Goal: Task Accomplishment & Management: Use online tool/utility

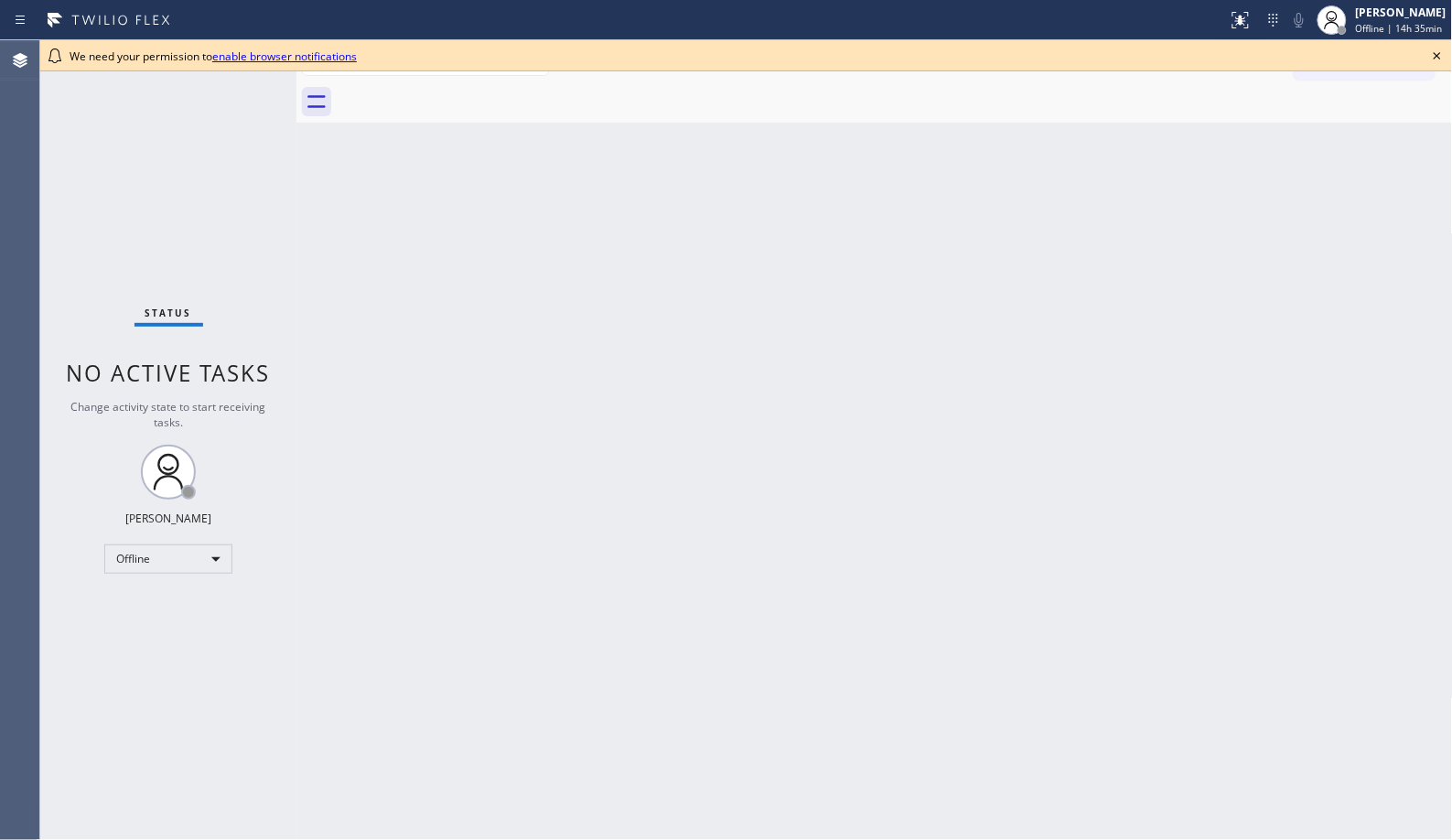
click at [991, 388] on div "Back to Dashboard Change Sender ID Customers Technicians Select a contact Outbo…" at bounding box center [874, 441] width 1157 height 800
click at [215, 556] on div "Offline" at bounding box center [167, 559] width 128 height 29
click at [185, 629] on li "Unavailable" at bounding box center [167, 630] width 125 height 22
click at [764, 266] on div "Back to Dashboard Change Sender ID Customers Technicians Select a contact Outbo…" at bounding box center [874, 441] width 1157 height 800
click at [1439, 52] on icon at bounding box center [1437, 55] width 22 height 22
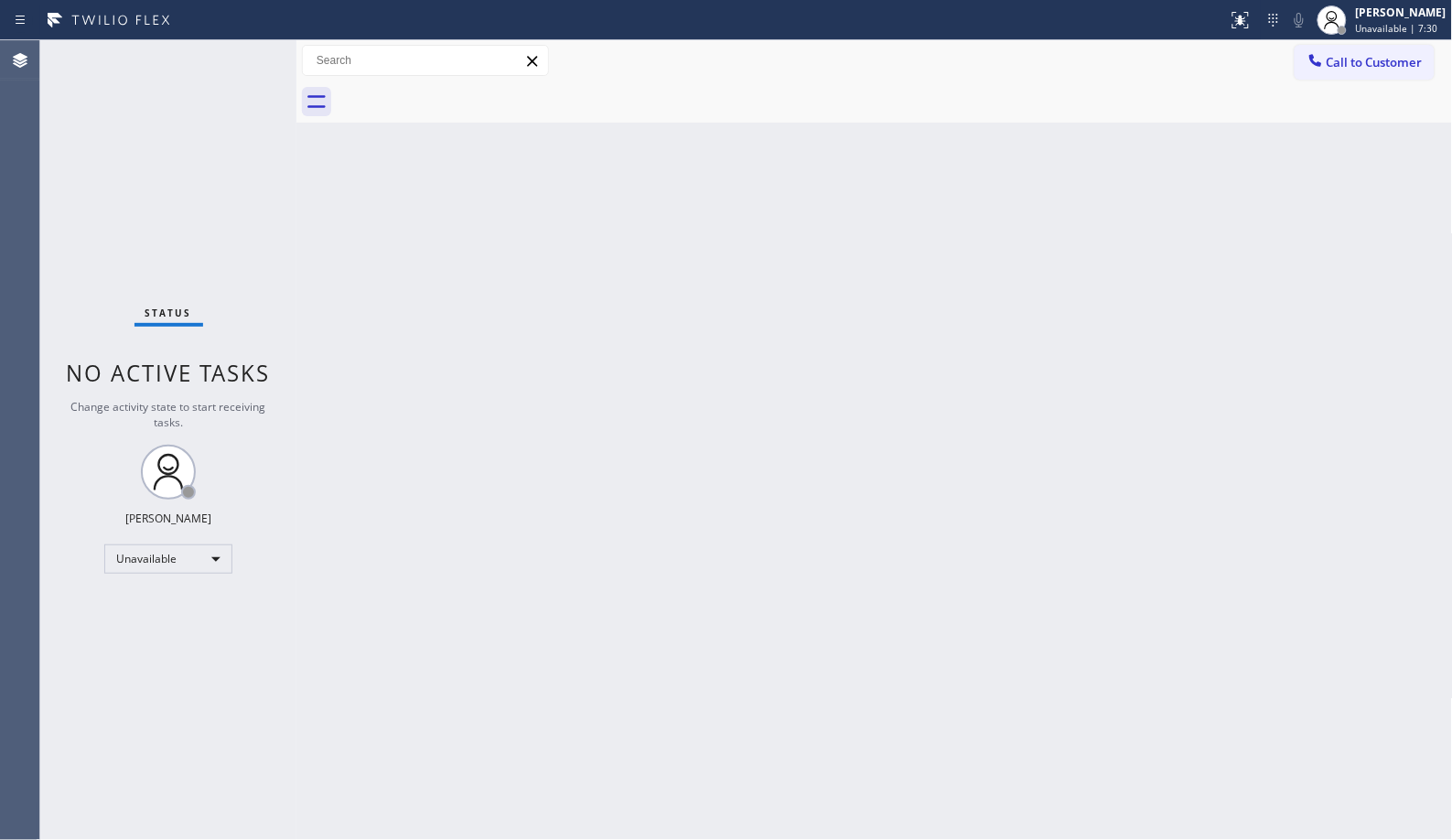
drag, startPoint x: 964, startPoint y: 439, endPoint x: 938, endPoint y: 421, distance: 31.6
click at [964, 439] on div "Back to Dashboard Change Sender ID Customers Technicians Select a contact Outbo…" at bounding box center [874, 441] width 1157 height 800
click at [677, 601] on div "Back to Dashboard Change Sender ID Customers Technicians Select a contact Outbo…" at bounding box center [874, 441] width 1157 height 800
click at [1006, 574] on div "Back to Dashboard Change Sender ID Customers Technicians Select a contact Outbo…" at bounding box center [874, 441] width 1157 height 800
click at [692, 398] on div "Back to Dashboard Change Sender ID Customers Technicians Select a contact Outbo…" at bounding box center [874, 441] width 1157 height 800
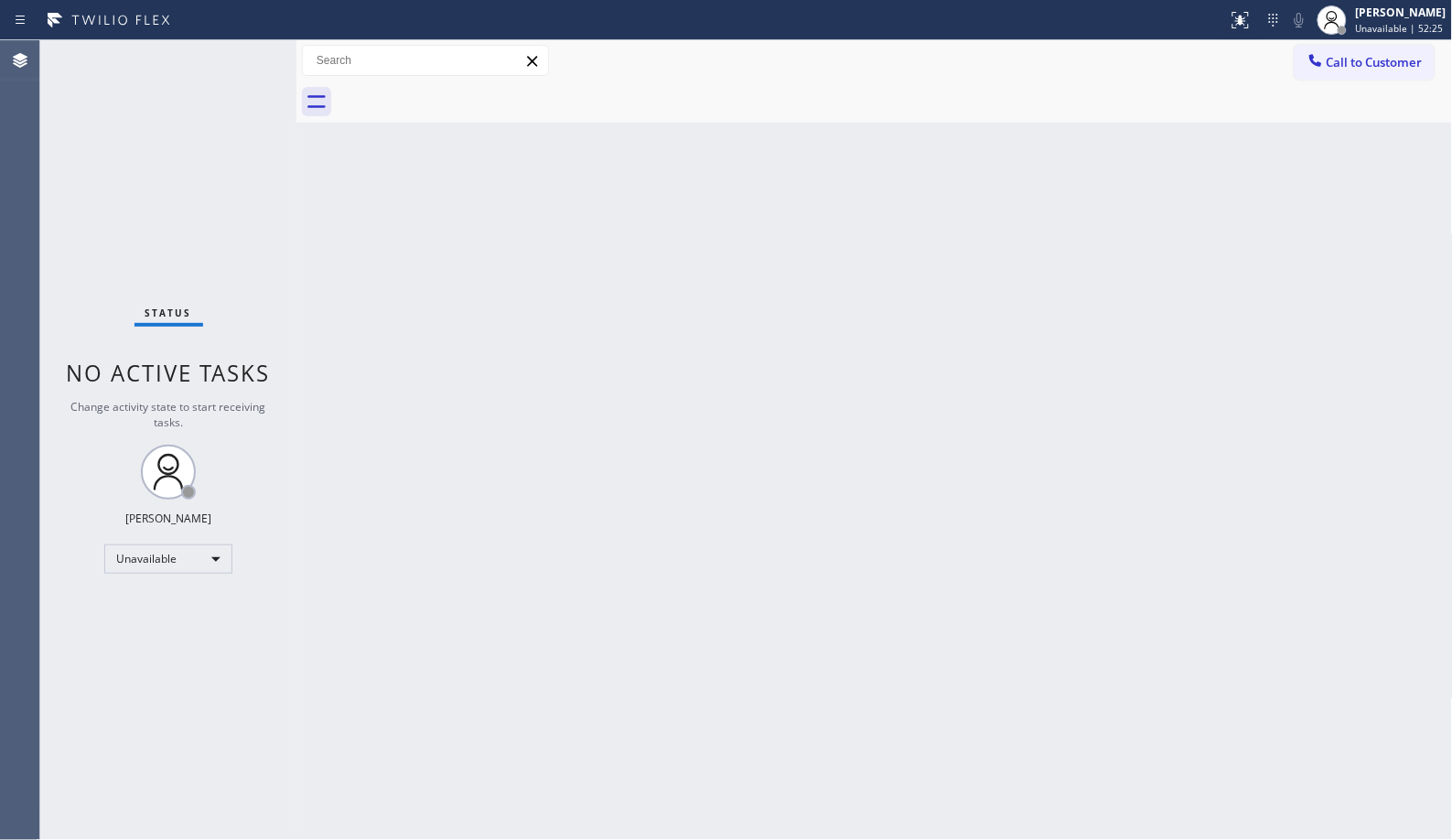
click at [619, 403] on div "Back to Dashboard Change Sender ID Customers Technicians Select a contact Outbo…" at bounding box center [874, 441] width 1157 height 800
click at [1386, 65] on span "Call to Customer" at bounding box center [1375, 61] width 96 height 16
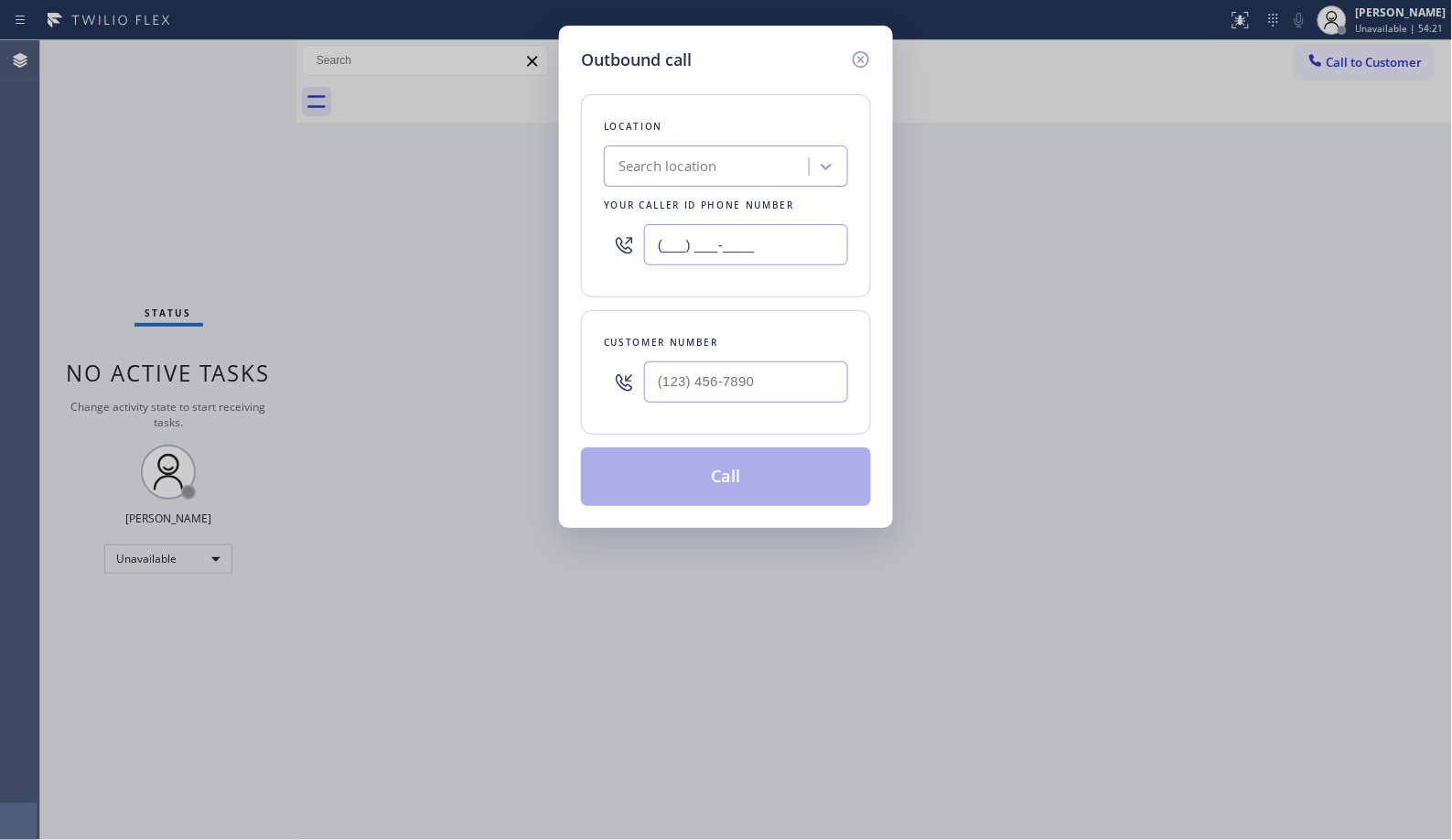
drag, startPoint x: 826, startPoint y: 247, endPoint x: 463, endPoint y: 137, distance: 379.3
click at [503, 165] on div "Outbound call Location Search location Your caller id phone number (___) ___-__…" at bounding box center [726, 420] width 1452 height 840
paste input "347) 836-6461"
type input "[PHONE_NUMBER]"
click at [695, 379] on input "(___) ___-____" at bounding box center [746, 382] width 204 height 42
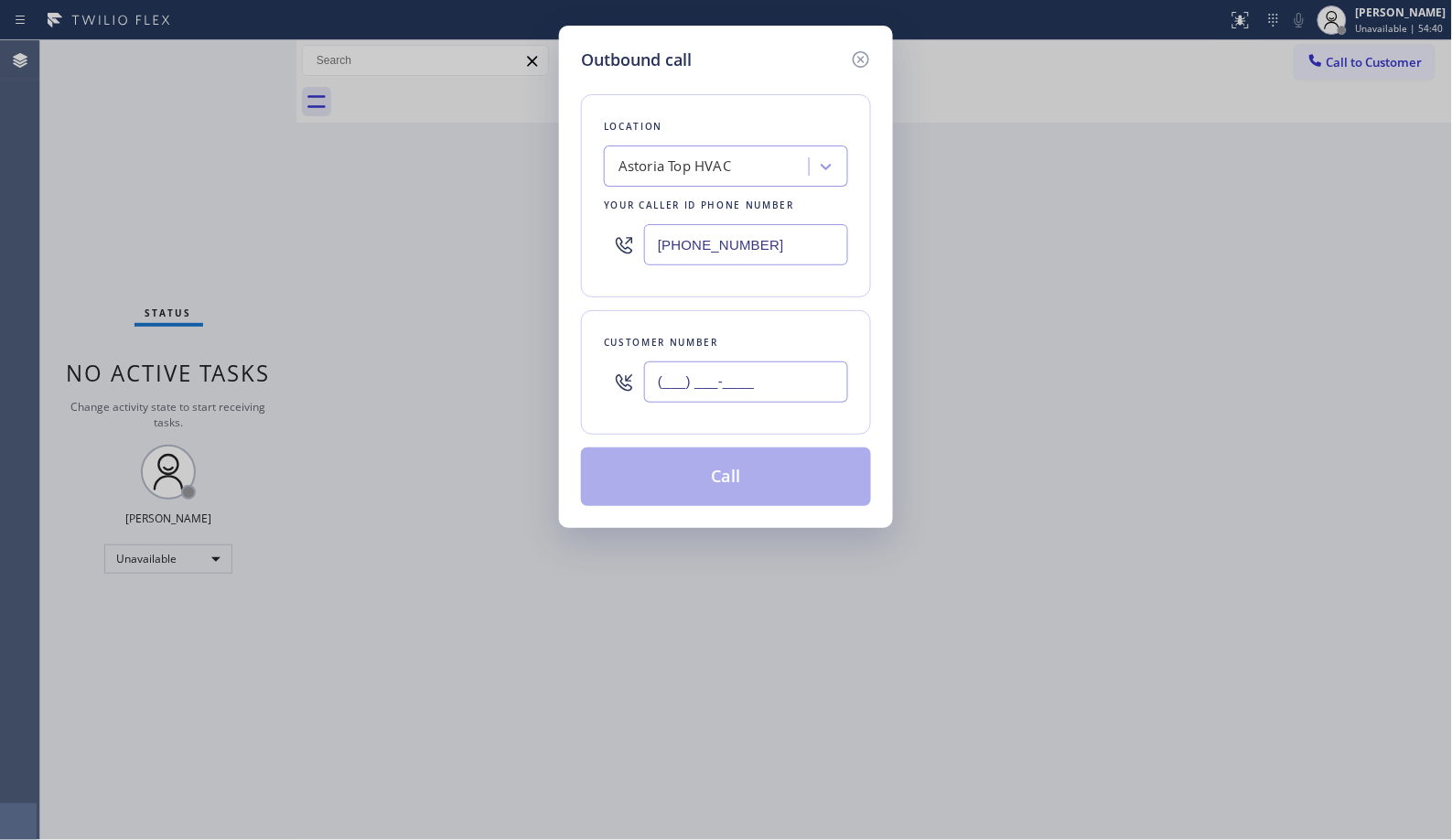
paste input "646) 309-0646"
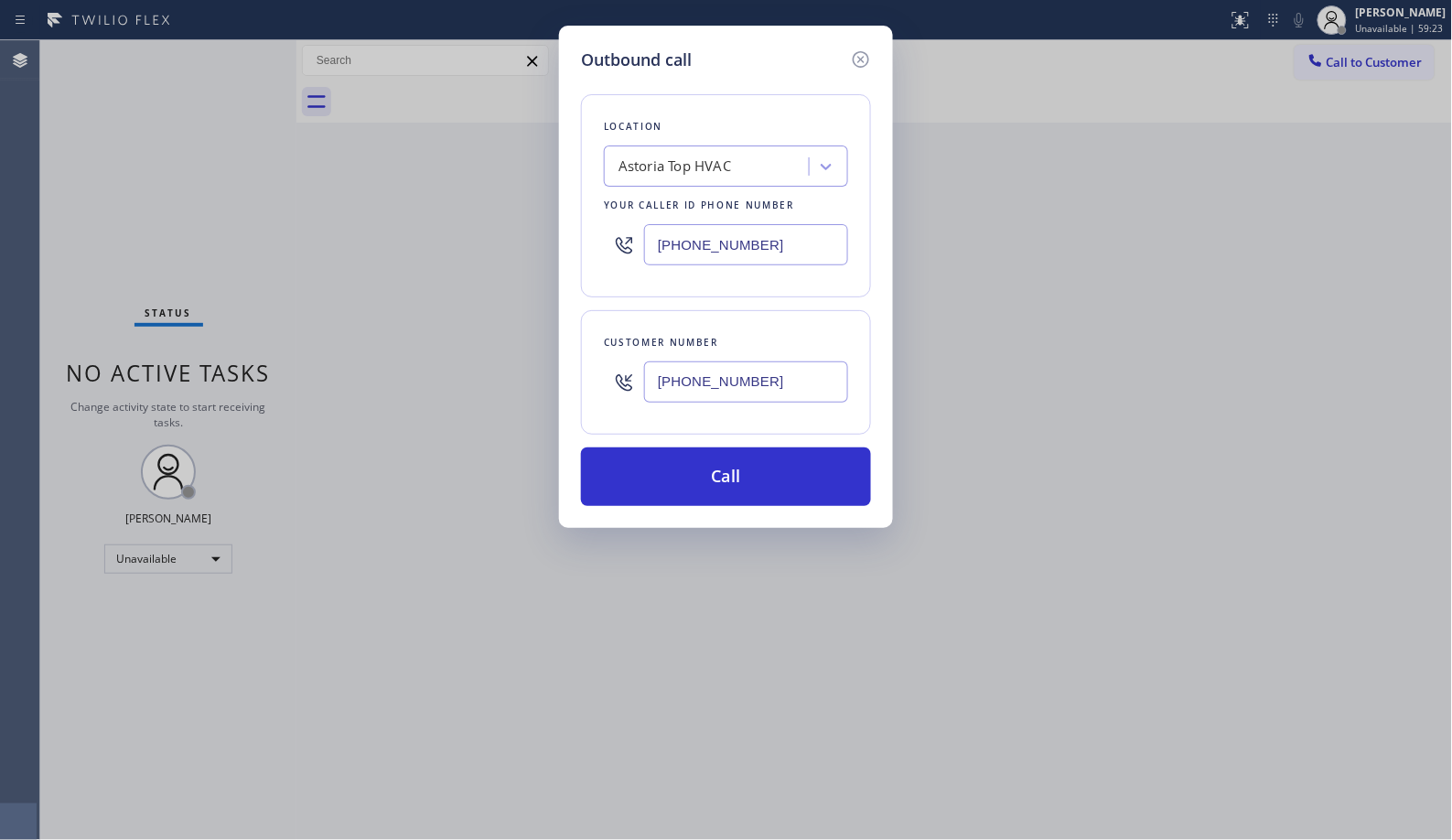
type input "[PHONE_NUMBER]"
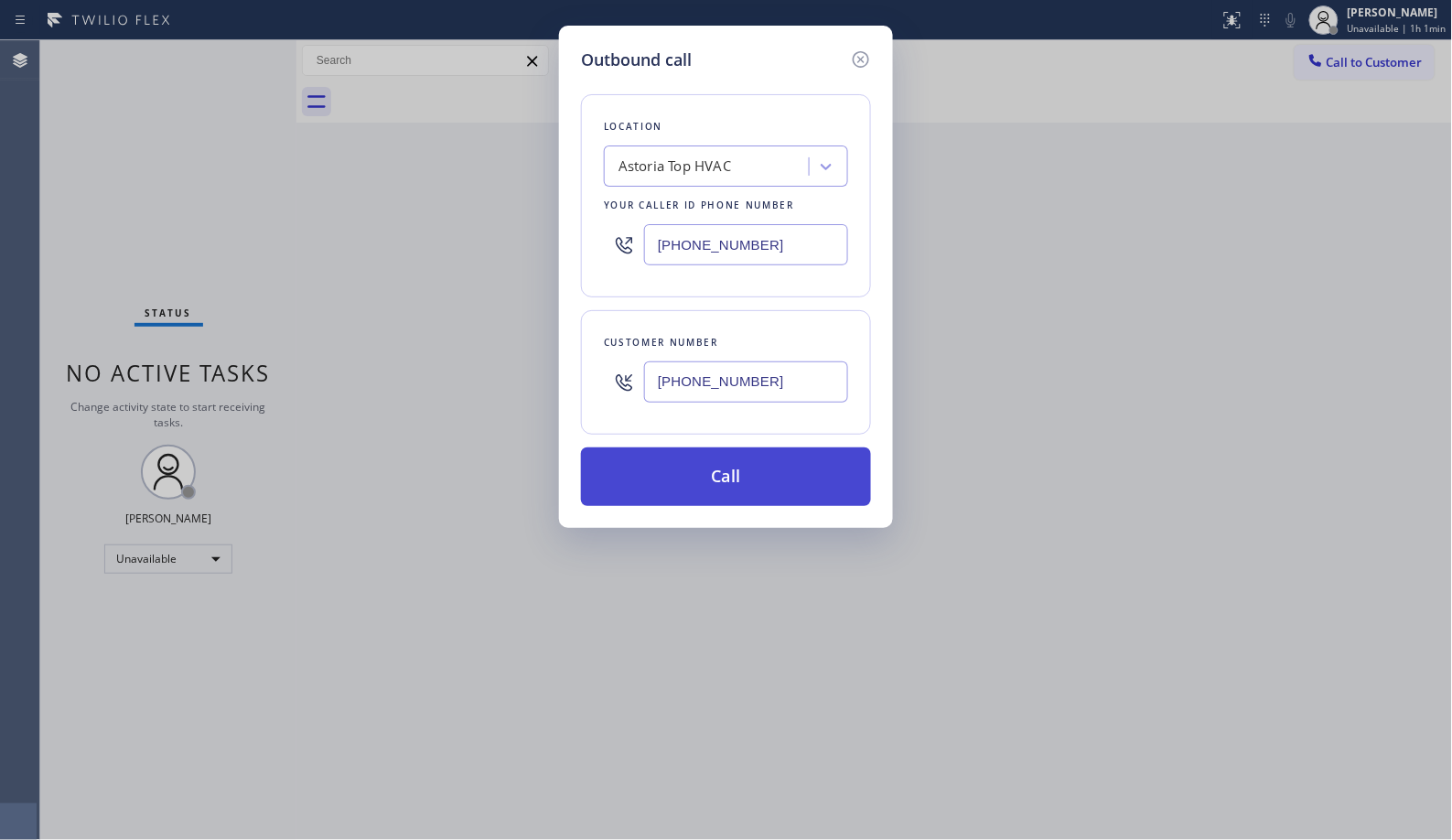
click at [803, 468] on button "Call" at bounding box center [726, 477] width 290 height 59
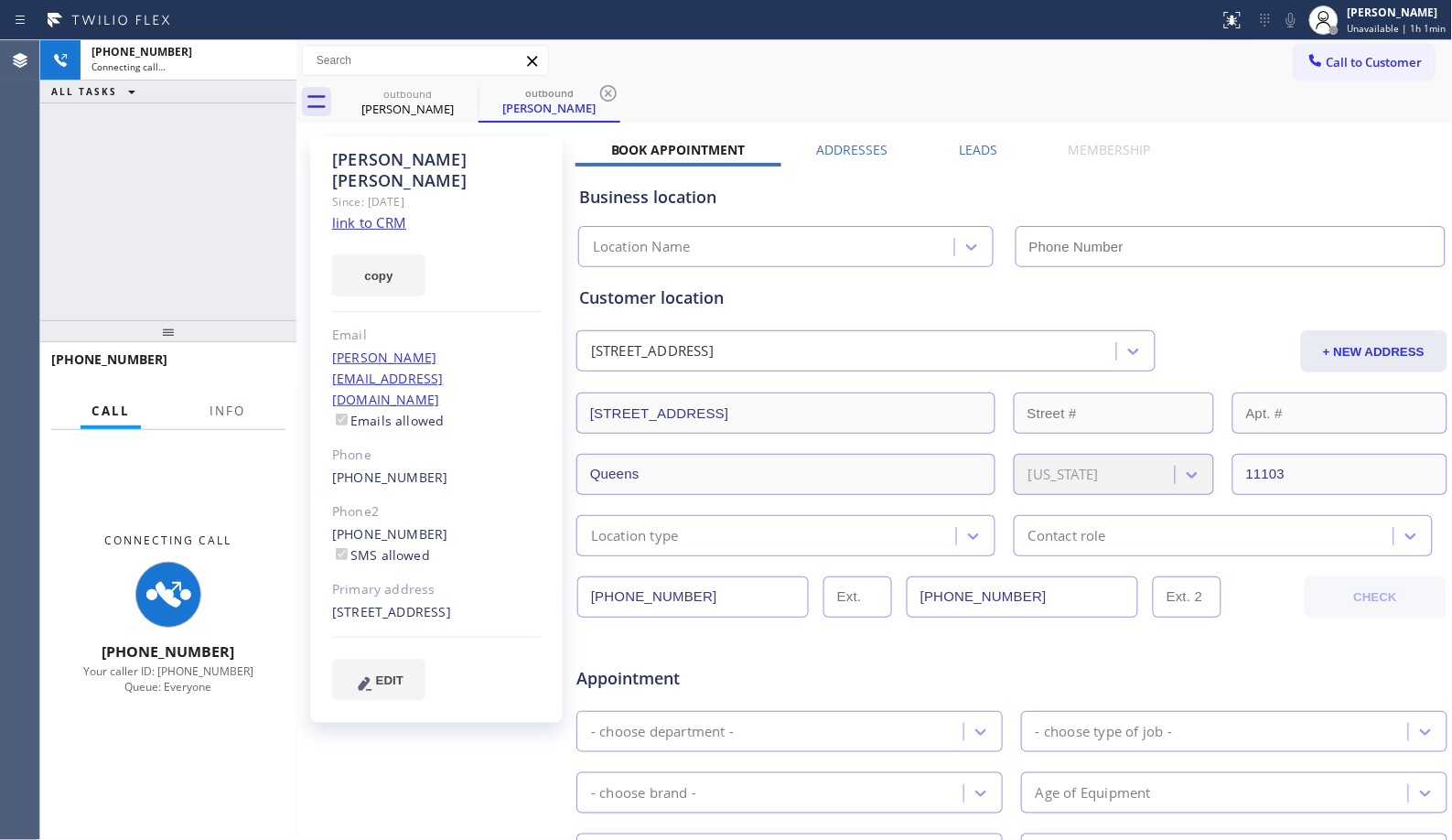
type input "[PHONE_NUMBER]"
click at [609, 87] on icon at bounding box center [608, 93] width 22 height 22
click at [204, 408] on button "Info" at bounding box center [227, 411] width 58 height 36
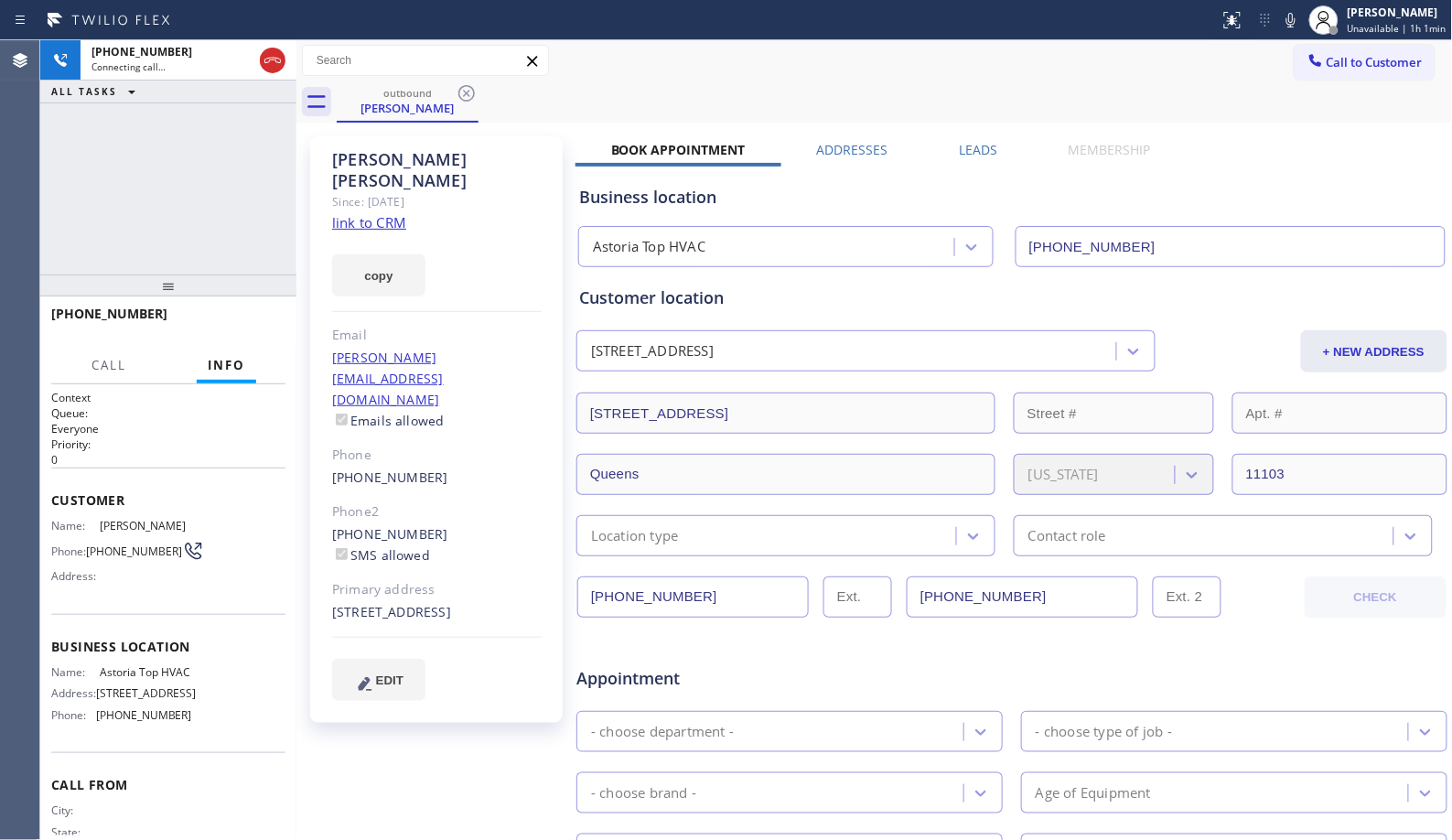
drag, startPoint x: 183, startPoint y: 336, endPoint x: 190, endPoint y: 290, distance: 46.5
click at [190, 290] on div at bounding box center [168, 285] width 256 height 22
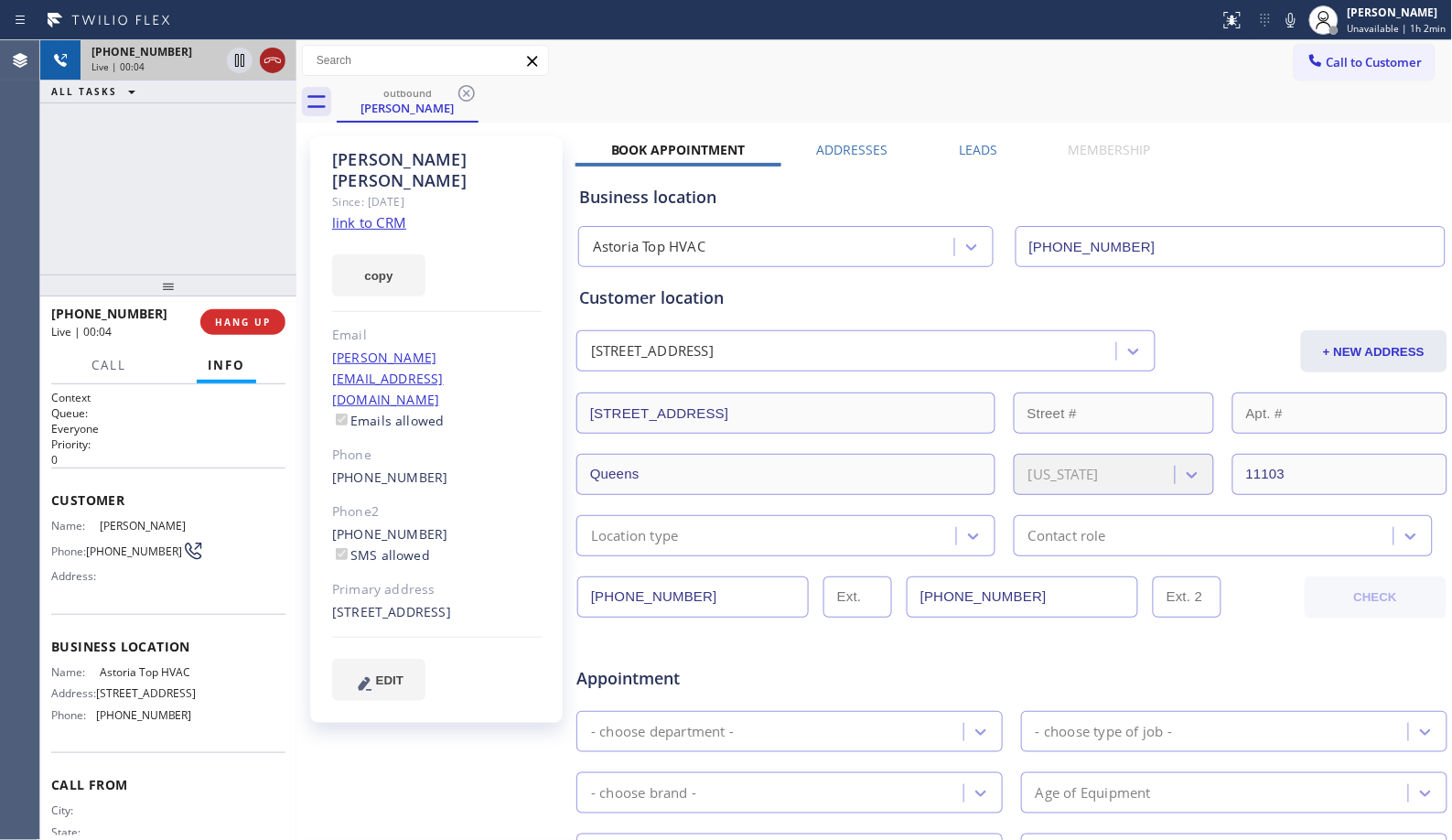
click at [270, 58] on icon at bounding box center [272, 61] width 16 height 6
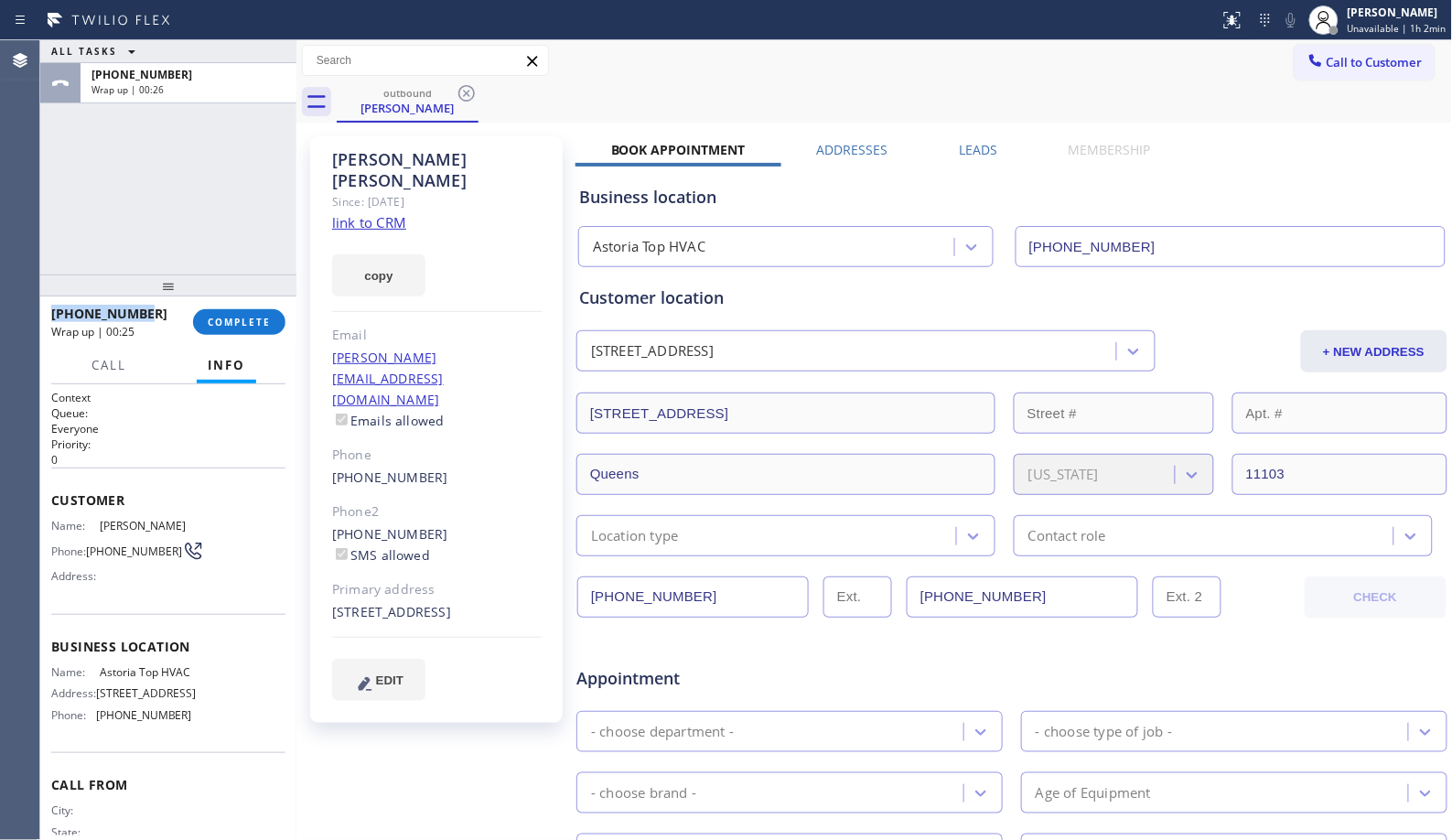
drag, startPoint x: 153, startPoint y: 316, endPoint x: 48, endPoint y: 309, distance: 105.2
click at [48, 309] on div "[PHONE_NUMBER] Wrap up | 00:25 COMPLETE" at bounding box center [168, 322] width 256 height 51
copy span "[PHONE_NUMBER]"
click at [259, 309] on button "COMPLETE" at bounding box center [239, 322] width 93 height 26
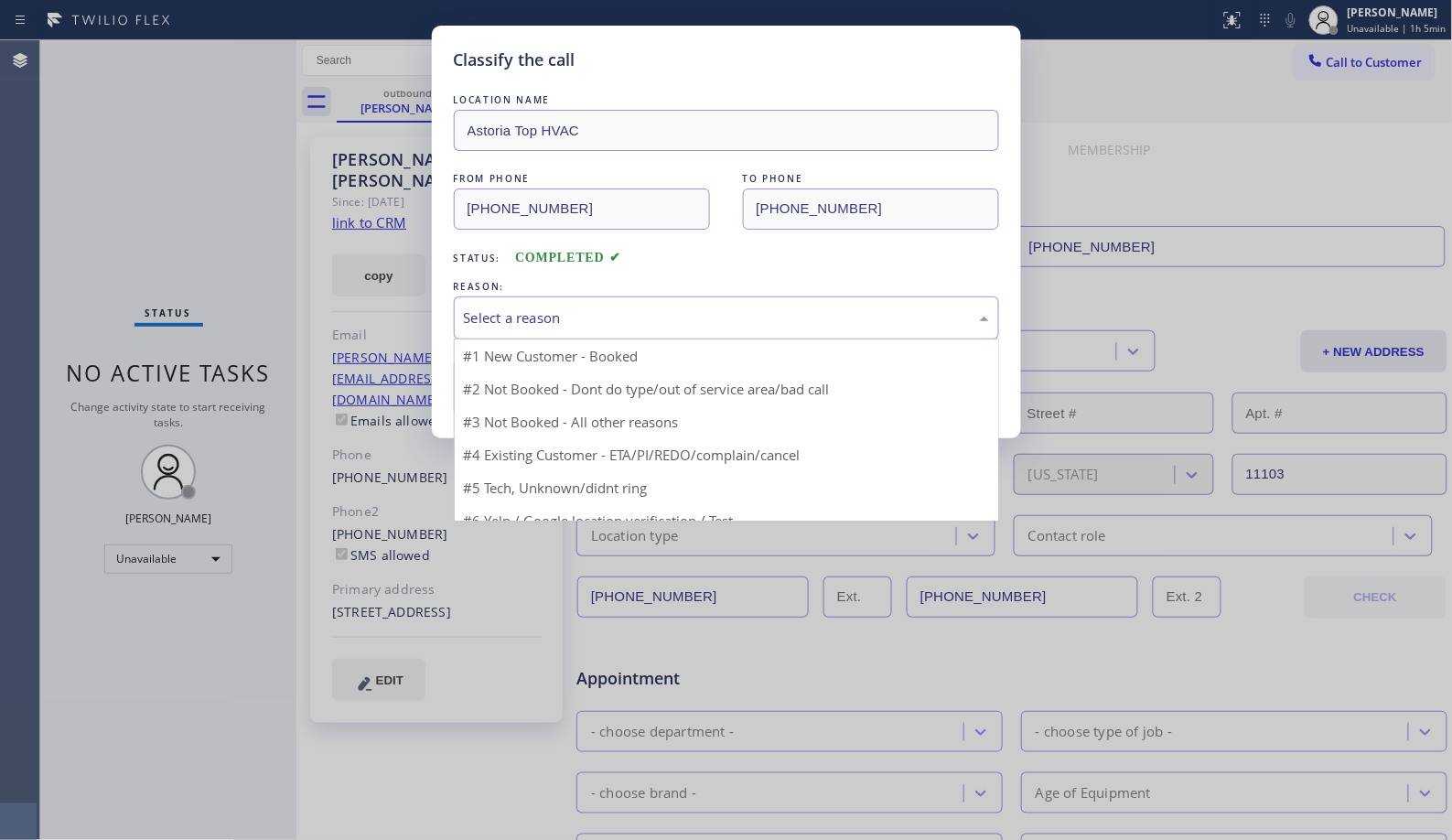
click at [778, 326] on div "Select a reason" at bounding box center [726, 318] width 525 height 21
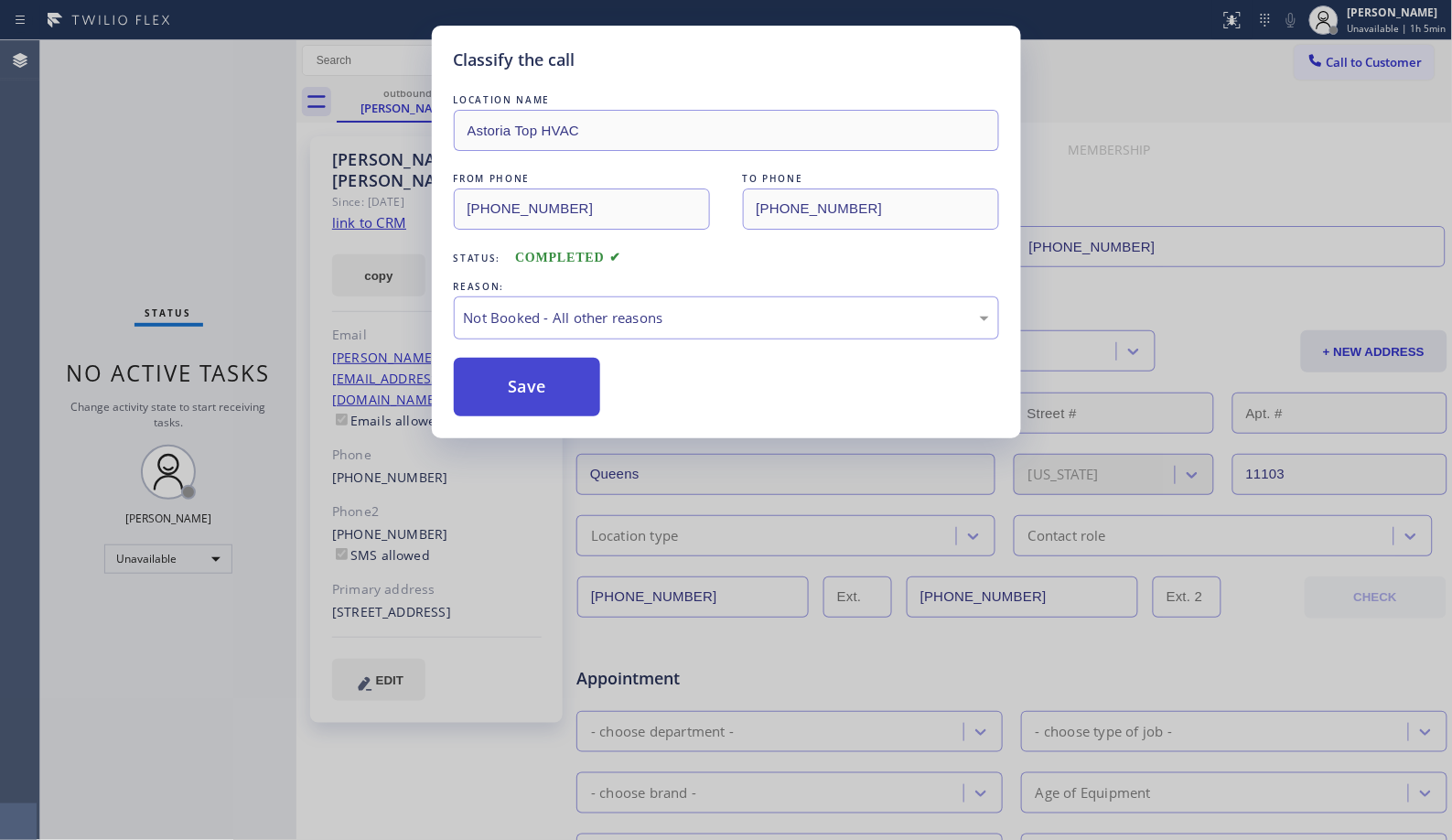
click at [527, 385] on button "Save" at bounding box center [528, 387] width 148 height 59
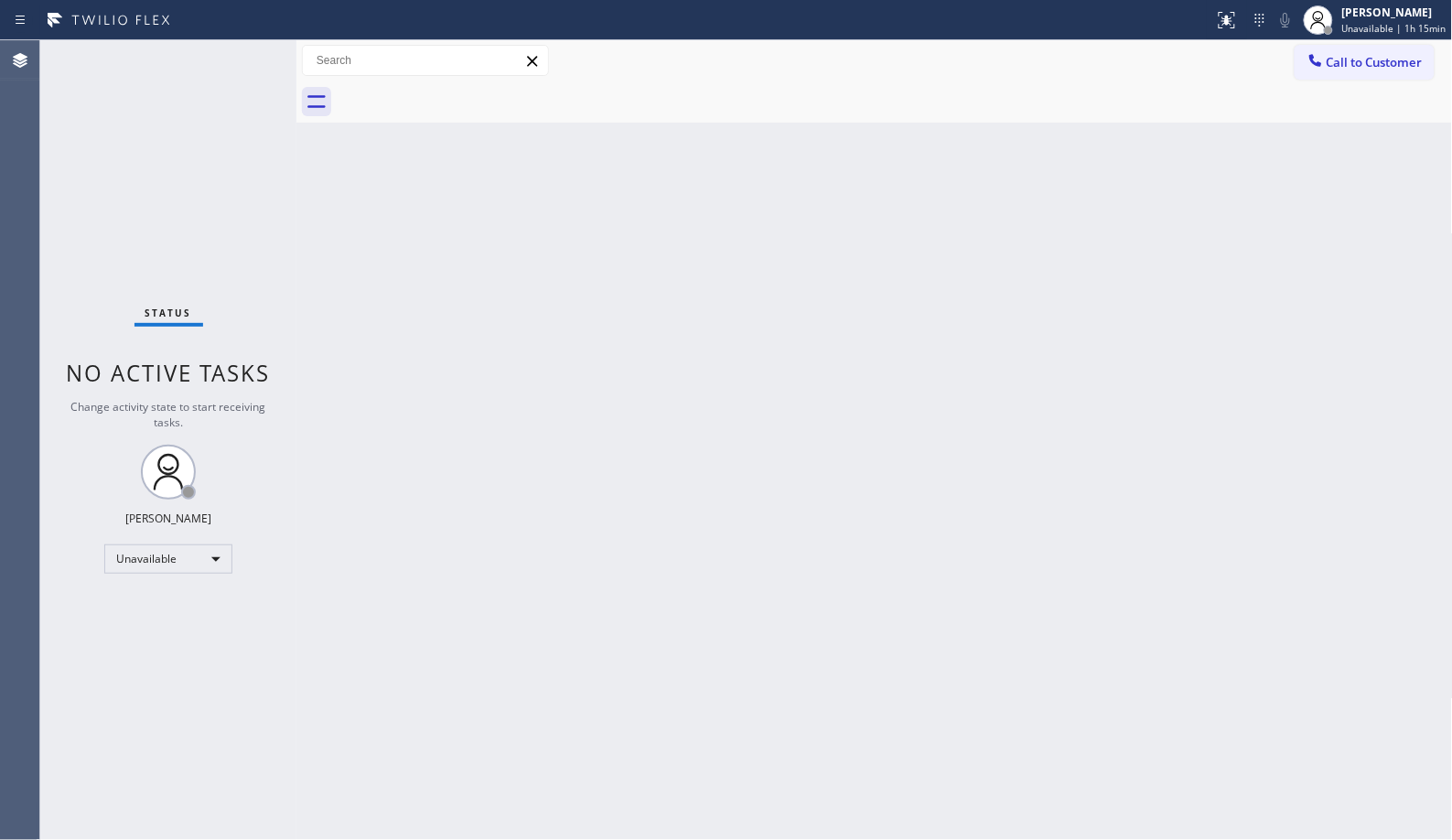
click at [752, 372] on div "Back to Dashboard Change Sender ID Customers Technicians Select a contact Outbo…" at bounding box center [874, 441] width 1157 height 800
click at [1397, 50] on button "Call to Customer" at bounding box center [1365, 61] width 140 height 35
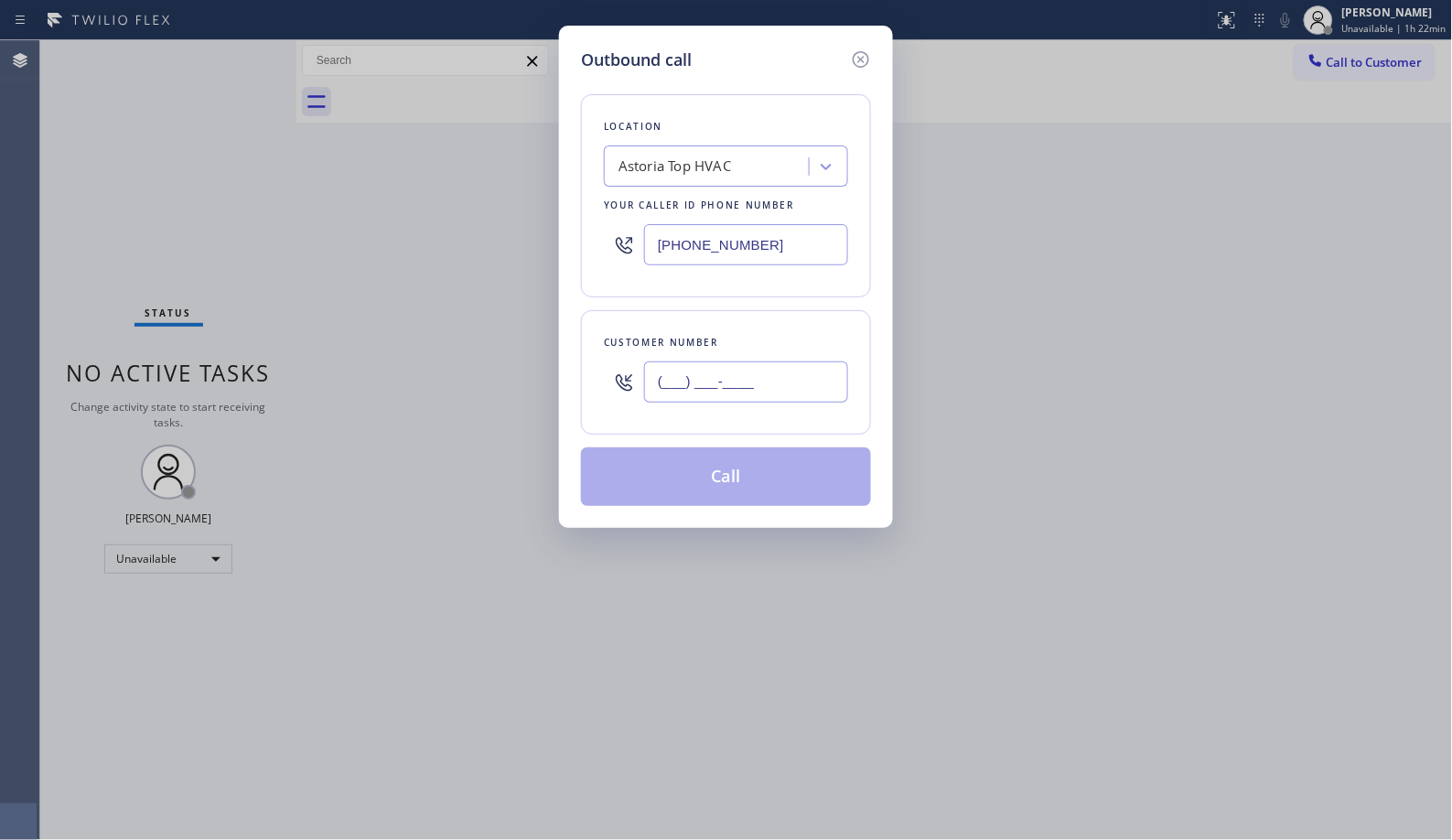
drag, startPoint x: 644, startPoint y: 373, endPoint x: 535, endPoint y: 357, distance: 110.2
click at [550, 368] on div "Outbound call Location Astoria Top HVAC Your caller id phone number [PHONE_NUMB…" at bounding box center [726, 420] width 1452 height 840
paste input "424) 227-2805"
type input "[PHONE_NUMBER]"
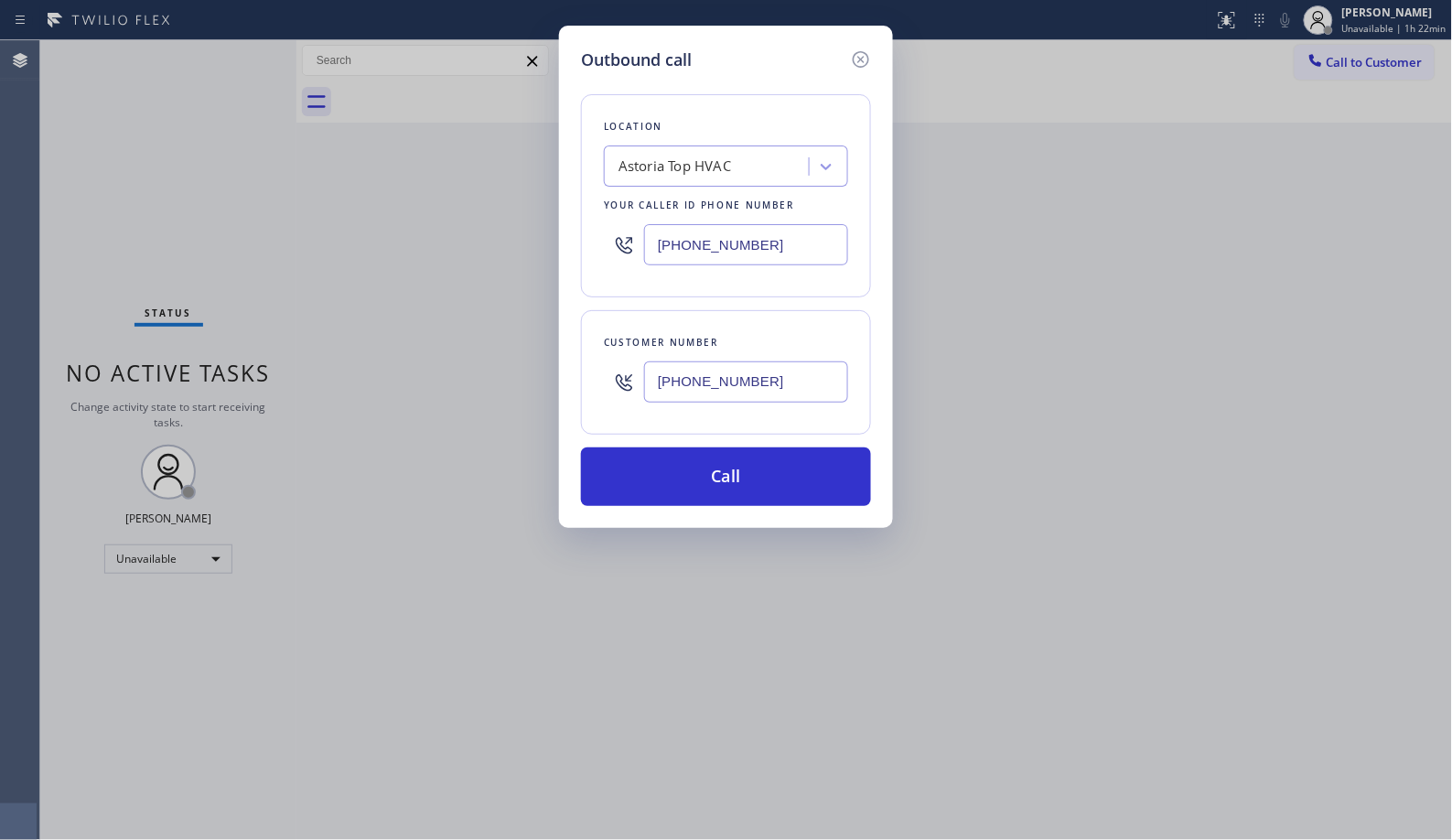
drag, startPoint x: 570, startPoint y: 236, endPoint x: 552, endPoint y: 236, distance: 18.0
click at [552, 236] on div "Outbound call Location [GEOGRAPHIC_DATA] Top HVAC Your caller id phone number […" at bounding box center [726, 420] width 1452 height 840
paste input "855) 999-4417"
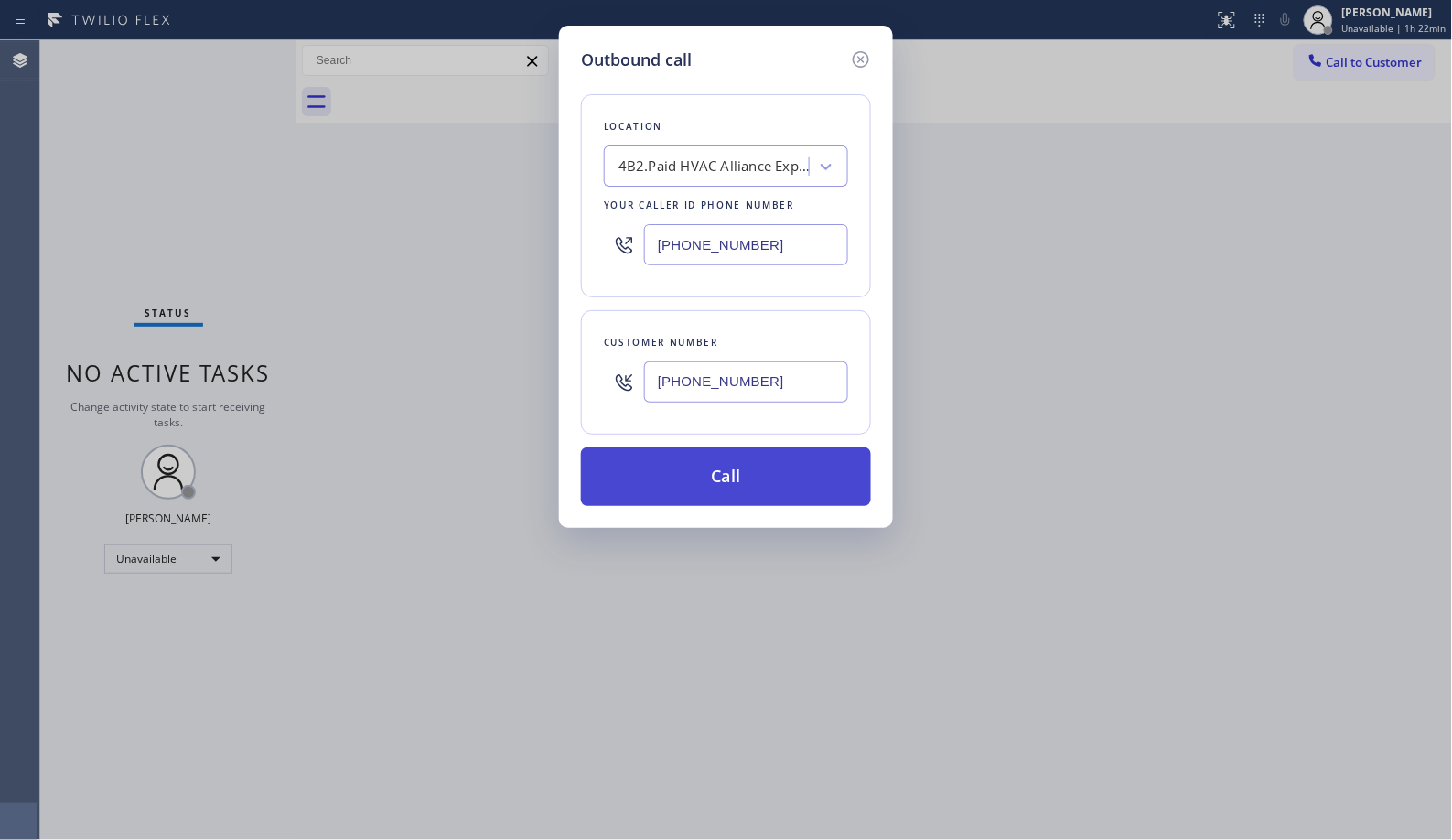
type input "[PHONE_NUMBER]"
click at [771, 474] on button "Call" at bounding box center [726, 477] width 290 height 59
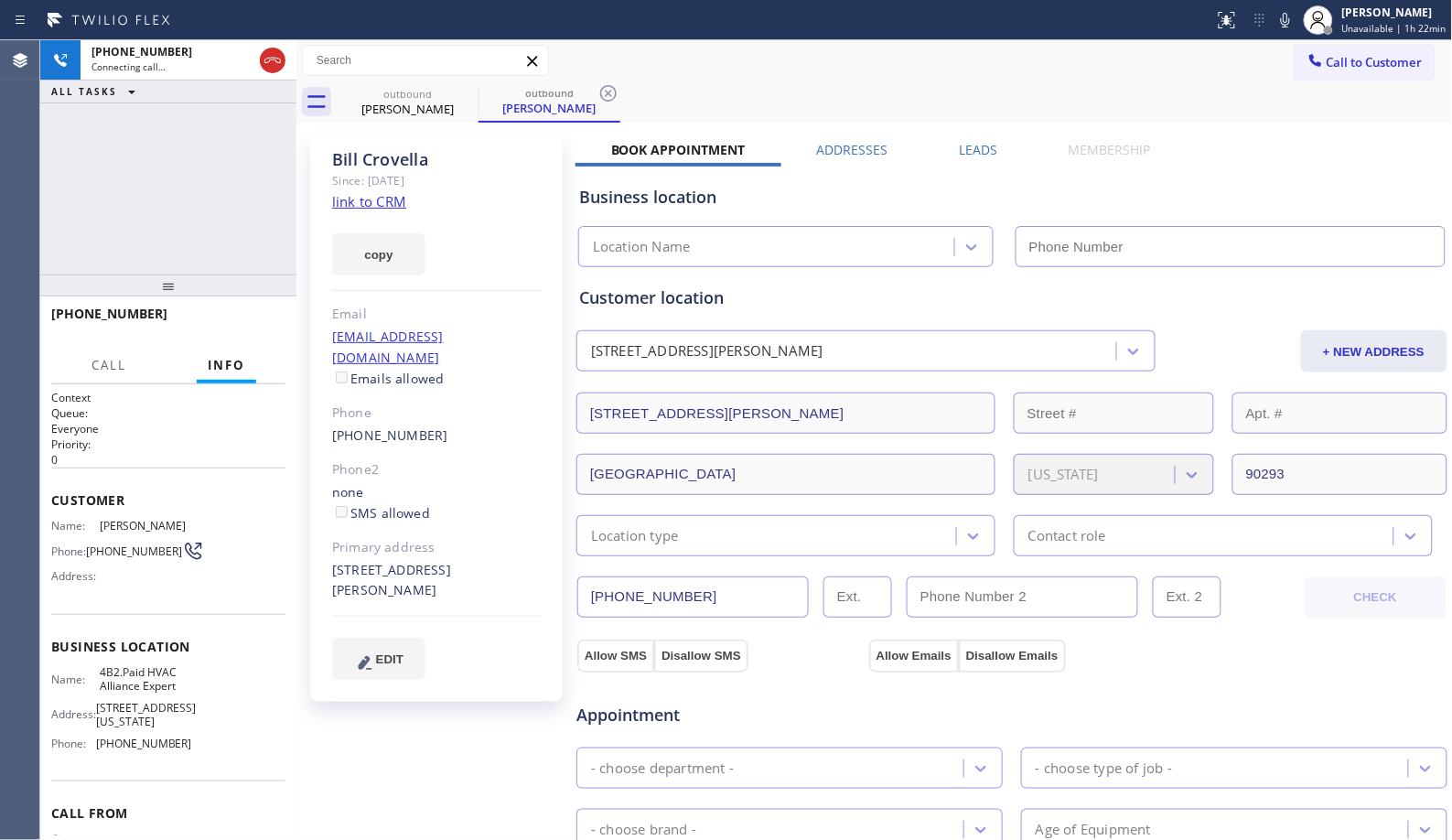
drag, startPoint x: 617, startPoint y: 90, endPoint x: 454, endPoint y: 130, distance: 167.8
click at [617, 90] on icon at bounding box center [608, 93] width 22 height 22
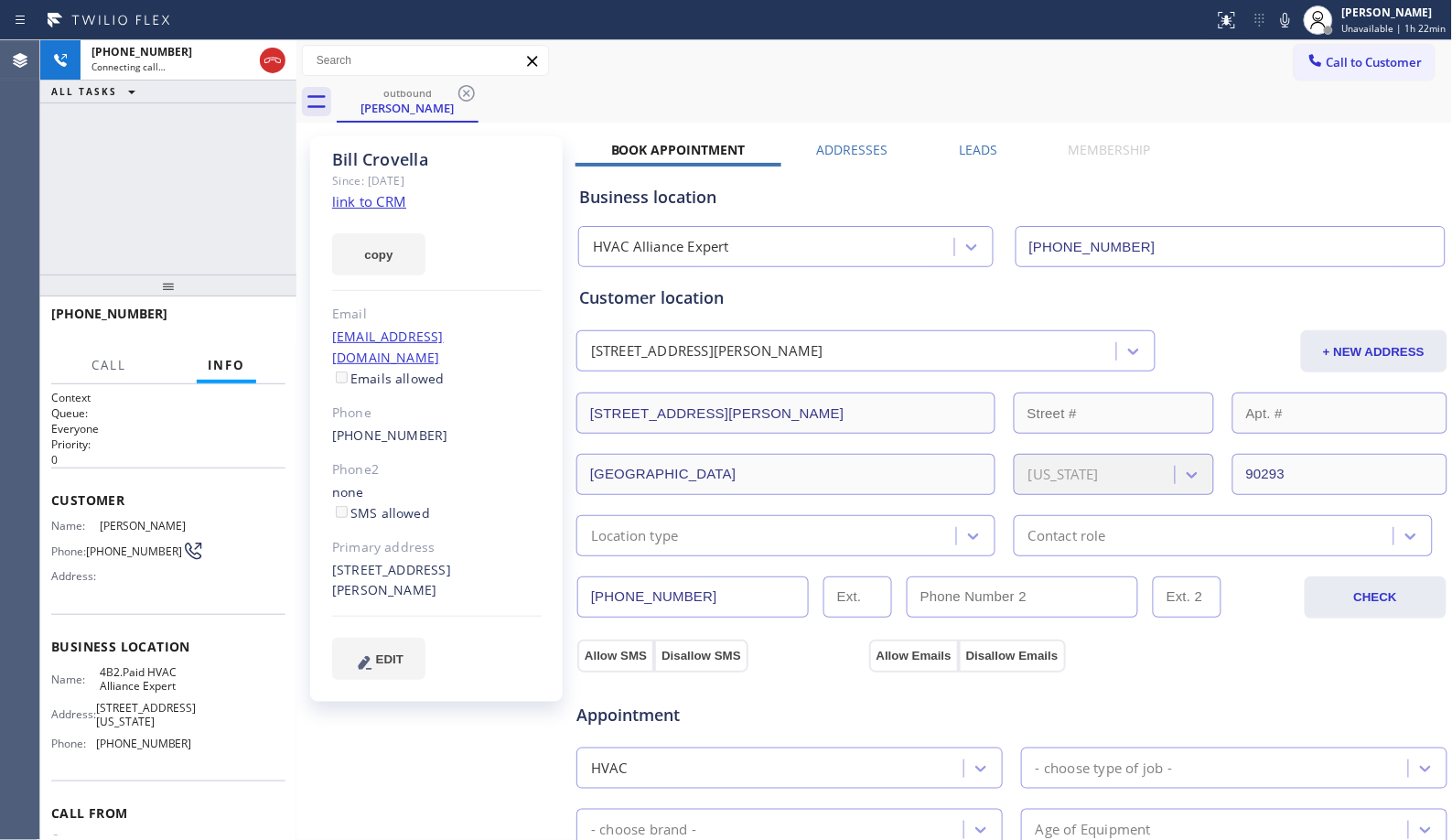
type input "[PHONE_NUMBER]"
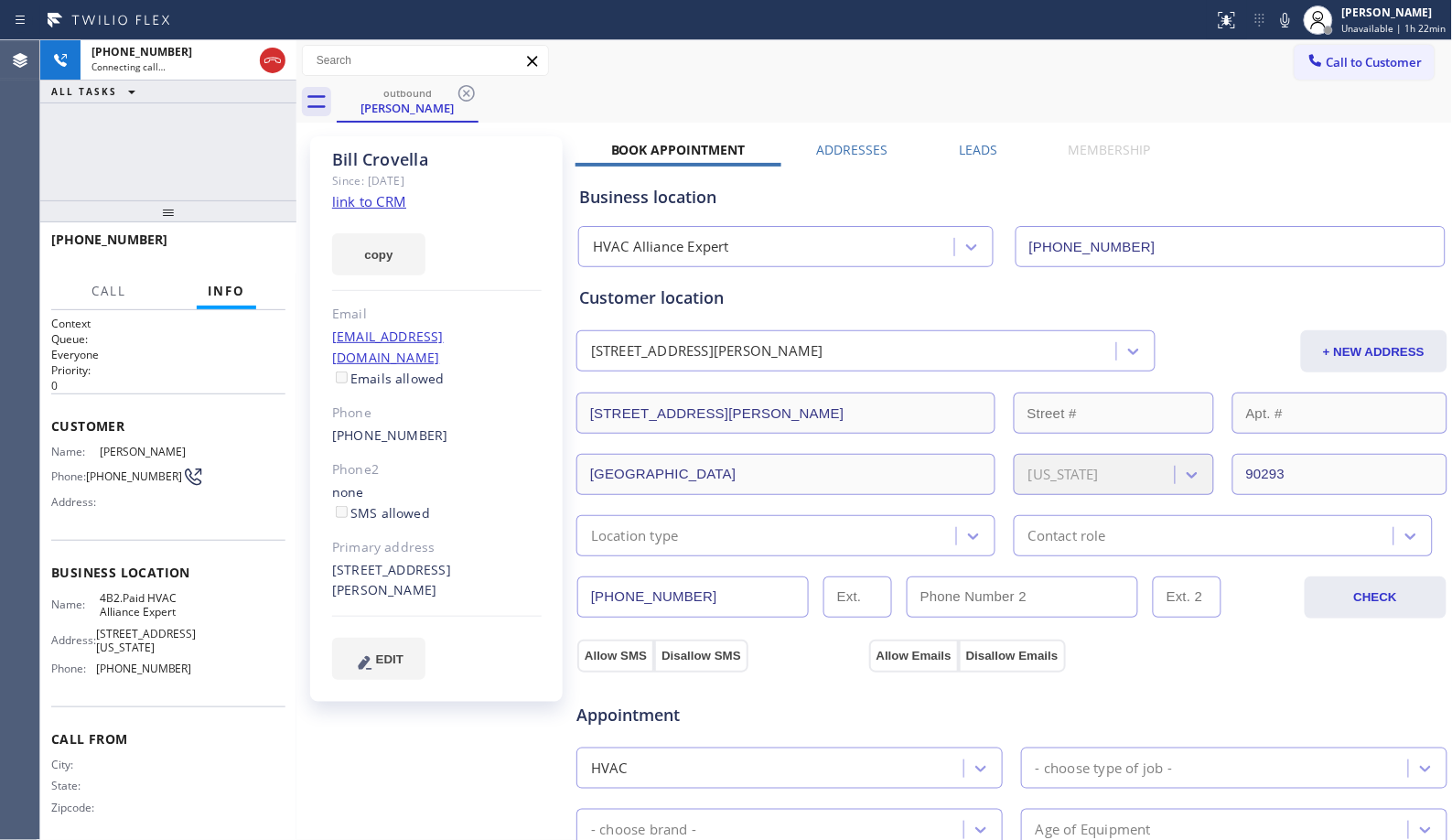
drag, startPoint x: 175, startPoint y: 289, endPoint x: 280, endPoint y: 107, distance: 210.1
click at [280, 107] on div "[PHONE_NUMBER] Connecting call… ALL TASKS ALL TASKS ACTIVE TASKS TASKS IN WRAP …" at bounding box center [168, 441] width 256 height 800
drag, startPoint x: 149, startPoint y: 240, endPoint x: 154, endPoint y: 155, distance: 85.1
click at [75, 236] on div "[PHONE_NUMBER]" at bounding box center [162, 239] width 221 height 17
click at [957, 98] on div "outbound [PERSON_NAME]" at bounding box center [895, 102] width 1116 height 42
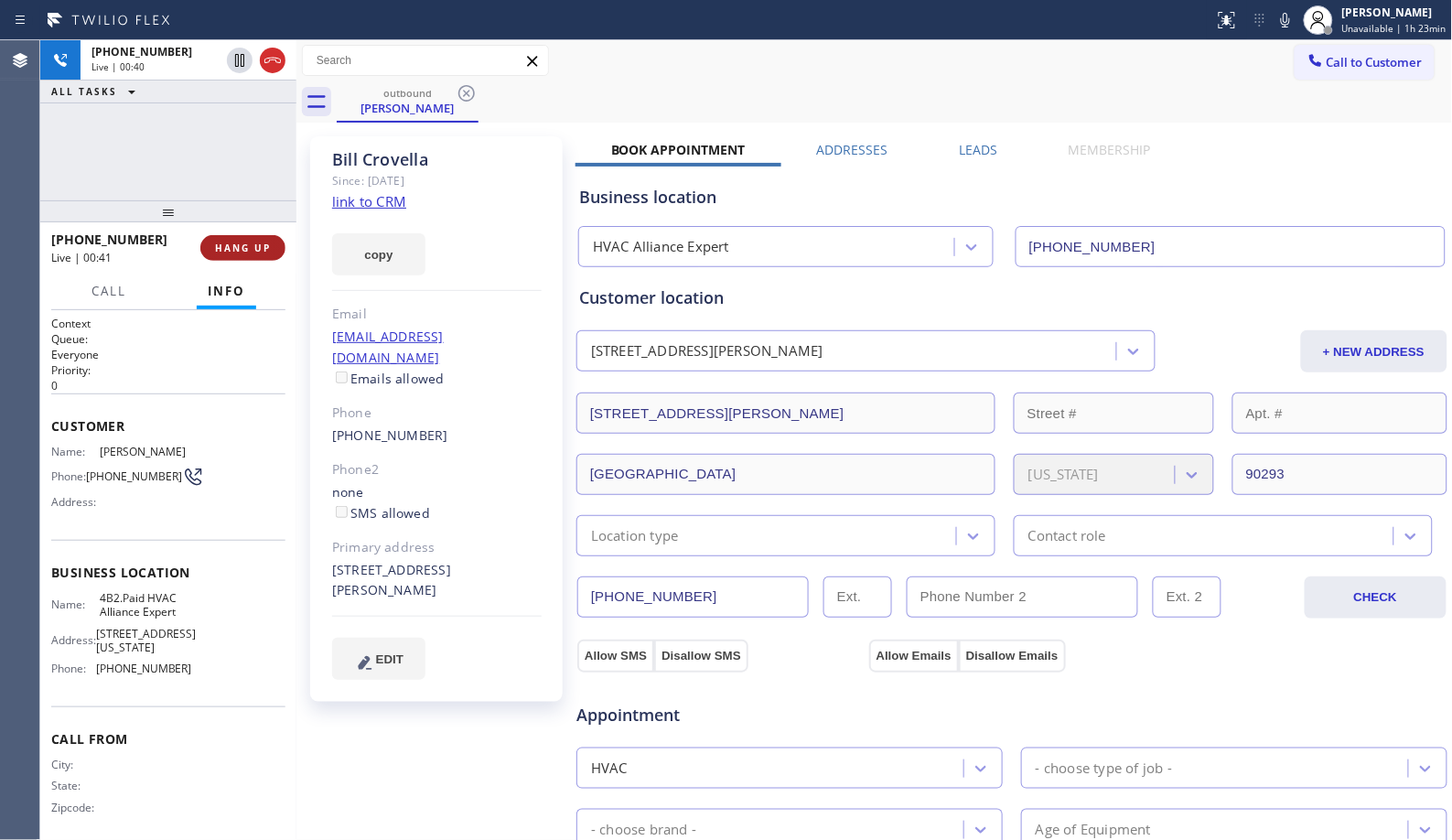
click at [249, 244] on span "HANG UP" at bounding box center [242, 248] width 56 height 13
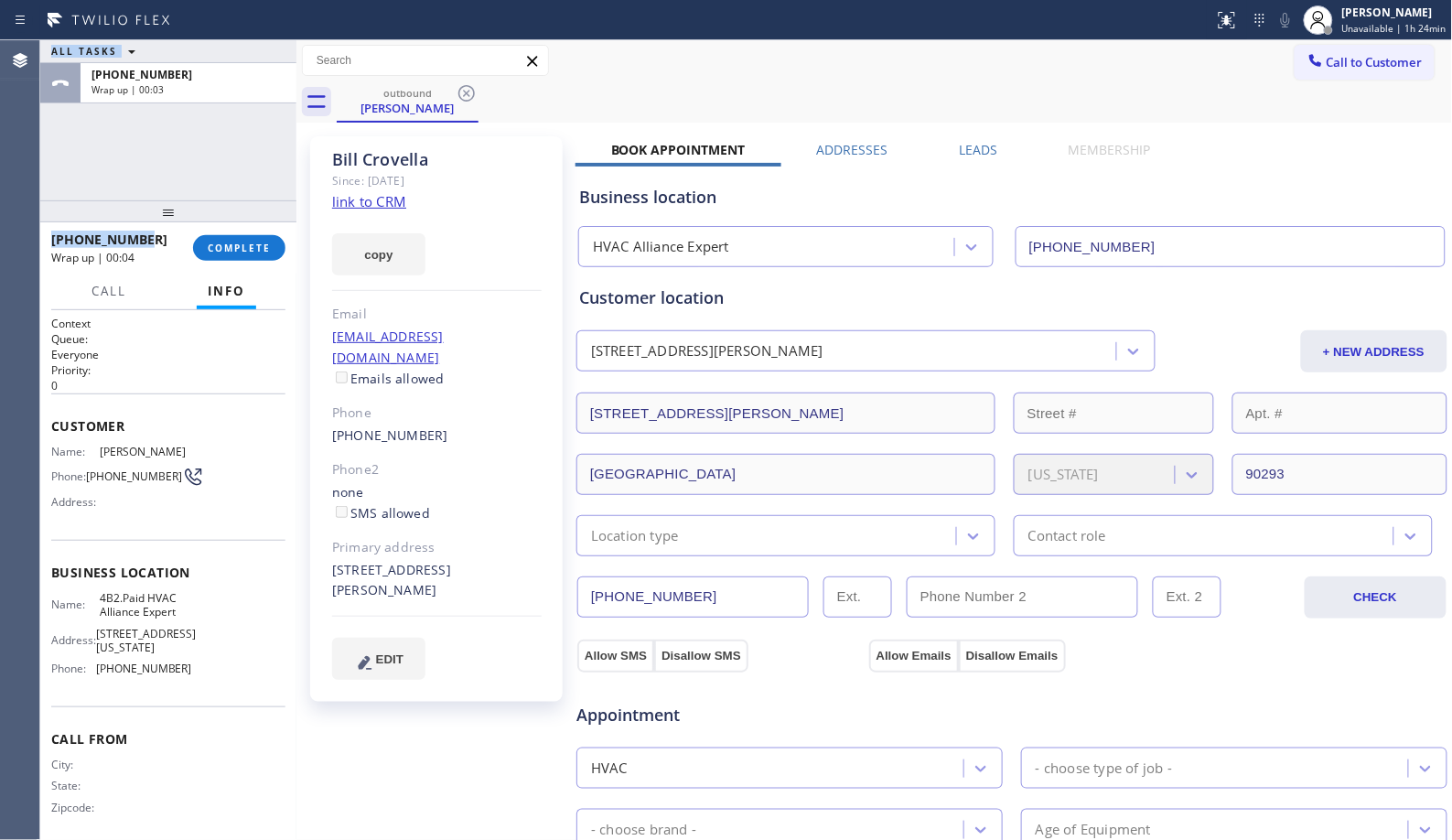
drag, startPoint x: 150, startPoint y: 241, endPoint x: 40, endPoint y: 243, distance: 110.0
click at [40, 243] on div "Agent Desktop Classify the call LOCATION NAME Astoria Top HVAC FROM PHONE [PHON…" at bounding box center [726, 441] width 1452 height 800
drag, startPoint x: 207, startPoint y: 165, endPoint x: 149, endPoint y: 238, distance: 93.2
click at [206, 165] on div "ALL TASKS ALL TASKS ACTIVE TASKS TASKS IN WRAP UP [PHONE_NUMBER] Wrap up | 00:04" at bounding box center [168, 120] width 256 height 160
click at [158, 234] on div "[PHONE_NUMBER]" at bounding box center [115, 239] width 129 height 17
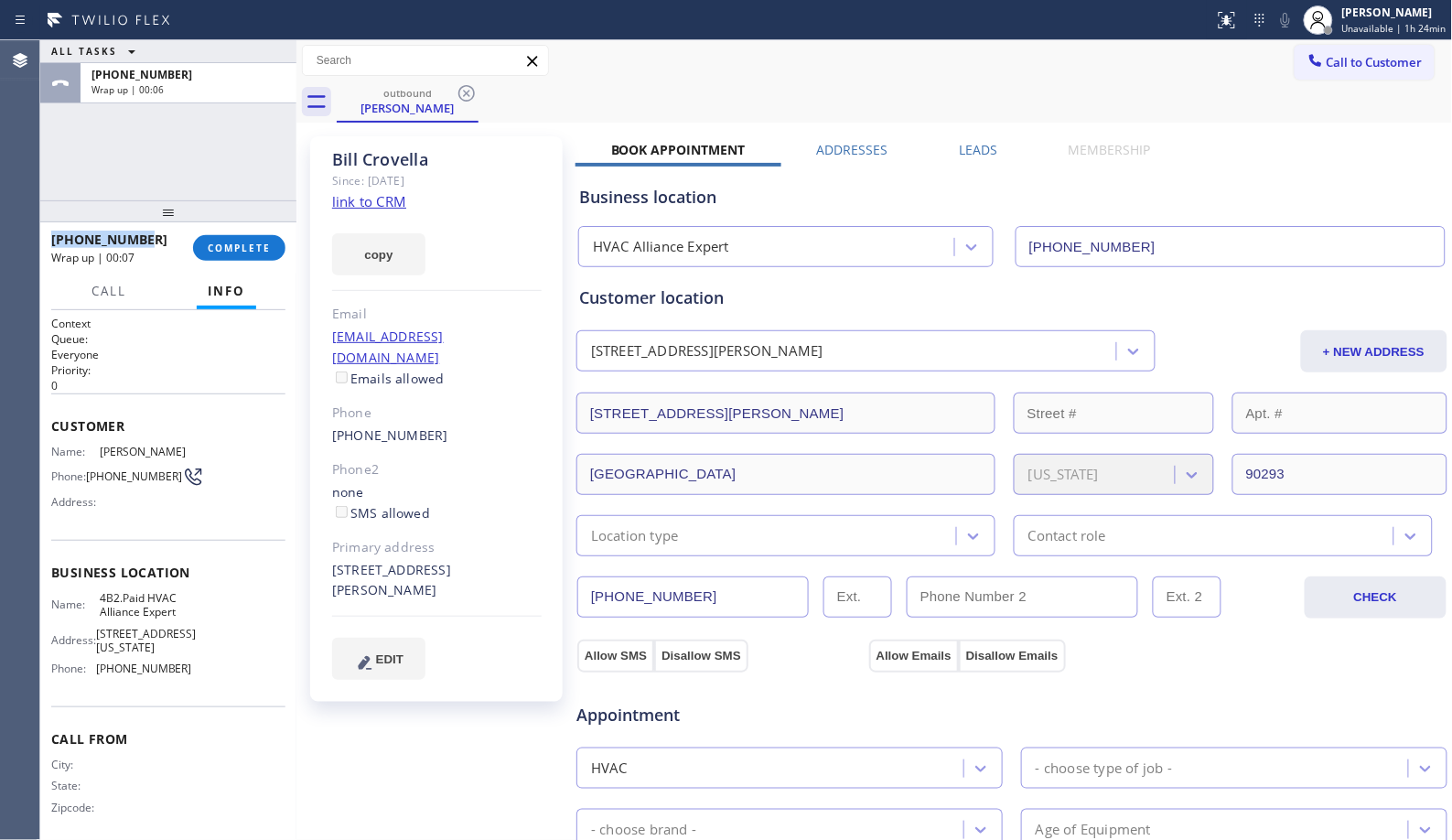
drag, startPoint x: 104, startPoint y: 238, endPoint x: 44, endPoint y: 242, distance: 60.1
click at [44, 242] on div "[PHONE_NUMBER] Wrap up | 00:07 COMPLETE" at bounding box center [168, 248] width 256 height 51
copy span "[PHONE_NUMBER]"
click at [248, 251] on span "COMPLETE" at bounding box center [239, 248] width 63 height 13
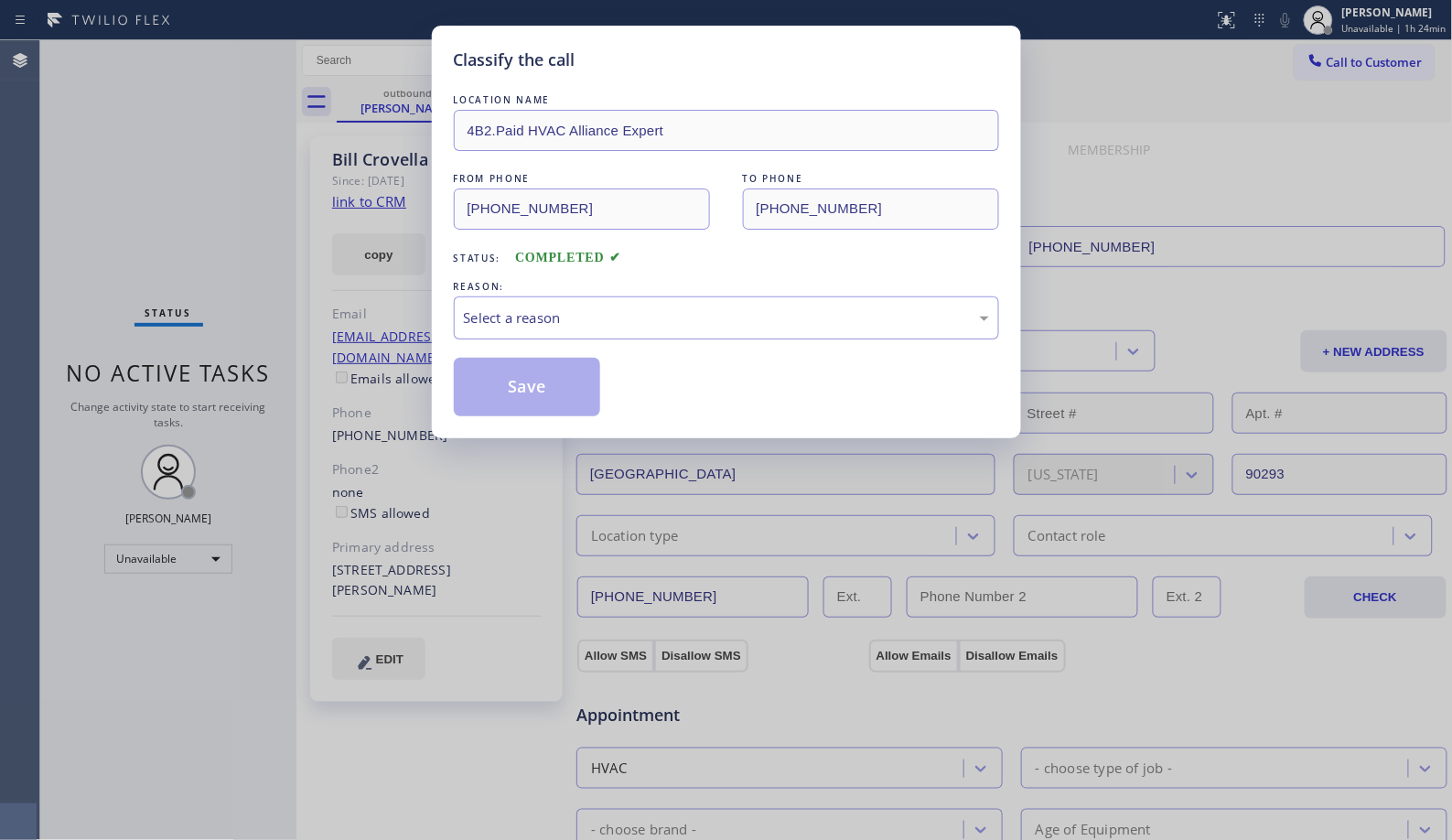
click at [636, 324] on div "Select a reason" at bounding box center [726, 318] width 525 height 21
click at [581, 407] on button "Save" at bounding box center [528, 387] width 148 height 59
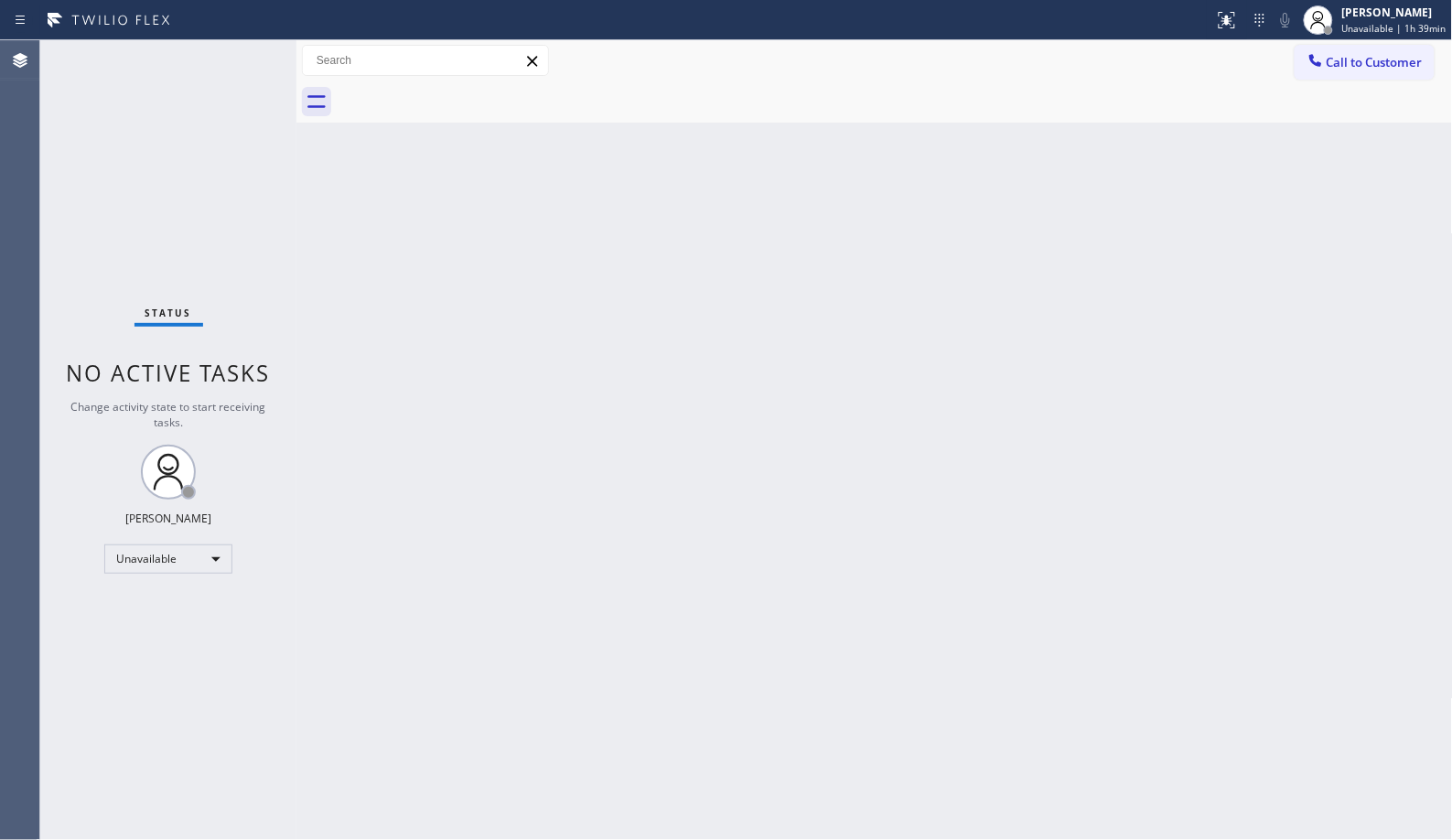
click at [825, 290] on div "Back to Dashboard Change Sender ID Customers Technicians Select a contact Outbo…" at bounding box center [874, 441] width 1157 height 800
click at [1368, 68] on span "Call to Customer" at bounding box center [1375, 61] width 96 height 16
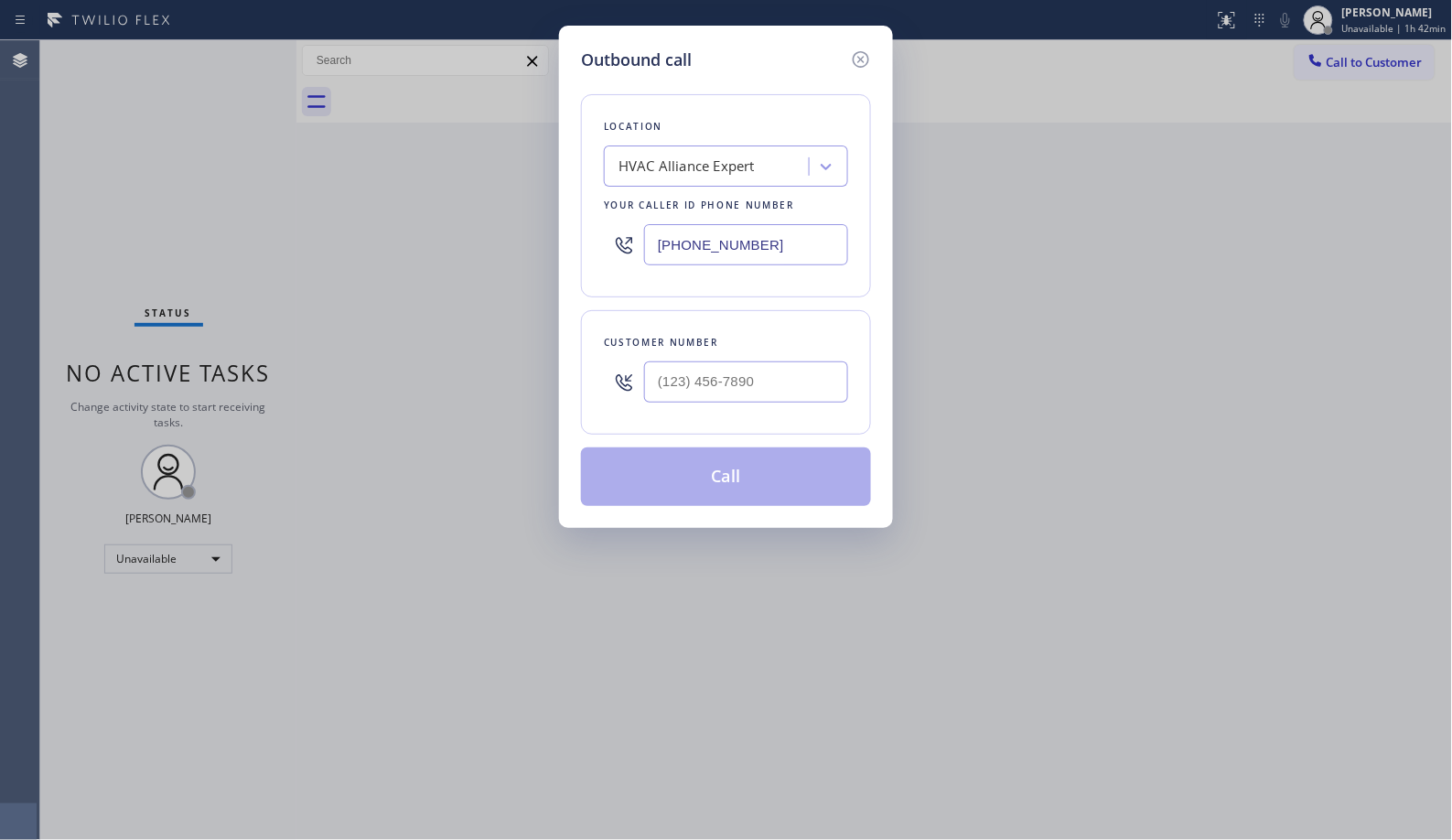
drag, startPoint x: 798, startPoint y: 247, endPoint x: 598, endPoint y: 243, distance: 200.0
click at [598, 243] on div "Location HVAC Alliance Expert Your caller id phone number [PHONE_NUMBER]" at bounding box center [726, 196] width 290 height 203
paste input "425) 382-7766"
type input "[PHONE_NUMBER]"
click at [725, 374] on input "(___) ___-____" at bounding box center [746, 382] width 204 height 42
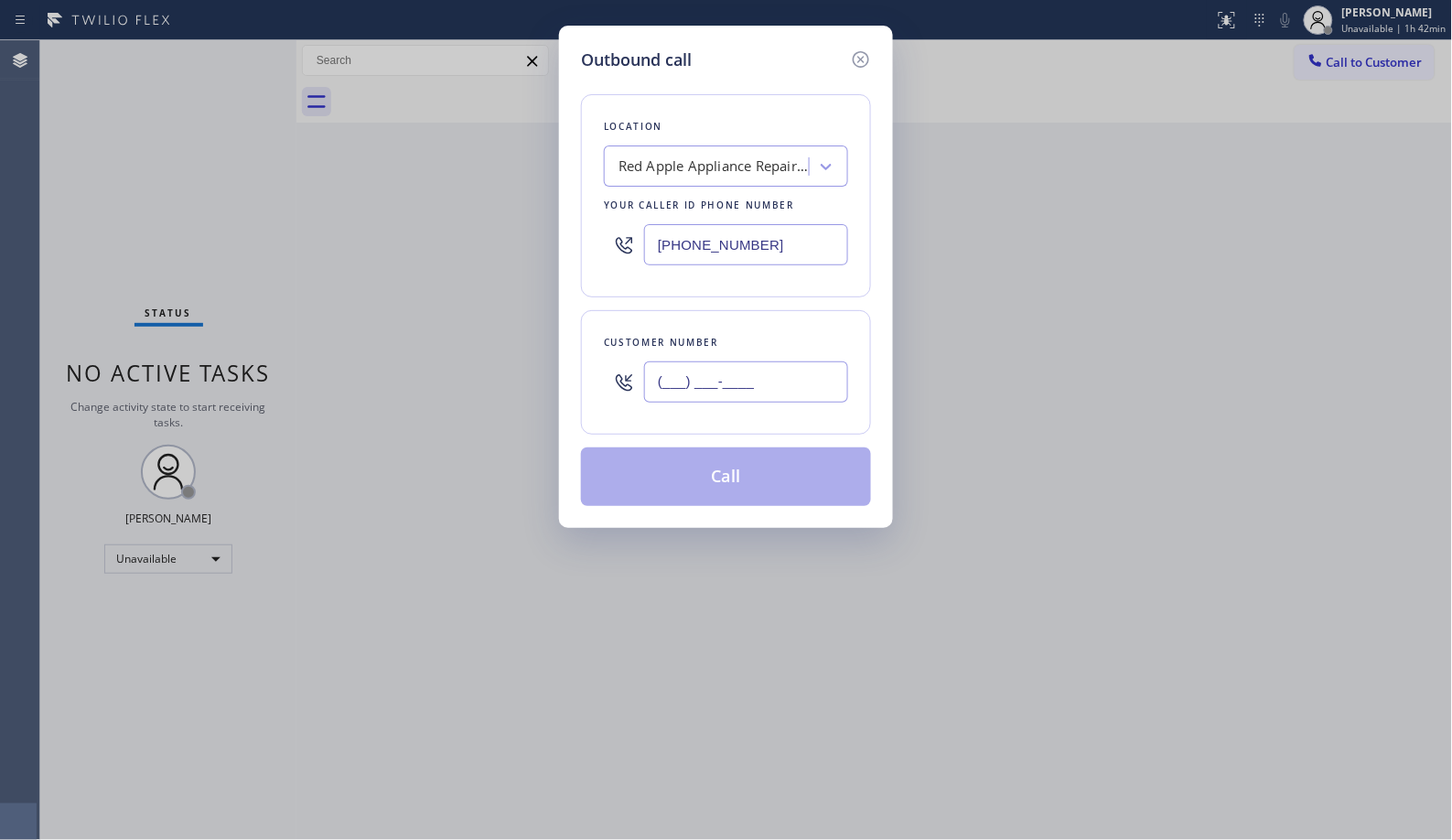
paste input "206) 310-1204"
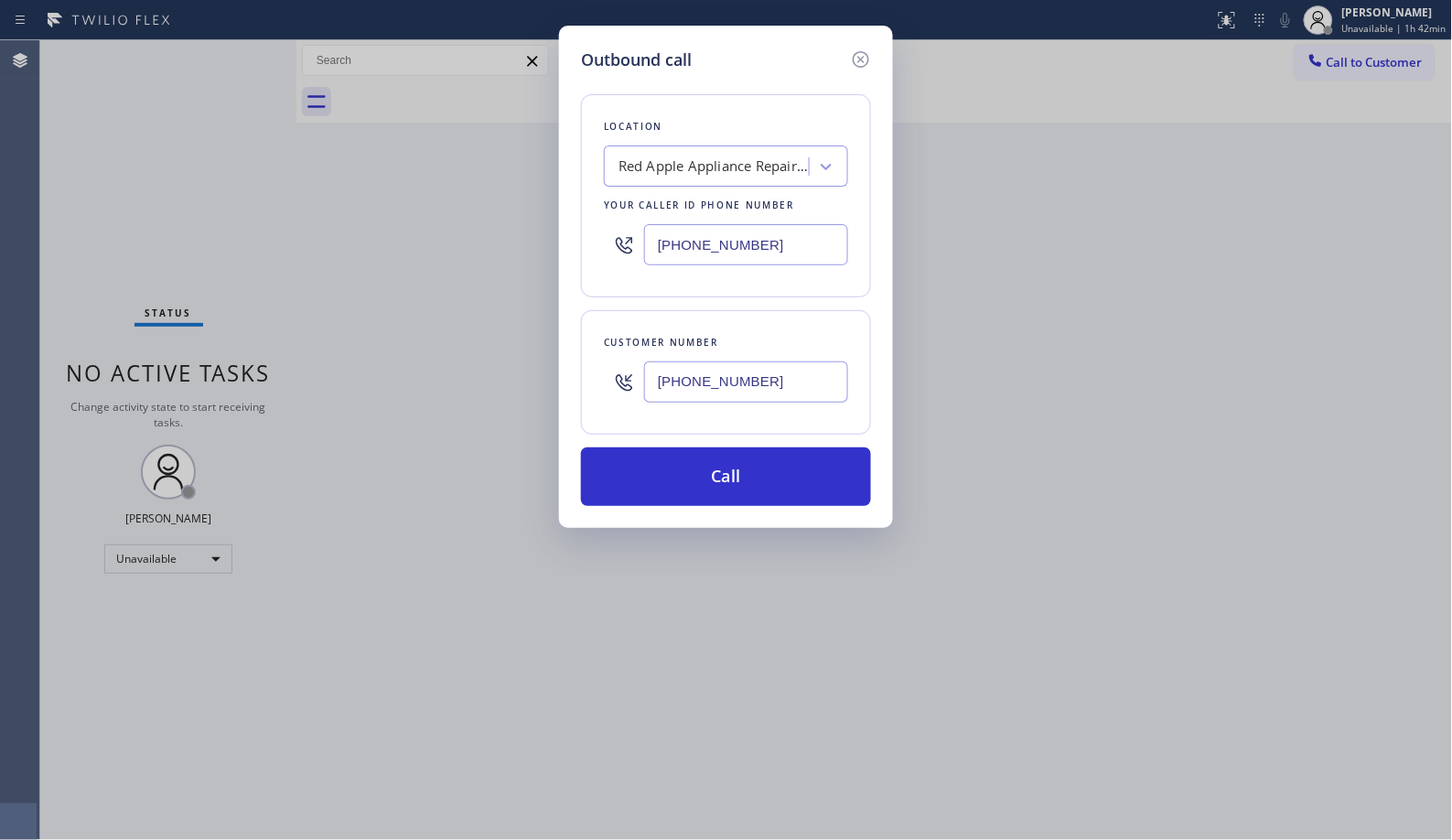
type input "[PHONE_NUMBER]"
click at [747, 480] on button "Call" at bounding box center [726, 477] width 290 height 59
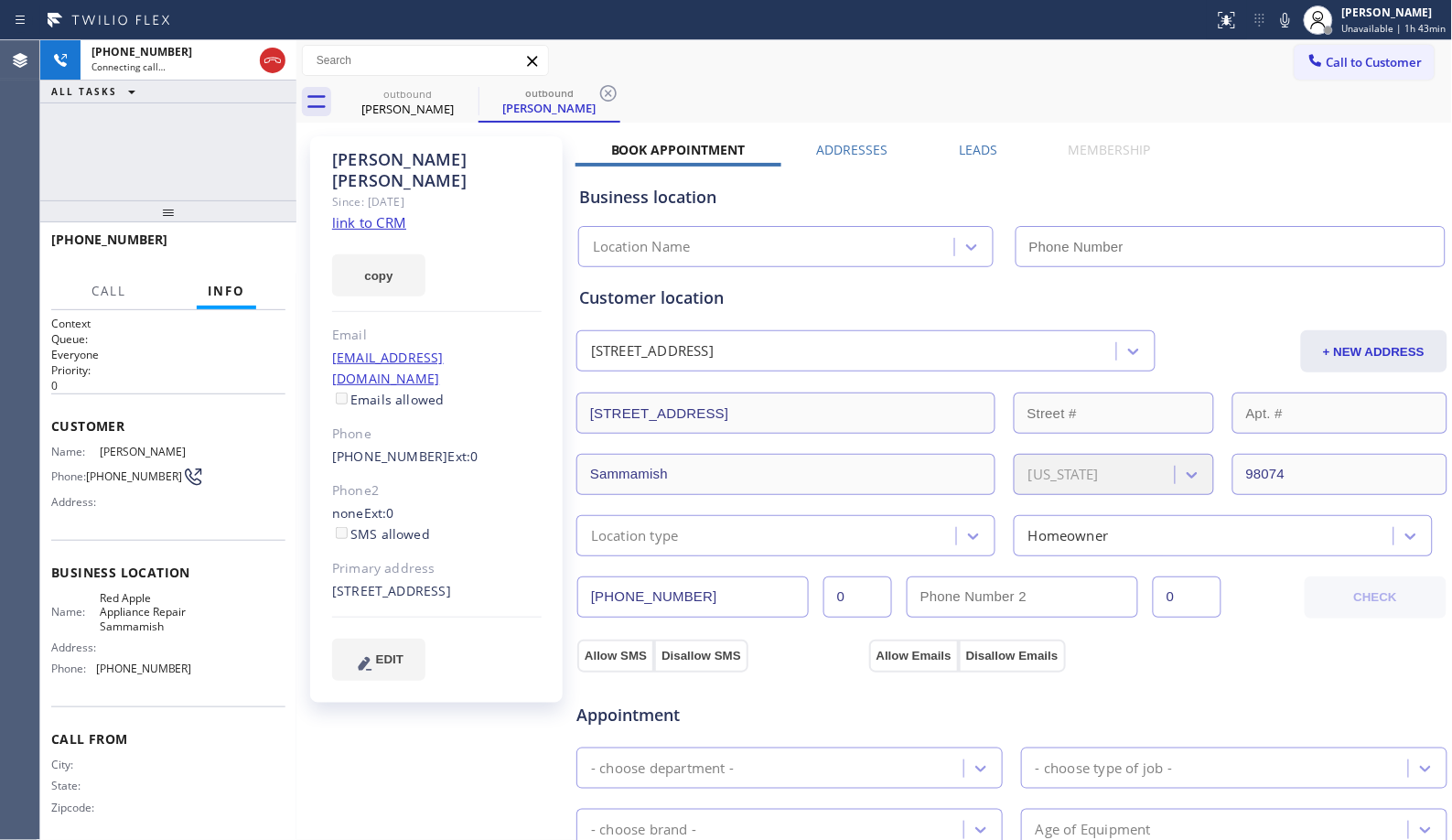
type input "[PHONE_NUMBER]"
click at [744, 89] on div "outbound [PERSON_NAME] outbound [PERSON_NAME]" at bounding box center [895, 102] width 1116 height 42
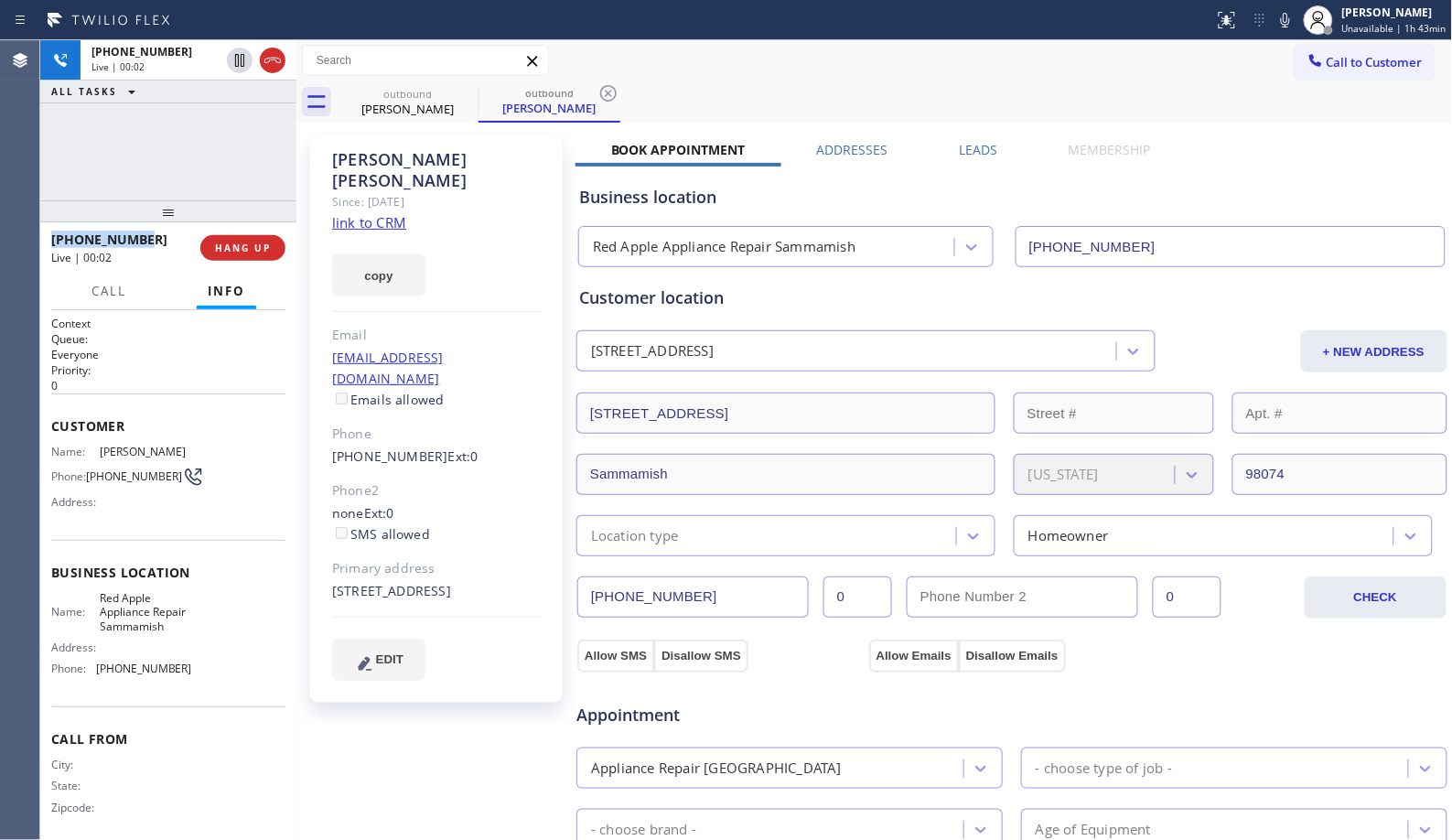
drag, startPoint x: 140, startPoint y: 241, endPoint x: 51, endPoint y: 241, distance: 89.0
click at [51, 241] on div "[PHONE_NUMBER]" at bounding box center [119, 239] width 136 height 17
copy span "[PHONE_NUMBER]"
click at [225, 247] on span "HANG UP" at bounding box center [242, 248] width 56 height 13
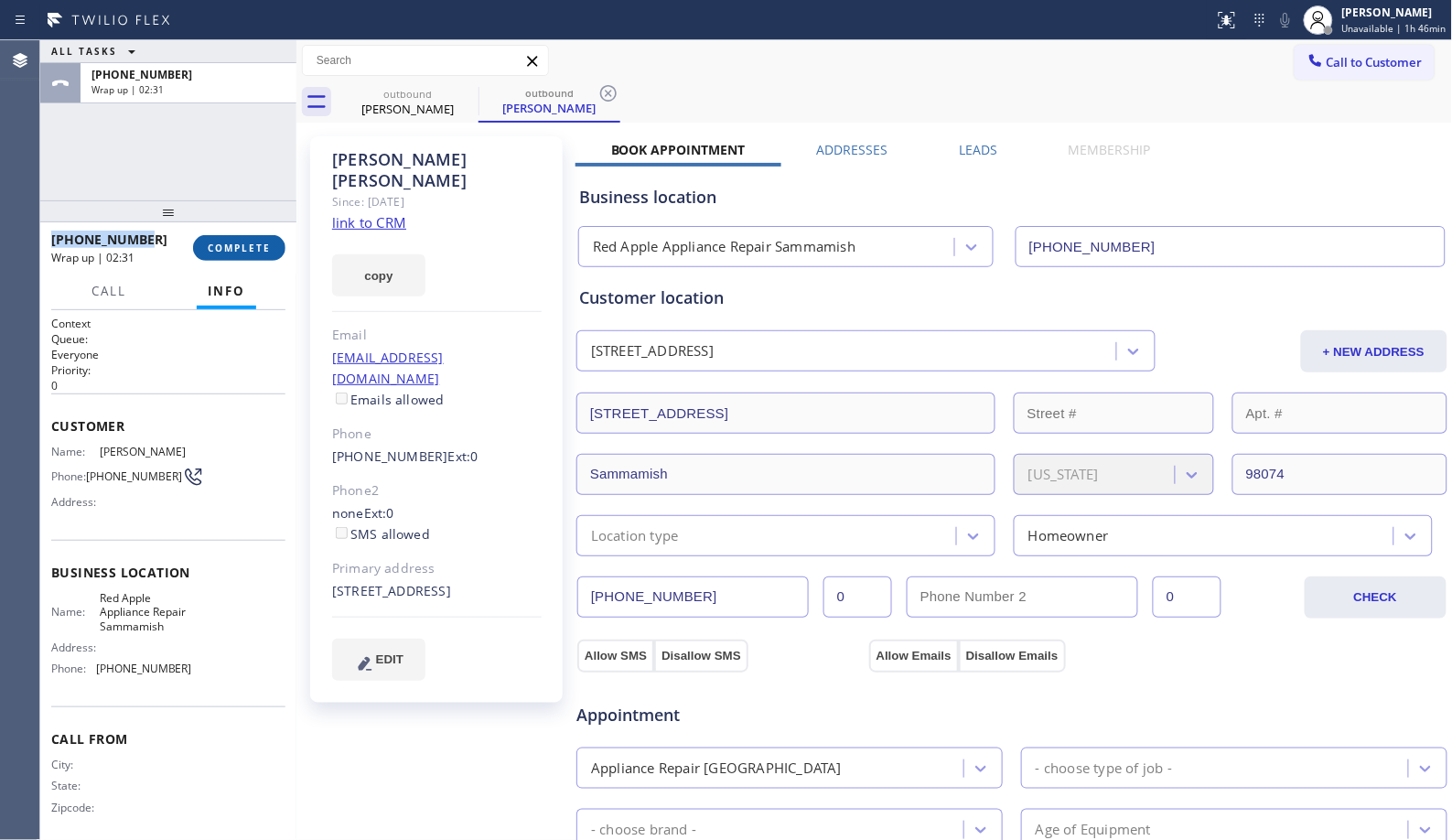
click at [241, 248] on span "COMPLETE" at bounding box center [239, 248] width 63 height 13
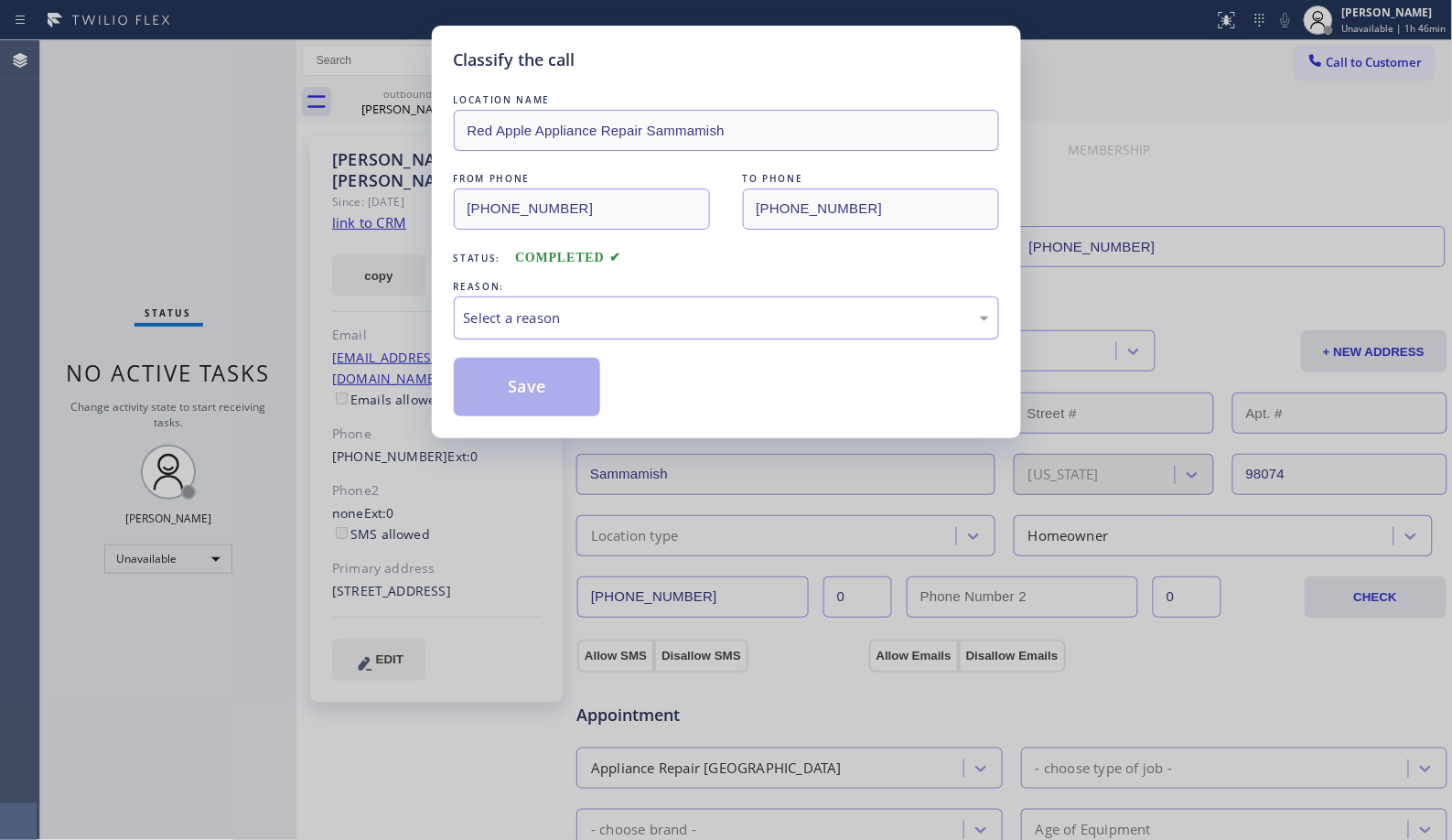
click at [672, 331] on div "Select a reason" at bounding box center [726, 317] width 546 height 43
drag, startPoint x: 524, startPoint y: 392, endPoint x: 505, endPoint y: 388, distance: 19.4
click at [523, 394] on button "Save" at bounding box center [528, 387] width 148 height 59
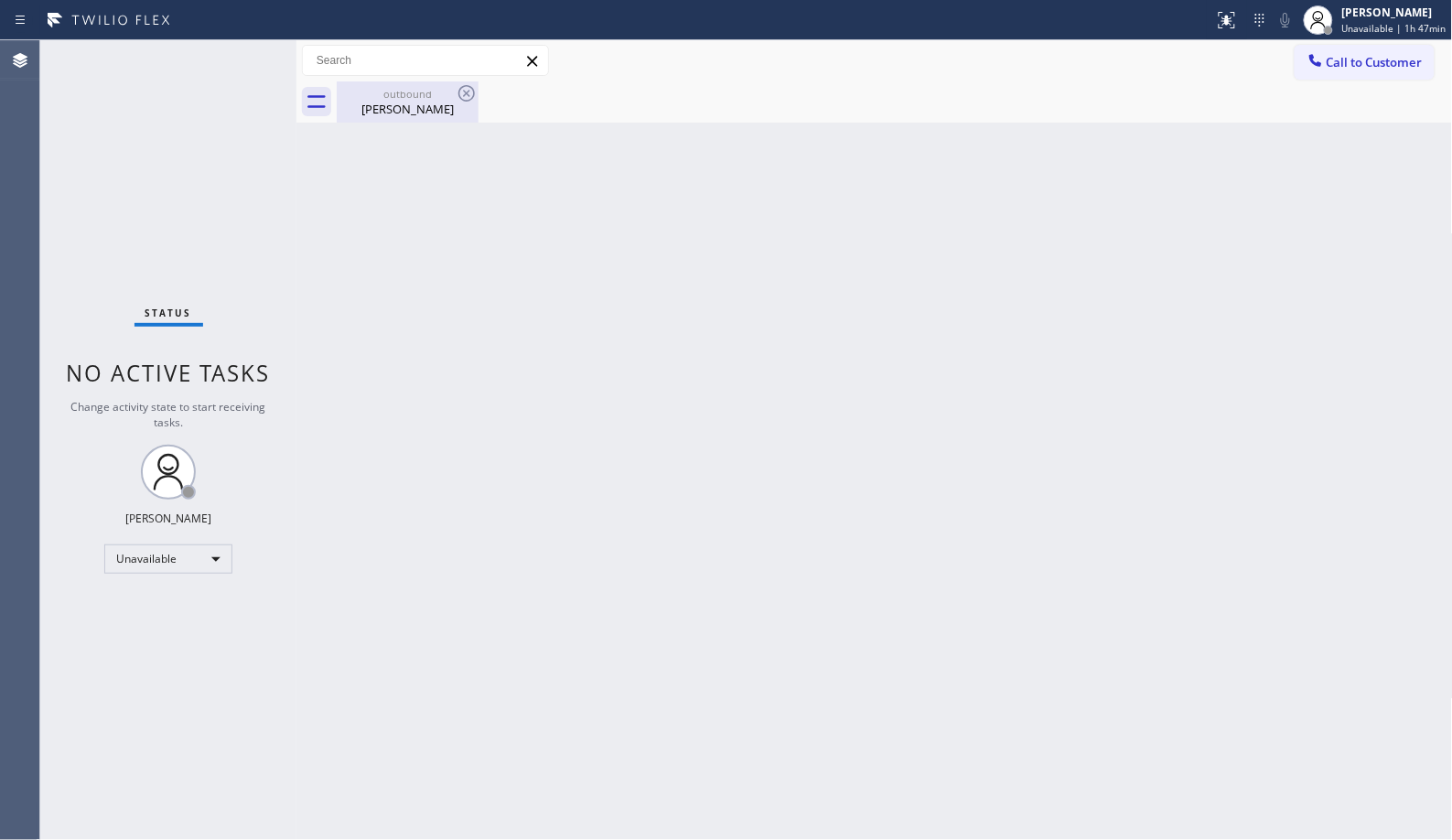
click at [404, 95] on div "outbound" at bounding box center [408, 94] width 138 height 14
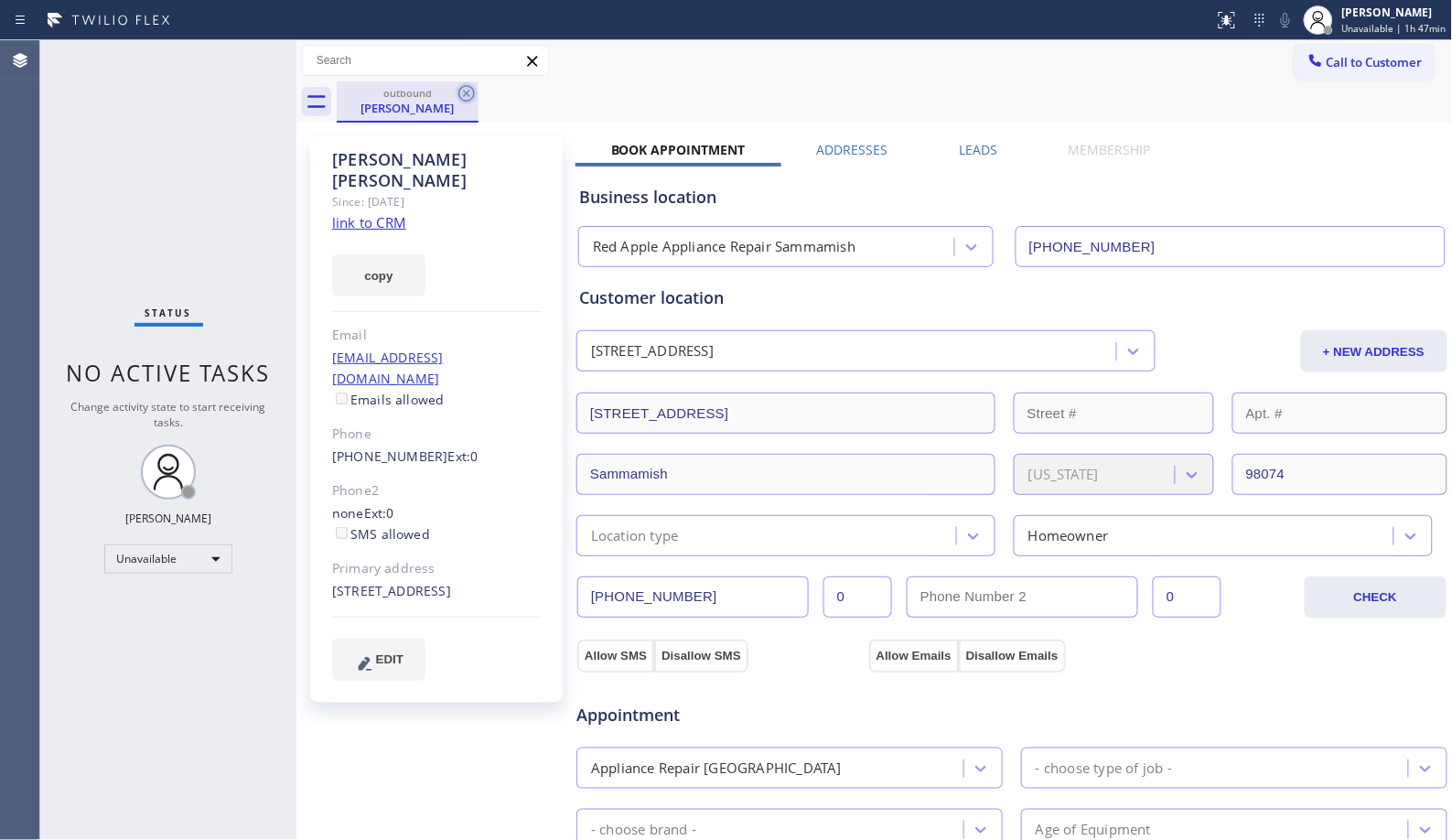
click at [477, 94] on icon at bounding box center [466, 93] width 22 height 22
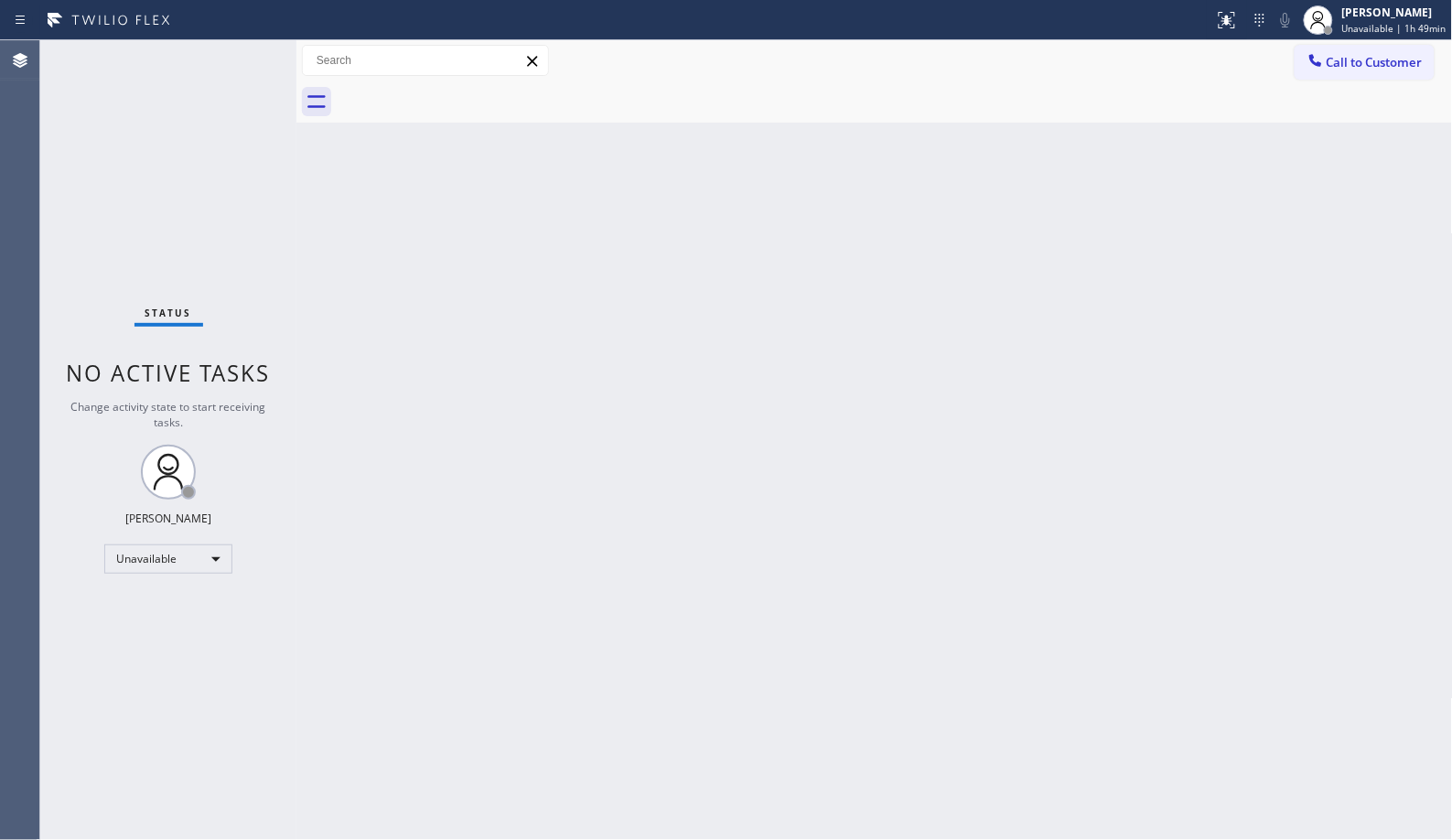
click at [796, 374] on div "Back to Dashboard Change Sender ID Customers Technicians Select a contact Outbo…" at bounding box center [874, 441] width 1157 height 800
click at [536, 504] on div "Back to Dashboard Change Sender ID Customers Technicians Select a contact Outbo…" at bounding box center [874, 441] width 1157 height 800
click at [1338, 70] on span "Call to Customer" at bounding box center [1375, 61] width 96 height 16
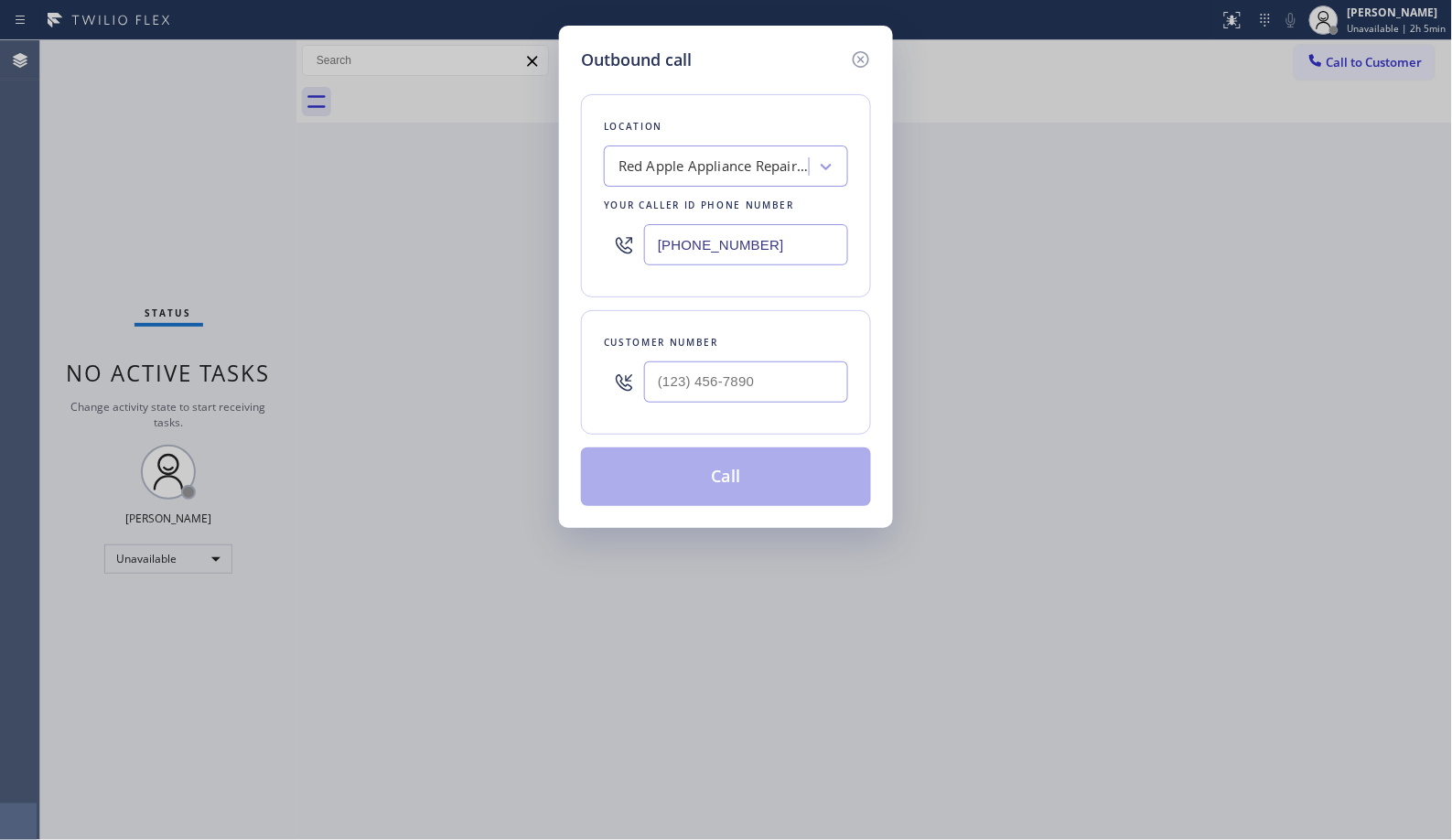
drag, startPoint x: 800, startPoint y: 240, endPoint x: 618, endPoint y: 245, distance: 182.1
click at [618, 245] on div "[PHONE_NUMBER]" at bounding box center [726, 244] width 244 height 60
paste input "818) 574-5588"
type input "[PHONE_NUMBER]"
drag, startPoint x: 775, startPoint y: 394, endPoint x: 572, endPoint y: 348, distance: 208.1
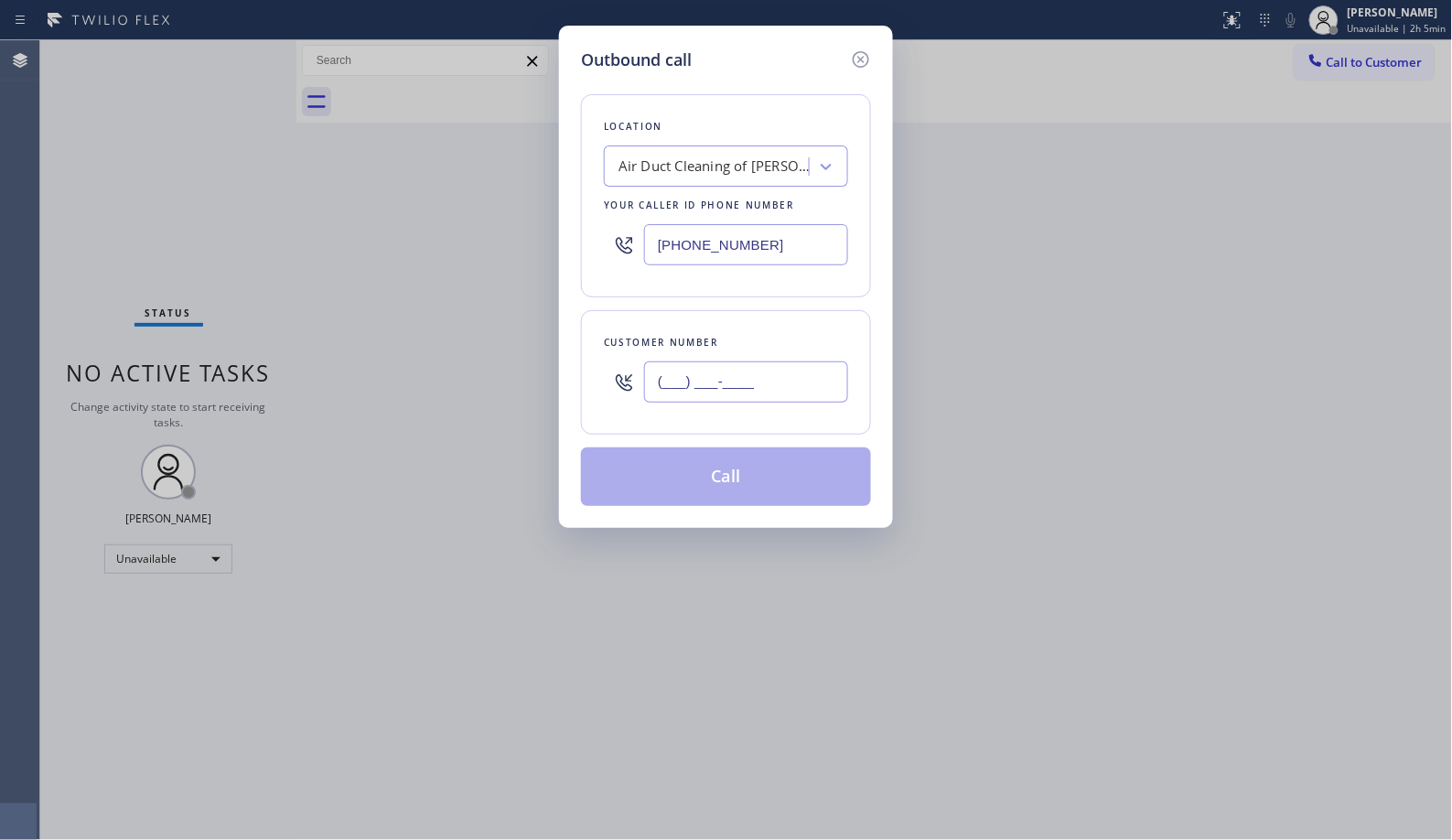
click at [553, 387] on div "Outbound call Location Air Duct Cleaning of [PERSON_NAME][GEOGRAPHIC_DATA] Your…" at bounding box center [726, 420] width 1452 height 840
paste input "818) 642-8731"
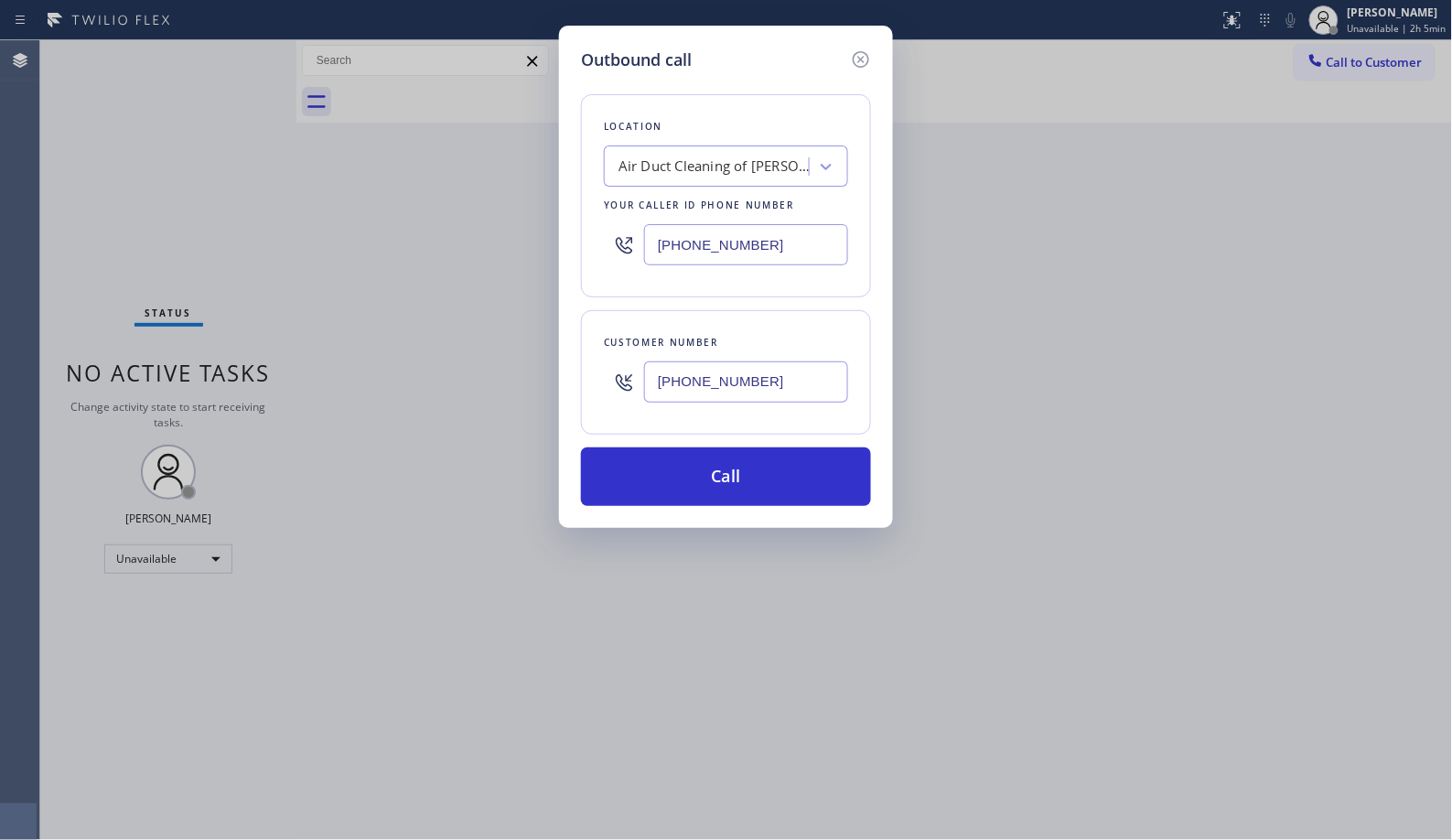
type input "[PHONE_NUMBER]"
click at [744, 492] on button "Call" at bounding box center [726, 477] width 290 height 59
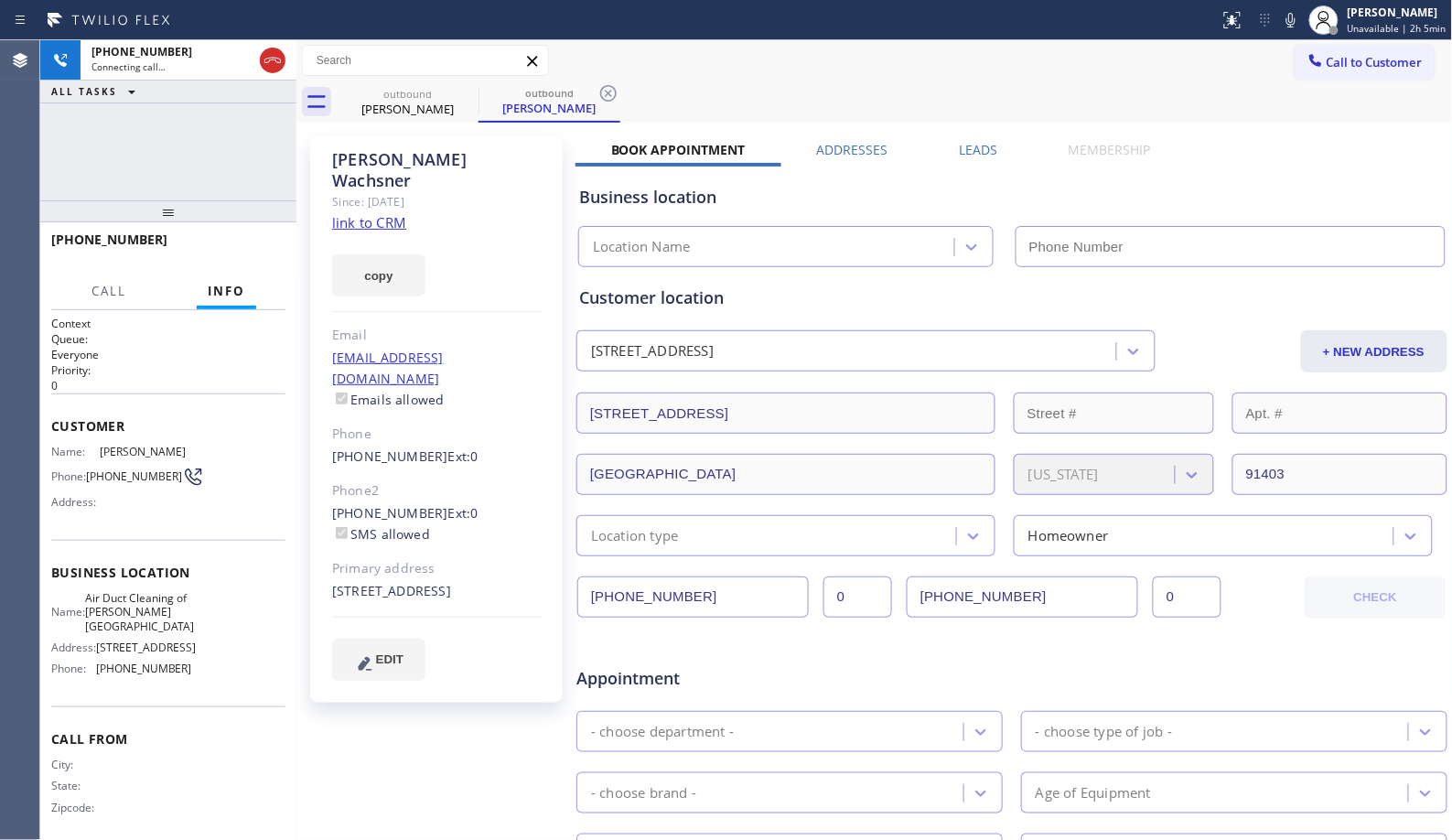
type input "[PHONE_NUMBER]"
click at [596, 90] on div "outbound" at bounding box center [550, 93] width 138 height 14
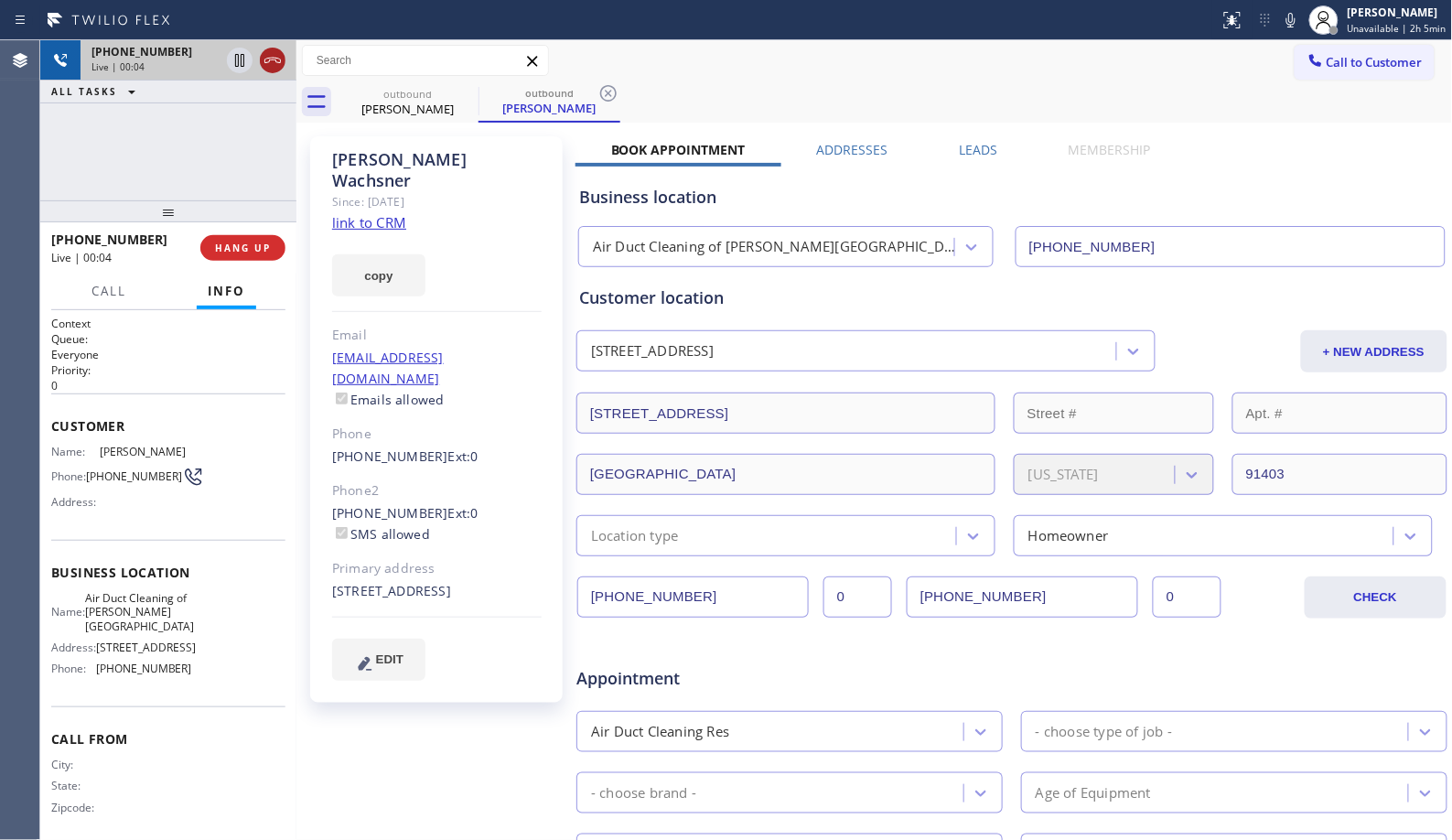
click at [278, 61] on icon at bounding box center [272, 60] width 22 height 22
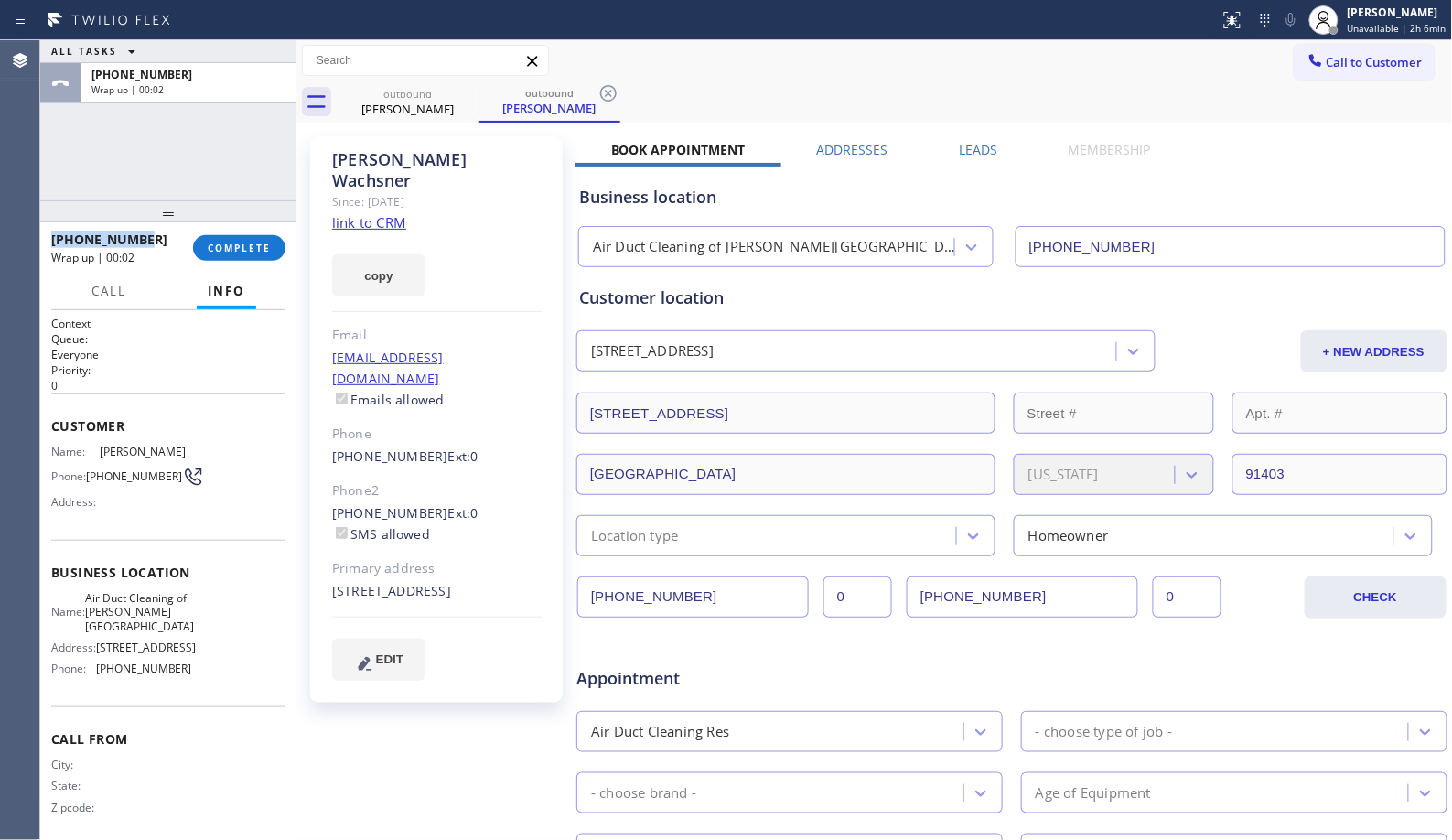
drag, startPoint x: 149, startPoint y: 238, endPoint x: 43, endPoint y: 238, distance: 106.0
click at [43, 238] on div "[PHONE_NUMBER] Wrap up | 00:02 COMPLETE" at bounding box center [168, 248] width 256 height 51
copy span "[PHONE_NUMBER]"
click at [256, 238] on button "COMPLETE" at bounding box center [239, 248] width 93 height 26
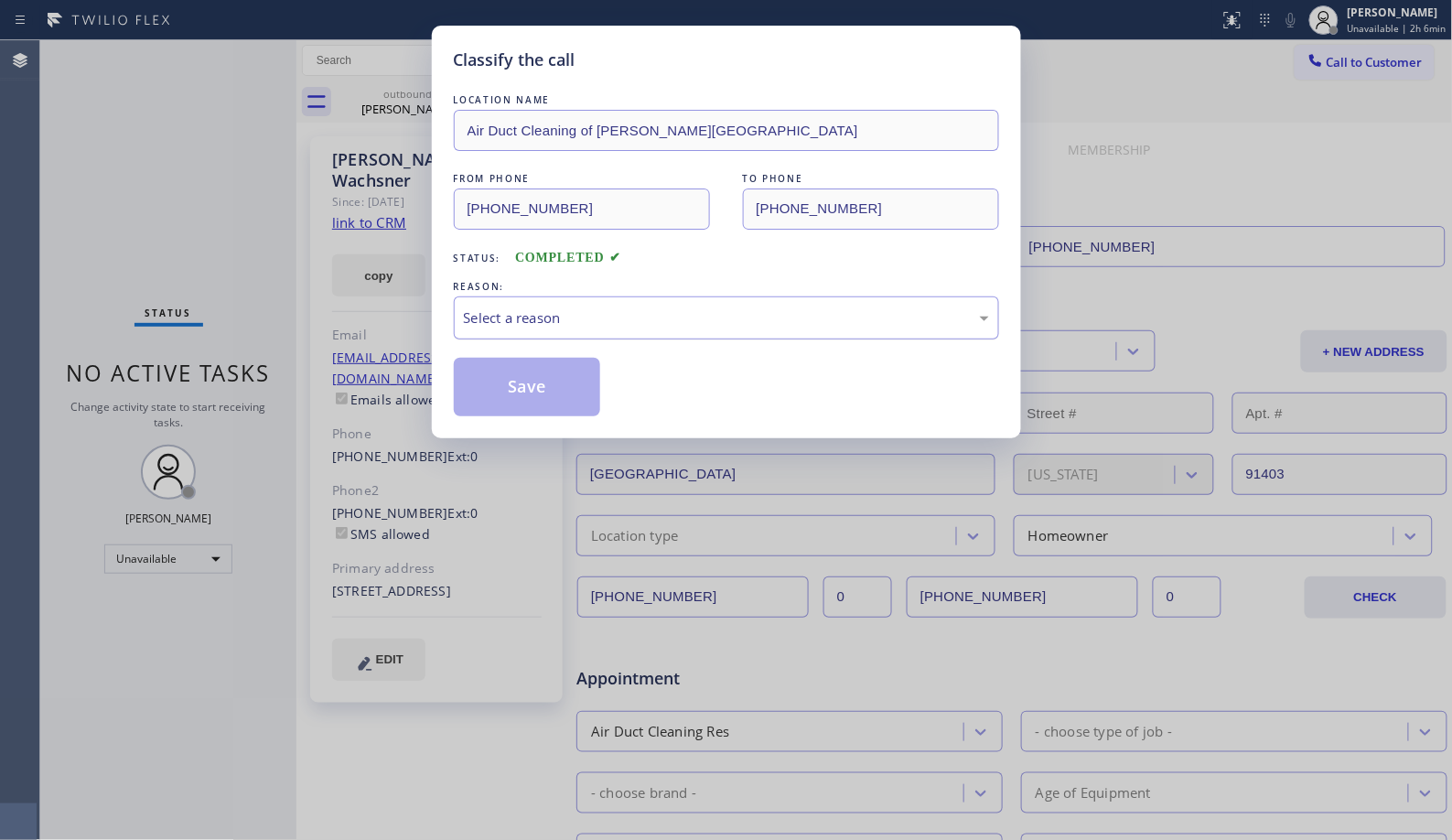
click at [654, 326] on div "Select a reason" at bounding box center [726, 318] width 525 height 21
click at [550, 394] on button "Save" at bounding box center [528, 387] width 148 height 59
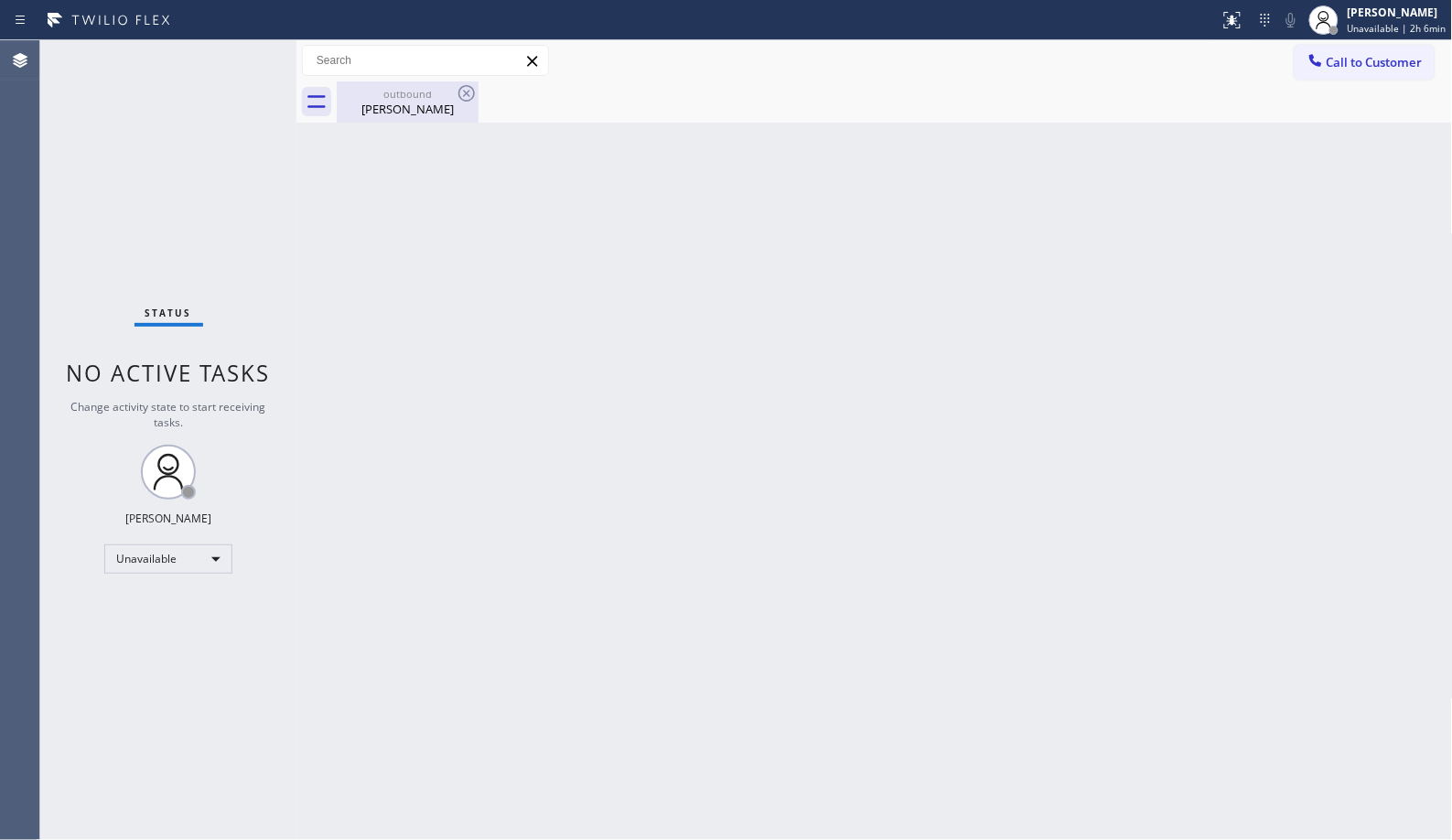
click at [433, 101] on div "[PERSON_NAME]" at bounding box center [408, 108] width 138 height 16
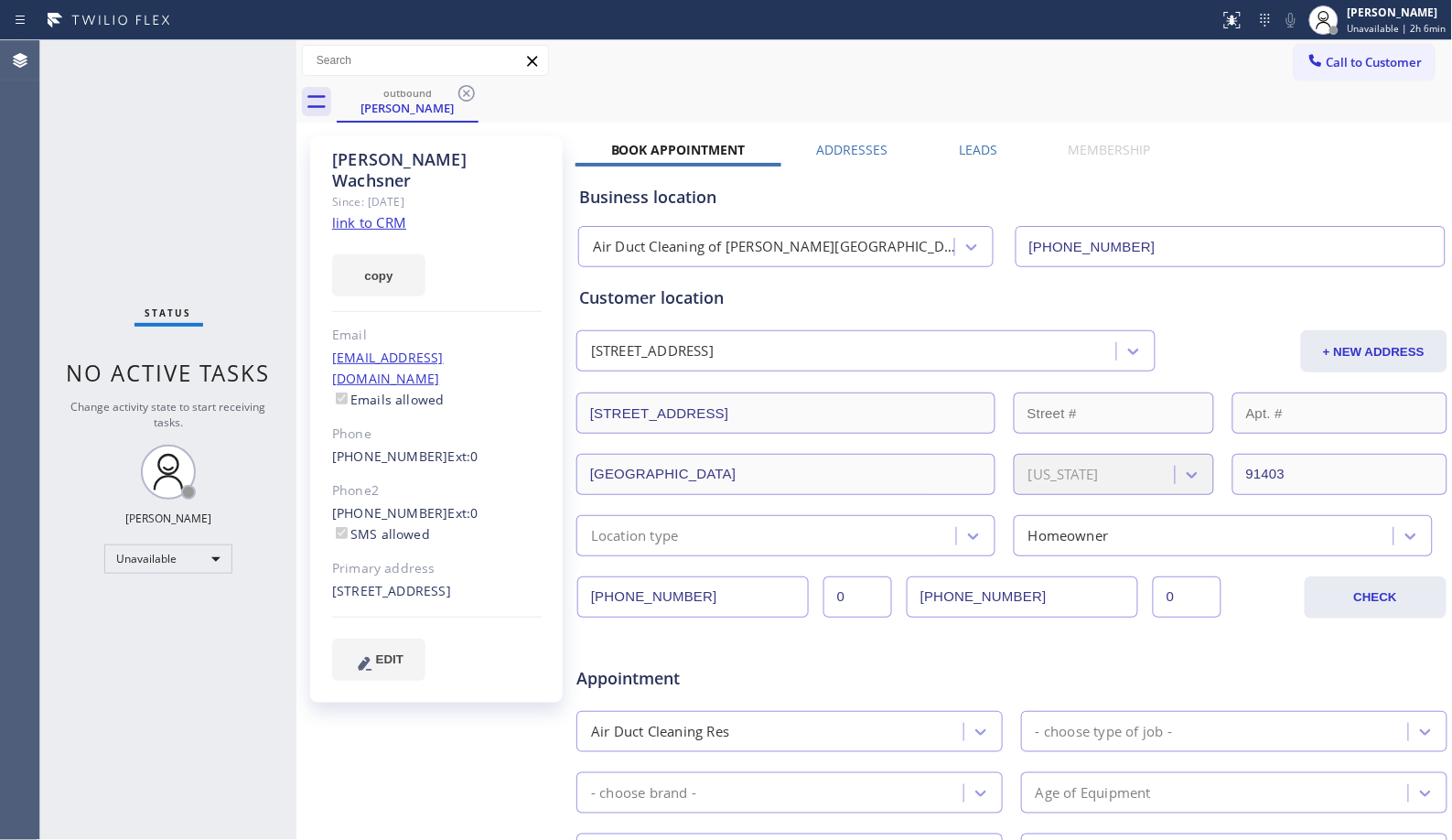
click at [387, 191] on div "Since: [DATE]" at bounding box center [437, 201] width 210 height 21
click at [385, 234] on div "copy" at bounding box center [437, 265] width 210 height 63
click at [382, 213] on link "link to CRM" at bounding box center [369, 221] width 74 height 18
click at [459, 98] on icon at bounding box center [466, 93] width 22 height 22
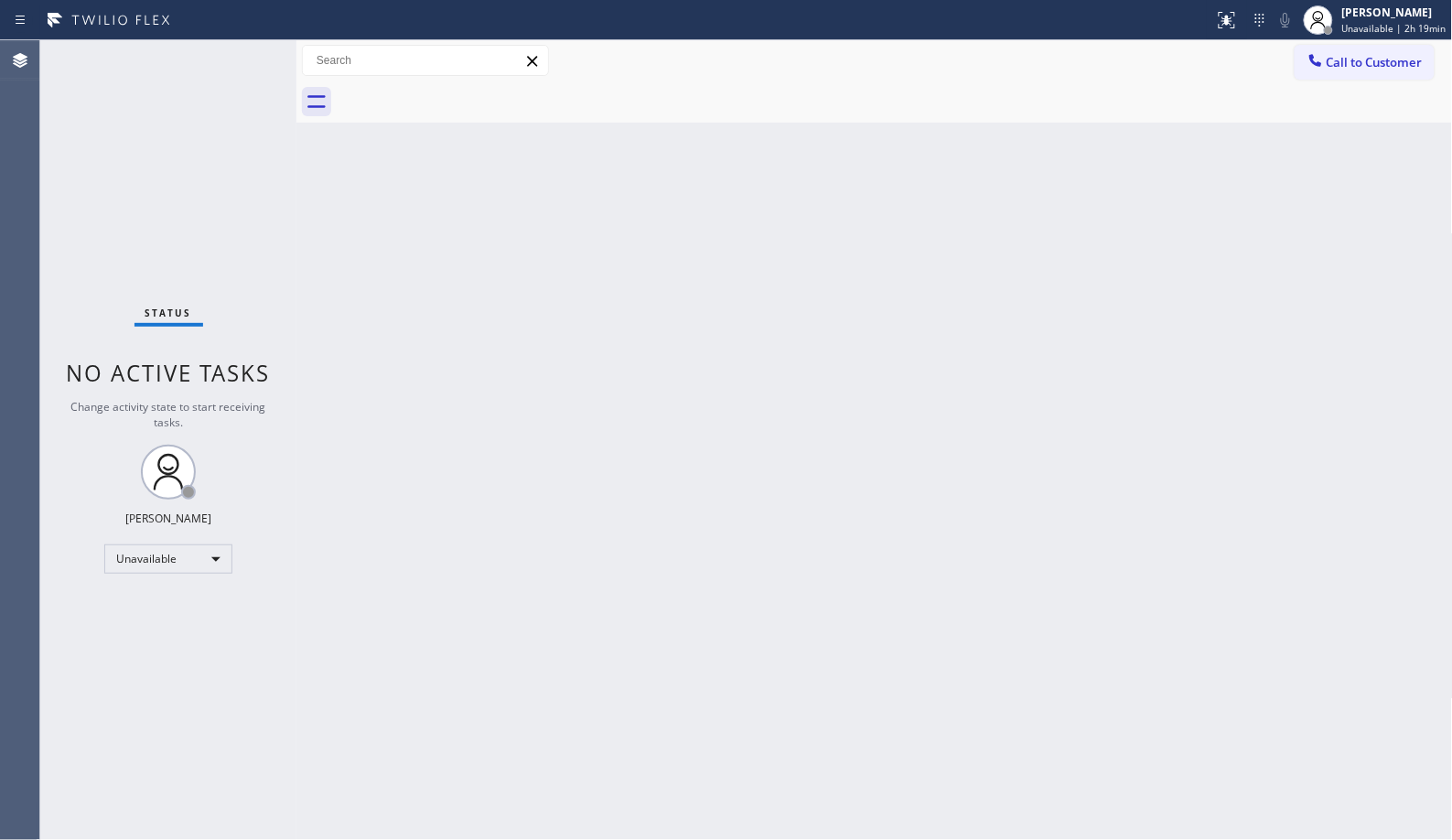
drag, startPoint x: 1400, startPoint y: 68, endPoint x: 981, endPoint y: 116, distance: 421.7
click at [1395, 68] on span "Call to Customer" at bounding box center [1375, 61] width 96 height 16
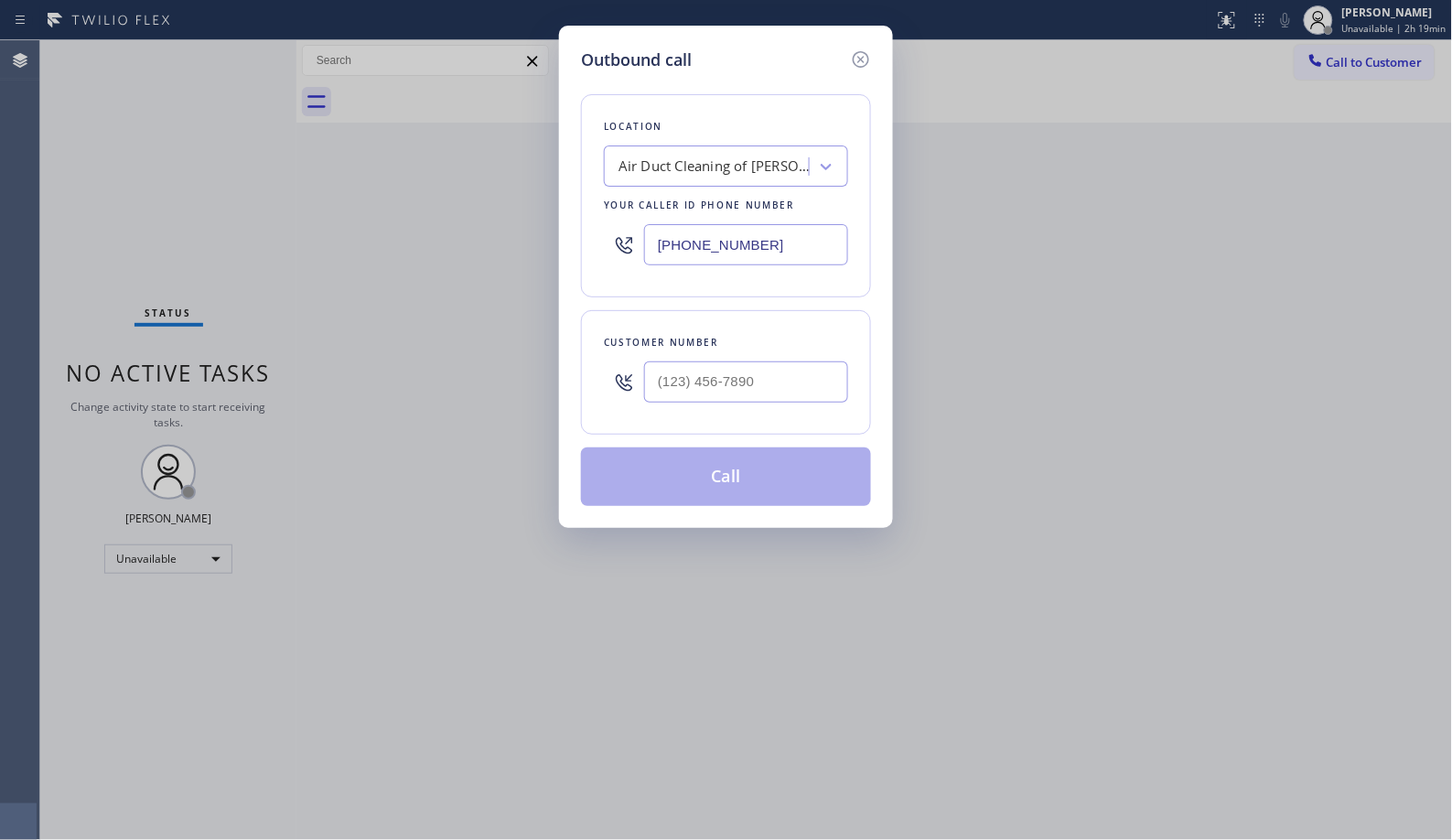
drag, startPoint x: 571, startPoint y: 200, endPoint x: 538, endPoint y: 166, distance: 47.4
click at [545, 175] on div "Outbound call Location Air Duct Cleaning of [PERSON_NAME][GEOGRAPHIC_DATA] Your…" at bounding box center [726, 420] width 1452 height 840
paste input "562) 309-4505"
type input "[PHONE_NUMBER]"
drag, startPoint x: 743, startPoint y: 368, endPoint x: 582, endPoint y: 344, distance: 162.8
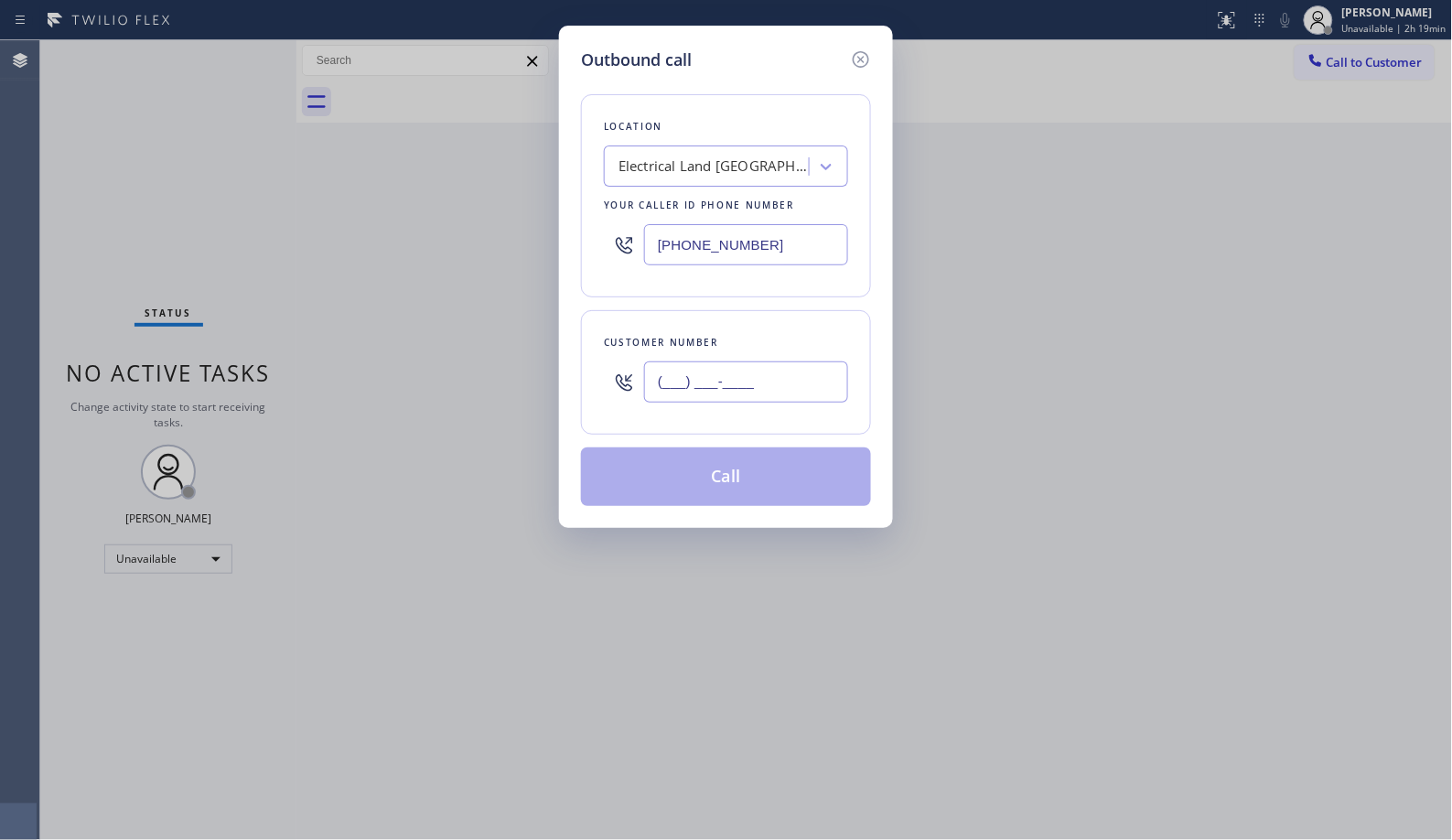
click at [591, 353] on div "Customer number (___) ___-____" at bounding box center [726, 373] width 290 height 125
drag, startPoint x: 767, startPoint y: 364, endPoint x: 636, endPoint y: 376, distance: 131.5
click at [636, 376] on div "(___) ___-____" at bounding box center [726, 381] width 244 height 60
paste input "541) 913-8121"
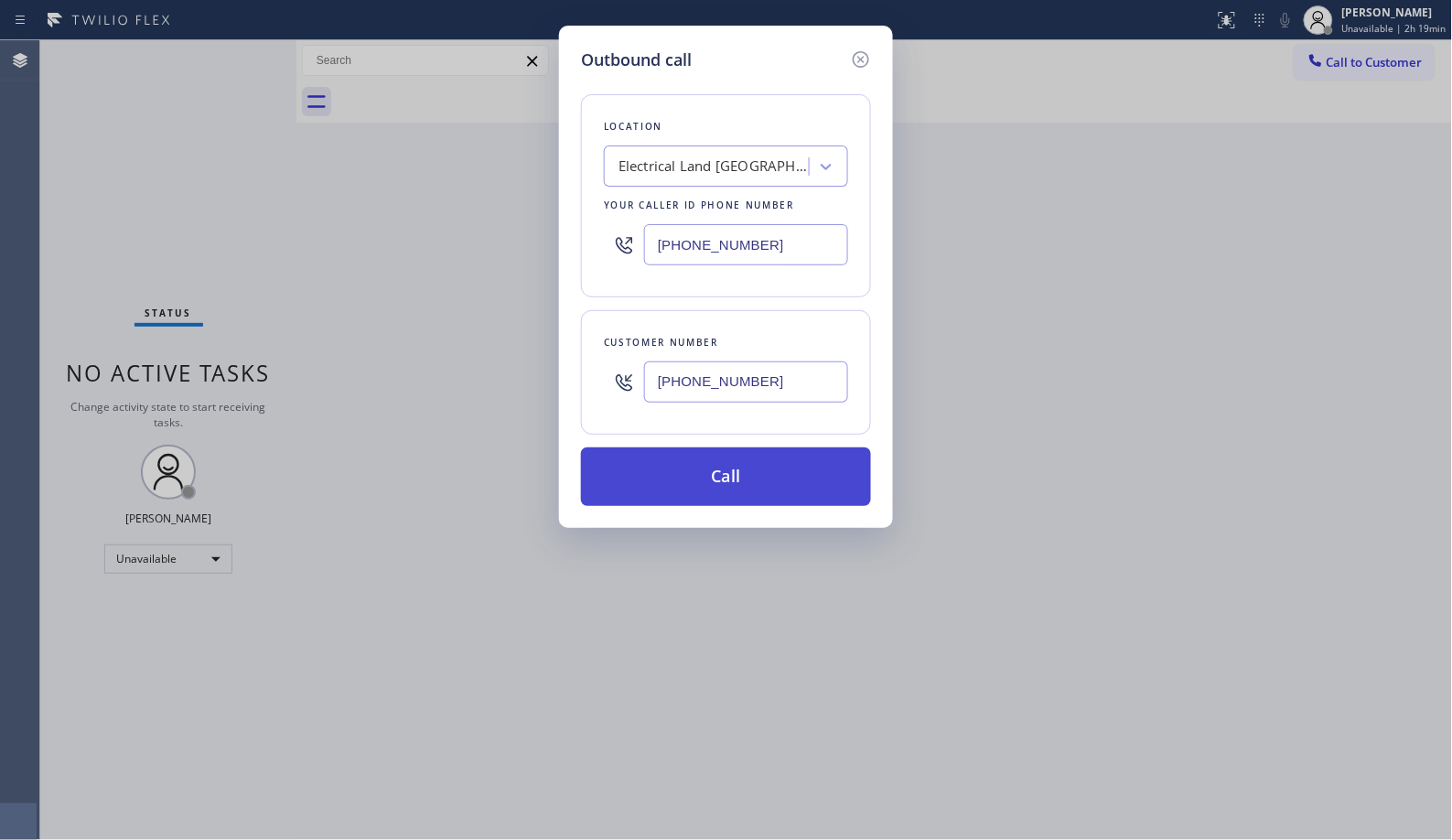
type input "[PHONE_NUMBER]"
click at [775, 486] on button "Call" at bounding box center [726, 477] width 290 height 59
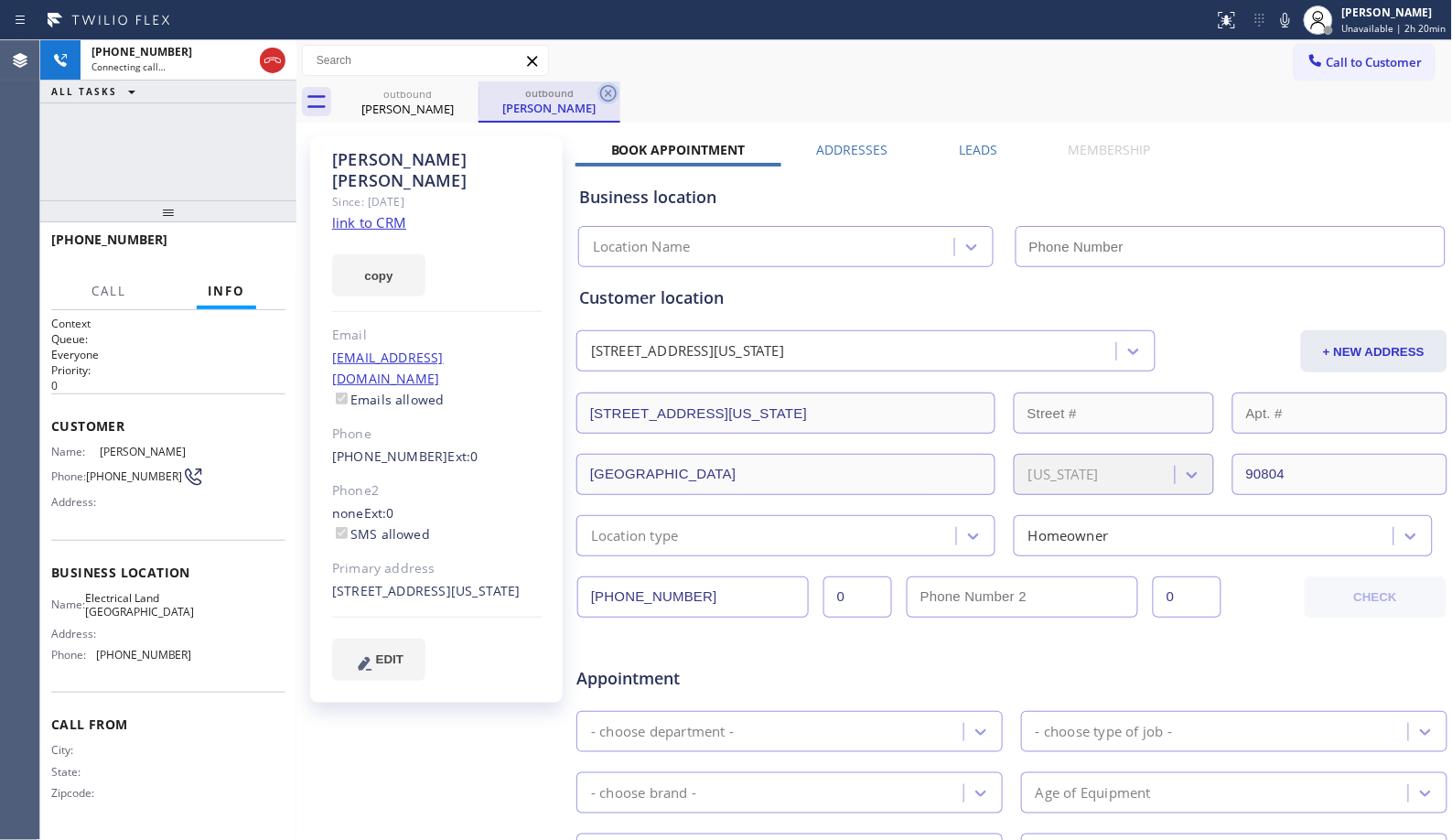
click at [603, 94] on icon at bounding box center [608, 93] width 22 height 22
type input "[PHONE_NUMBER]"
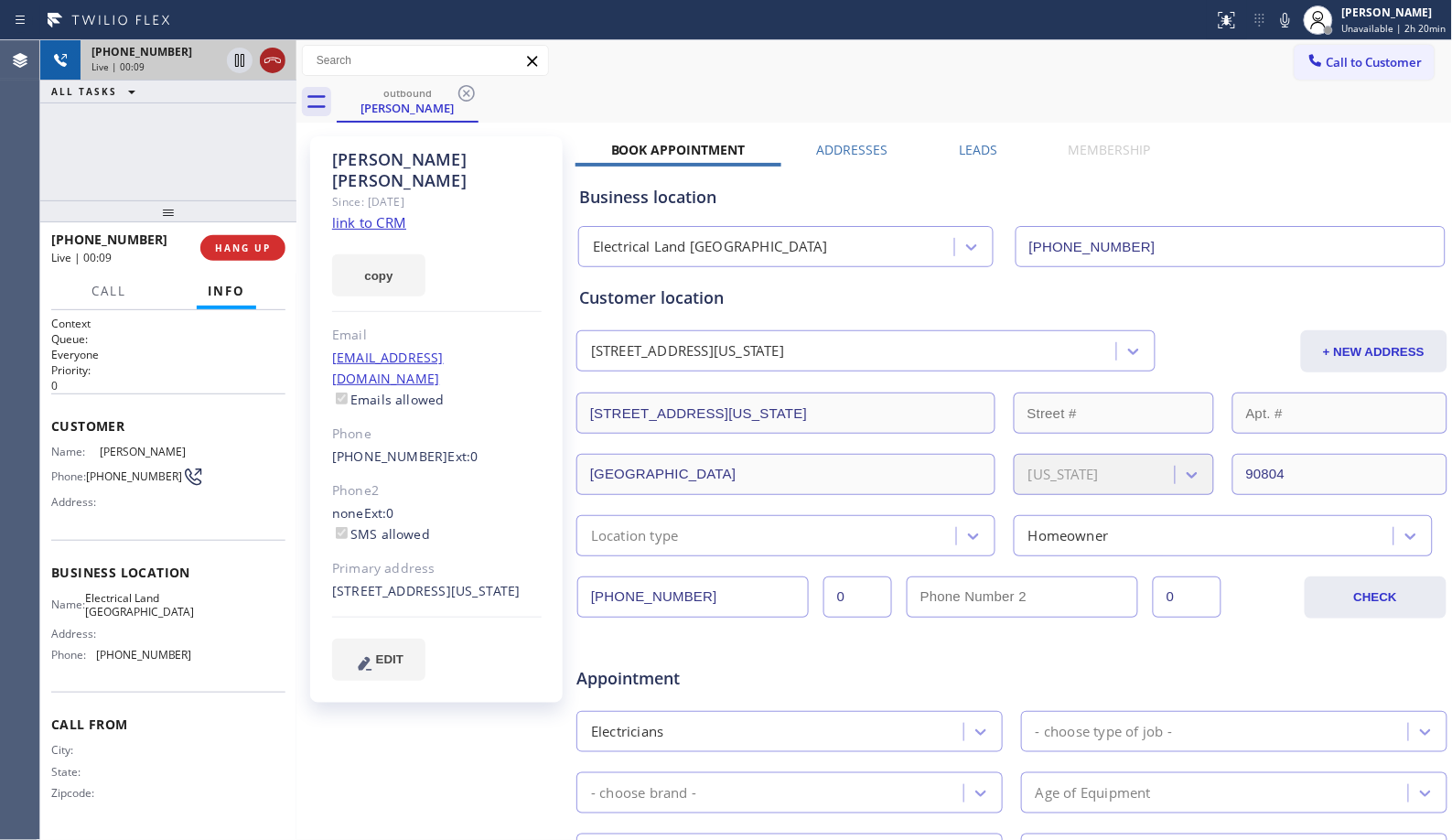
click at [267, 61] on icon at bounding box center [272, 61] width 16 height 6
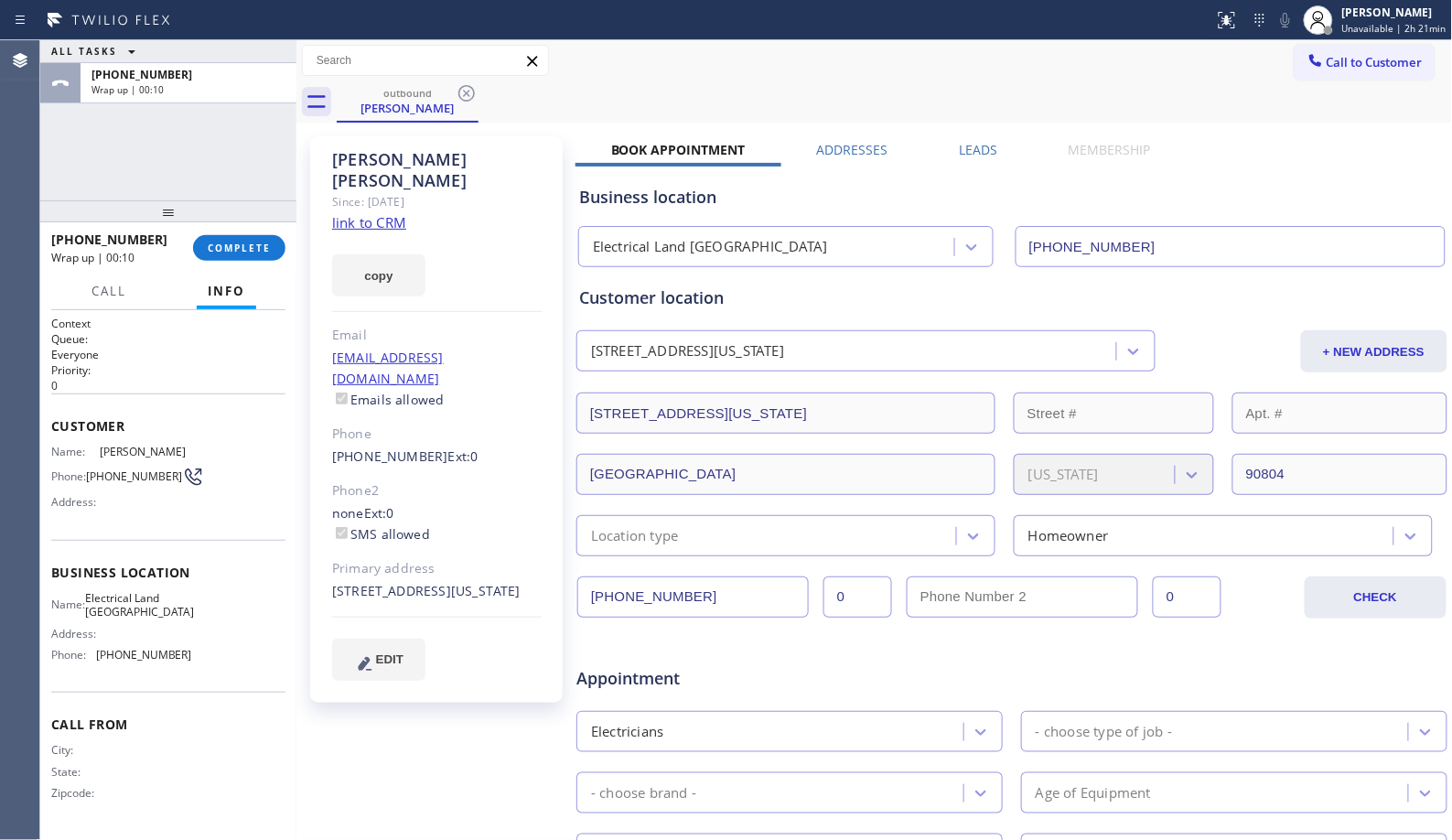
click at [230, 233] on div "[PHONE_NUMBER] Wrap up | 00:10 COMPLETE" at bounding box center [168, 248] width 235 height 47
drag, startPoint x: 101, startPoint y: 238, endPoint x: 62, endPoint y: 241, distance: 39.1
click at [62, 241] on div "[PHONE_NUMBER]" at bounding box center [115, 239] width 129 height 17
copy span "5419138121"
click at [147, 239] on div "[PHONE_NUMBER]" at bounding box center [115, 239] width 129 height 17
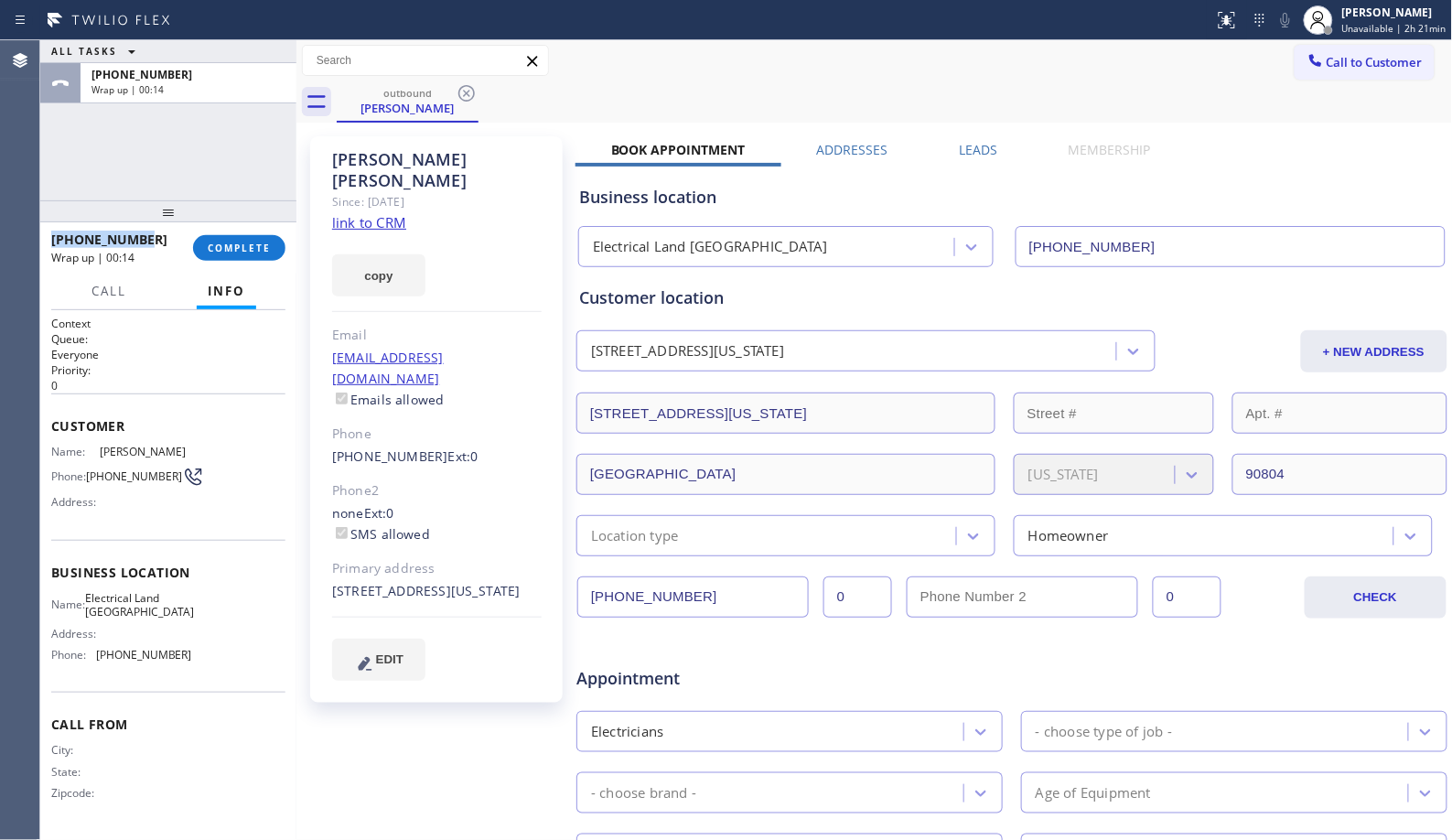
drag, startPoint x: 149, startPoint y: 240, endPoint x: 47, endPoint y: 244, distance: 102.1
click at [47, 244] on div "[PHONE_NUMBER] Wrap up | 00:14 COMPLETE" at bounding box center [168, 248] width 256 height 51
copy span "[PHONE_NUMBER]"
click at [235, 254] on span "COMPLETE" at bounding box center [239, 248] width 63 height 13
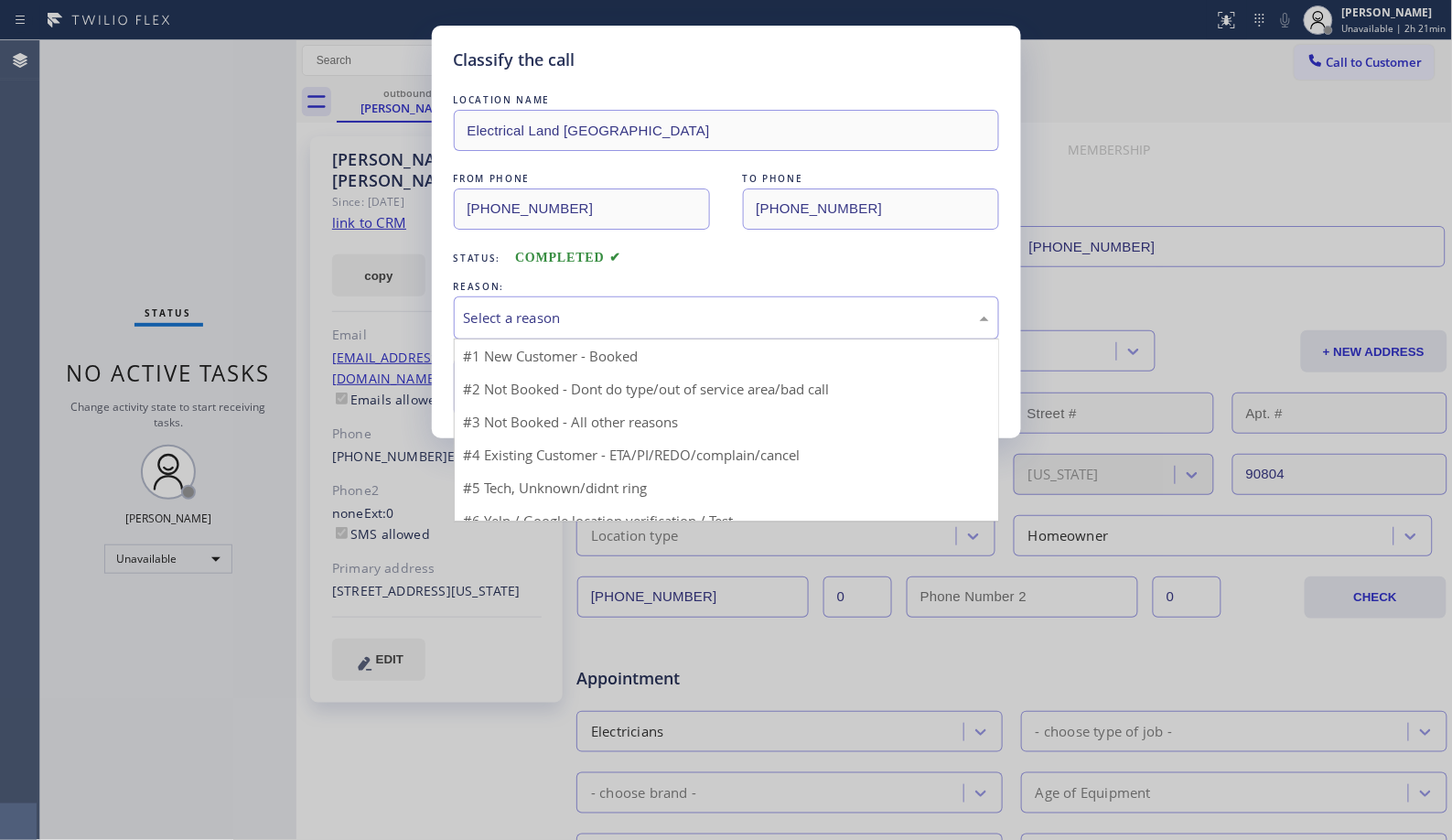
drag, startPoint x: 608, startPoint y: 317, endPoint x: 527, endPoint y: 369, distance: 96.3
click at [606, 318] on div "Select a reason" at bounding box center [726, 318] width 525 height 21
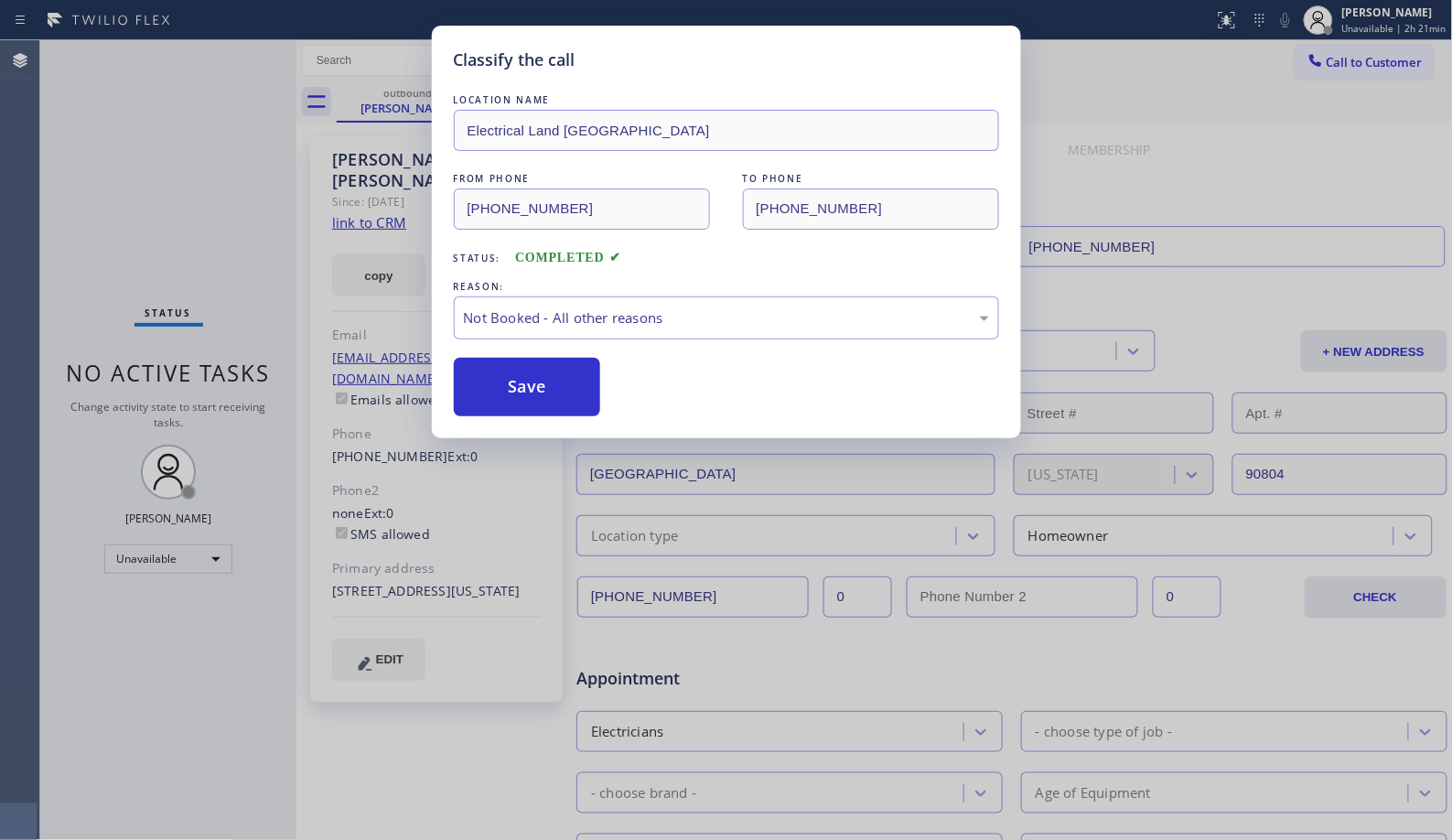
click at [523, 387] on button "Save" at bounding box center [528, 387] width 148 height 59
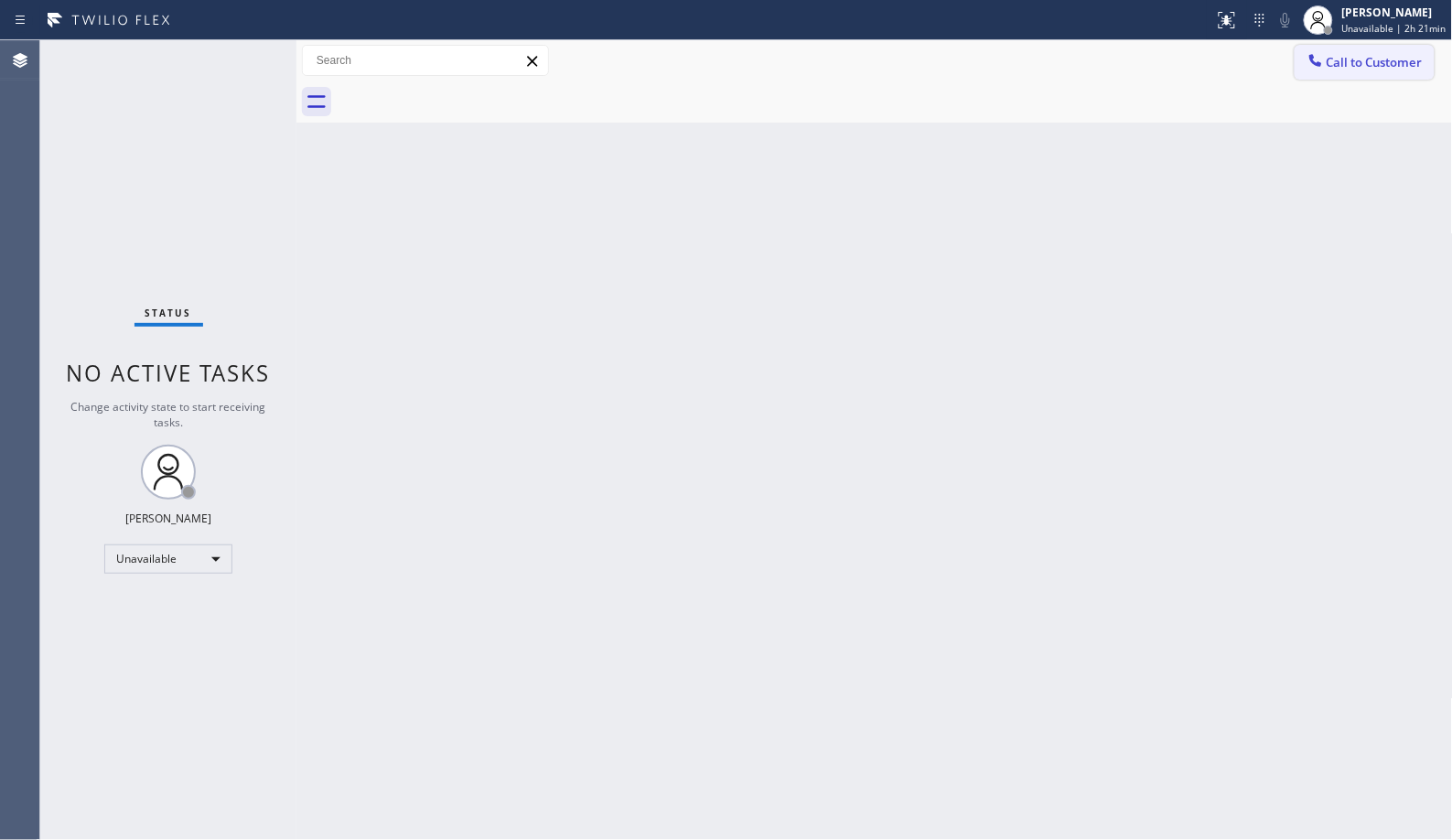
click at [1356, 62] on span "Call to Customer" at bounding box center [1375, 61] width 96 height 16
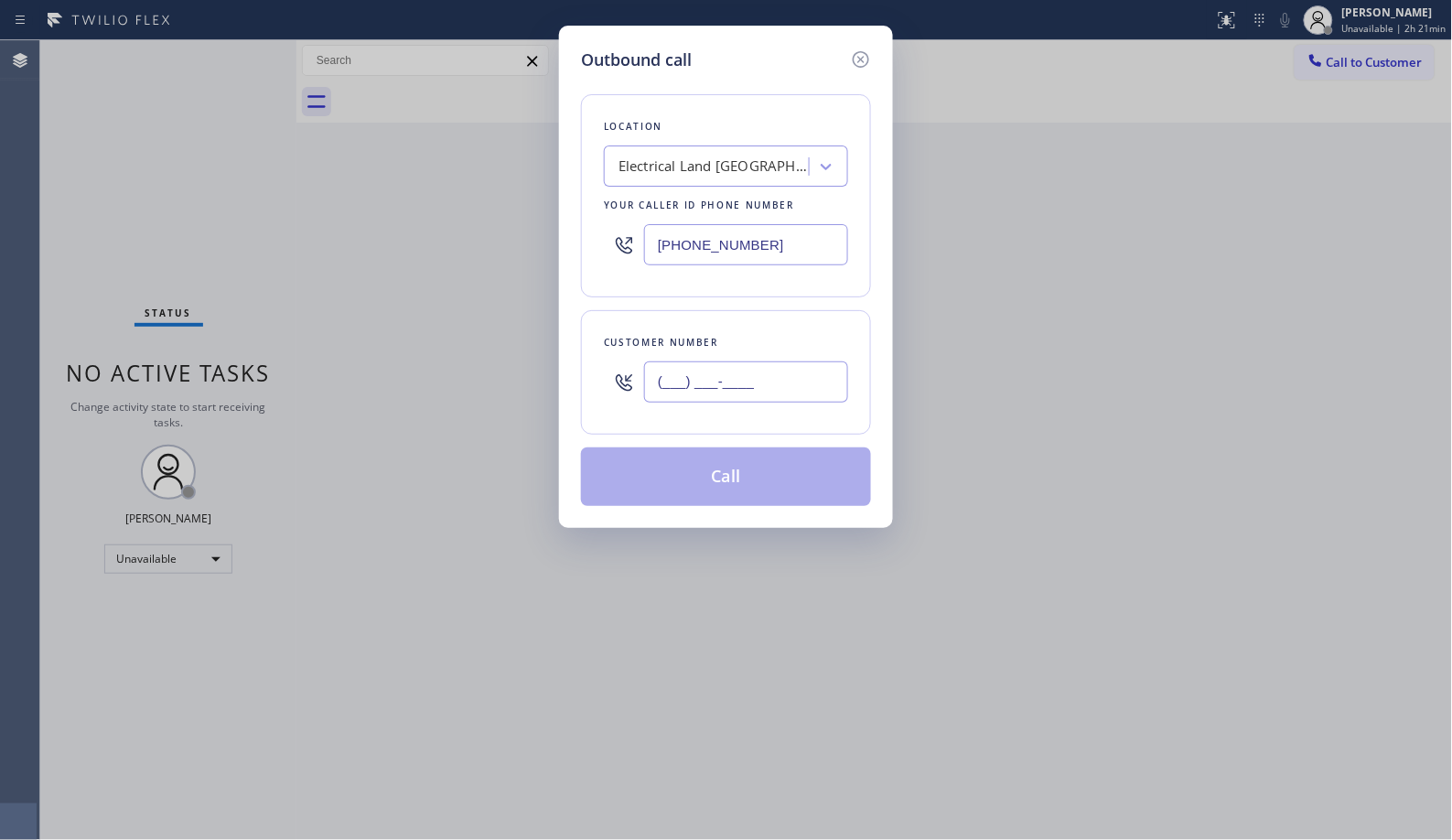
drag, startPoint x: 797, startPoint y: 379, endPoint x: 499, endPoint y: 330, distance: 302.0
click at [526, 341] on div "Outbound call Location Electrical Land [GEOGRAPHIC_DATA] Your caller id phone n…" at bounding box center [726, 420] width 1452 height 840
paste input "541) 913-8121"
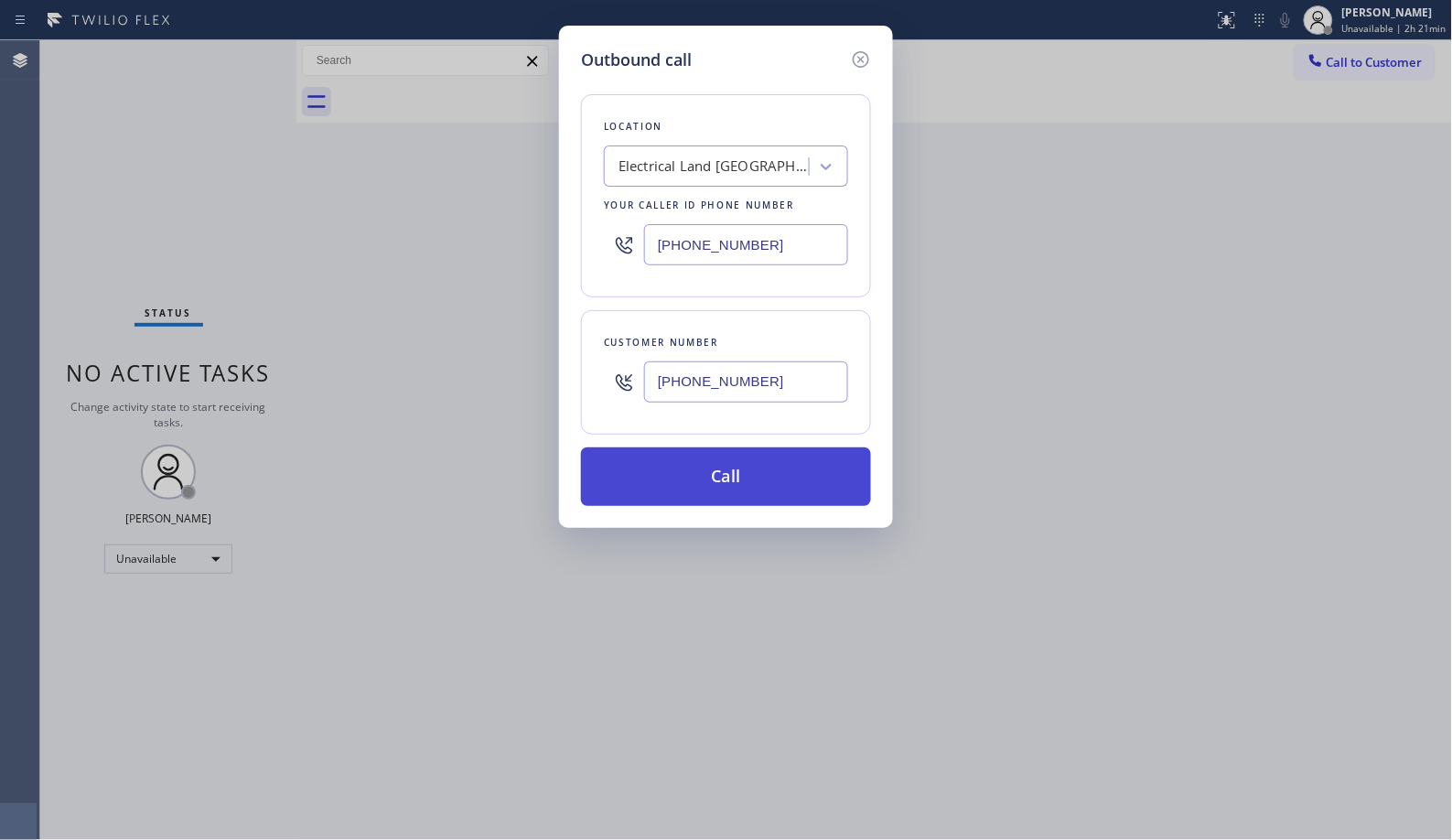
type input "[PHONE_NUMBER]"
click at [778, 495] on button "Call" at bounding box center [726, 477] width 290 height 59
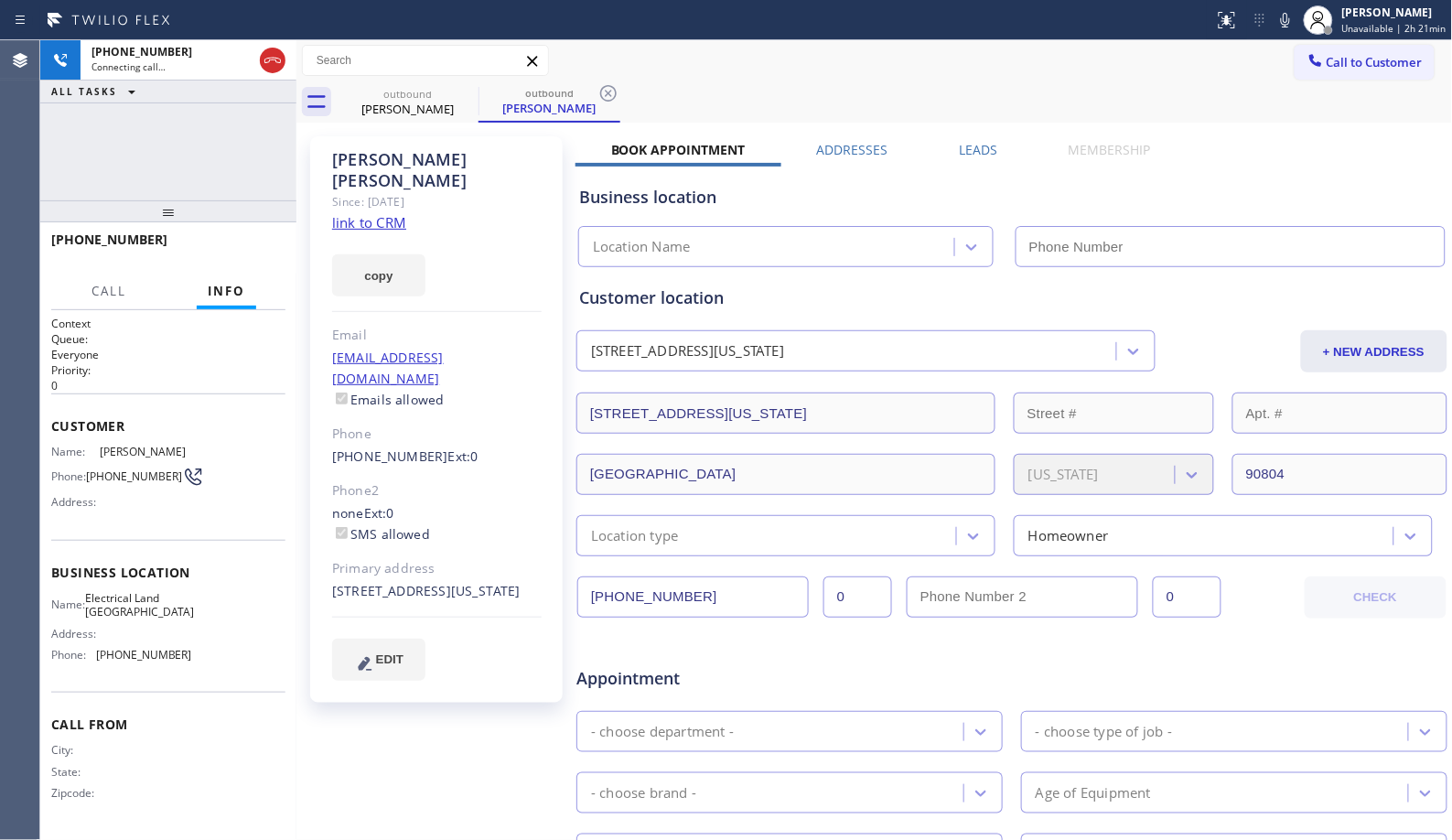
type input "[PHONE_NUMBER]"
click at [602, 98] on icon at bounding box center [608, 93] width 22 height 22
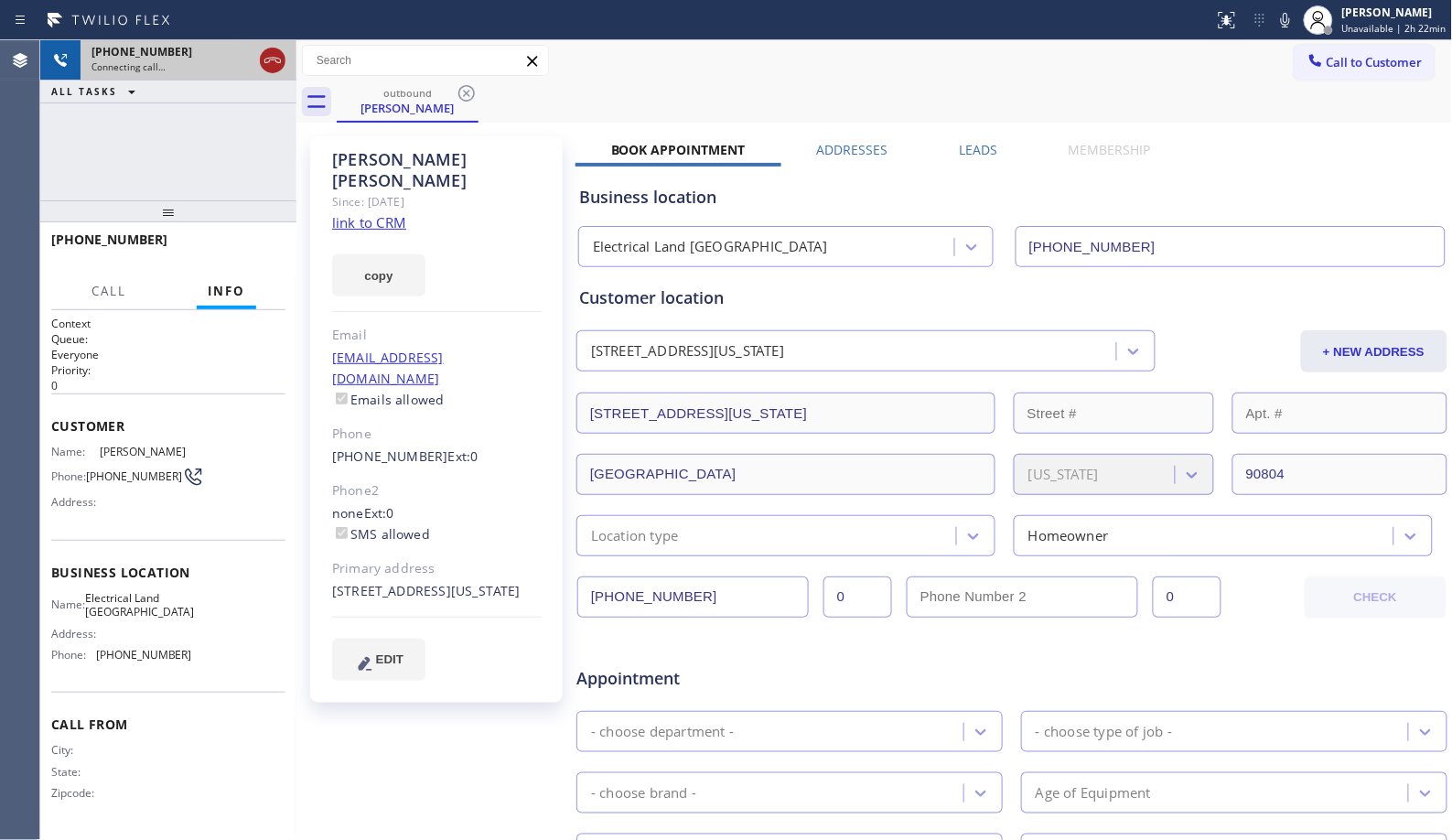
click at [280, 66] on icon at bounding box center [272, 60] width 22 height 22
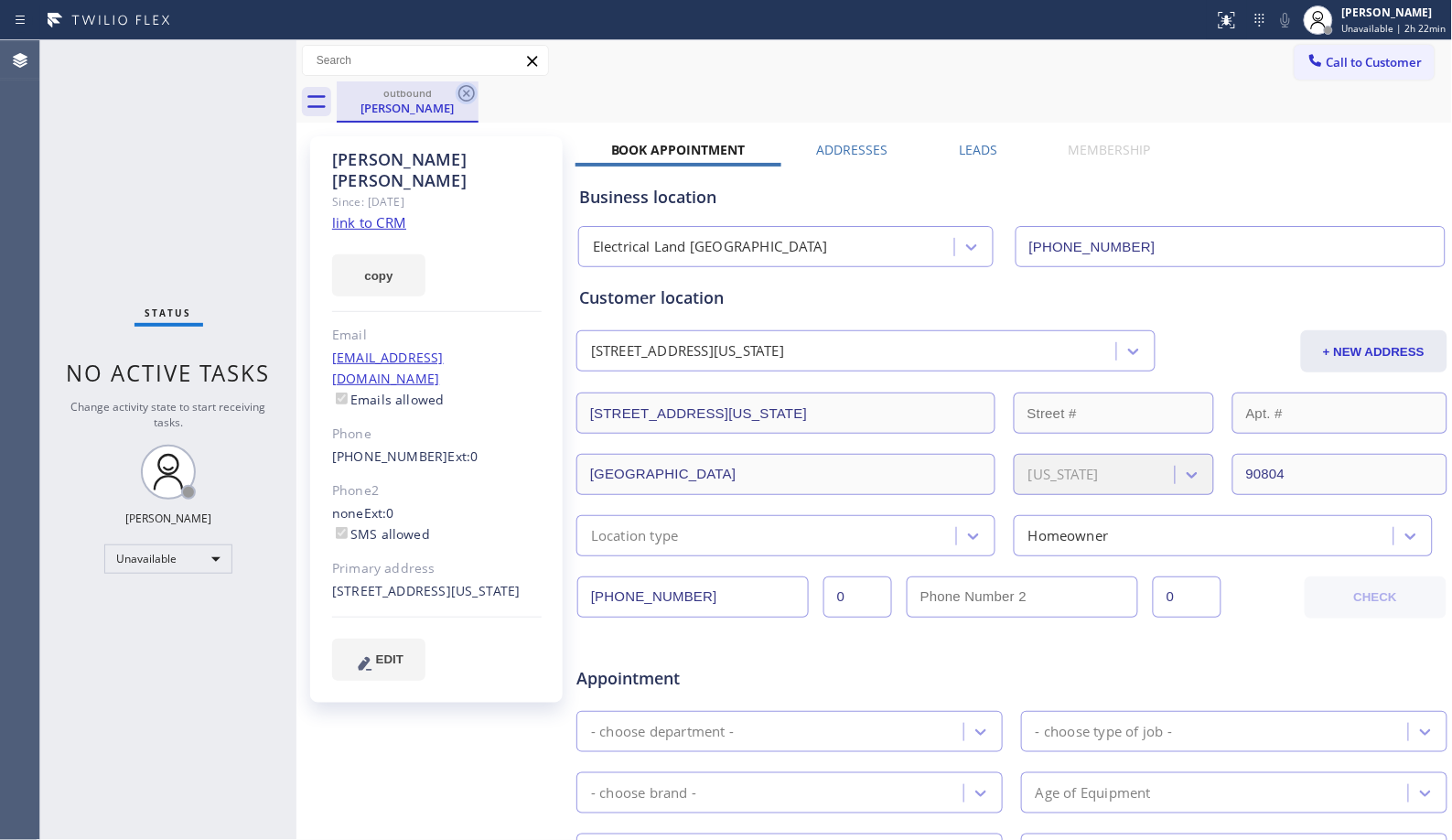
click at [473, 97] on icon at bounding box center [466, 93] width 22 height 22
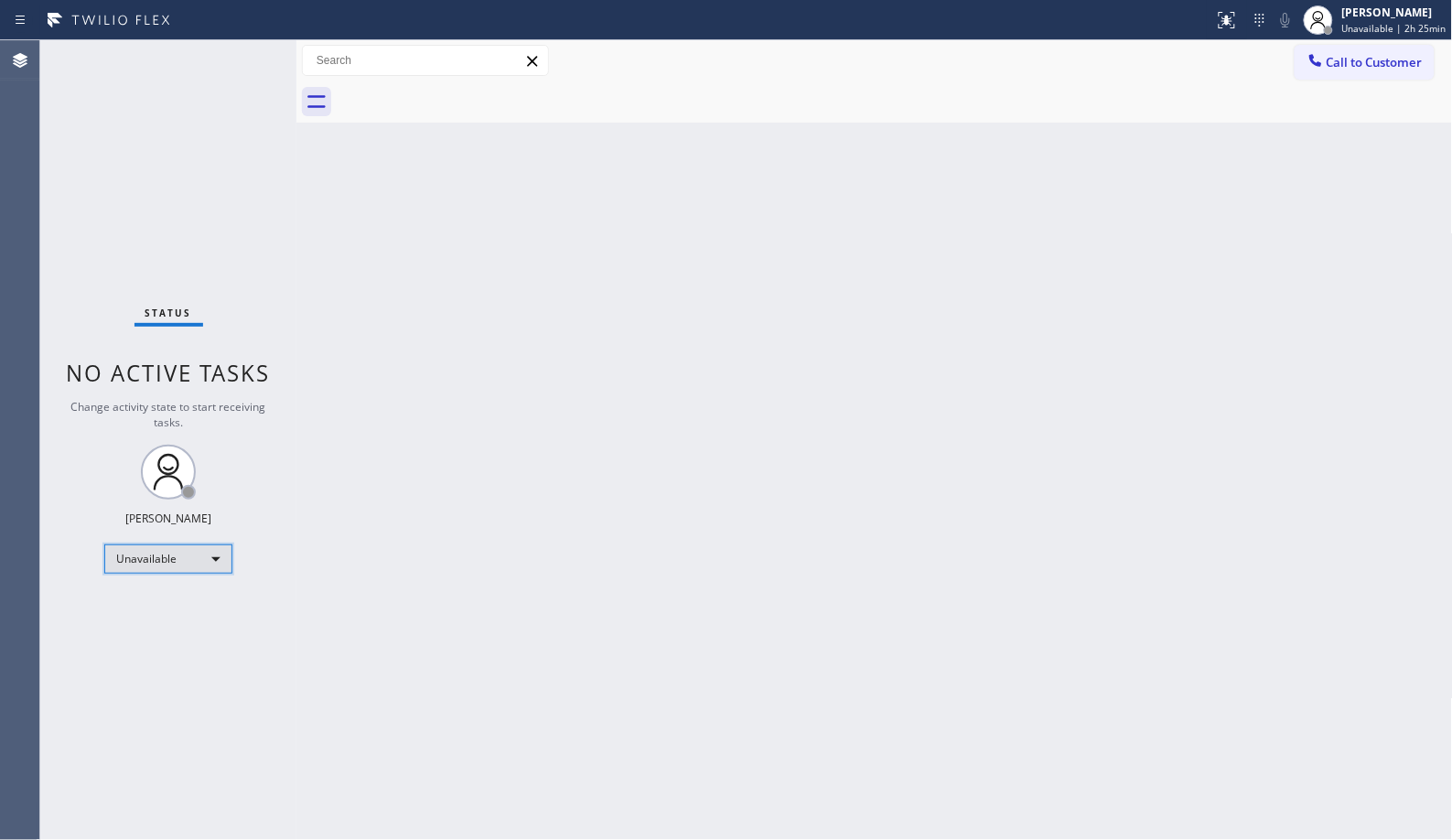
click at [202, 554] on div "Unavailable" at bounding box center [167, 559] width 128 height 29
click at [172, 645] on li "Break" at bounding box center [167, 653] width 125 height 22
click at [1093, 660] on div "Back to Dashboard Change Sender ID Customers Technicians Select a contact Outbo…" at bounding box center [874, 441] width 1157 height 800
click at [1387, 0] on div "[PERSON_NAME] Break | 16:52" at bounding box center [1382, 20] width 140 height 41
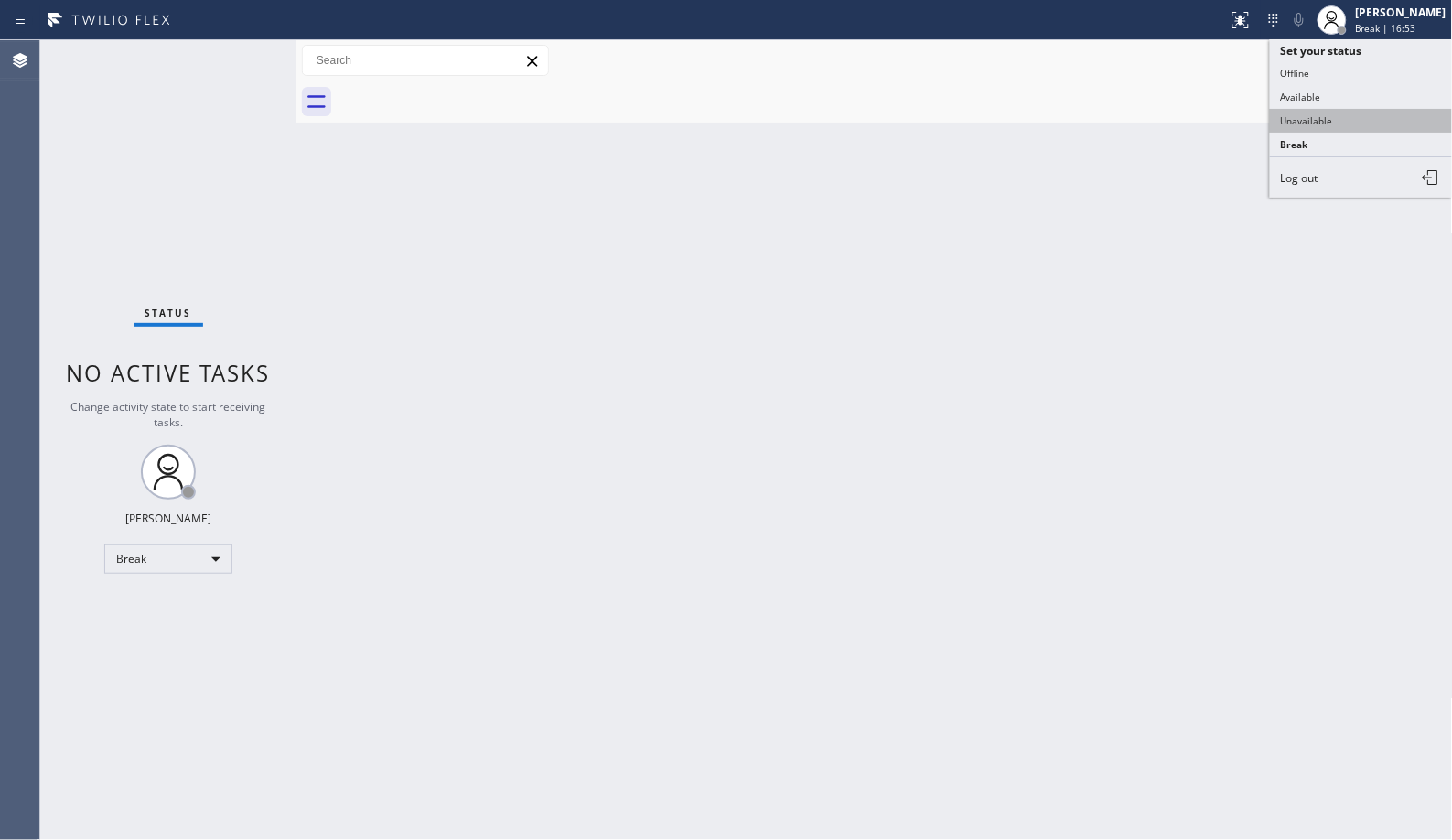
click at [1319, 123] on button "Unavailable" at bounding box center [1361, 120] width 183 height 24
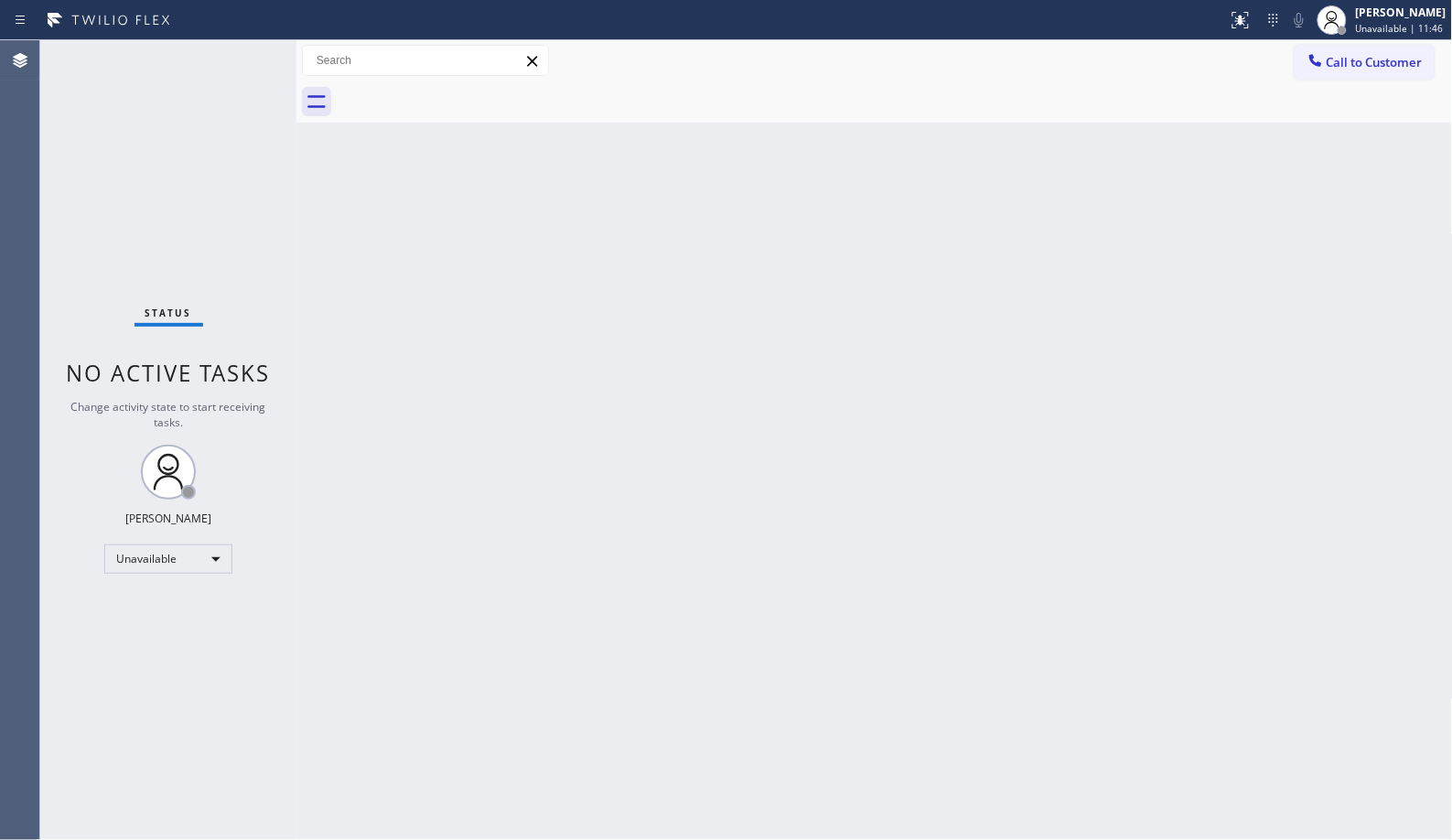
drag, startPoint x: 1352, startPoint y: 69, endPoint x: 1045, endPoint y: 100, distance: 308.6
click at [1349, 69] on span "Call to Customer" at bounding box center [1375, 61] width 96 height 16
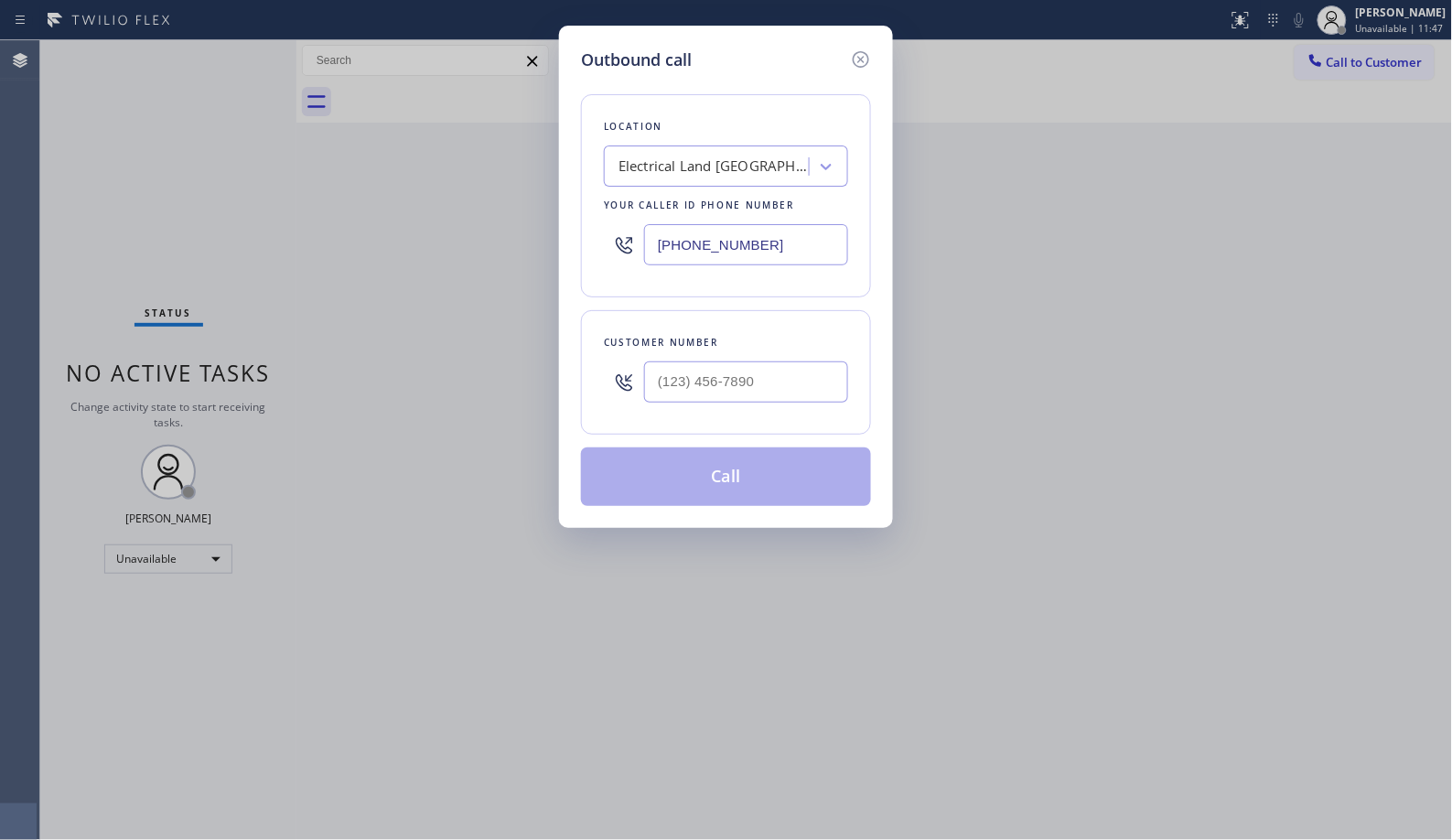
drag, startPoint x: 689, startPoint y: 217, endPoint x: 458, endPoint y: 1, distance: 316.3
click at [496, 115] on div "Outbound call Location Electrical Land [GEOGRAPHIC_DATA] Your caller id phone n…" at bounding box center [726, 420] width 1452 height 840
paste input "619) 930-9126"
type input "[PHONE_NUMBER]"
click at [757, 411] on div at bounding box center [746, 381] width 204 height 60
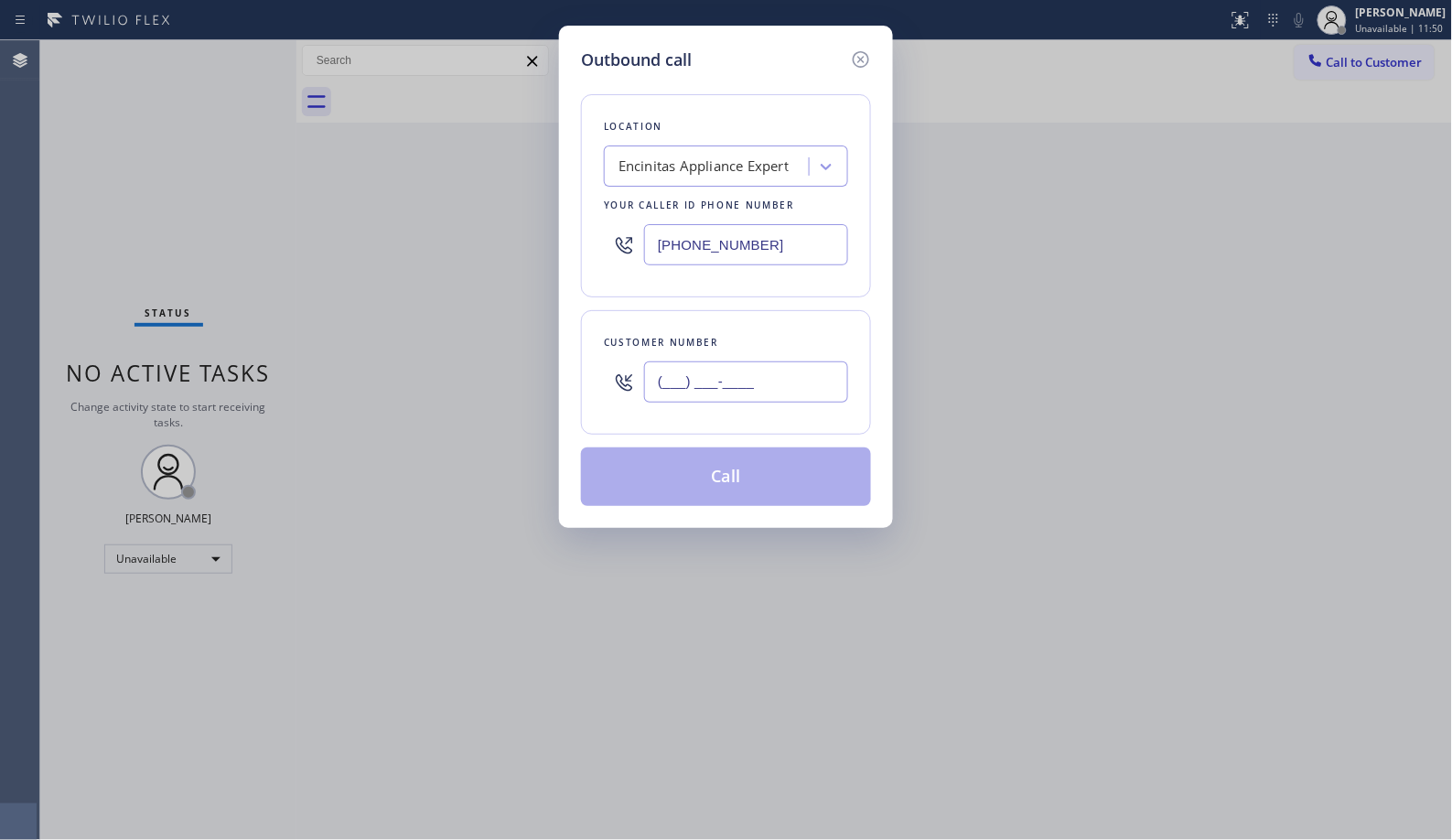
click at [757, 384] on input "(___) ___-____" at bounding box center [746, 382] width 204 height 42
paste input "760) 518-5527"
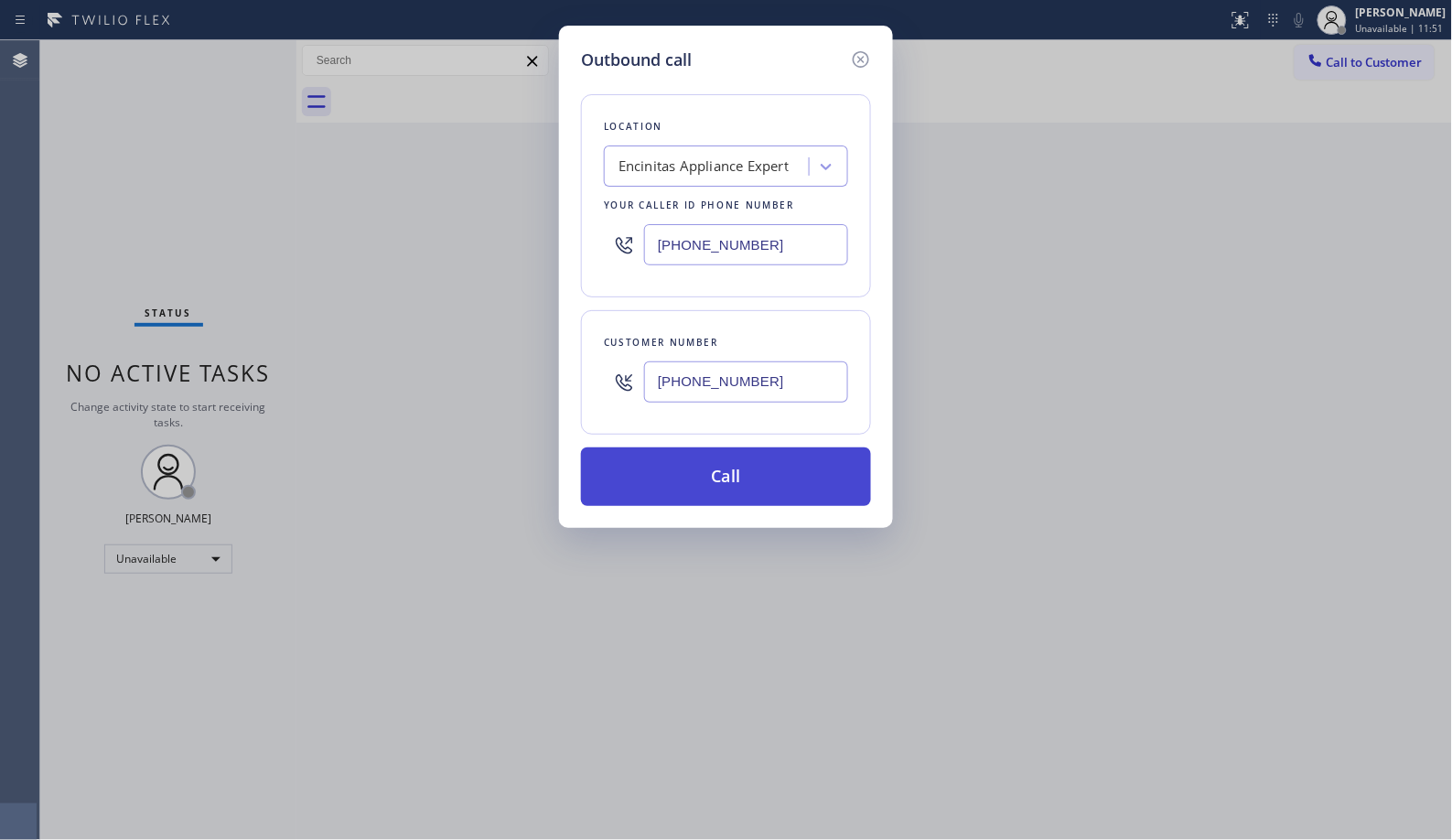
type input "[PHONE_NUMBER]"
click at [754, 479] on button "Call" at bounding box center [726, 477] width 290 height 59
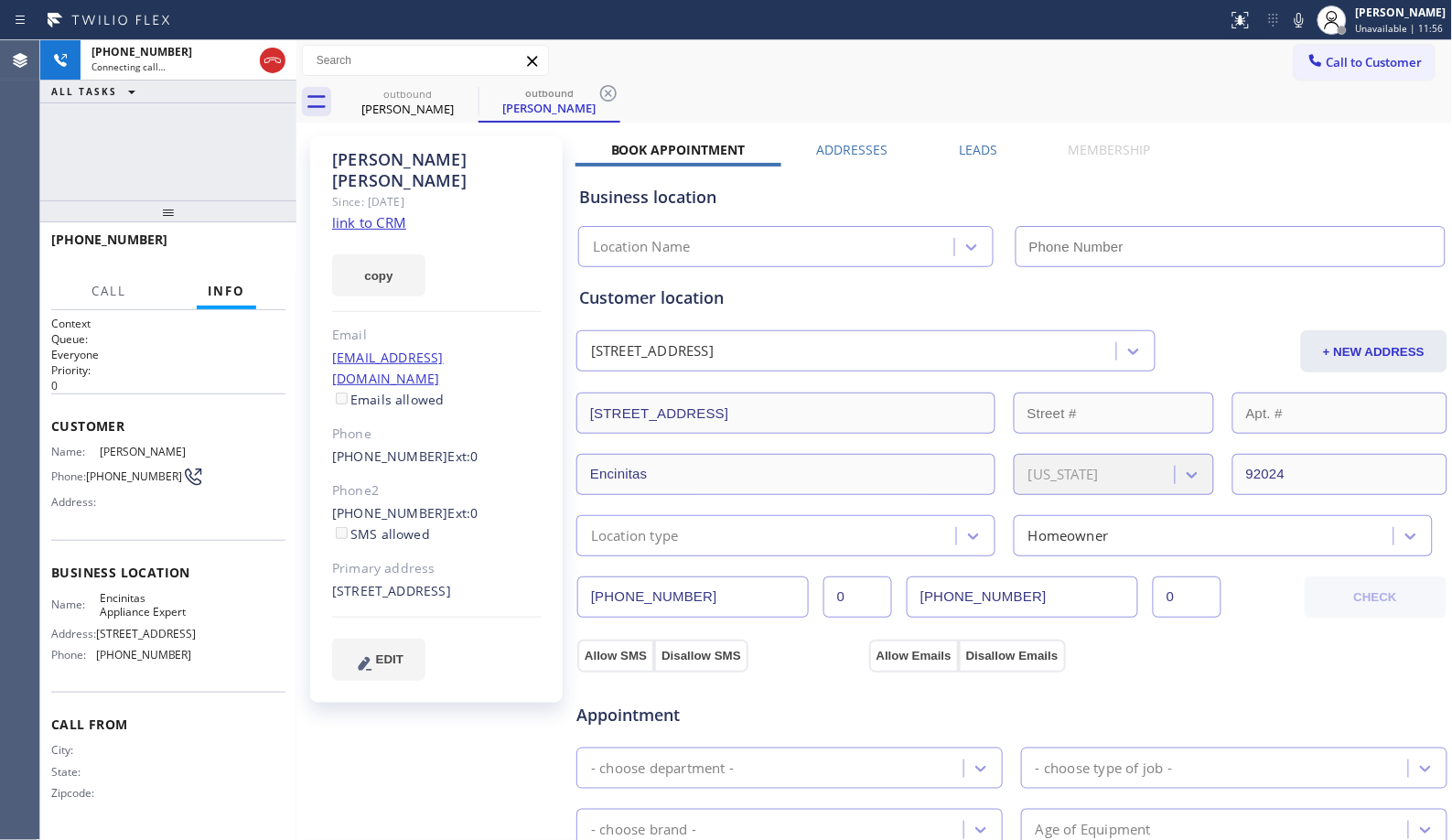
type input "[PHONE_NUMBER]"
click at [611, 95] on icon at bounding box center [608, 93] width 22 height 22
drag, startPoint x: 168, startPoint y: 214, endPoint x: 177, endPoint y: 163, distance: 51.8
click at [177, 166] on div "[PHONE_NUMBER] Connecting call… ALL TASKS ALL TASKS ACTIVE TASKS TASKS IN WRAP …" at bounding box center [168, 441] width 256 height 800
drag, startPoint x: 137, startPoint y: 238, endPoint x: 43, endPoint y: 239, distance: 94.0
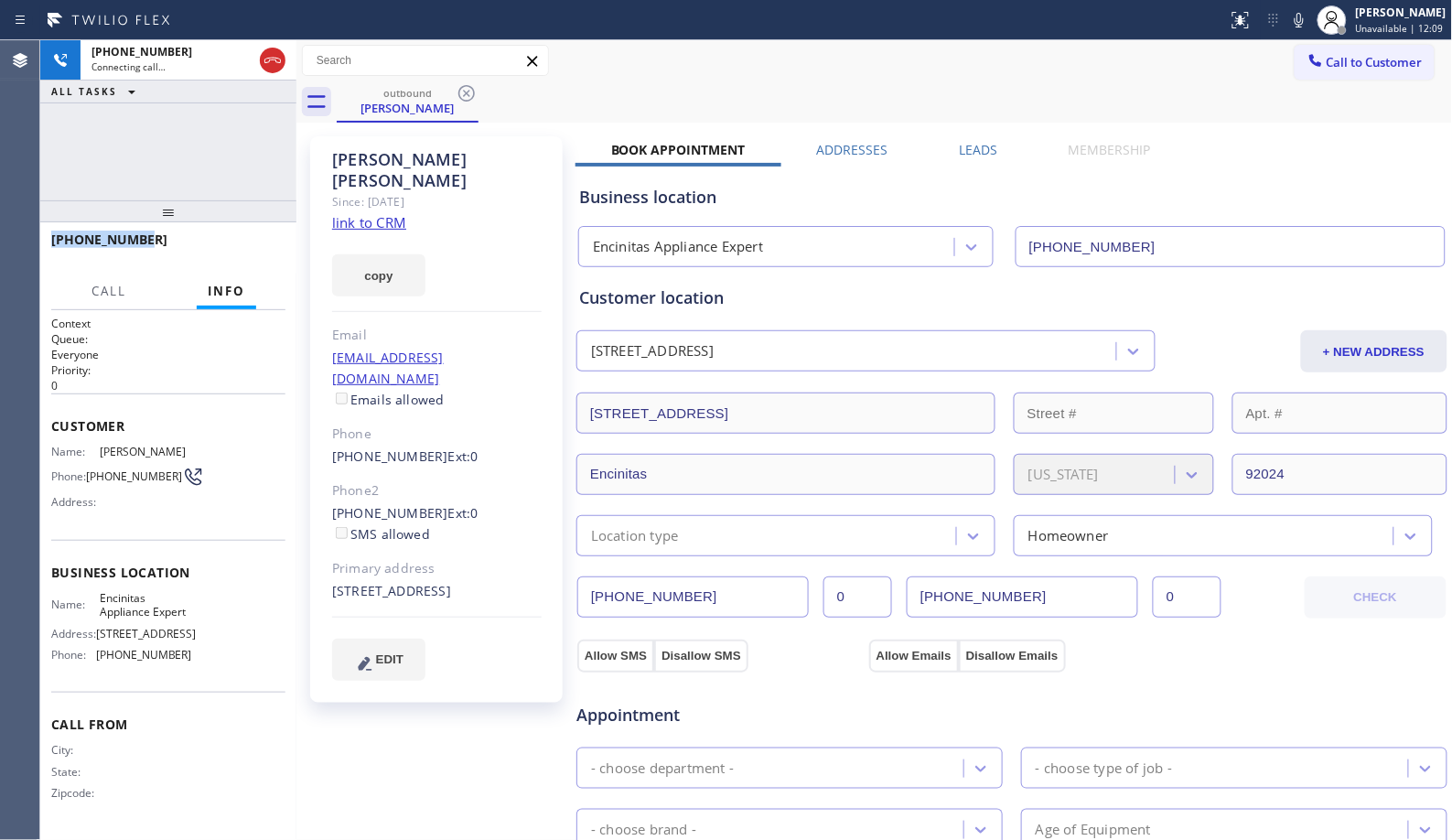
click at [43, 239] on div "[PHONE_NUMBER]" at bounding box center [168, 248] width 256 height 51
click at [226, 244] on span "HANG UP" at bounding box center [242, 248] width 56 height 13
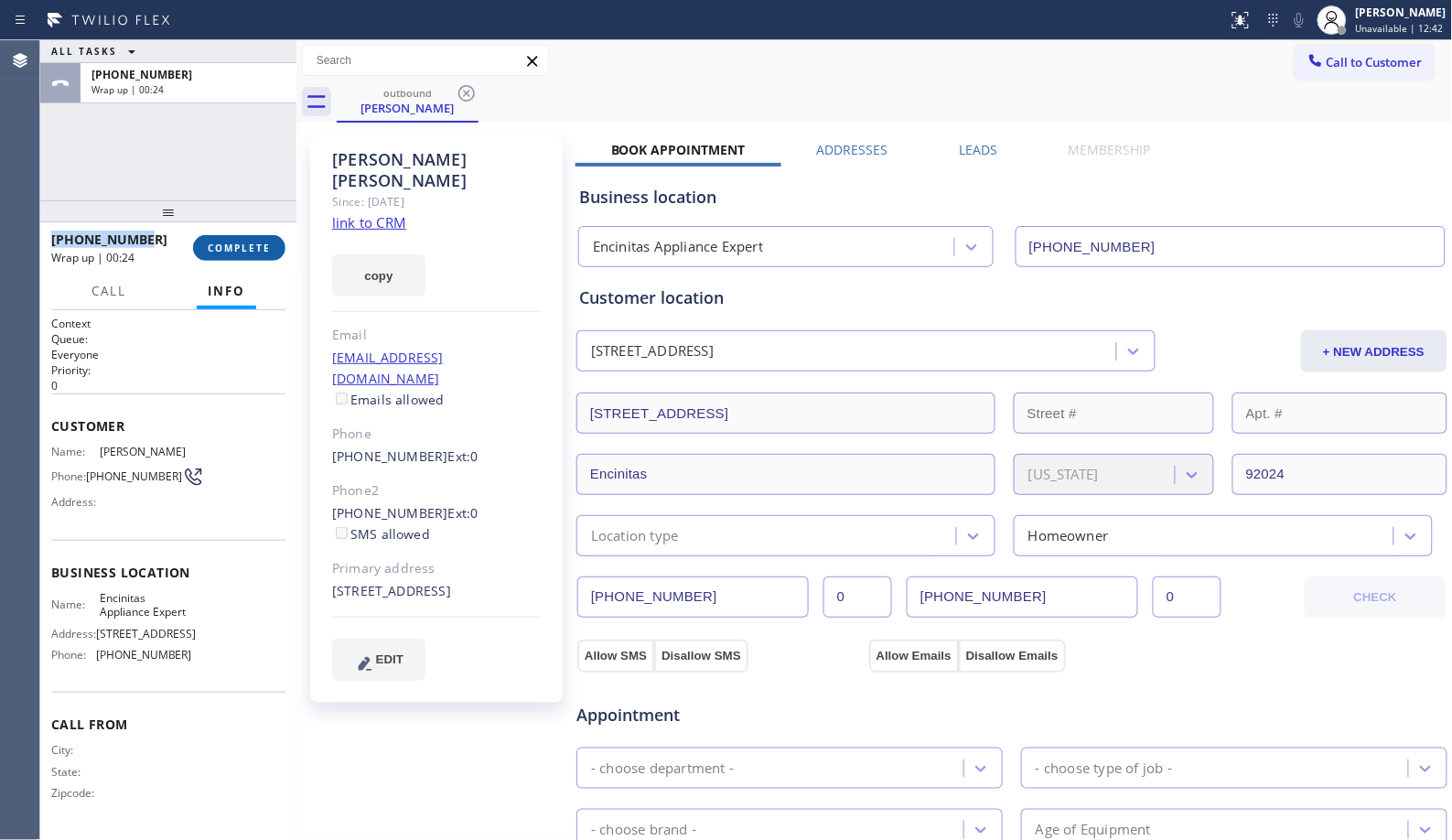
click at [243, 247] on span "COMPLETE" at bounding box center [239, 248] width 63 height 13
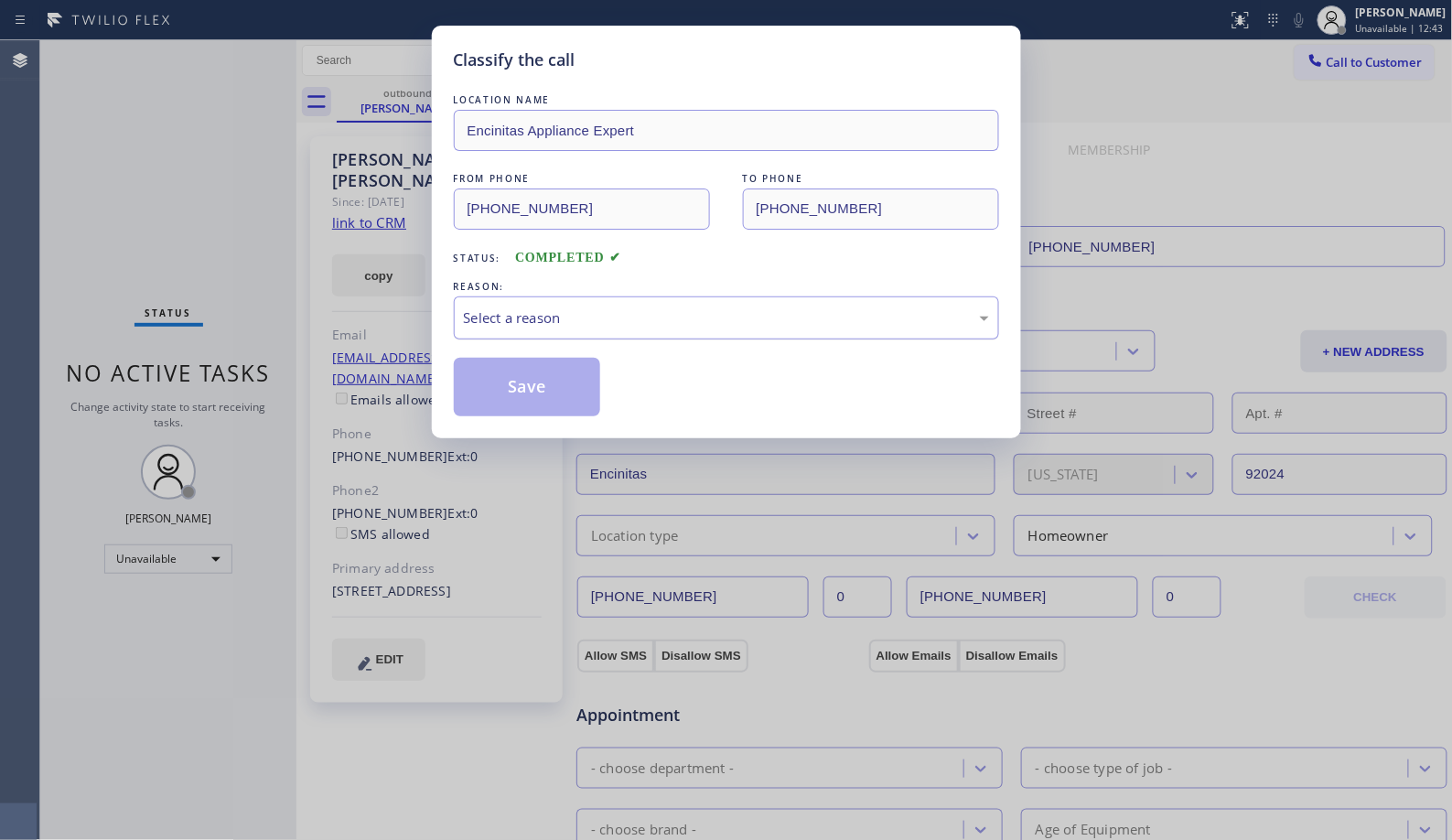
click at [688, 325] on div "Select a reason" at bounding box center [726, 318] width 525 height 21
click at [519, 380] on button "Save" at bounding box center [528, 387] width 148 height 59
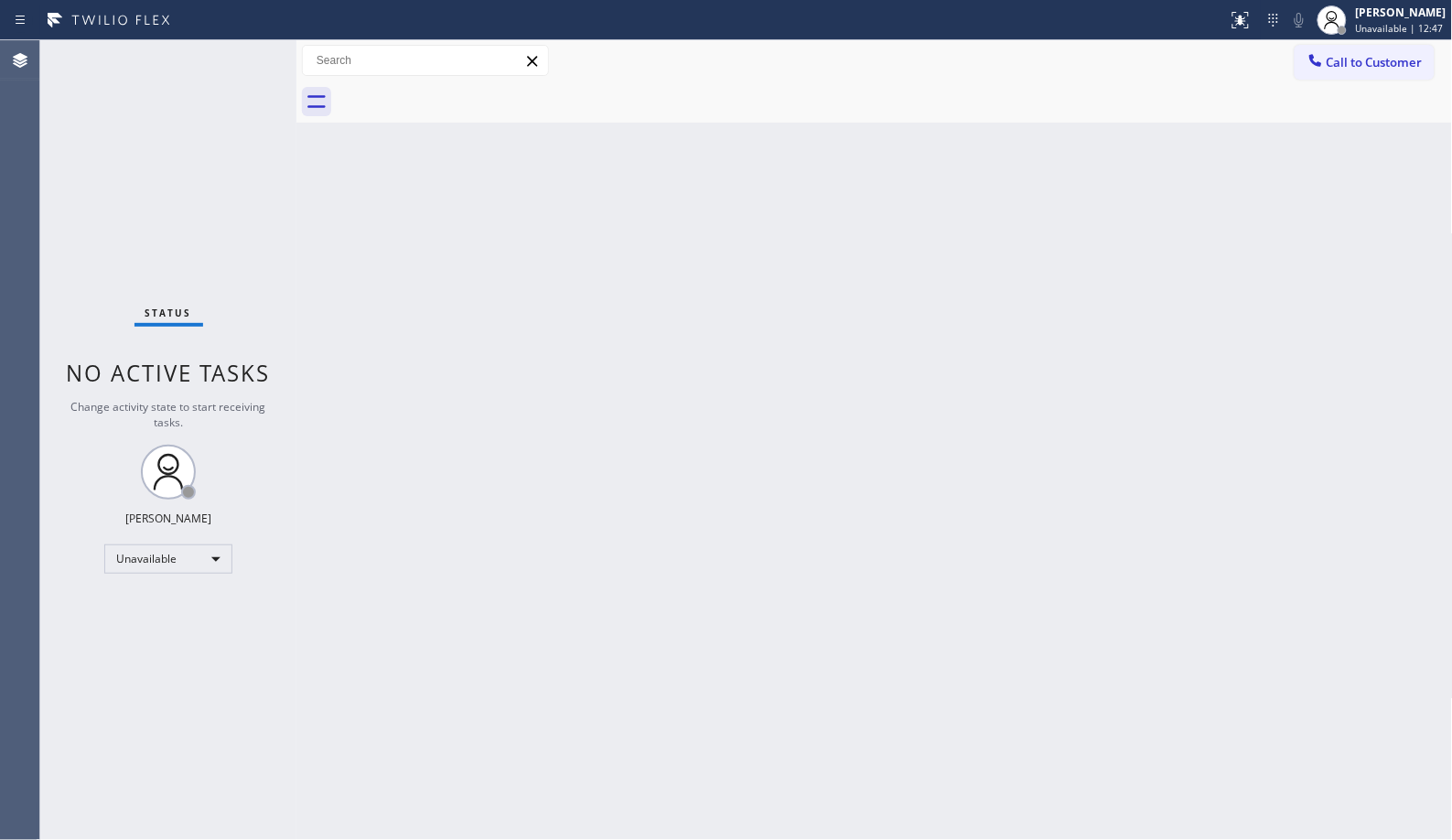
click at [551, 329] on div "Back to Dashboard Change Sender ID Customers Technicians Select a contact Outbo…" at bounding box center [874, 441] width 1157 height 800
click at [692, 429] on div "Back to Dashboard Change Sender ID Customers Technicians Select a contact Outbo…" at bounding box center [874, 441] width 1157 height 800
click at [1357, 69] on span "Call to Customer" at bounding box center [1375, 61] width 96 height 16
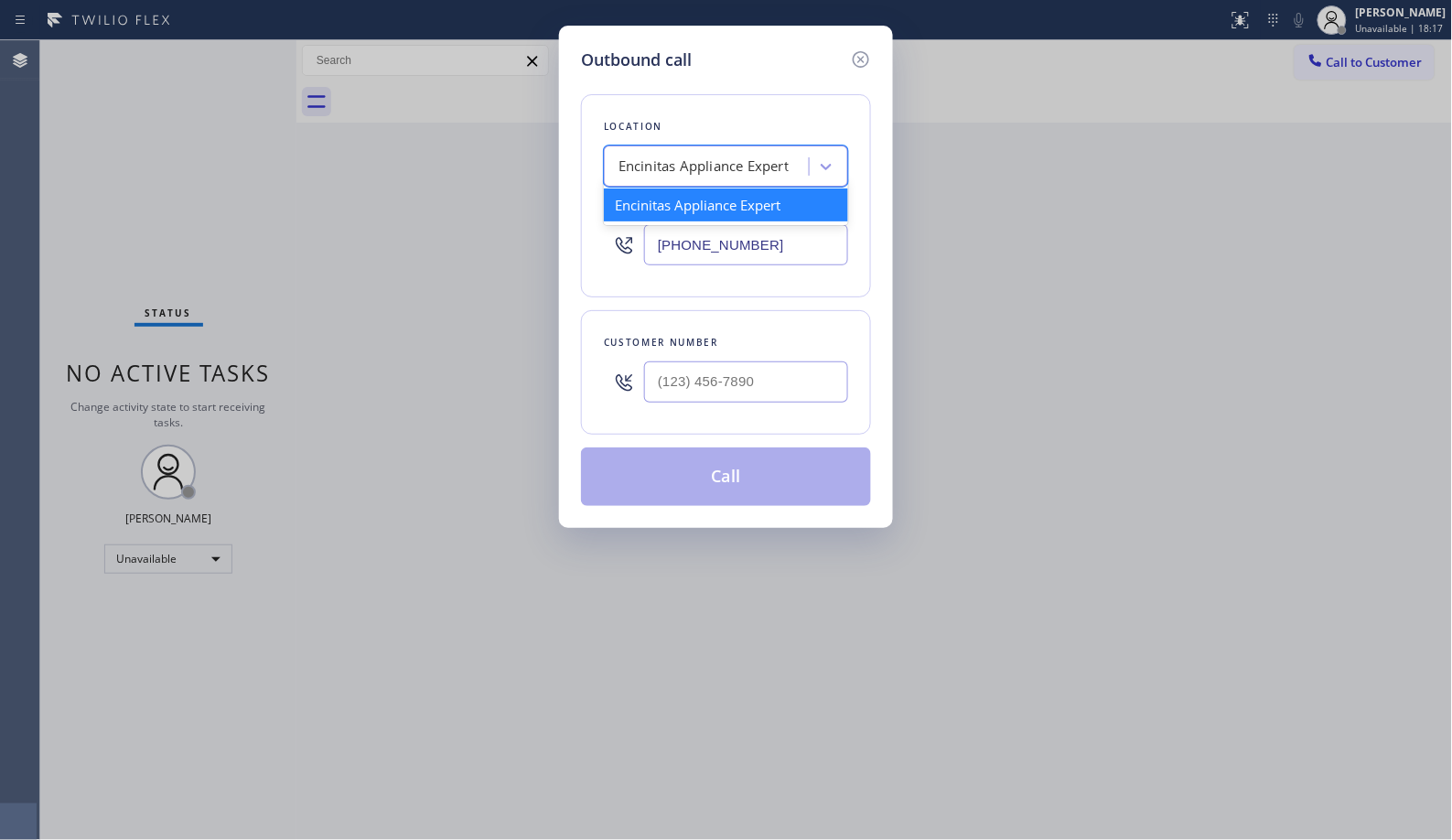
click at [698, 167] on div "Encinitas Appliance Expert" at bounding box center [704, 166] width 170 height 21
paste input "Most Honest Appliance Repair Del Mar"
type input "Most Honest Appliance Repair Del Mar"
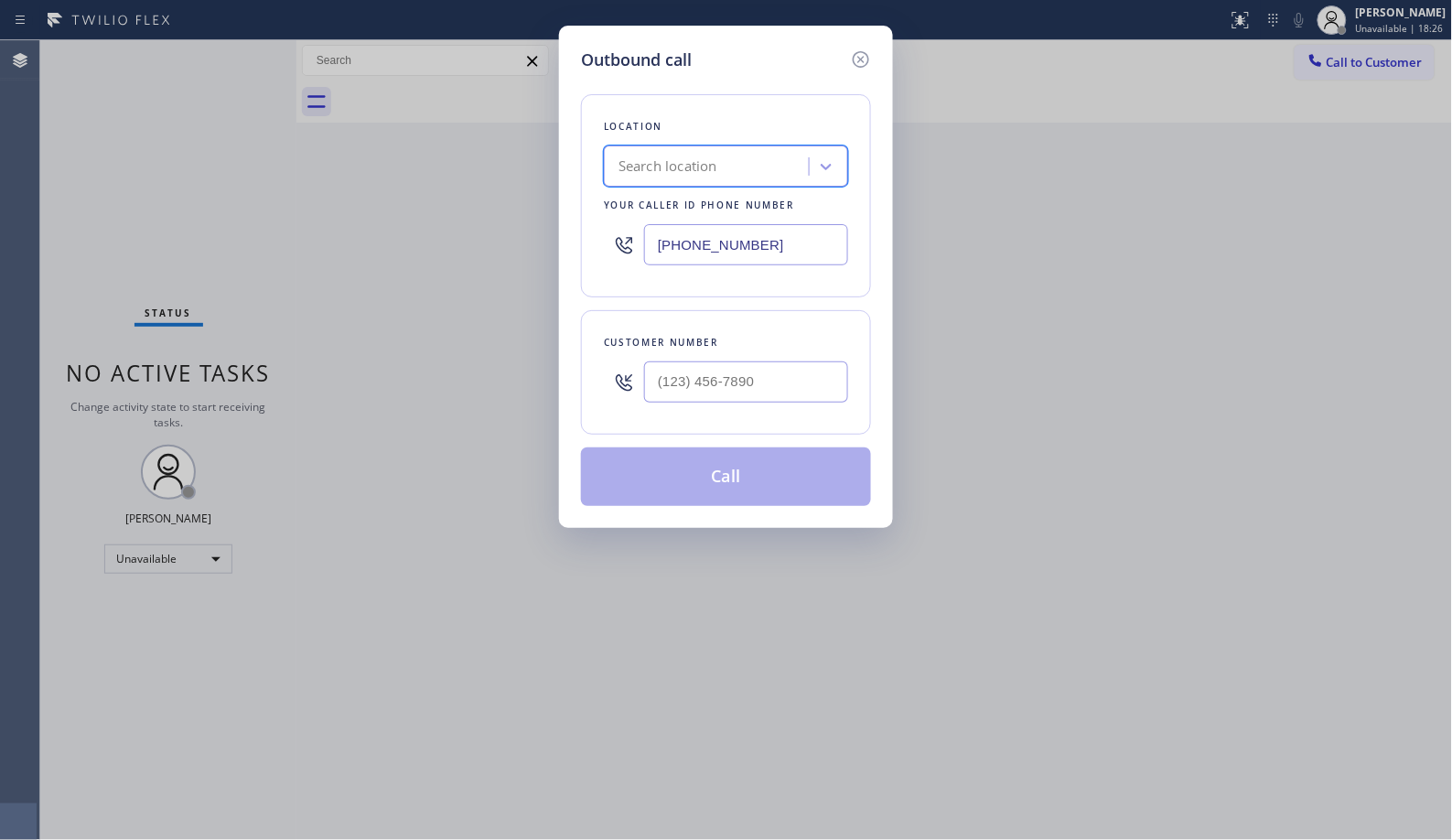
scroll to position [0, 0]
click at [678, 167] on div "Search location" at bounding box center [668, 166] width 98 height 21
paste input "Most Honest Appliance Repair Del Mar"
type input "Most Honest Appliance Repair Del Mar"
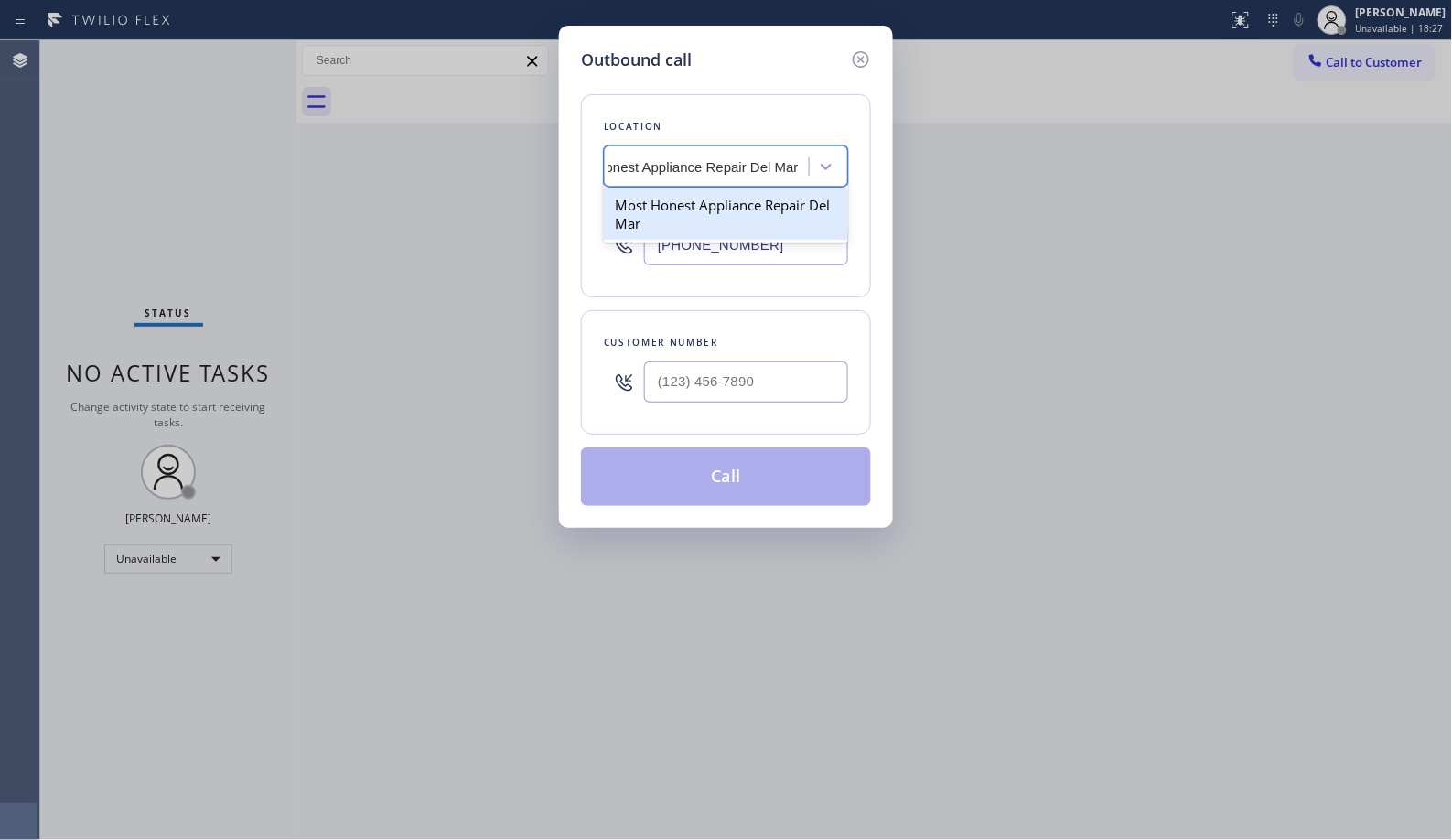
click at [716, 206] on div "Most Honest Appliance Repair Del Mar" at bounding box center [726, 214] width 244 height 51
type input "[PHONE_NUMBER]"
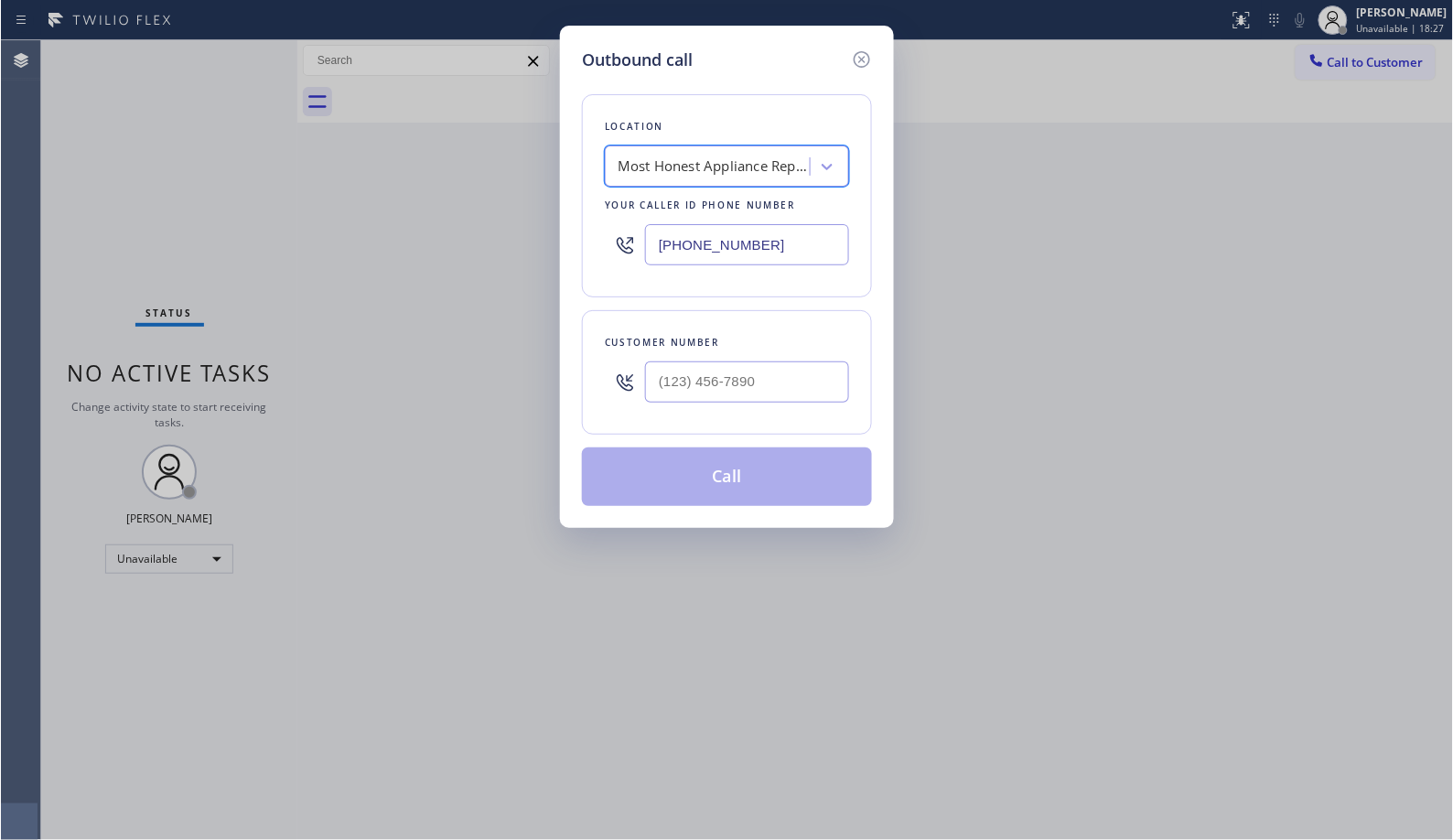
scroll to position [0, 2]
click at [766, 382] on input "(___) ___-____" at bounding box center [746, 382] width 204 height 42
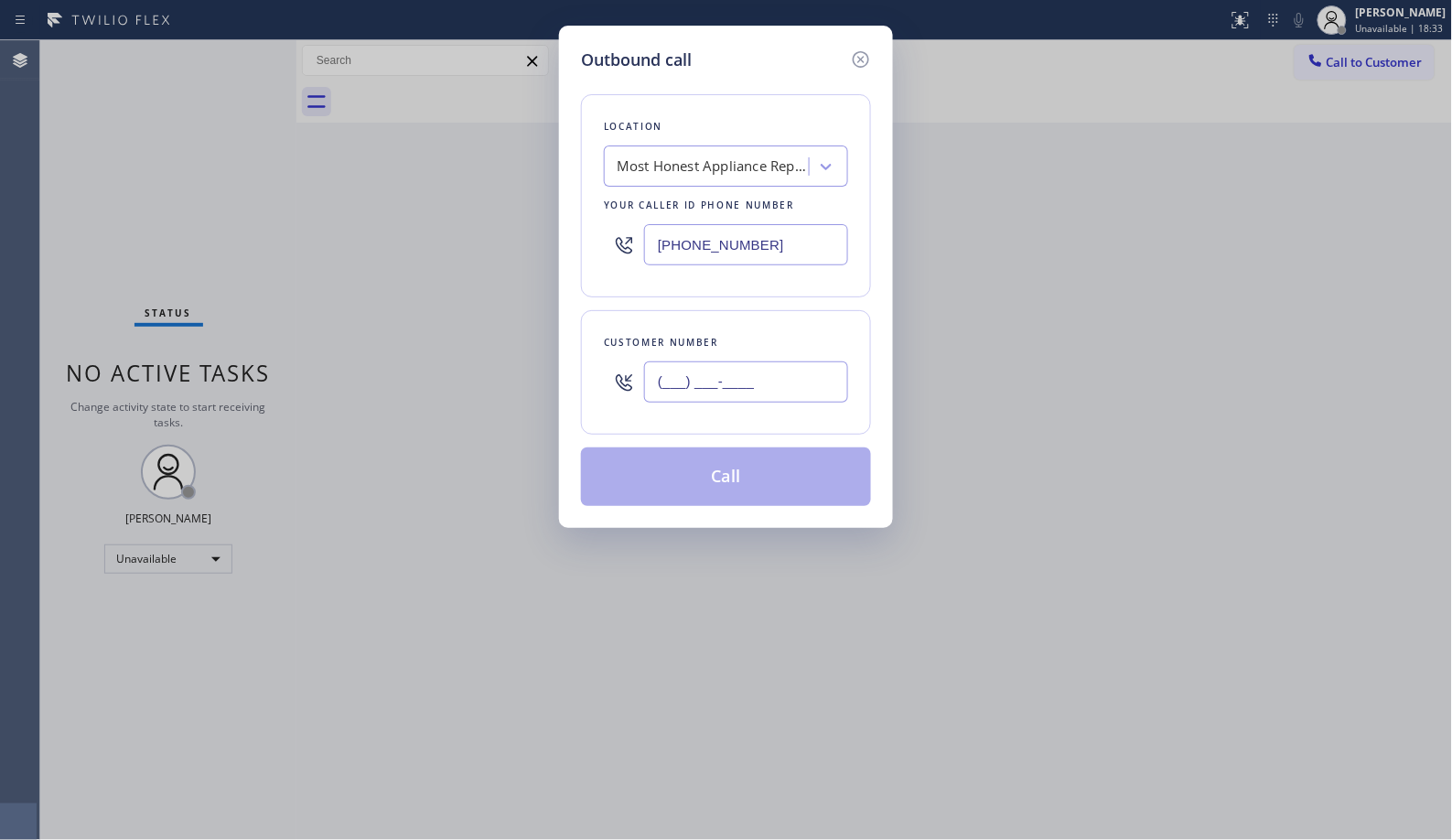
paste input "760) 500-7237"
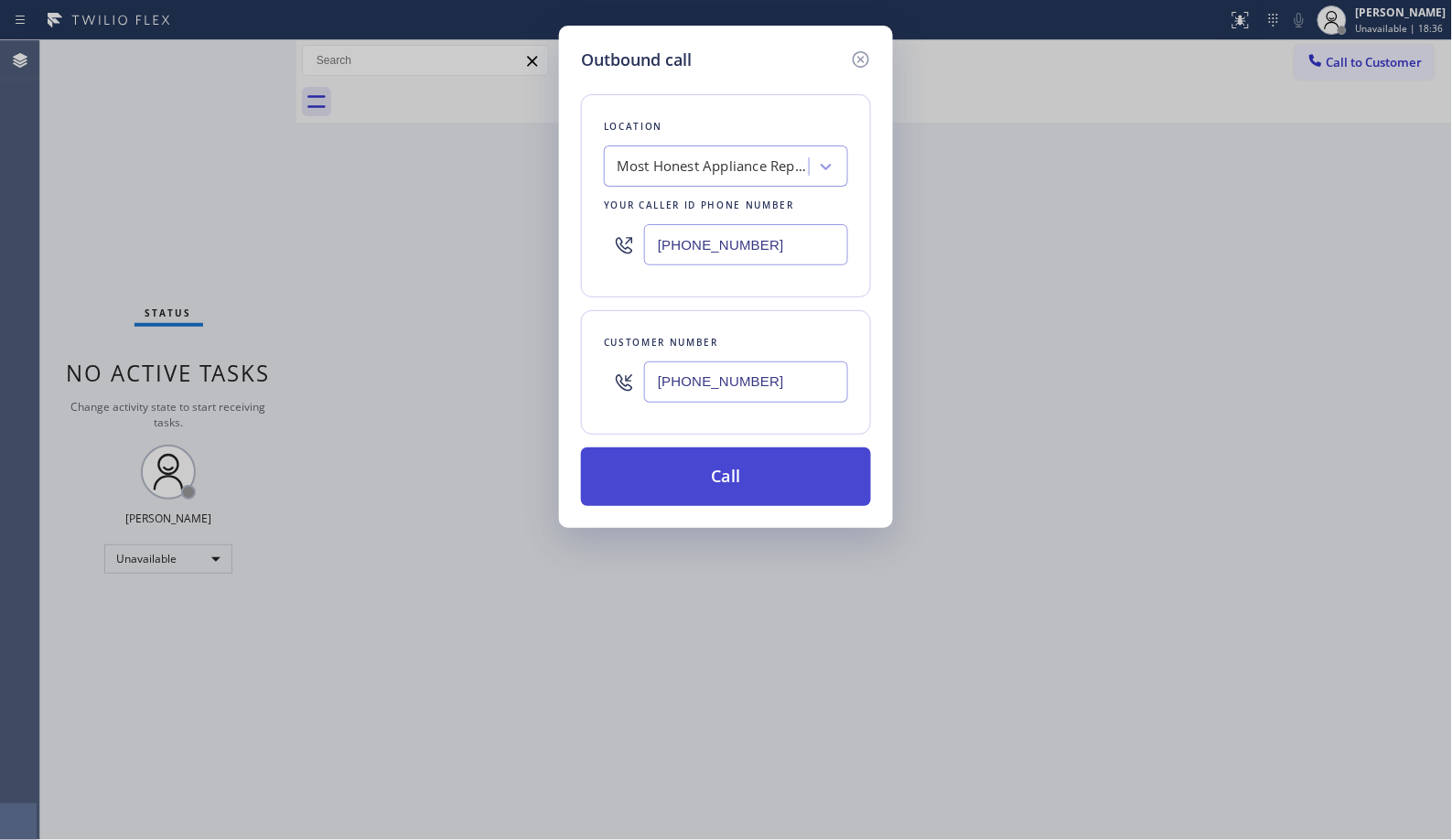
type input "[PHONE_NUMBER]"
click at [752, 470] on button "Call" at bounding box center [726, 477] width 290 height 59
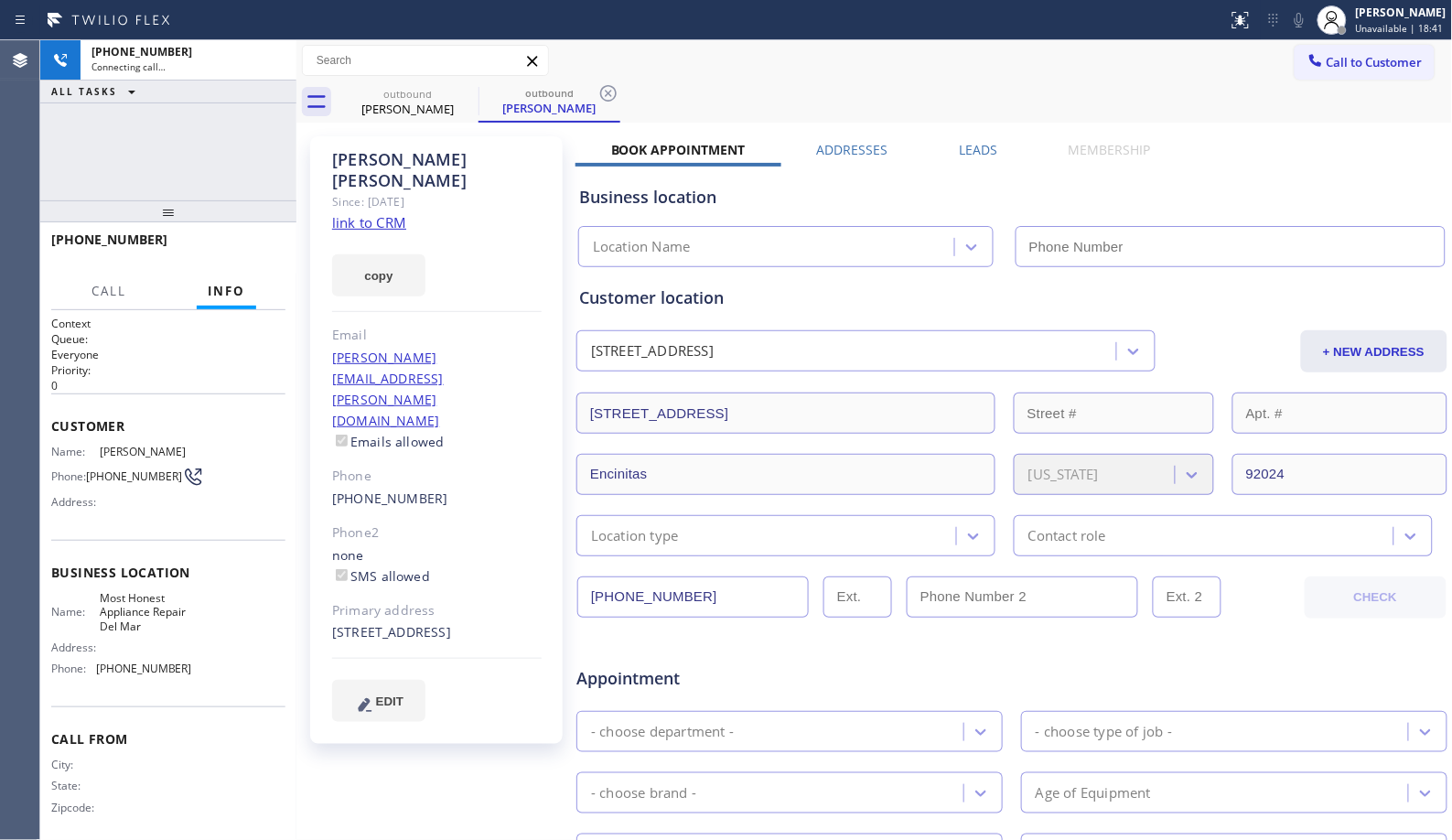
type input "[PHONE_NUMBER]"
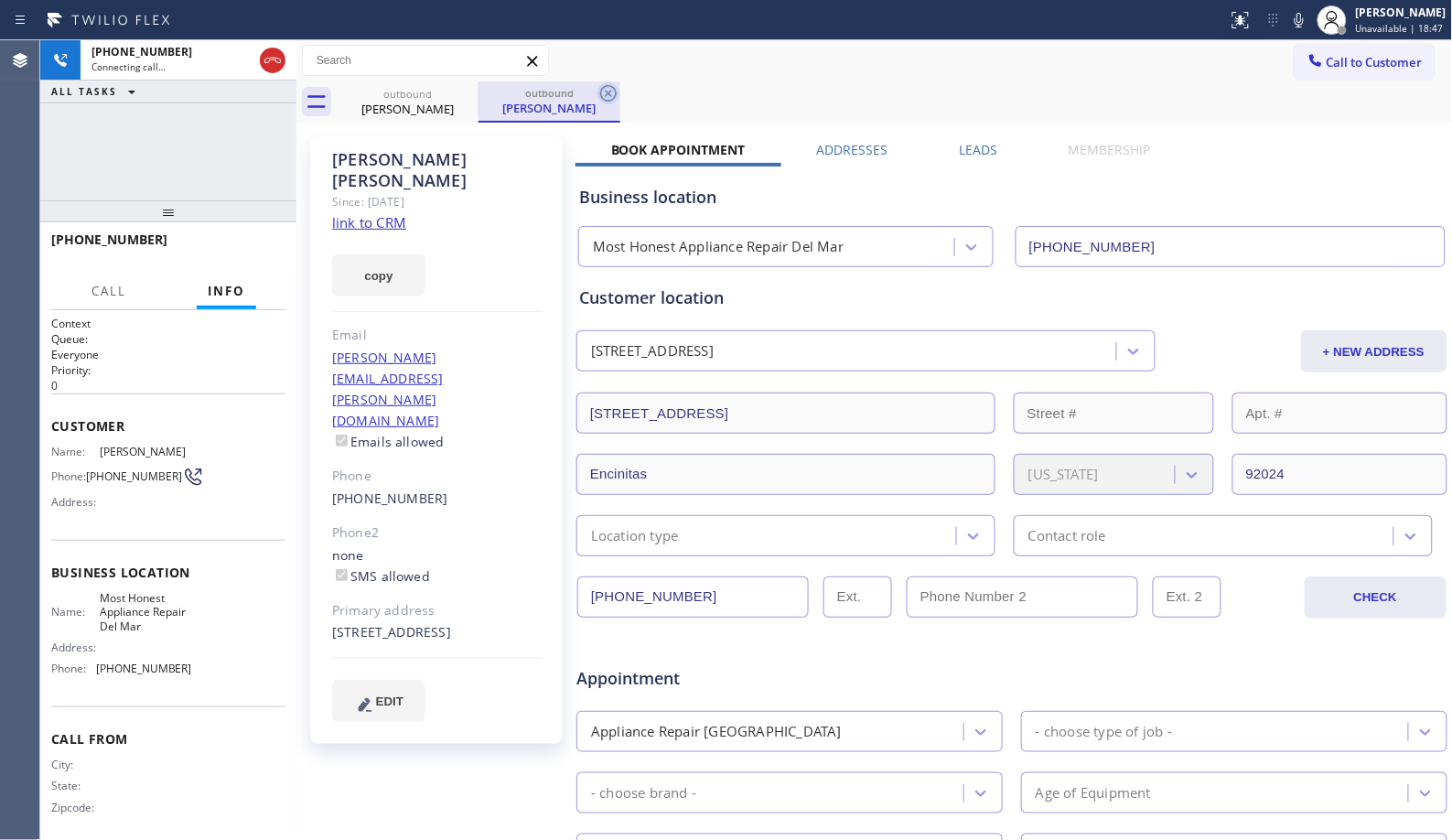
click at [599, 98] on icon at bounding box center [608, 93] width 22 height 22
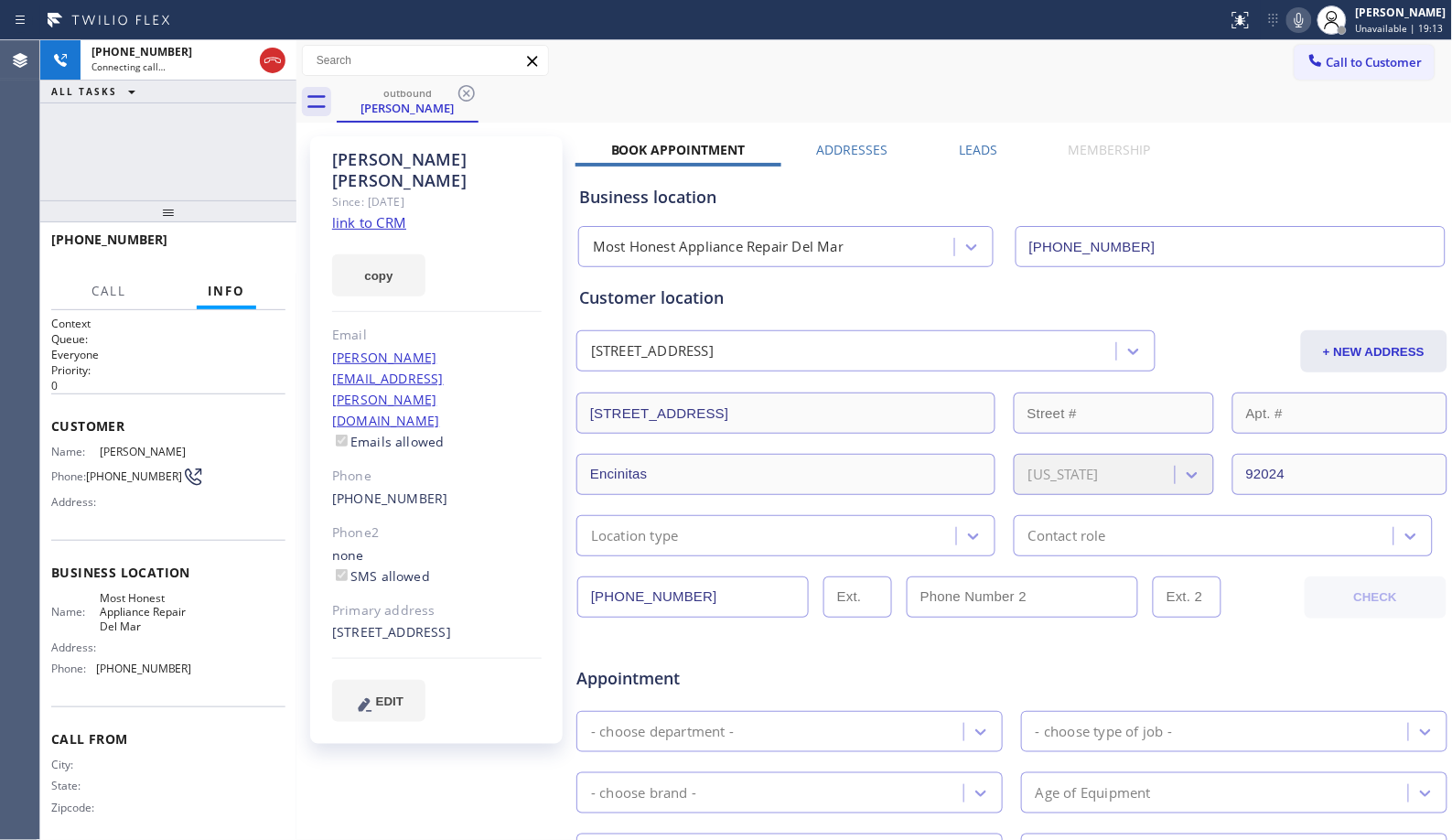
click at [1304, 29] on icon at bounding box center [1299, 20] width 22 height 22
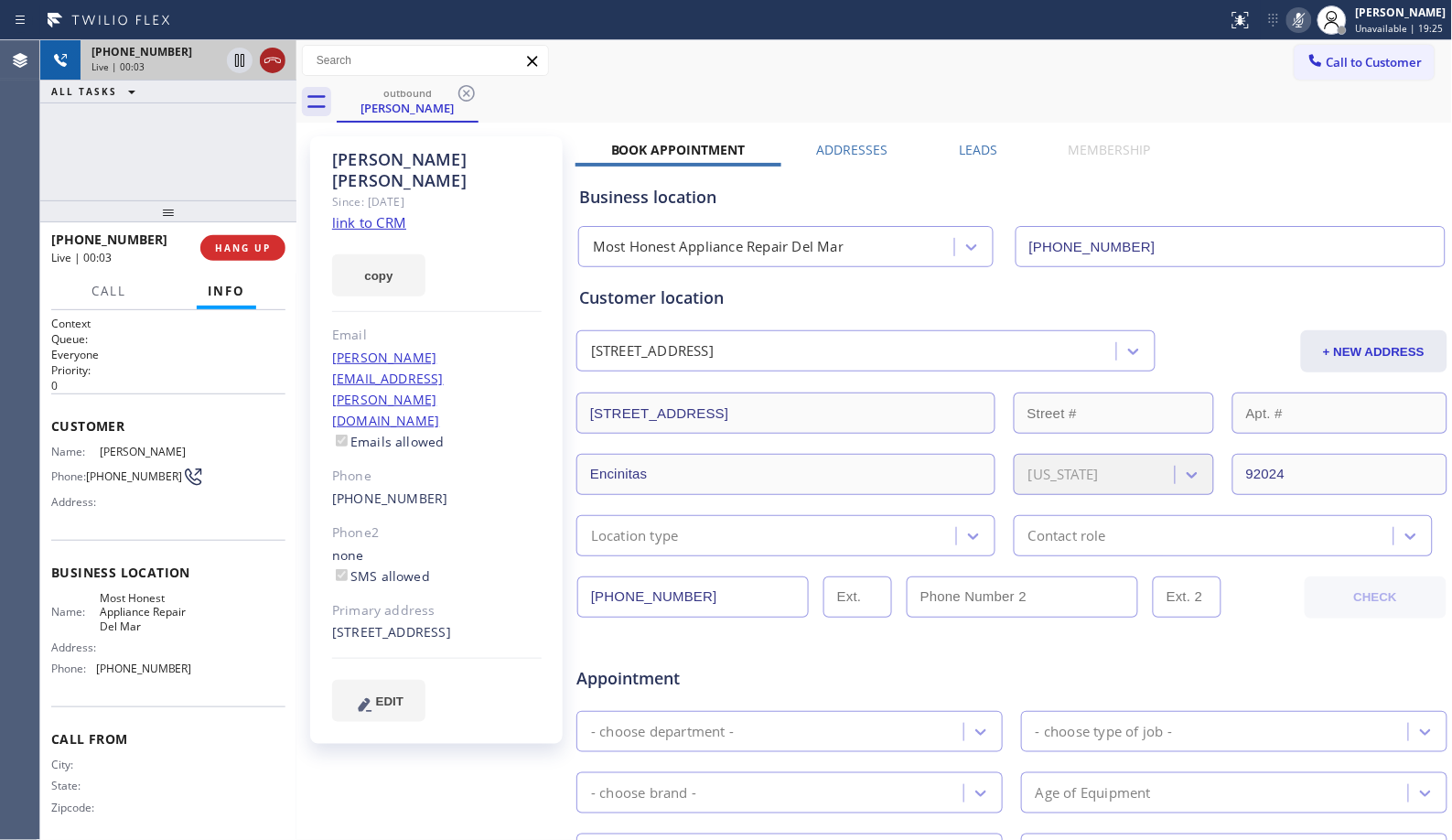
click at [275, 62] on icon at bounding box center [272, 60] width 22 height 22
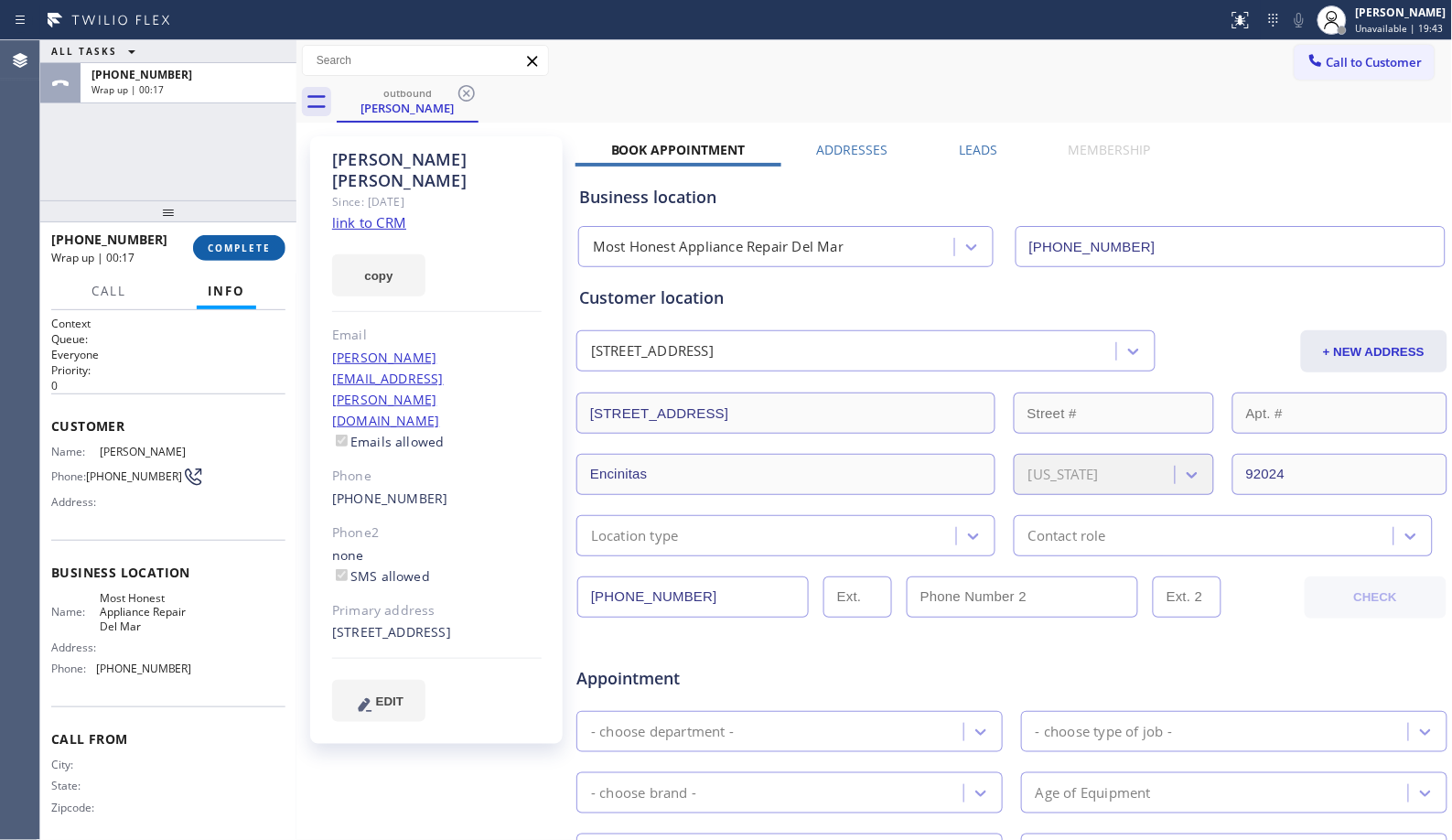
click at [218, 258] on button "COMPLETE" at bounding box center [239, 248] width 93 height 26
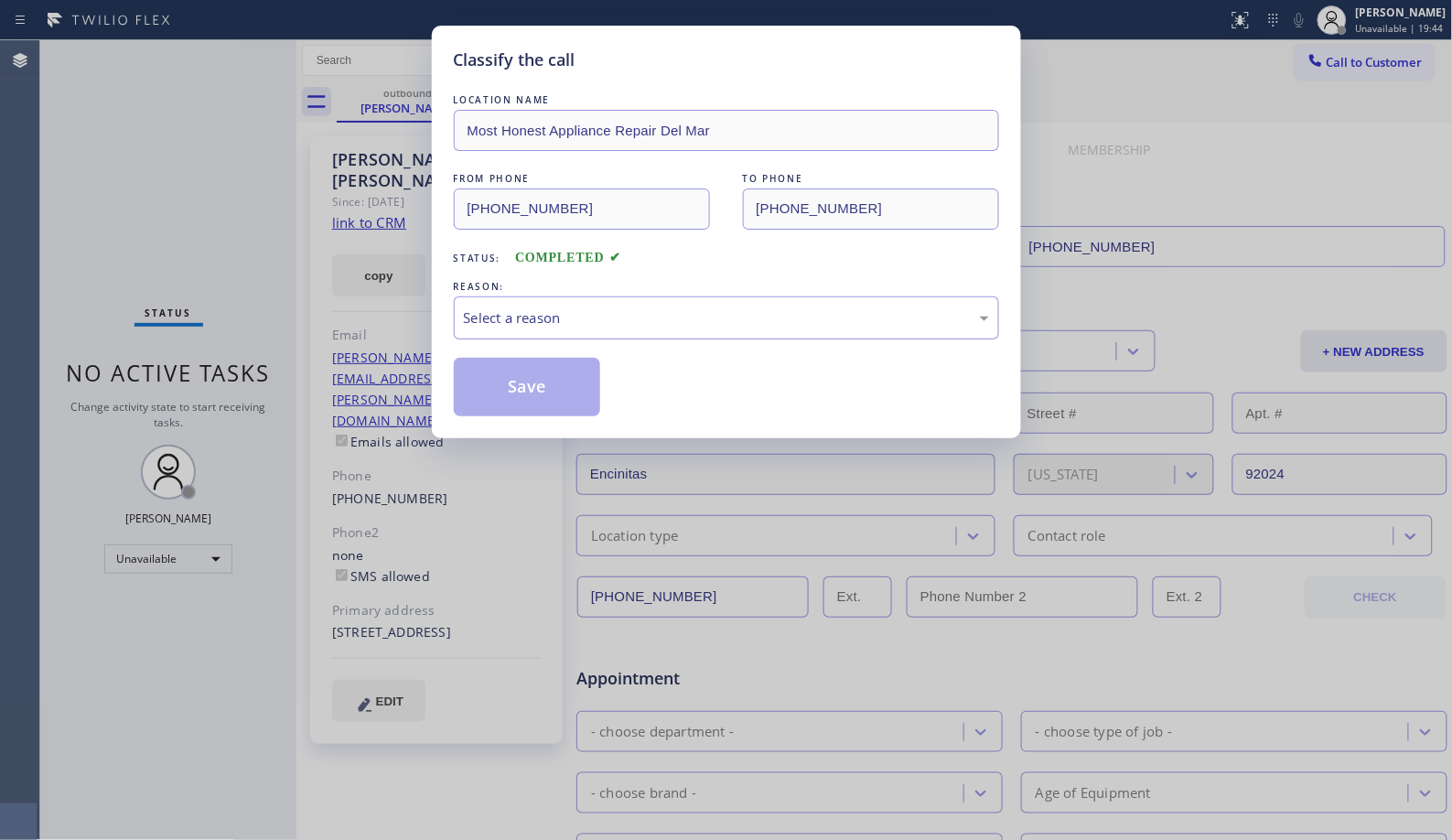
click at [716, 327] on div "Select a reason" at bounding box center [726, 318] width 525 height 21
click at [570, 390] on button "Save" at bounding box center [528, 387] width 148 height 59
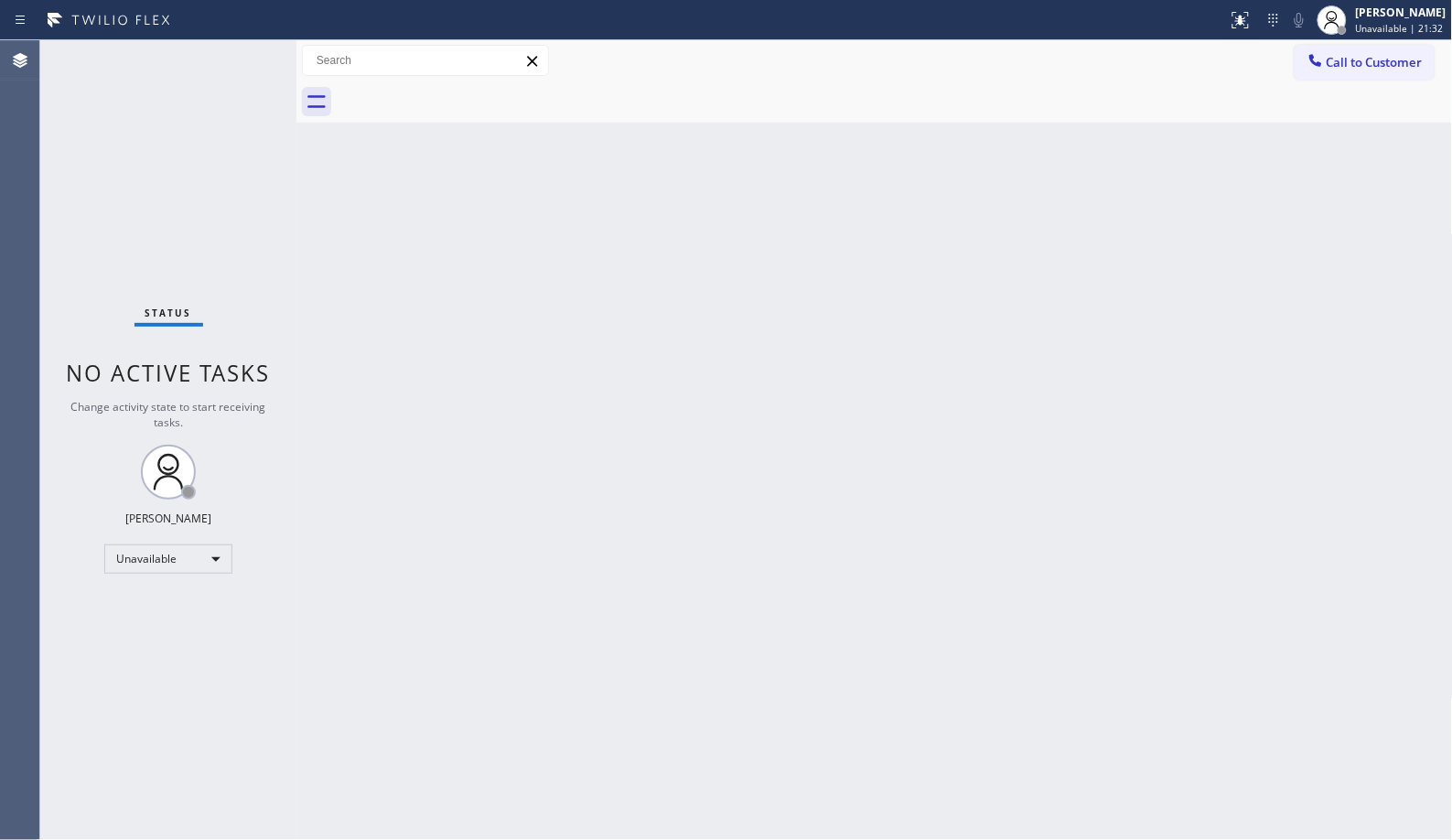
click at [1356, 56] on span "Call to Customer" at bounding box center [1375, 61] width 96 height 16
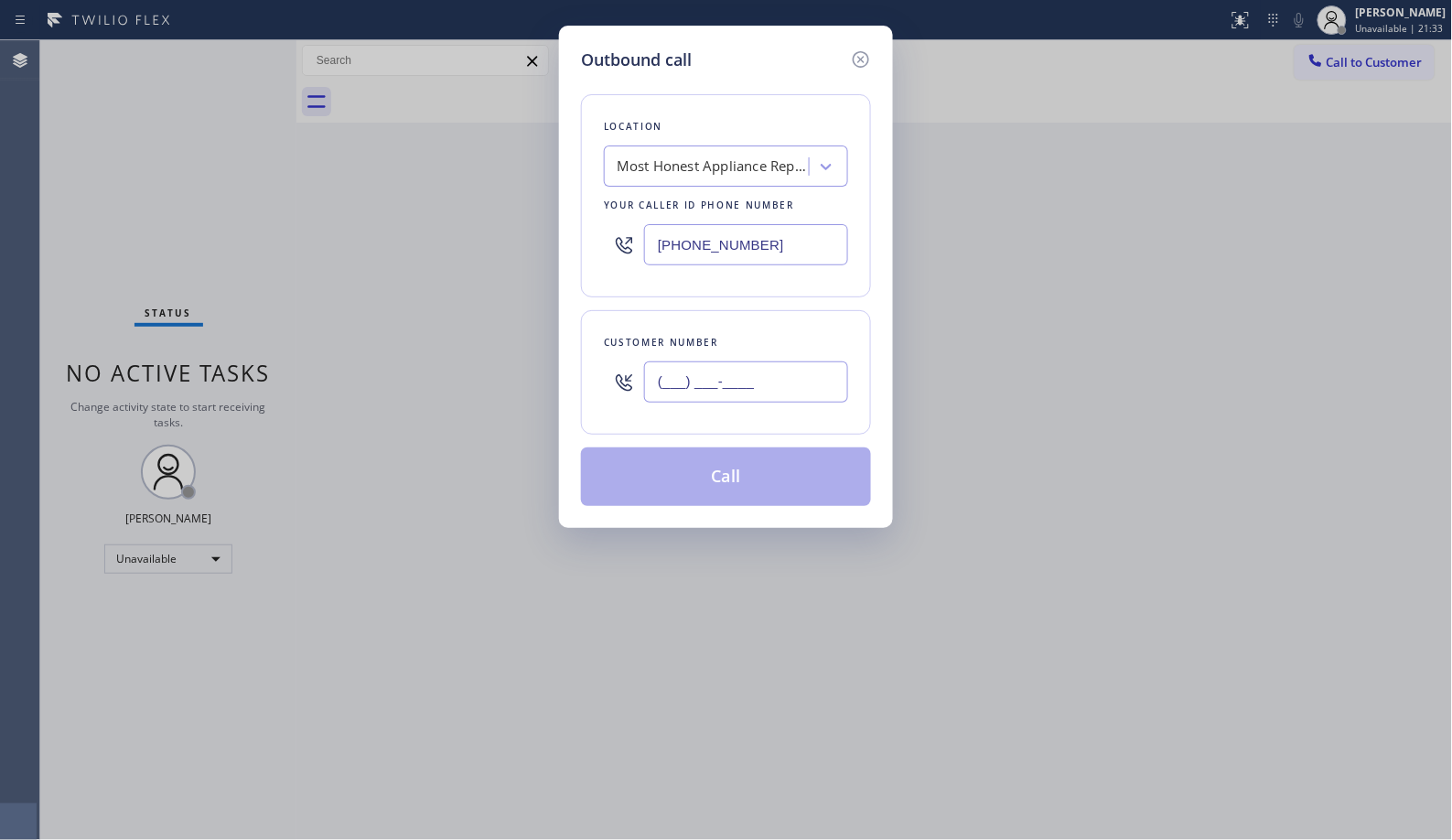
drag, startPoint x: 803, startPoint y: 374, endPoint x: 528, endPoint y: 343, distance: 276.7
click at [535, 348] on div "Outbound call Location Most Honest Appliance Repair Del Mar Your caller id phon…" at bounding box center [726, 420] width 1452 height 840
paste input "760) 500-7237"
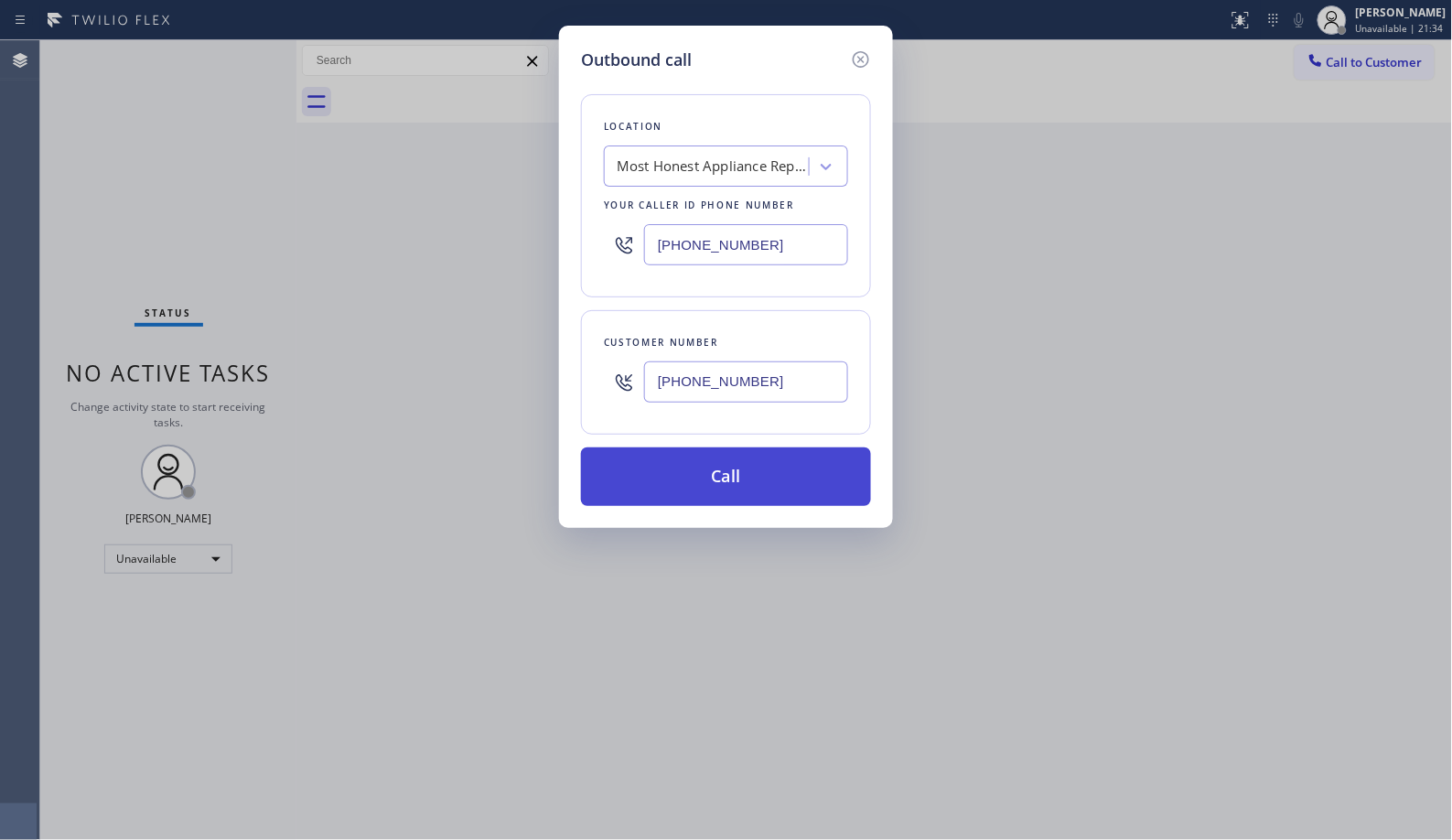
type input "[PHONE_NUMBER]"
click at [771, 481] on button "Call" at bounding box center [726, 477] width 290 height 59
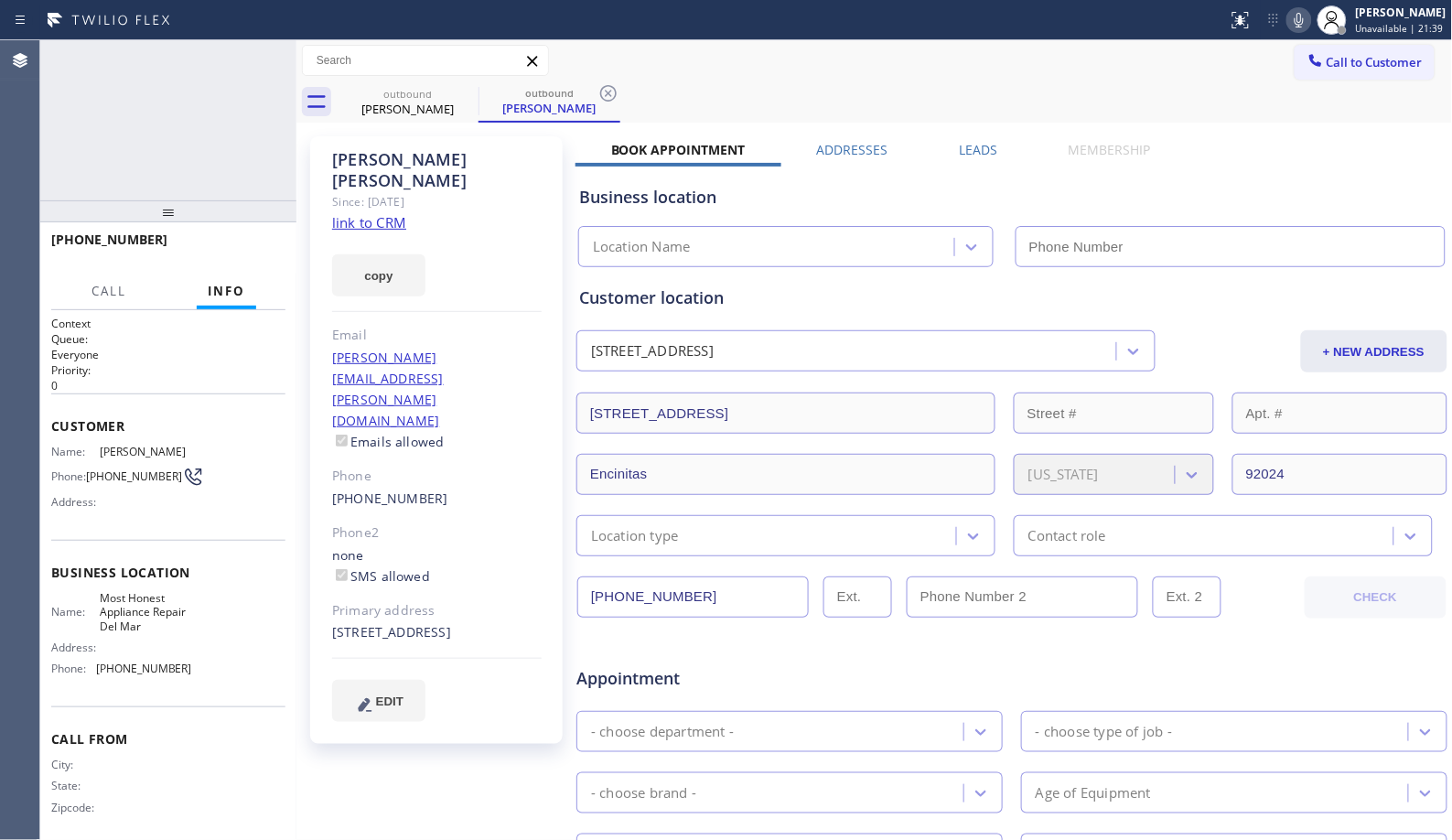
type input "[PHONE_NUMBER]"
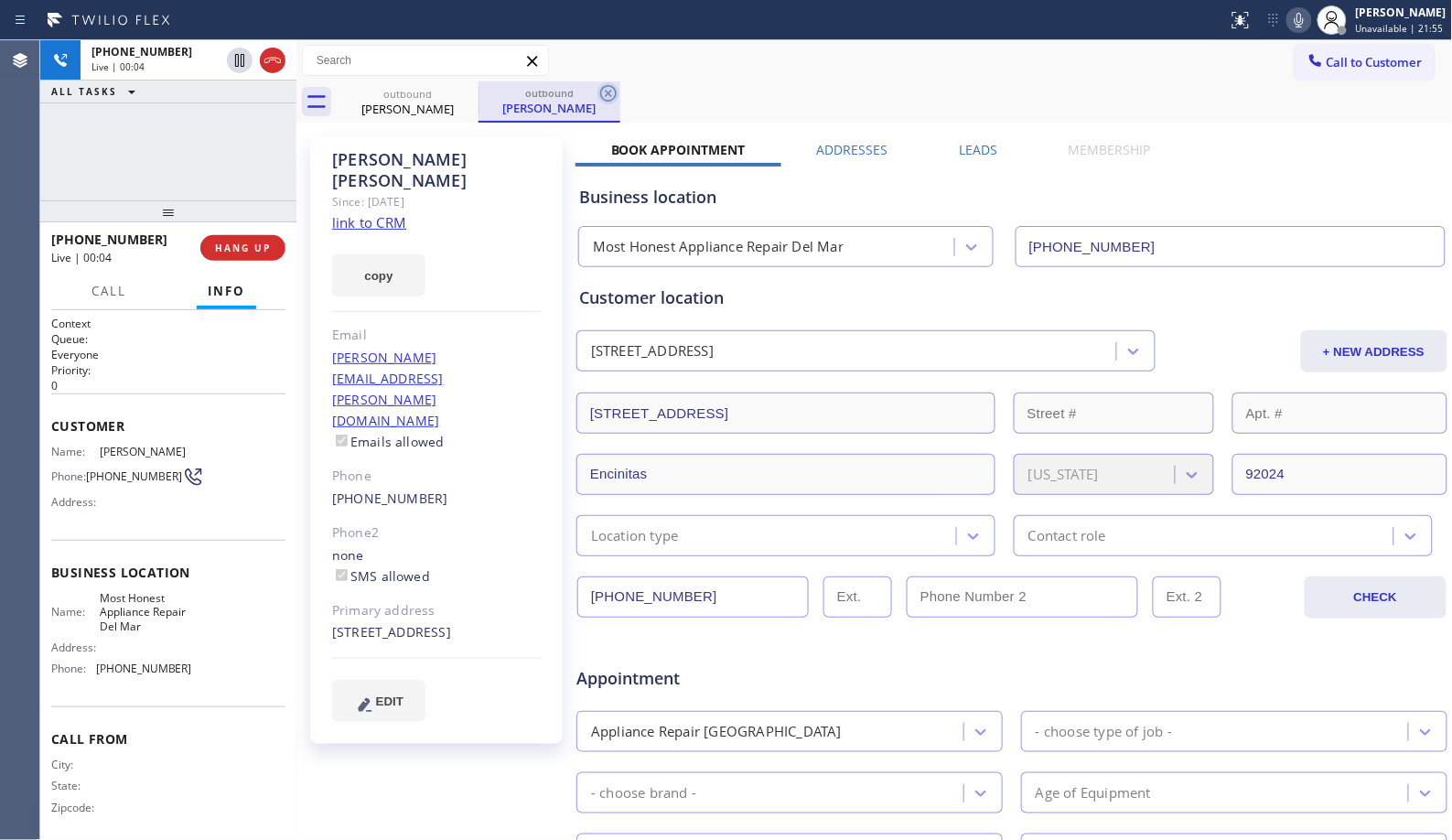
click at [606, 93] on icon at bounding box center [608, 93] width 16 height 16
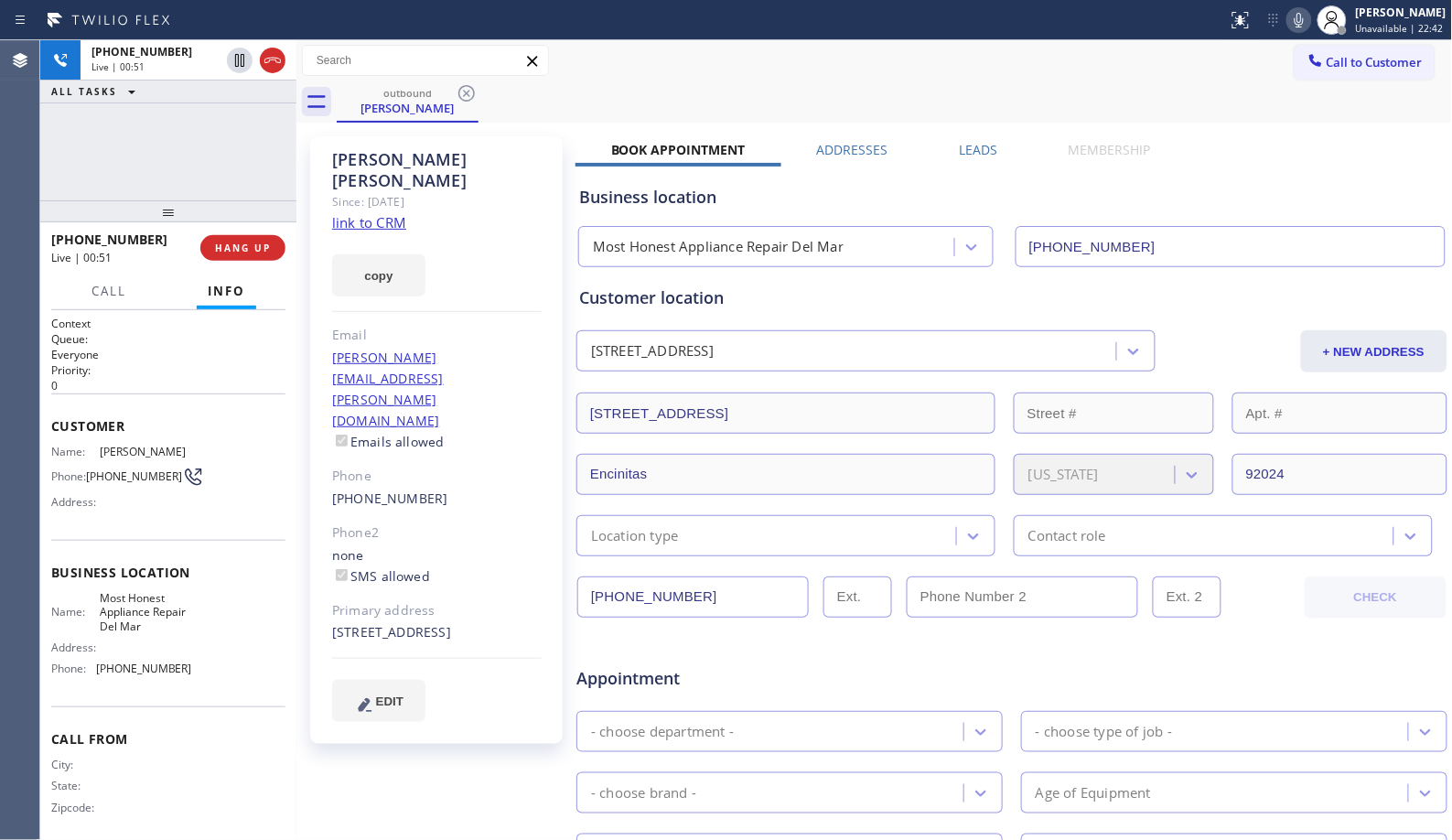
click at [1310, 23] on icon at bounding box center [1299, 20] width 22 height 22
click at [266, 144] on div "[PHONE_NUMBER] Live | 01:05 ALL TASKS ALL TASKS ACTIVE TASKS TASKS IN WRAP UP" at bounding box center [168, 120] width 256 height 160
click at [240, 241] on span "HANG UP" at bounding box center [242, 248] width 56 height 13
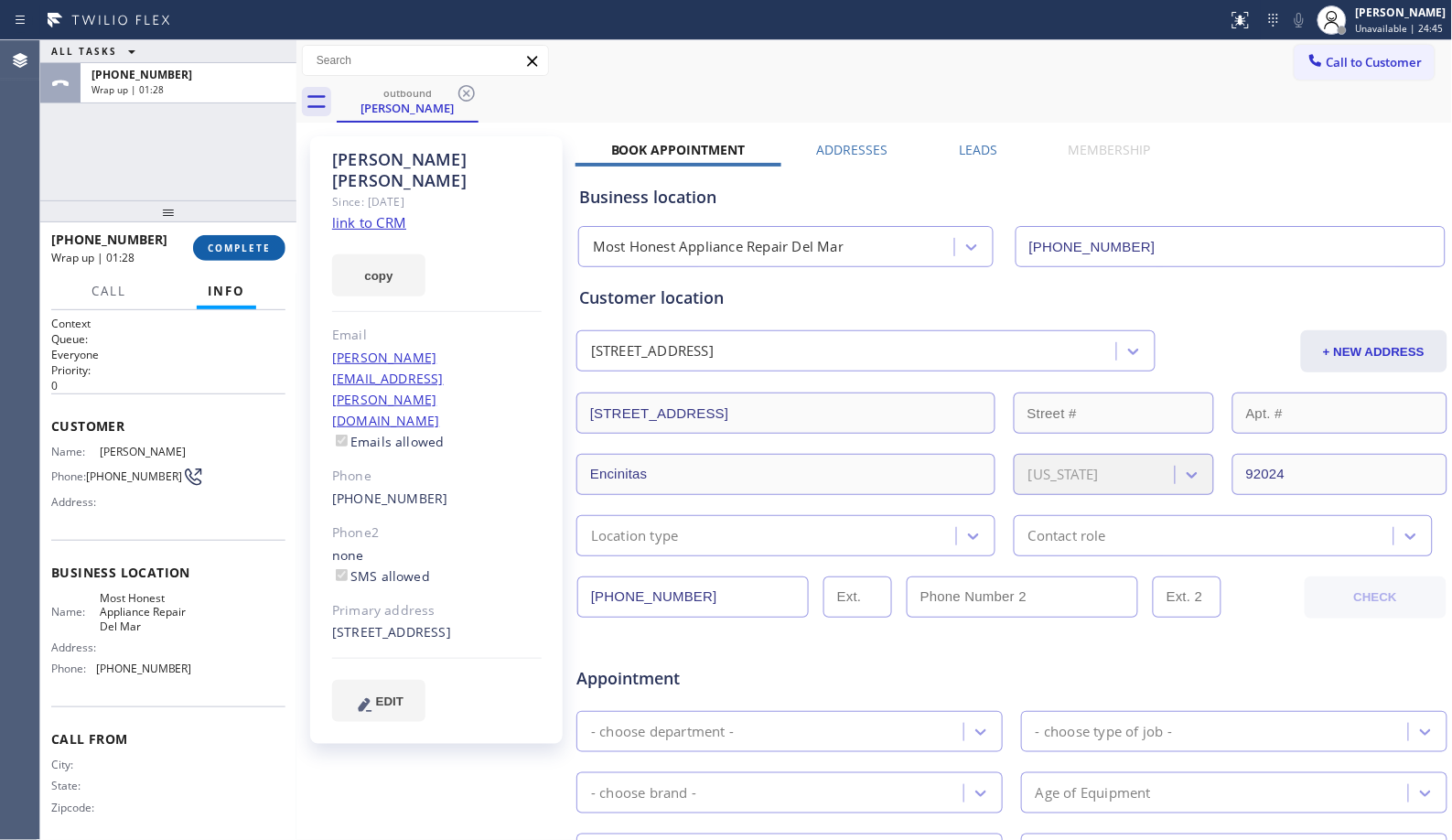
click at [257, 249] on span "COMPLETE" at bounding box center [239, 248] width 63 height 13
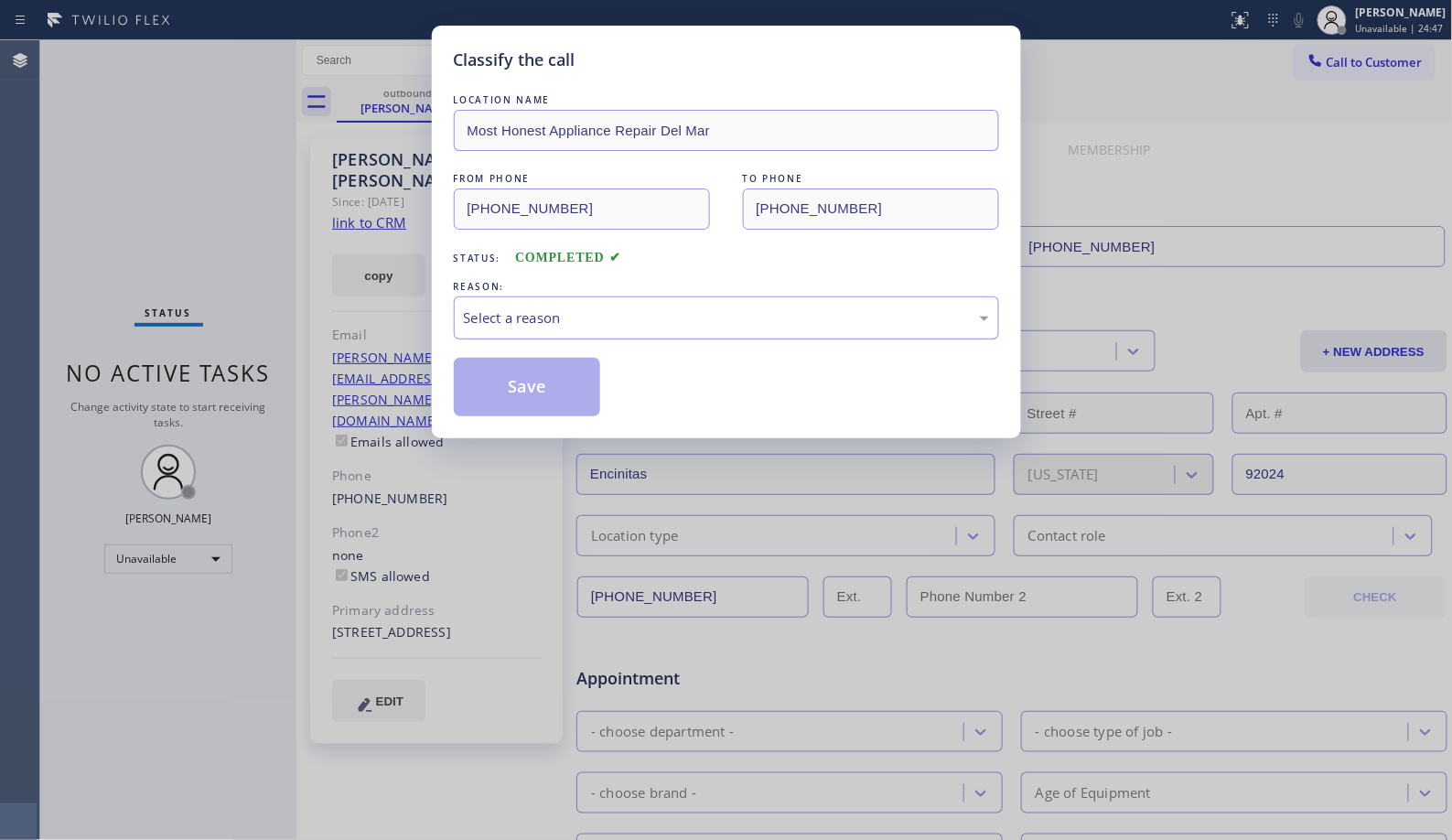
drag, startPoint x: 756, startPoint y: 324, endPoint x: 740, endPoint y: 324, distance: 16.0
click at [740, 324] on div "Select a reason" at bounding box center [726, 318] width 525 height 21
click at [554, 394] on button "Save" at bounding box center [528, 387] width 148 height 59
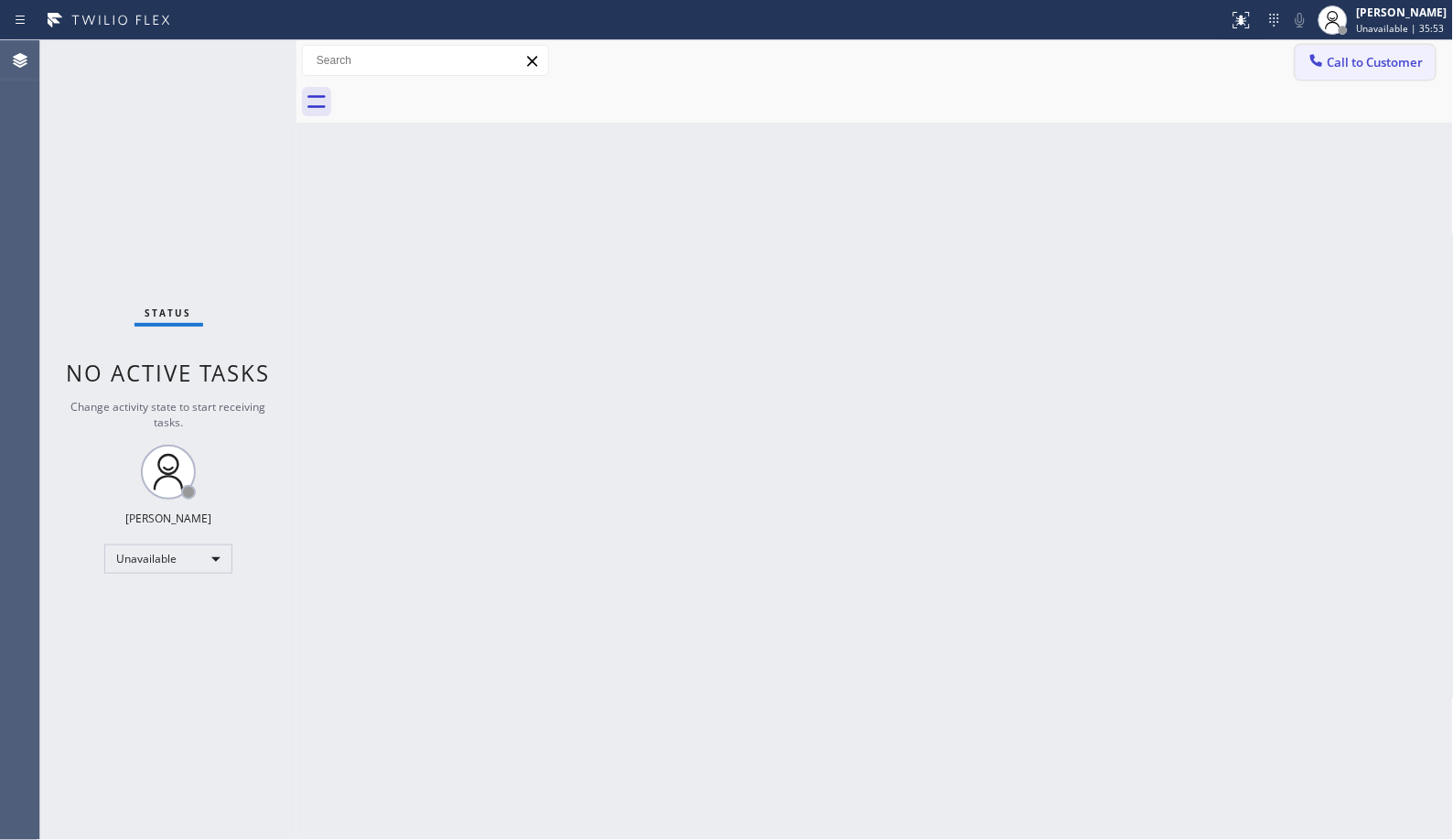
click at [1408, 57] on span "Call to Customer" at bounding box center [1376, 61] width 96 height 16
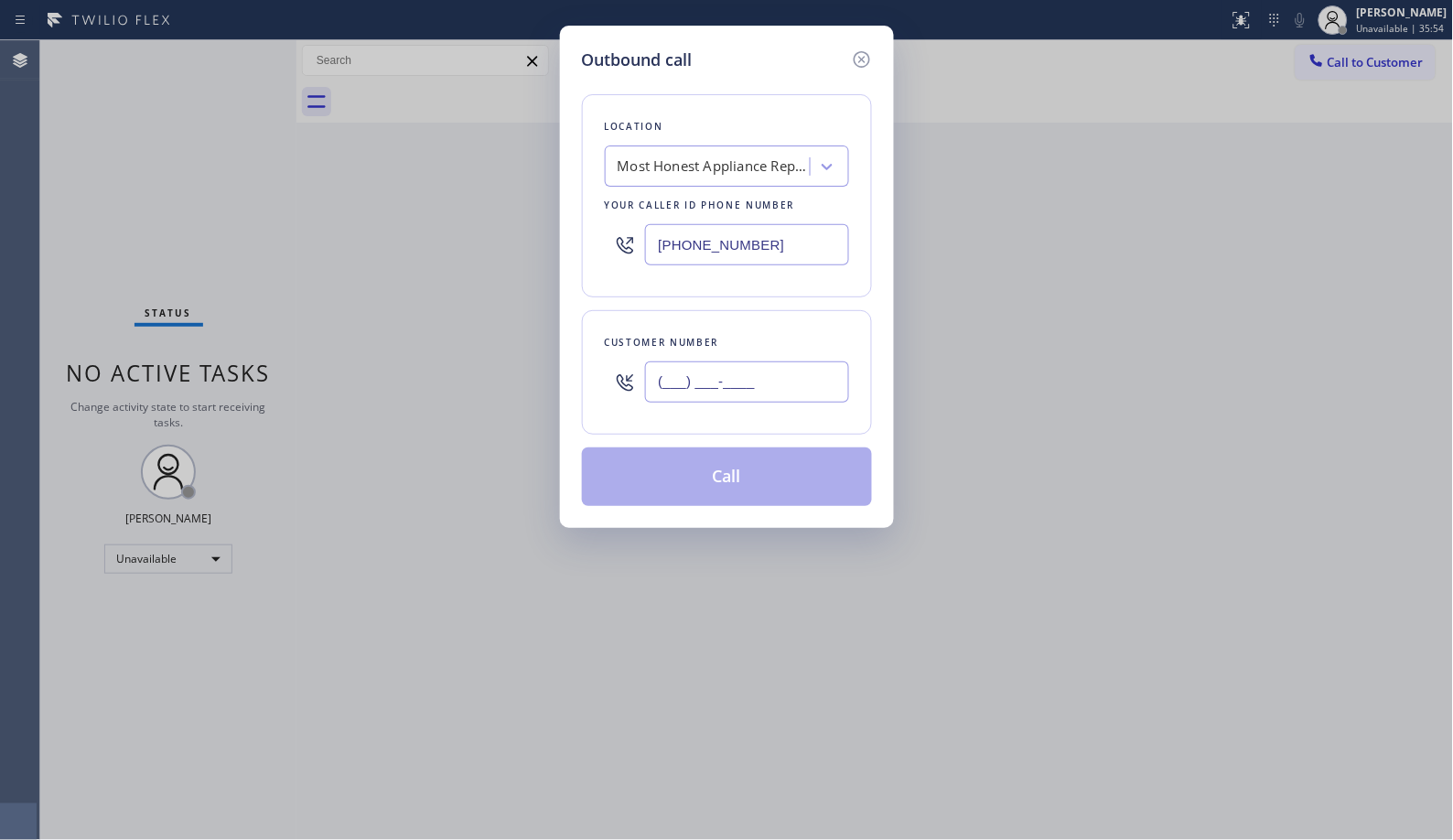
drag, startPoint x: 682, startPoint y: 380, endPoint x: 569, endPoint y: 354, distance: 116.0
click at [620, 382] on div "(___) ___-____" at bounding box center [726, 381] width 244 height 60
paste input "425) 445-4391"
type input "[PHONE_NUMBER]"
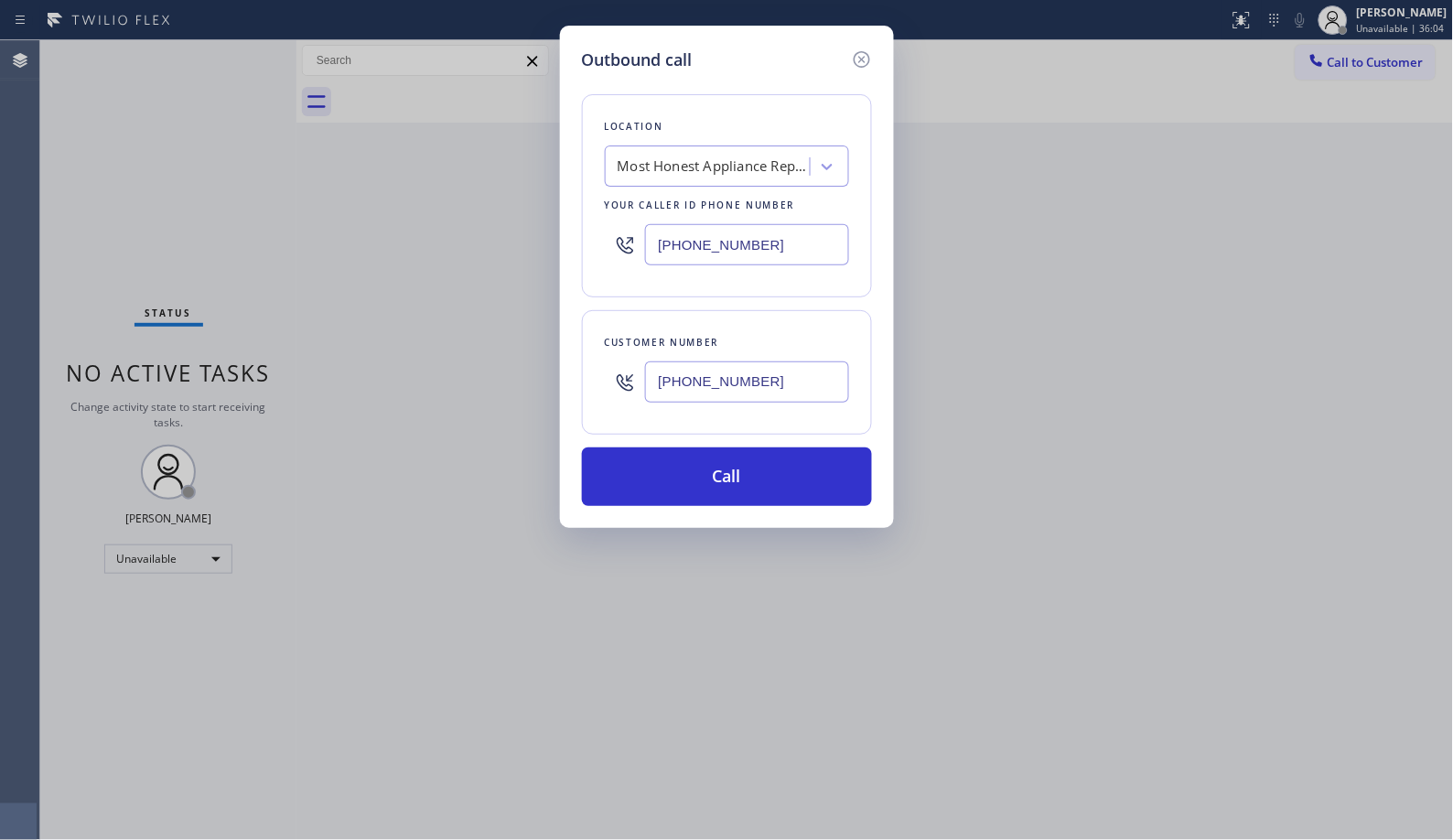
drag, startPoint x: 752, startPoint y: 239, endPoint x: 532, endPoint y: 230, distance: 220.2
click at [532, 230] on div "Outbound call Location Most Honest Appliance Repair Del Mar Your caller id phon…" at bounding box center [726, 420] width 1453 height 840
paste input "33) 558-1241"
type input "[PHONE_NUMBER]"
click at [791, 464] on button "Call" at bounding box center [726, 477] width 290 height 59
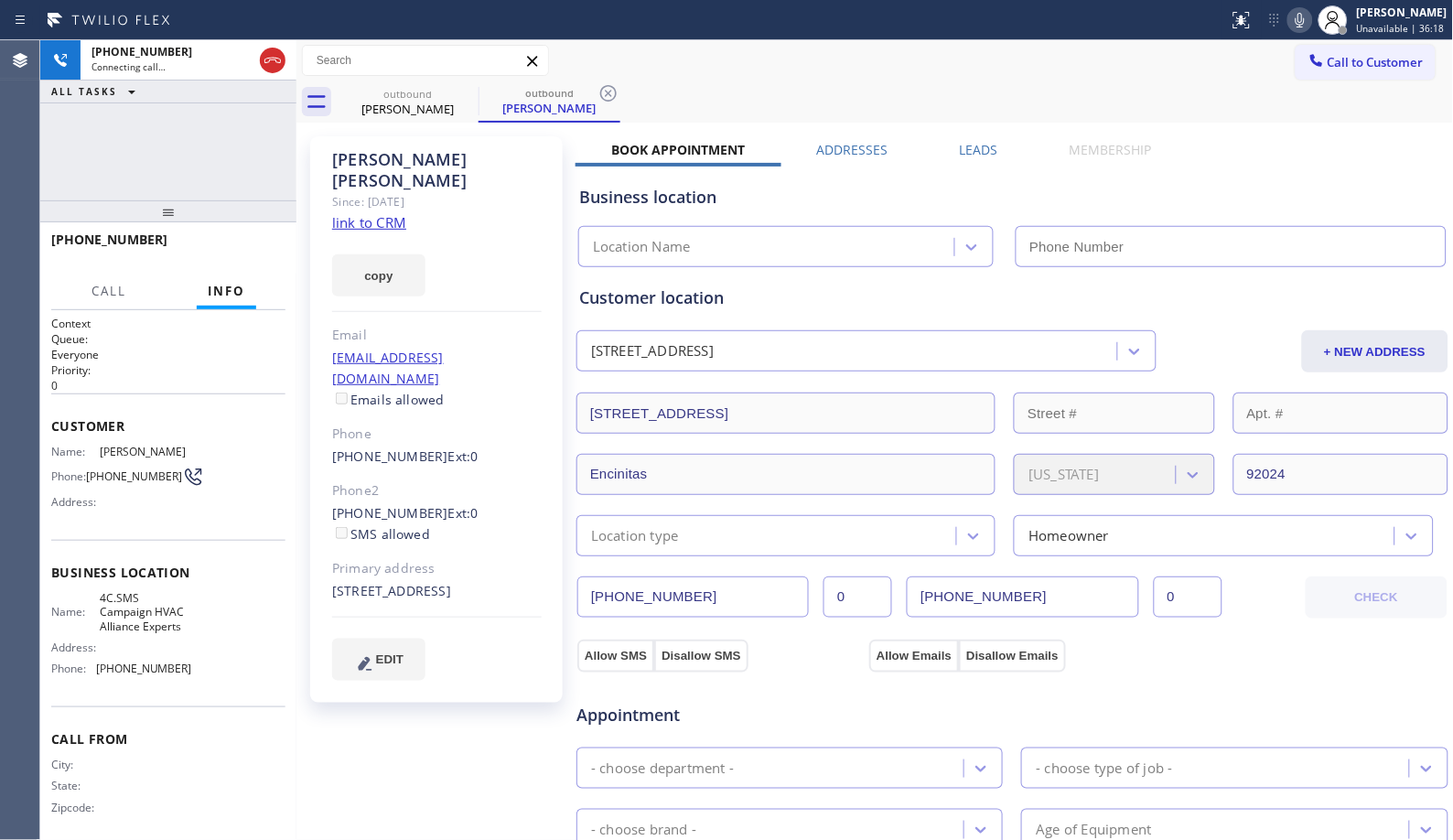
click at [623, 95] on div "outbound [PERSON_NAME] outbound [PERSON_NAME]" at bounding box center [895, 102] width 1117 height 42
type input "[PHONE_NUMBER]"
drag, startPoint x: 608, startPoint y: 87, endPoint x: 609, endPoint y: 78, distance: 9.1
click at [604, 89] on icon at bounding box center [608, 93] width 22 height 22
drag, startPoint x: 174, startPoint y: 221, endPoint x: 213, endPoint y: 127, distance: 101.8
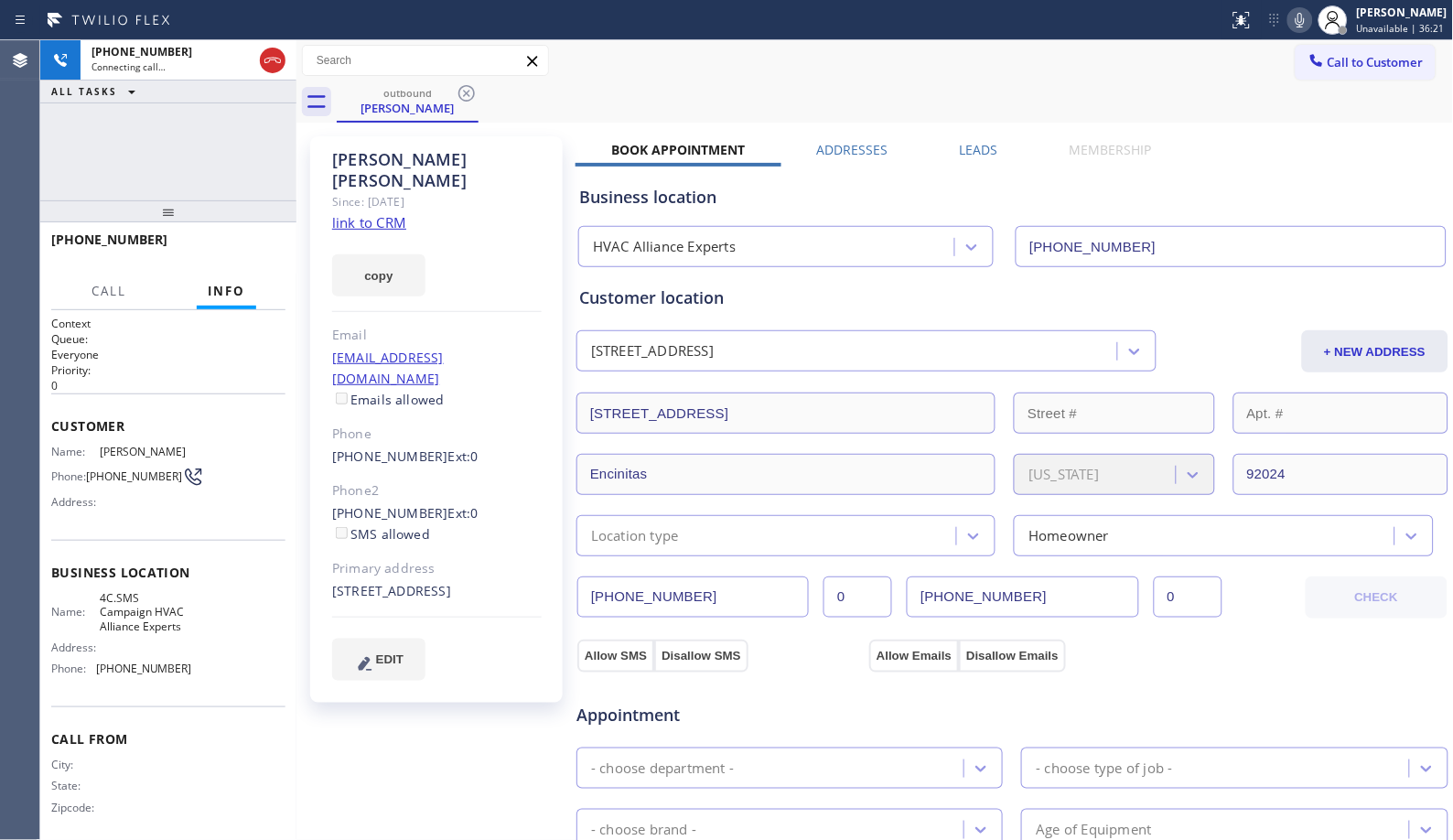
click at [211, 129] on div "[PHONE_NUMBER] Connecting call… ALL TASKS ALL TASKS ACTIVE TASKS TASKS IN WRAP …" at bounding box center [168, 441] width 256 height 800
click at [1311, 19] on icon at bounding box center [1300, 20] width 22 height 22
click at [1305, 22] on icon at bounding box center [1301, 20] width 9 height 14
click at [266, 248] on span "HANG UP" at bounding box center [242, 248] width 56 height 13
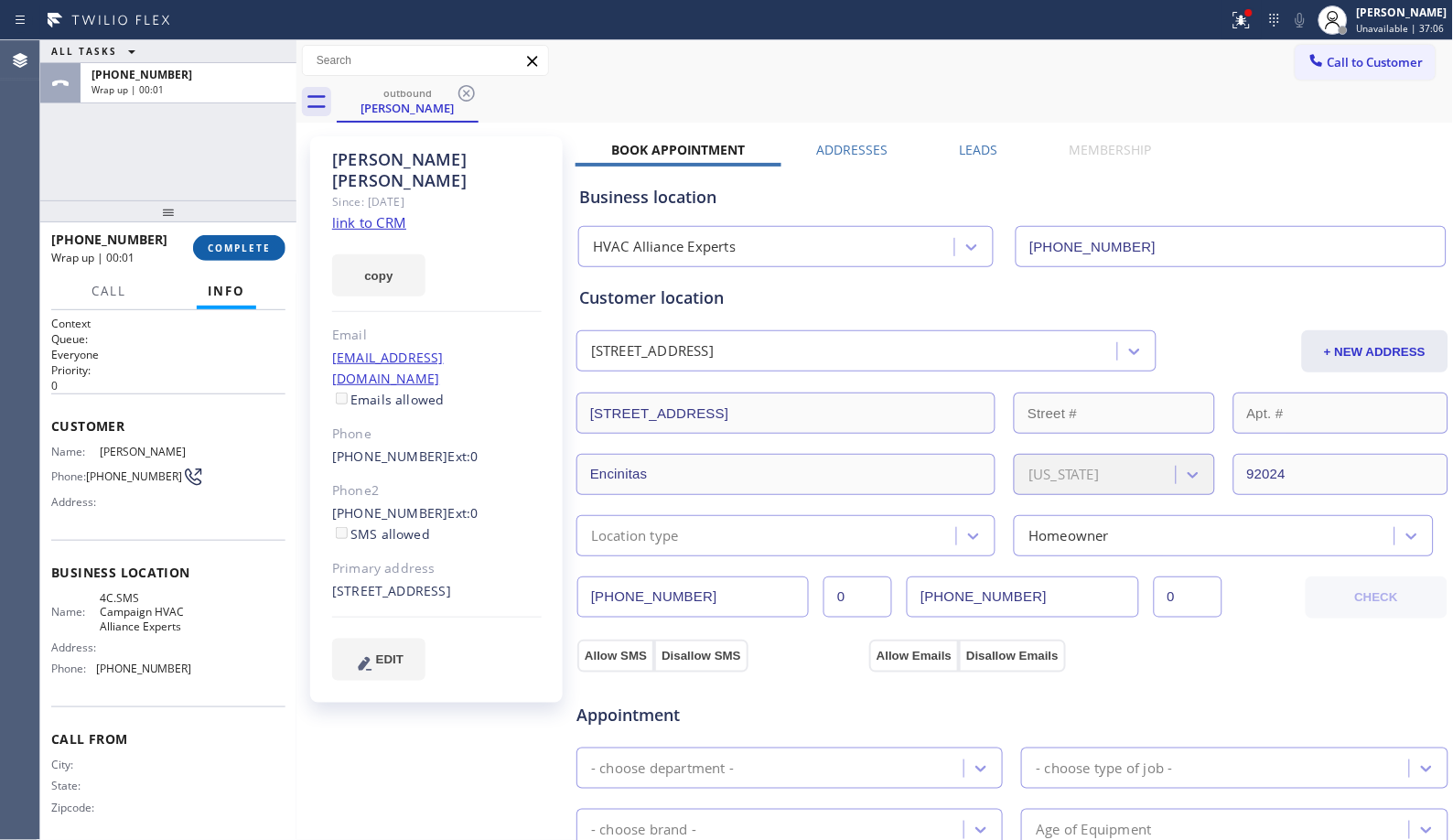
click at [240, 250] on span "COMPLETE" at bounding box center [239, 248] width 63 height 13
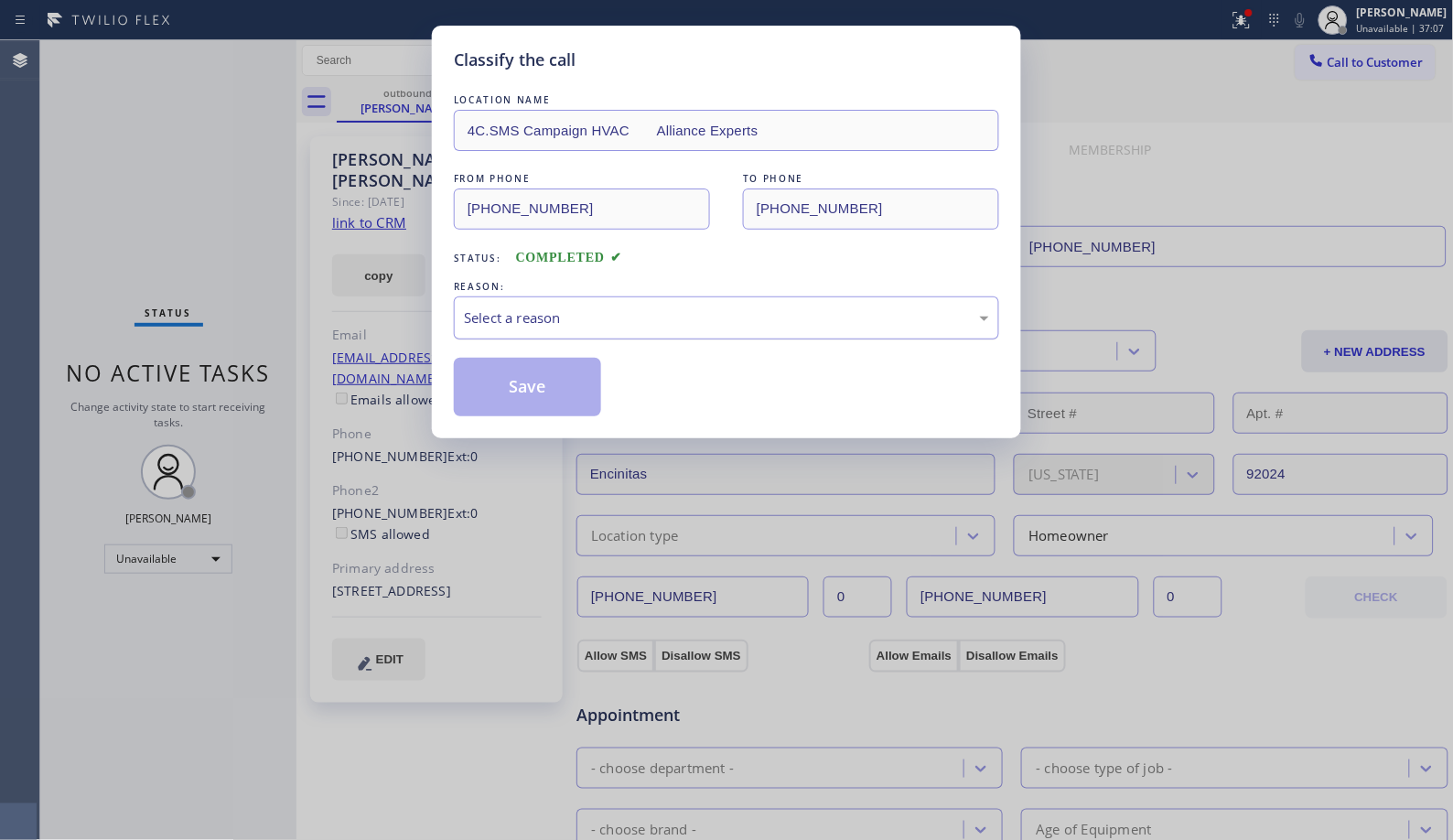
click at [693, 307] on div "Select a reason" at bounding box center [726, 318] width 525 height 21
click at [587, 389] on button "Save" at bounding box center [528, 387] width 148 height 59
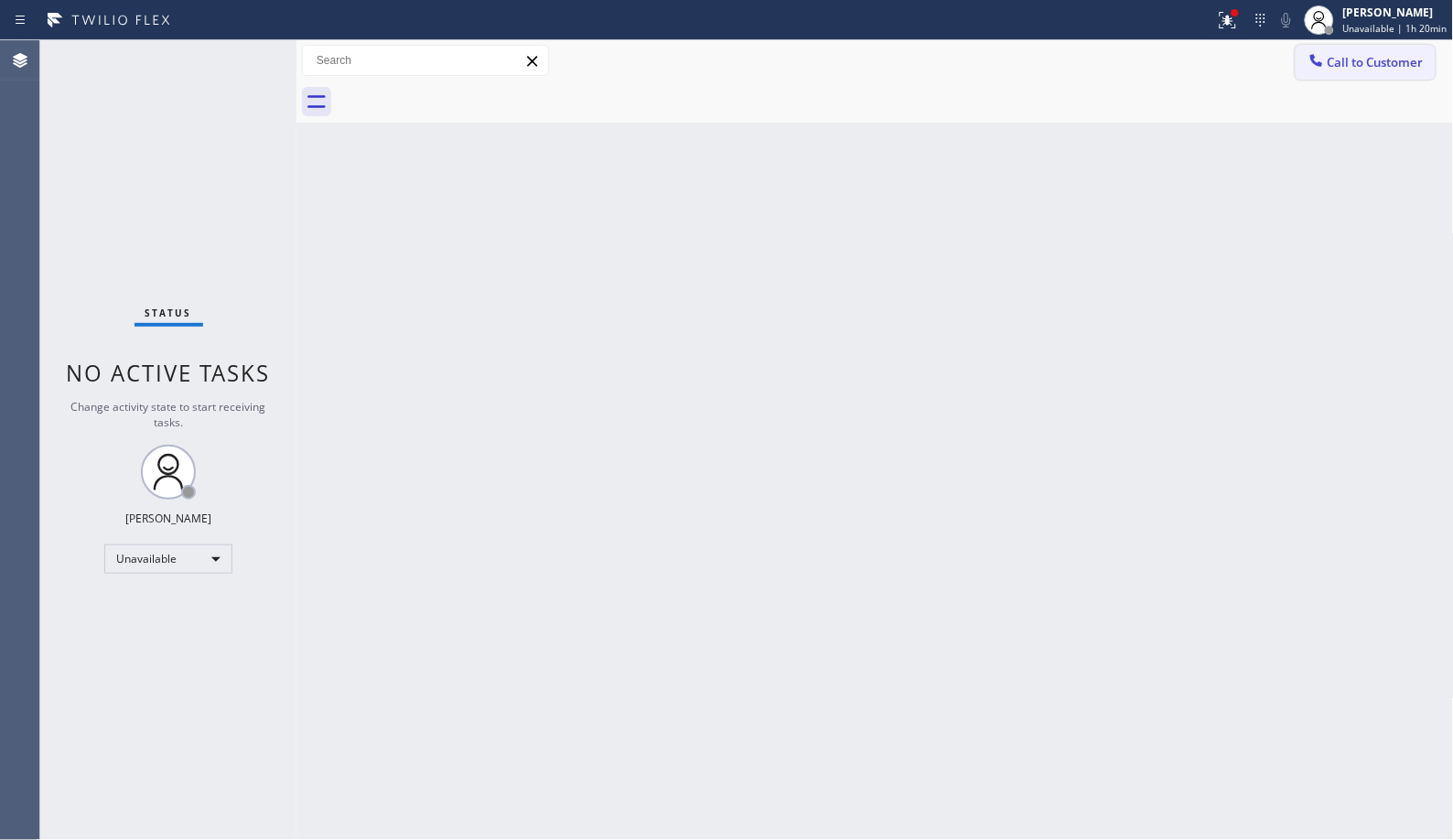
drag, startPoint x: 1364, startPoint y: 71, endPoint x: 858, endPoint y: 142, distance: 511.0
click at [1360, 71] on button "Call to Customer" at bounding box center [1366, 61] width 140 height 35
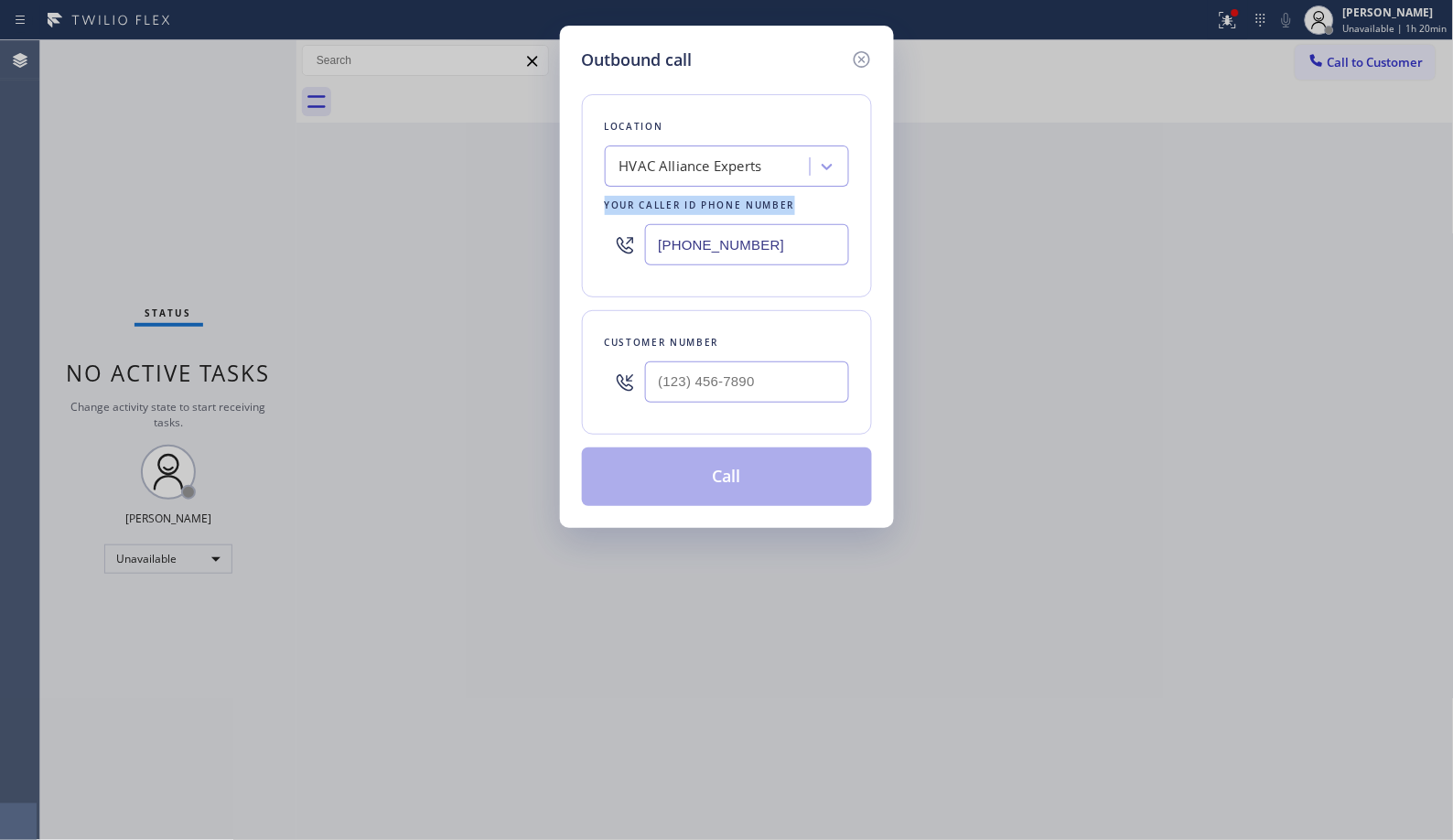
drag, startPoint x: 762, startPoint y: 264, endPoint x: 577, endPoint y: 200, distance: 195.8
click at [580, 202] on div "Outbound call Location HVAC Alliance Experts Your caller id phone number [PHONE…" at bounding box center [726, 276] width 334 height 502
click at [771, 269] on div "[PHONE_NUMBER]" at bounding box center [726, 244] width 244 height 60
drag, startPoint x: 673, startPoint y: 225, endPoint x: 550, endPoint y: 218, distance: 123.2
click at [550, 218] on div "Outbound call Location HVAC Alliance Experts Your caller id phone number [PHONE…" at bounding box center [726, 420] width 1453 height 840
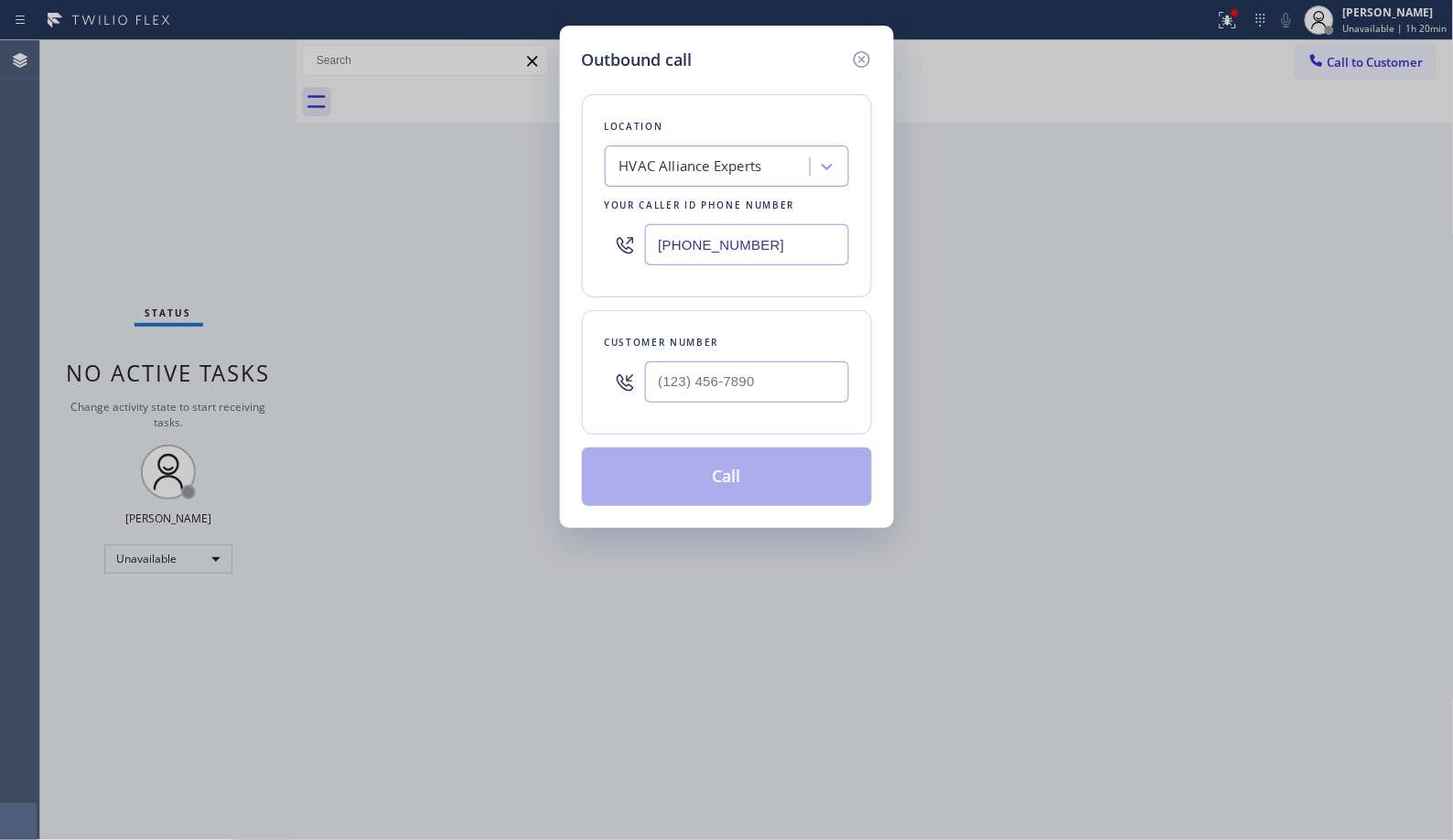
paste input "949) 239-1524"
type input "[PHONE_NUMBER]"
drag, startPoint x: 746, startPoint y: 361, endPoint x: 610, endPoint y: 367, distance: 136.1
click at [610, 367] on div at bounding box center [726, 381] width 244 height 60
drag, startPoint x: 753, startPoint y: 394, endPoint x: 617, endPoint y: 389, distance: 136.1
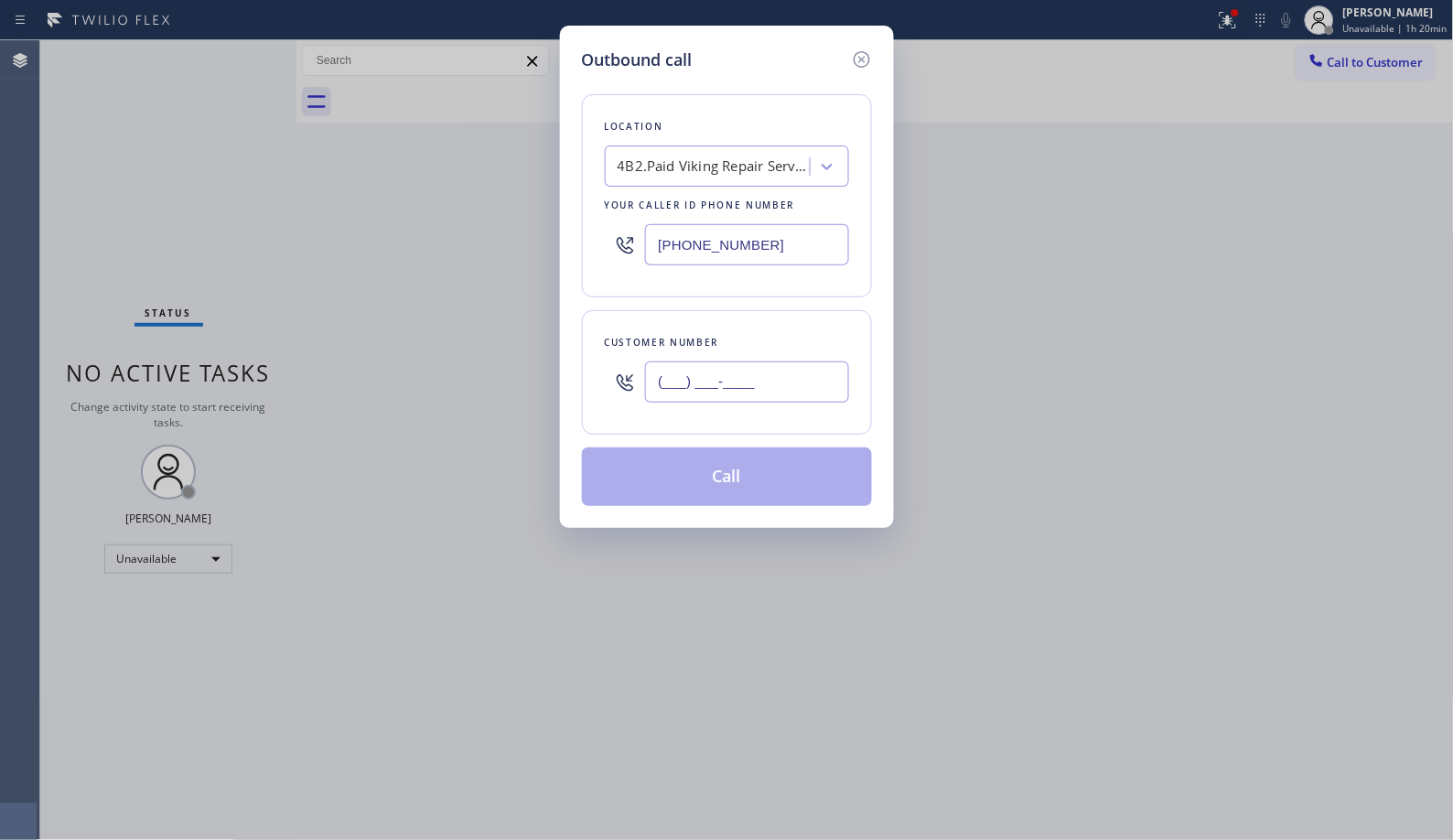
click at [617, 389] on div "(___) ___-____" at bounding box center [726, 381] width 244 height 60
paste input "972) 742-1355"
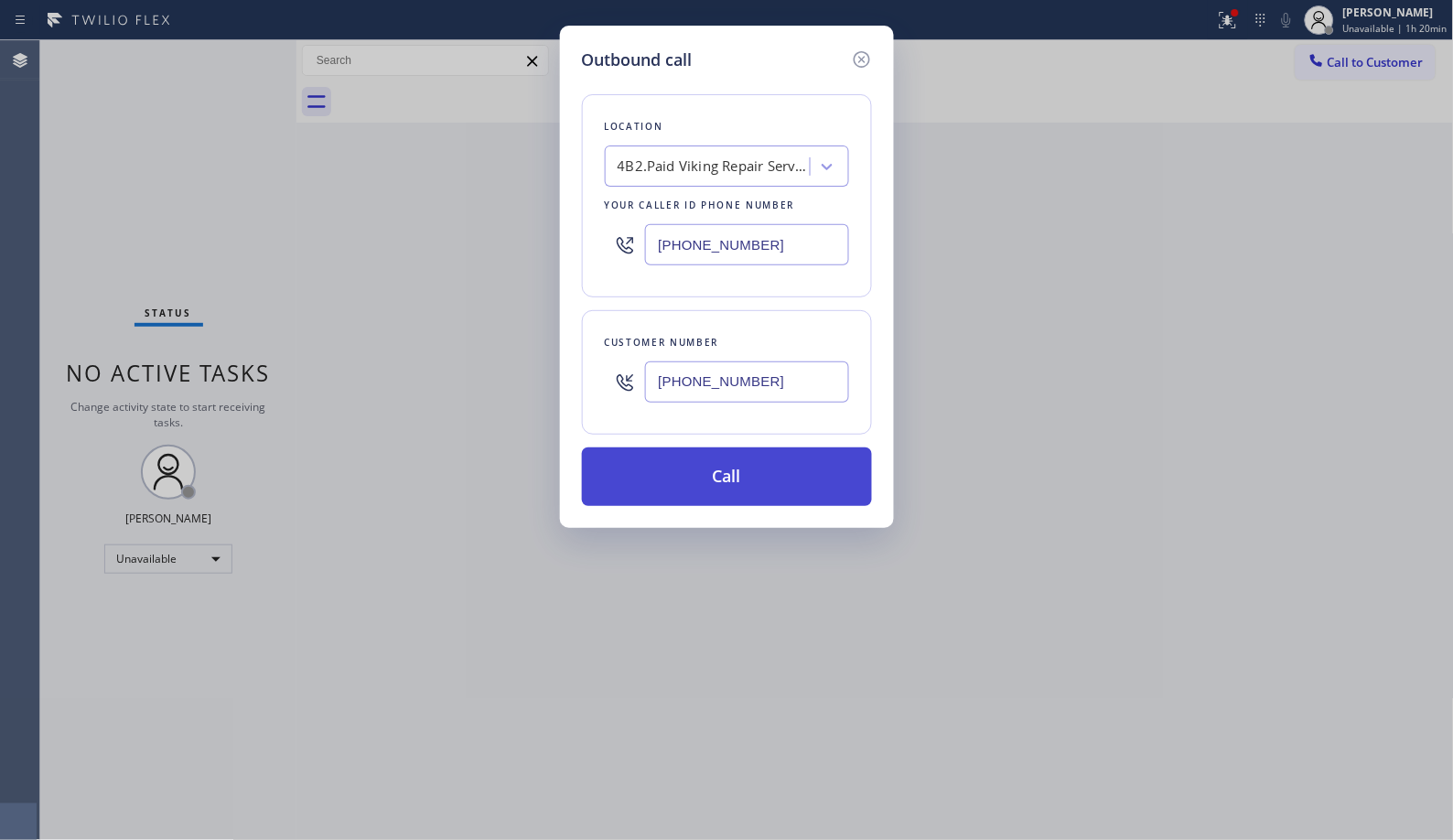
type input "[PHONE_NUMBER]"
click at [769, 482] on button "Call" at bounding box center [726, 477] width 290 height 59
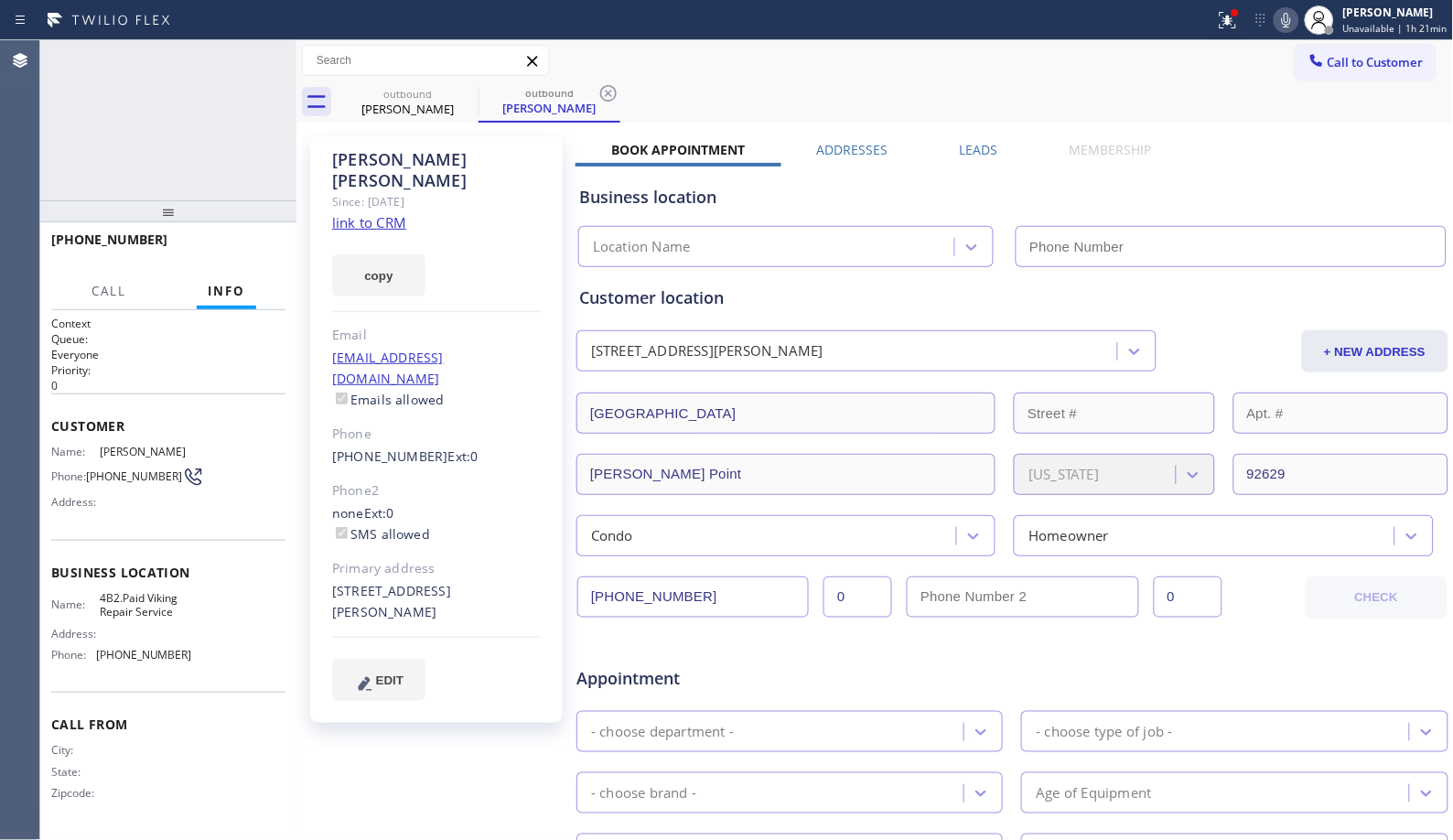
type input "[PHONE_NUMBER]"
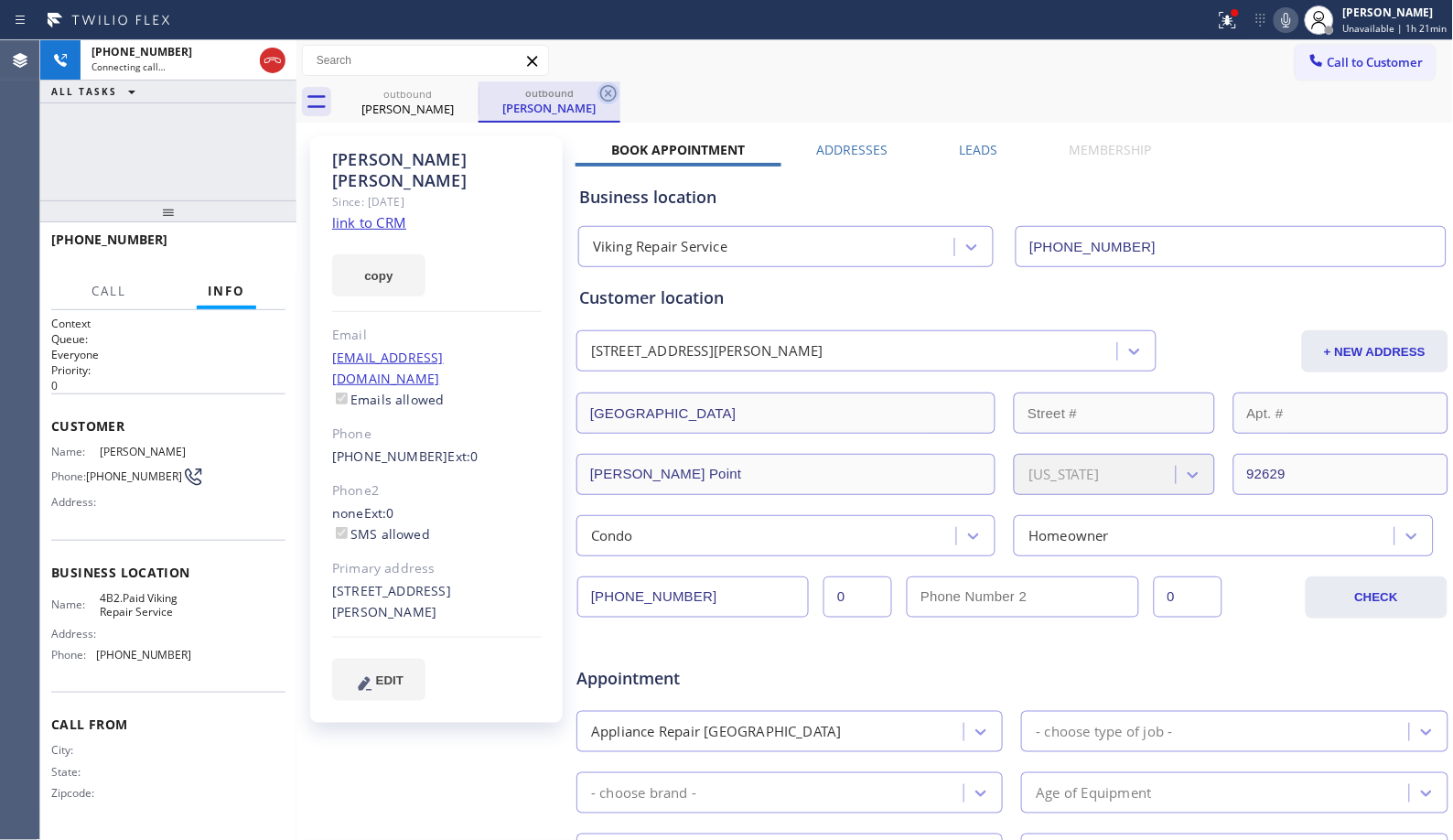
click at [611, 90] on icon at bounding box center [608, 93] width 22 height 22
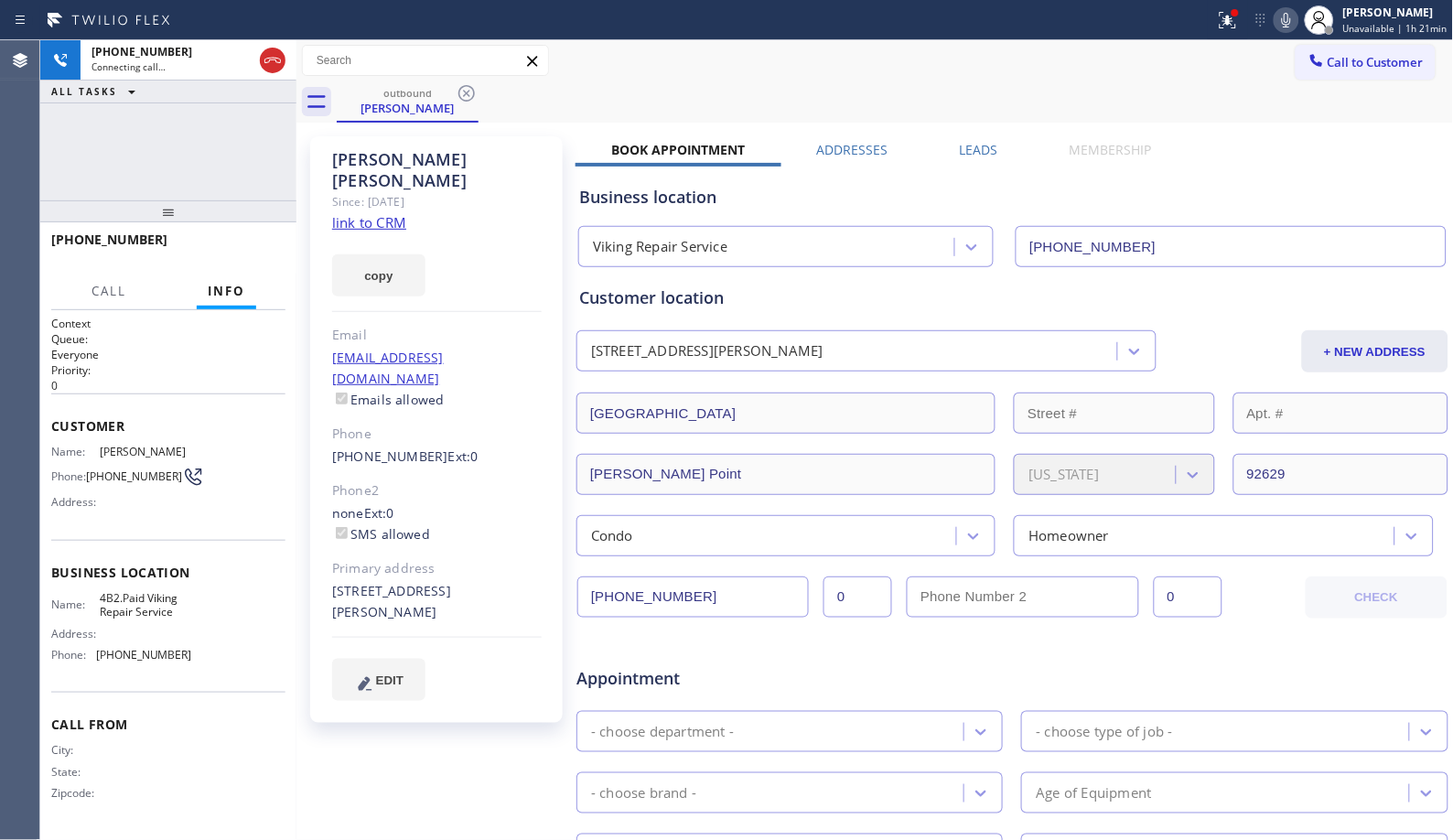
drag, startPoint x: 171, startPoint y: 216, endPoint x: 205, endPoint y: 152, distance: 72.5
click at [205, 152] on div "[PHONE_NUMBER] Connecting call… ALL TASKS ALL TASKS ACTIVE TASKS TASKS IN WRAP …" at bounding box center [168, 441] width 256 height 800
click at [256, 249] on span "HANG UP" at bounding box center [242, 248] width 56 height 13
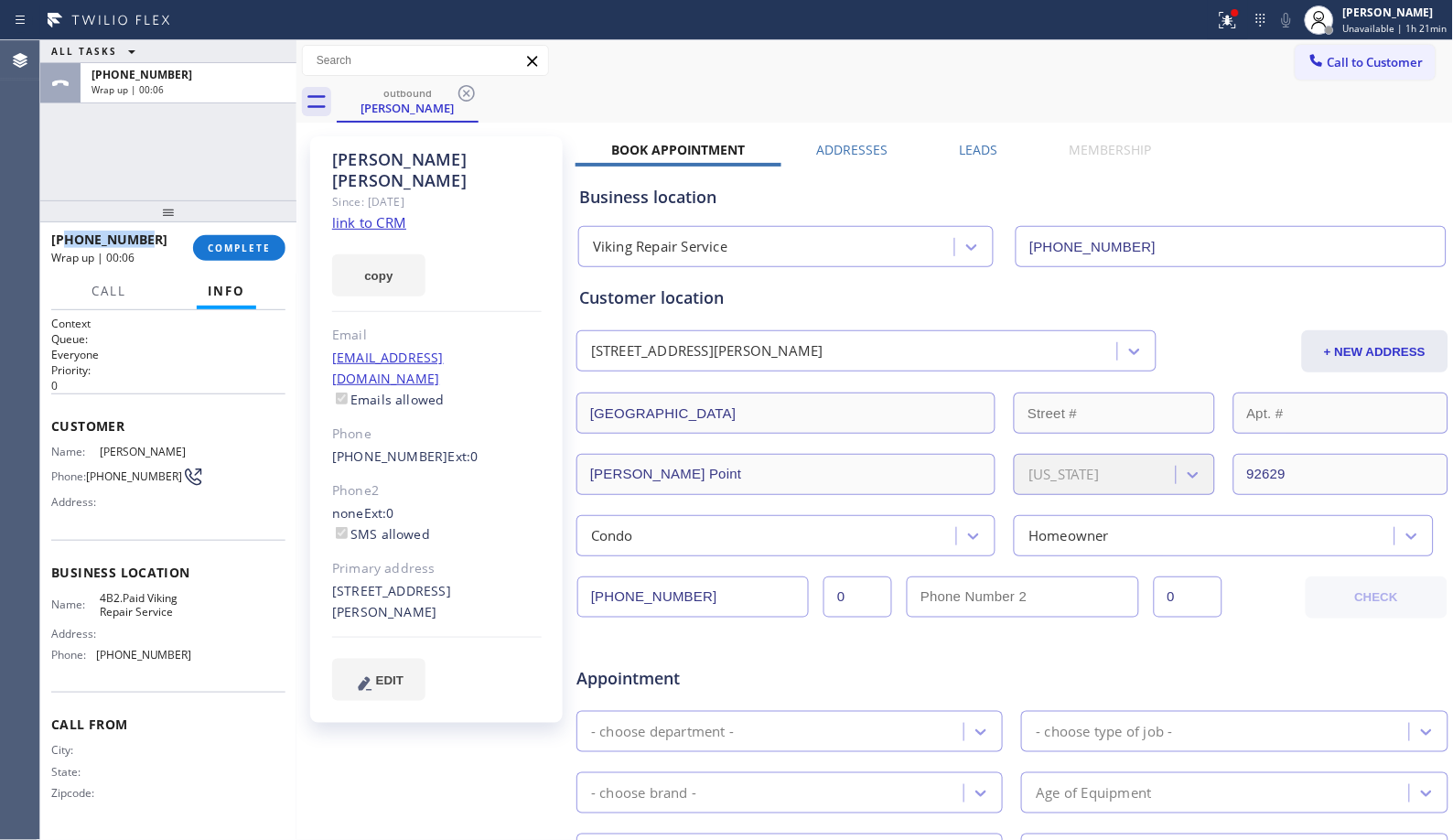
drag, startPoint x: 148, startPoint y: 236, endPoint x: 66, endPoint y: 243, distance: 82.3
click at [66, 243] on div "[PHONE_NUMBER]" at bounding box center [115, 239] width 129 height 17
copy span "9727421355"
click at [245, 252] on span "COMPLETE" at bounding box center [239, 248] width 63 height 13
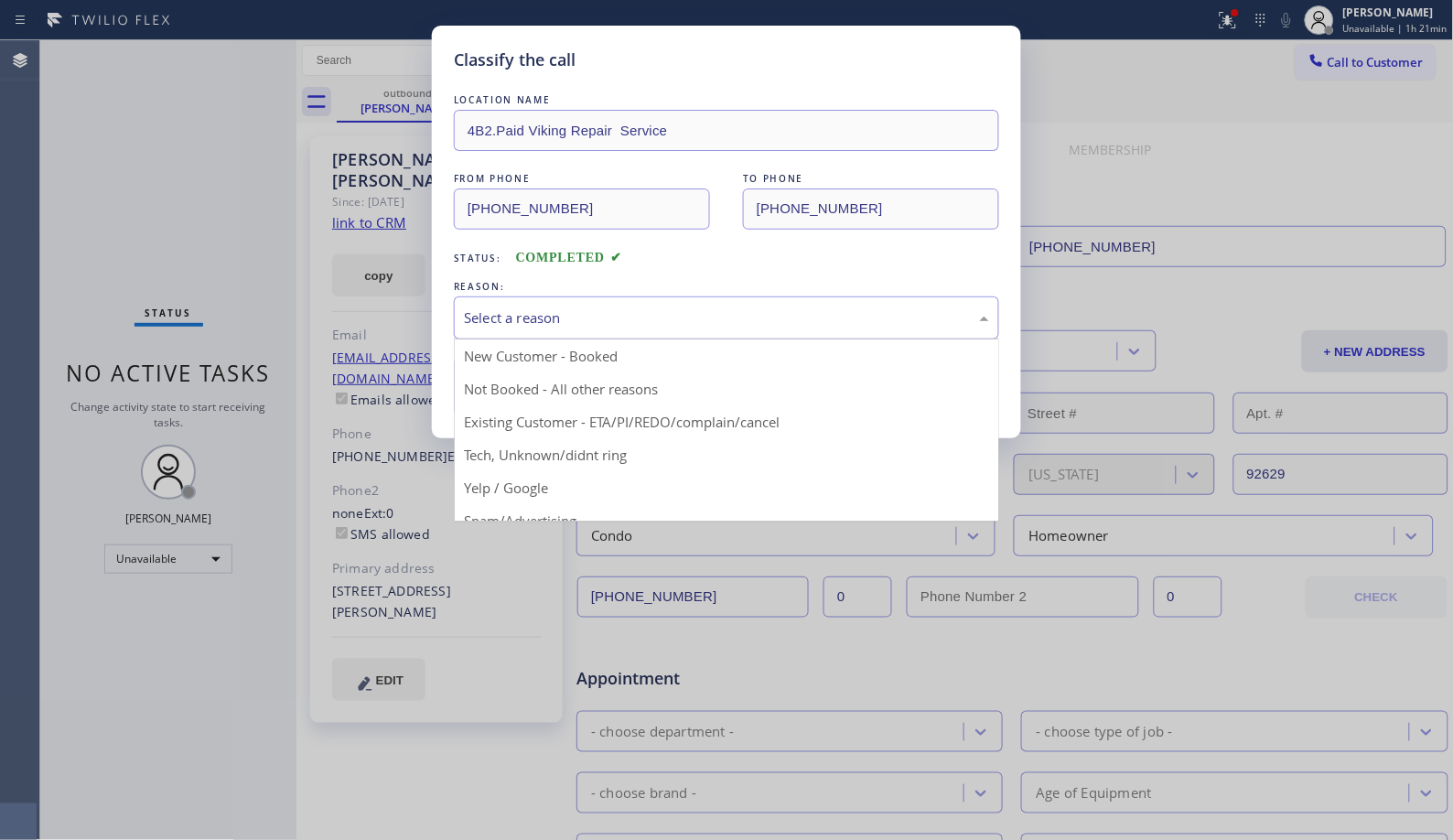
drag, startPoint x: 743, startPoint y: 322, endPoint x: 576, endPoint y: 415, distance: 191.1
click at [740, 324] on div "Select a reason" at bounding box center [726, 318] width 525 height 21
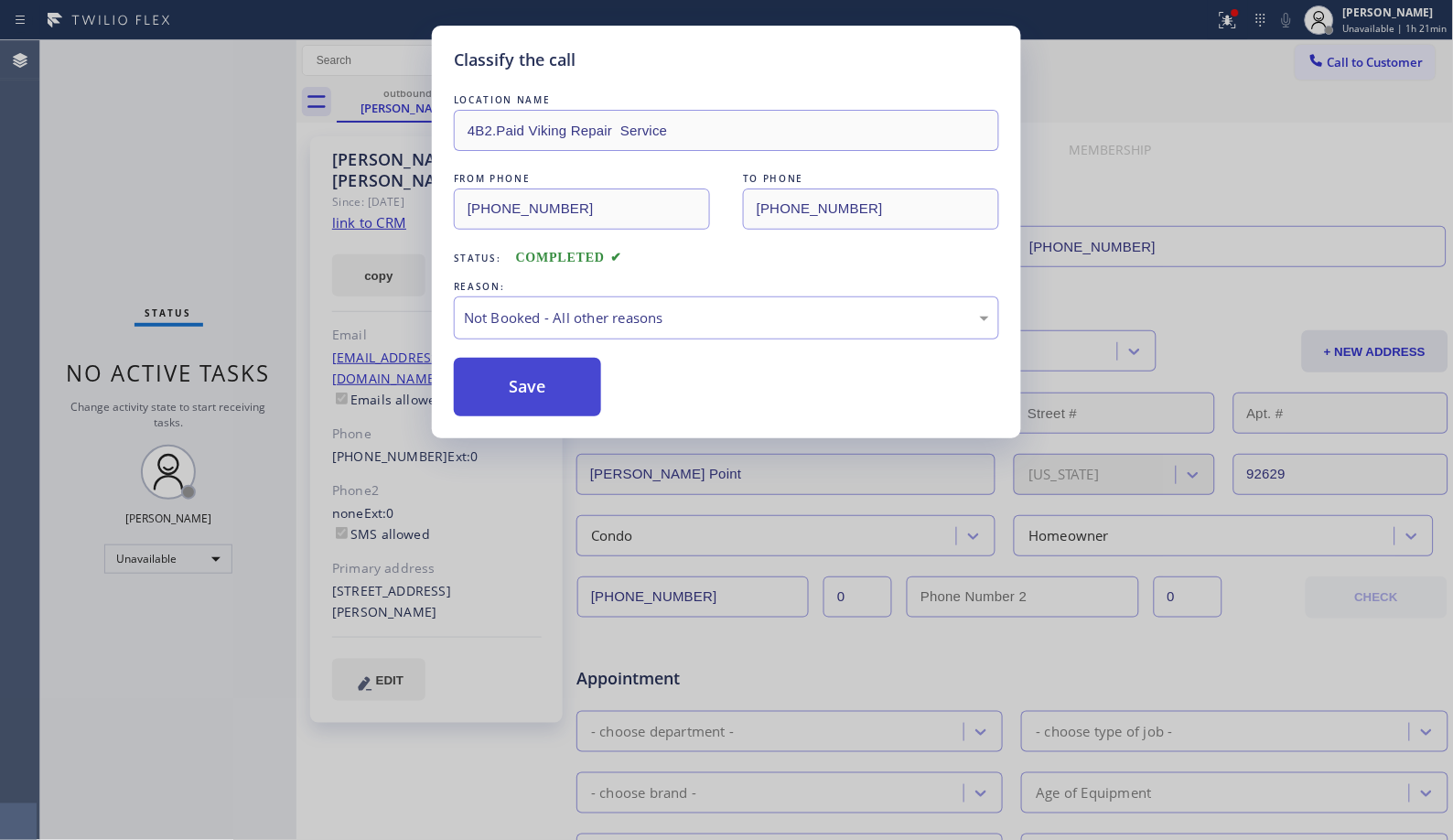
click at [551, 394] on button "Save" at bounding box center [528, 387] width 148 height 59
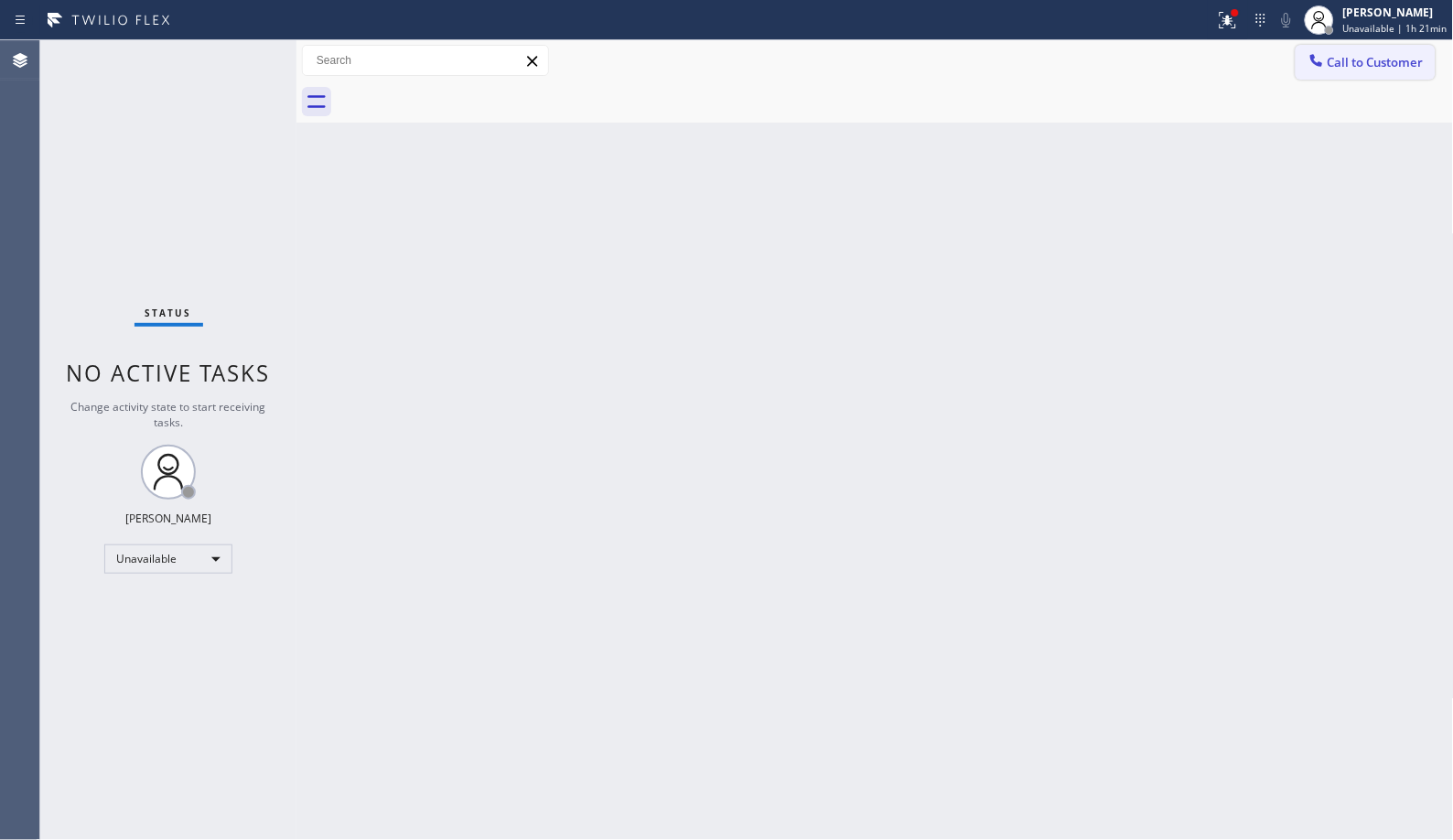
click at [1387, 68] on span "Call to Customer" at bounding box center [1376, 61] width 96 height 16
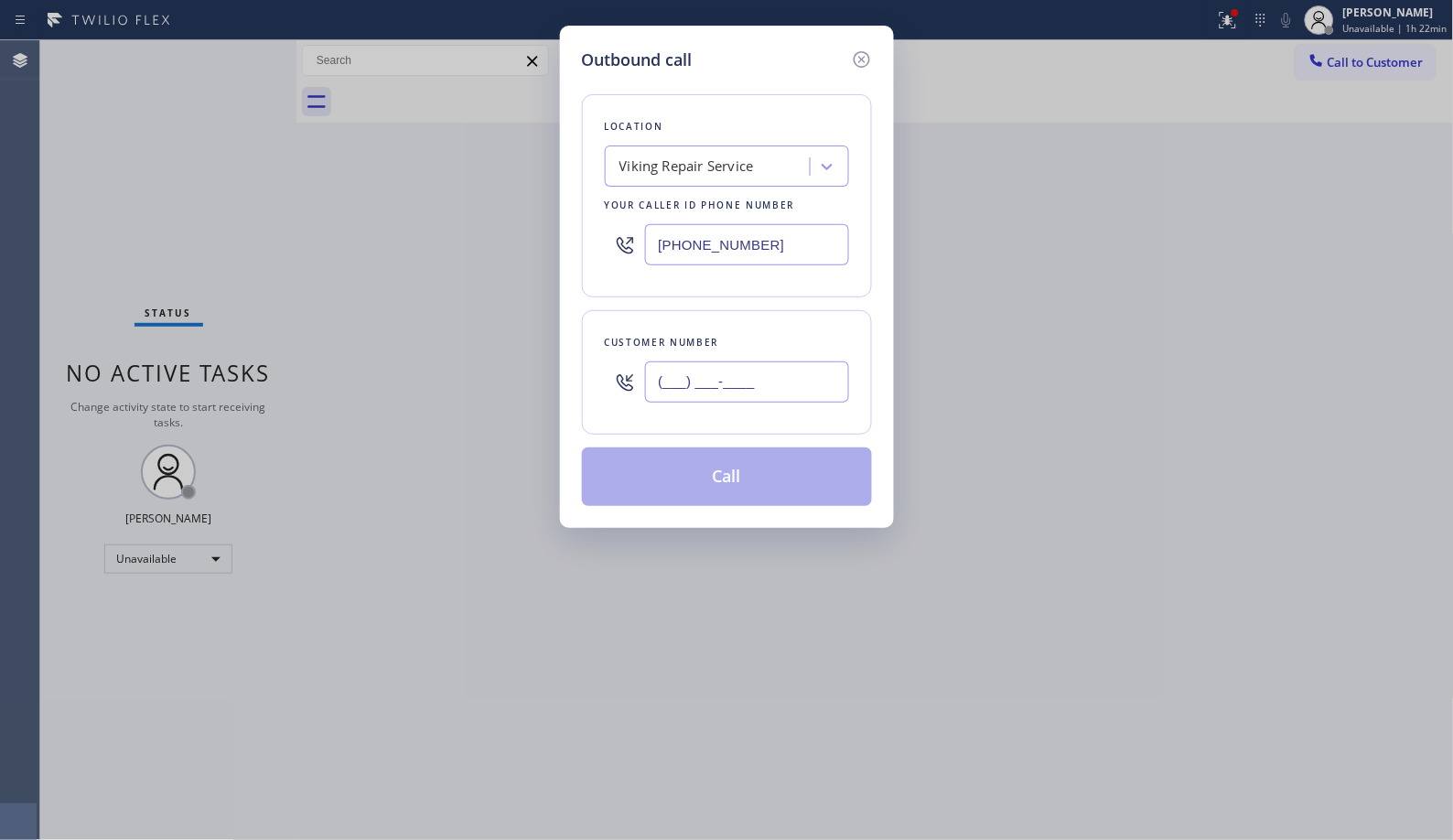
drag, startPoint x: 792, startPoint y: 380, endPoint x: 607, endPoint y: 351, distance: 187.3
click at [607, 351] on div "Customer number (___) ___-____" at bounding box center [726, 373] width 290 height 125
paste input "972) 742-1355"
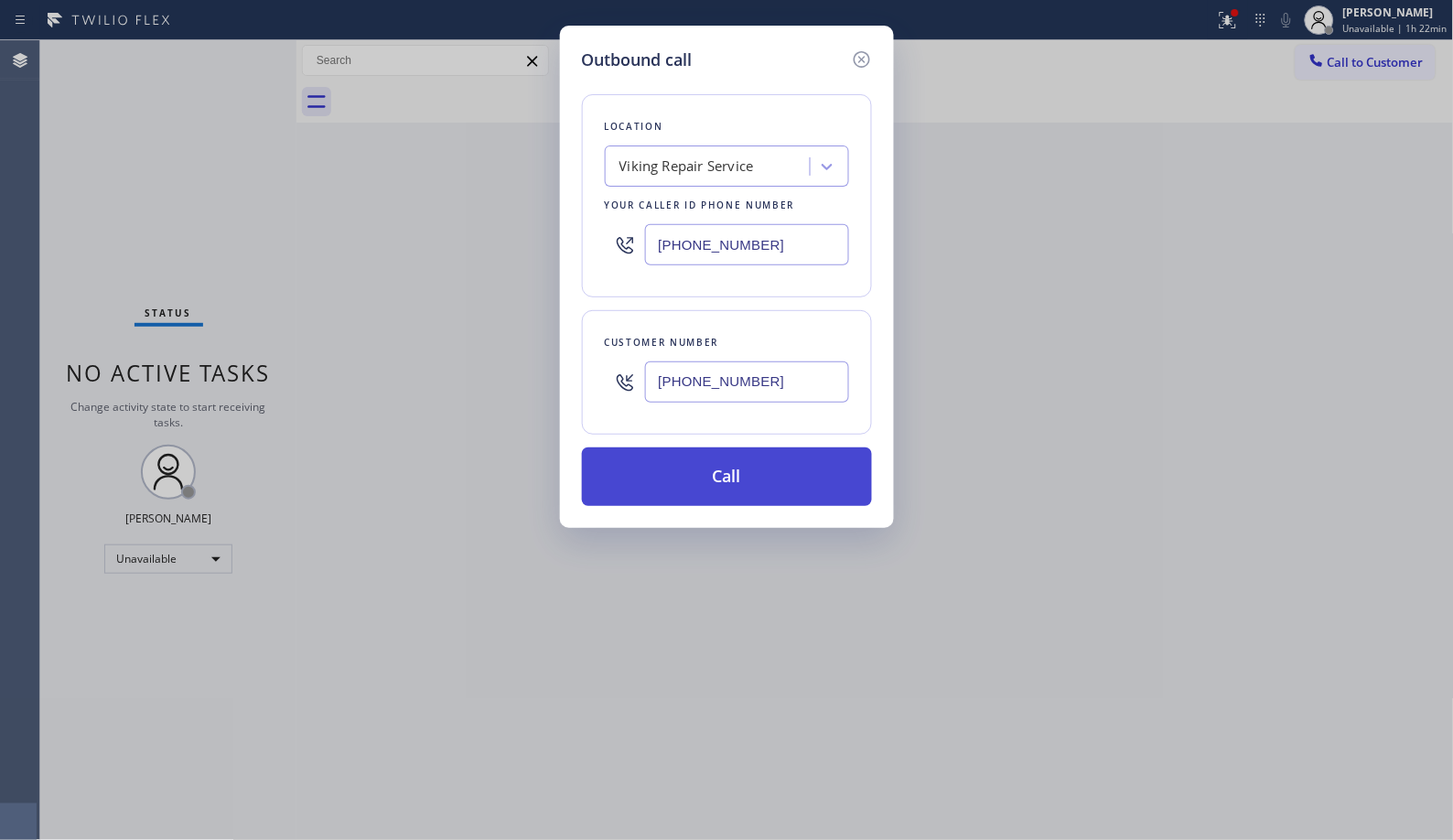
type input "[PHONE_NUMBER]"
click at [784, 487] on button "Call" at bounding box center [726, 477] width 290 height 59
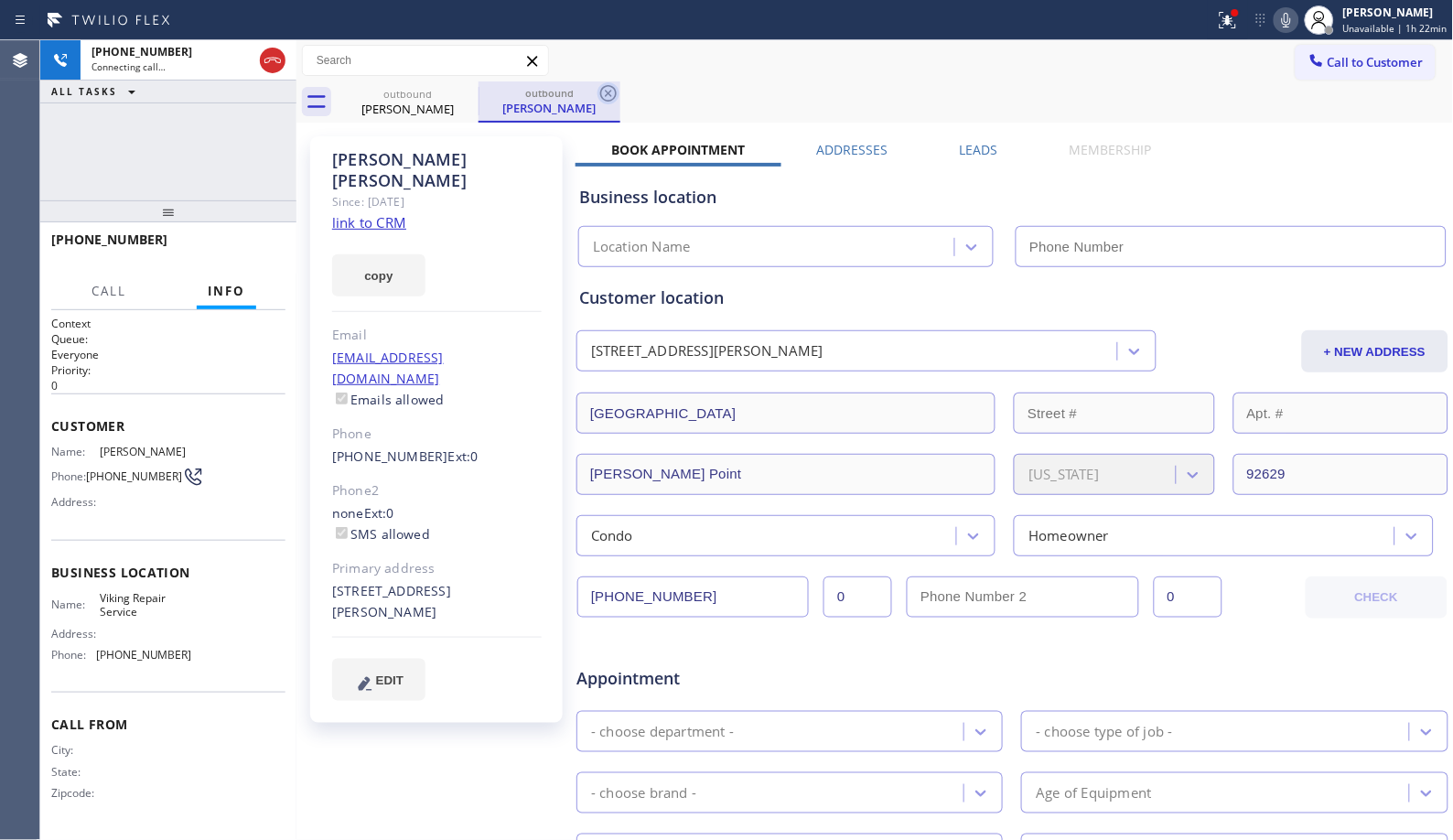
click at [605, 87] on icon at bounding box center [608, 93] width 22 height 22
type input "[PHONE_NUMBER]"
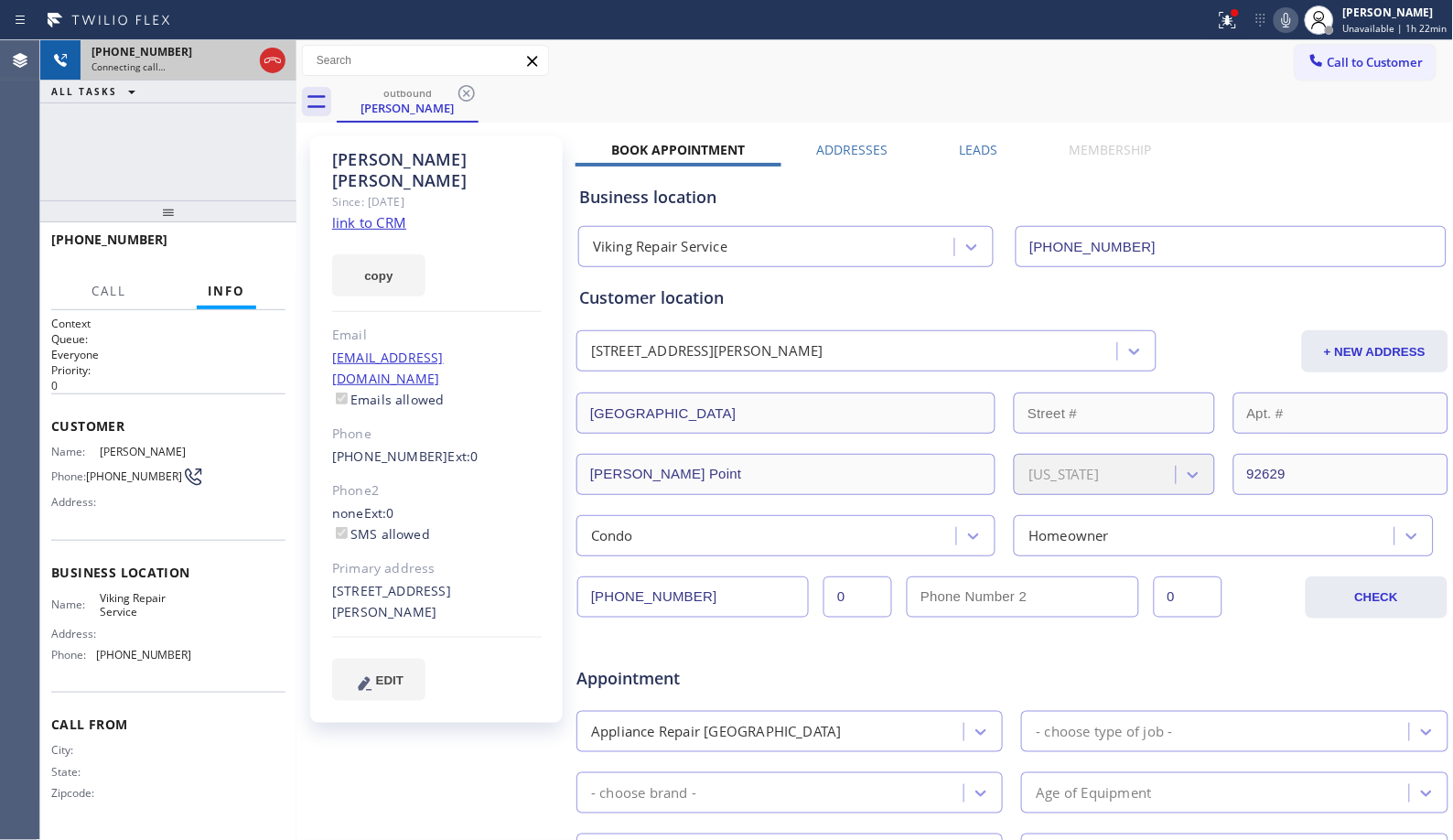
drag, startPoint x: 163, startPoint y: 220, endPoint x: 233, endPoint y: 61, distance: 173.7
click at [231, 70] on div "[PHONE_NUMBER] Connecting call… ALL TASKS ALL TASKS ACTIVE TASKS TASKS IN WRAP …" at bounding box center [168, 441] width 256 height 800
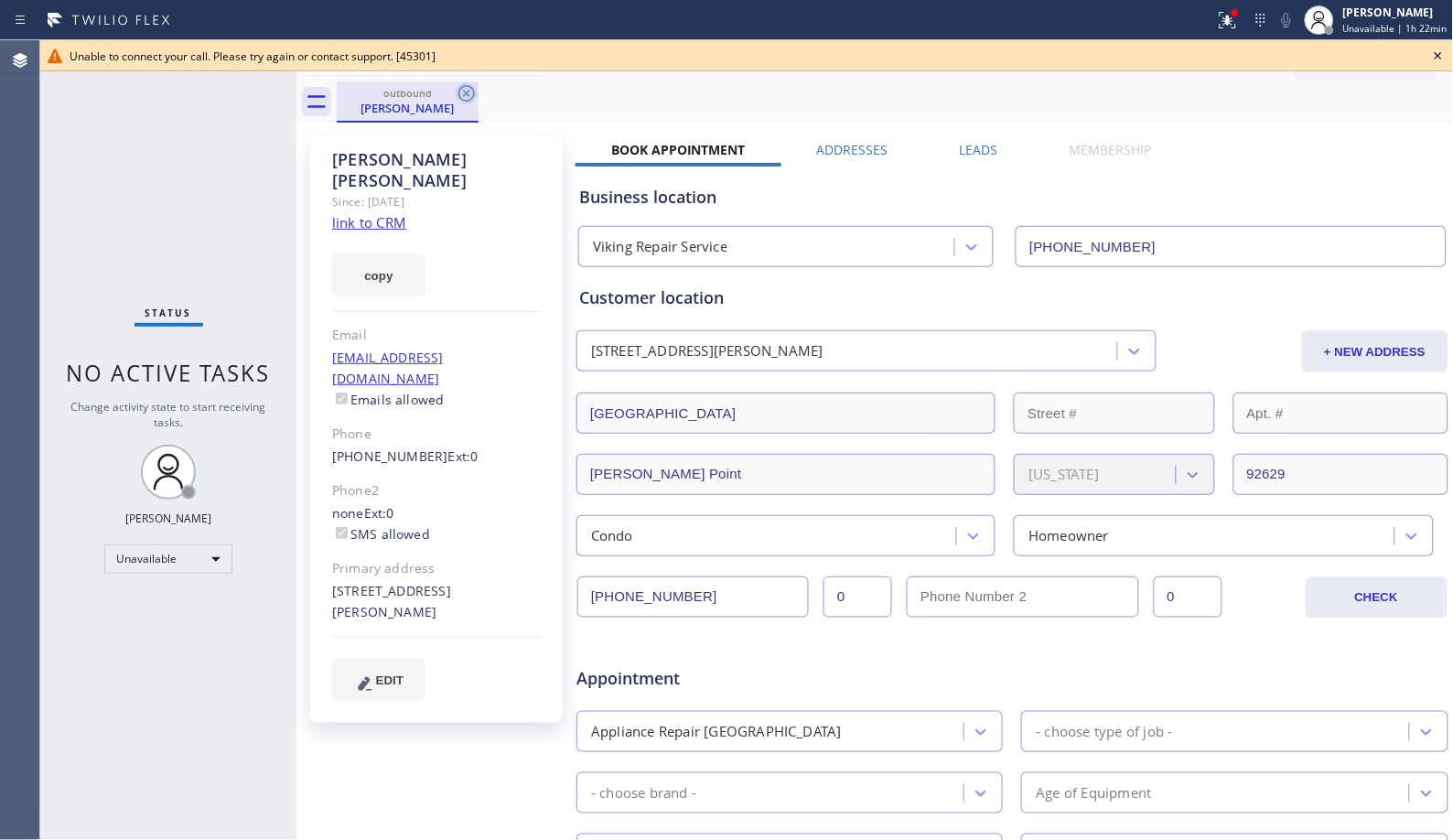
click at [468, 94] on icon at bounding box center [466, 93] width 22 height 22
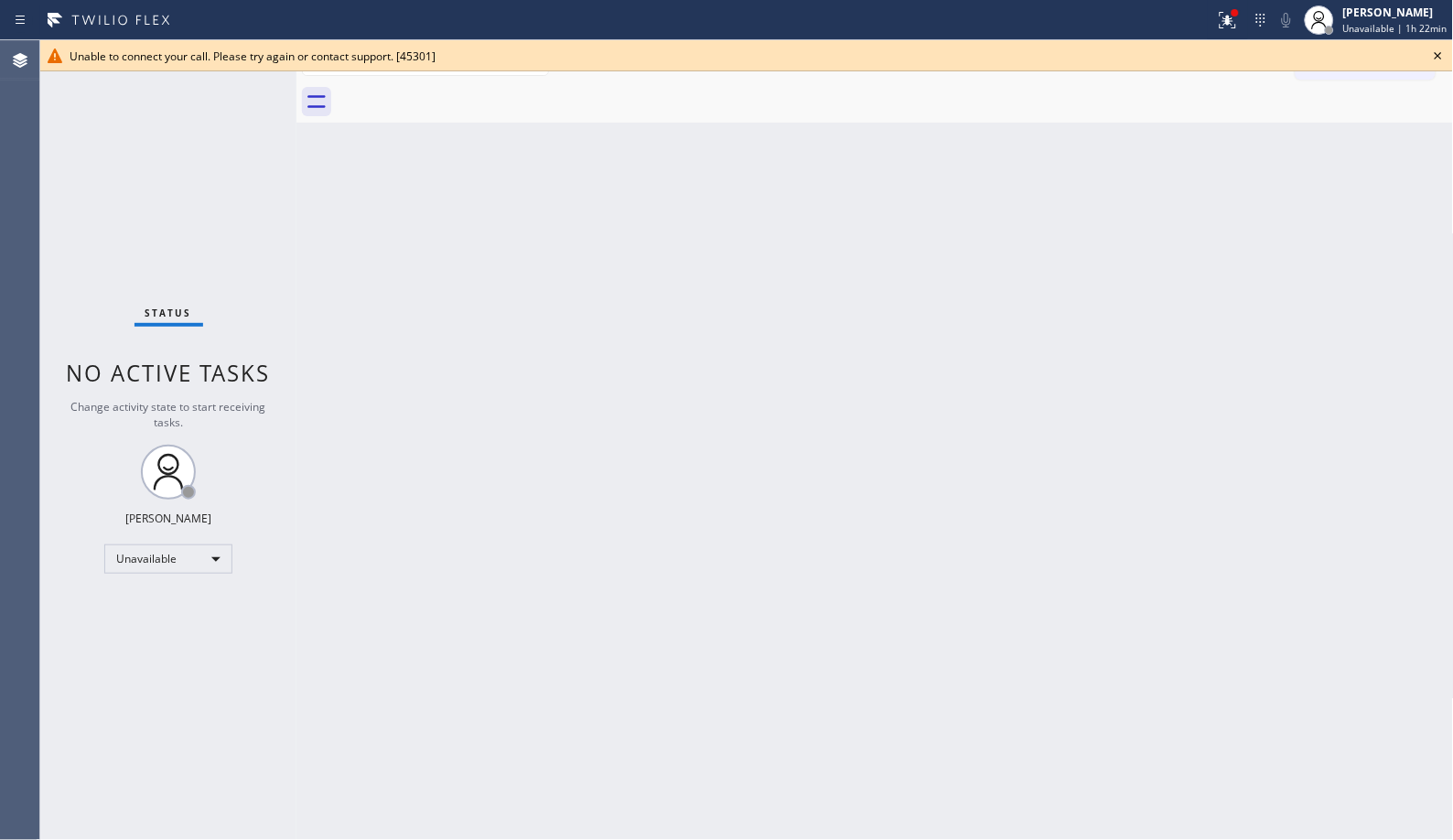
click at [1437, 55] on icon at bounding box center [1438, 55] width 22 height 22
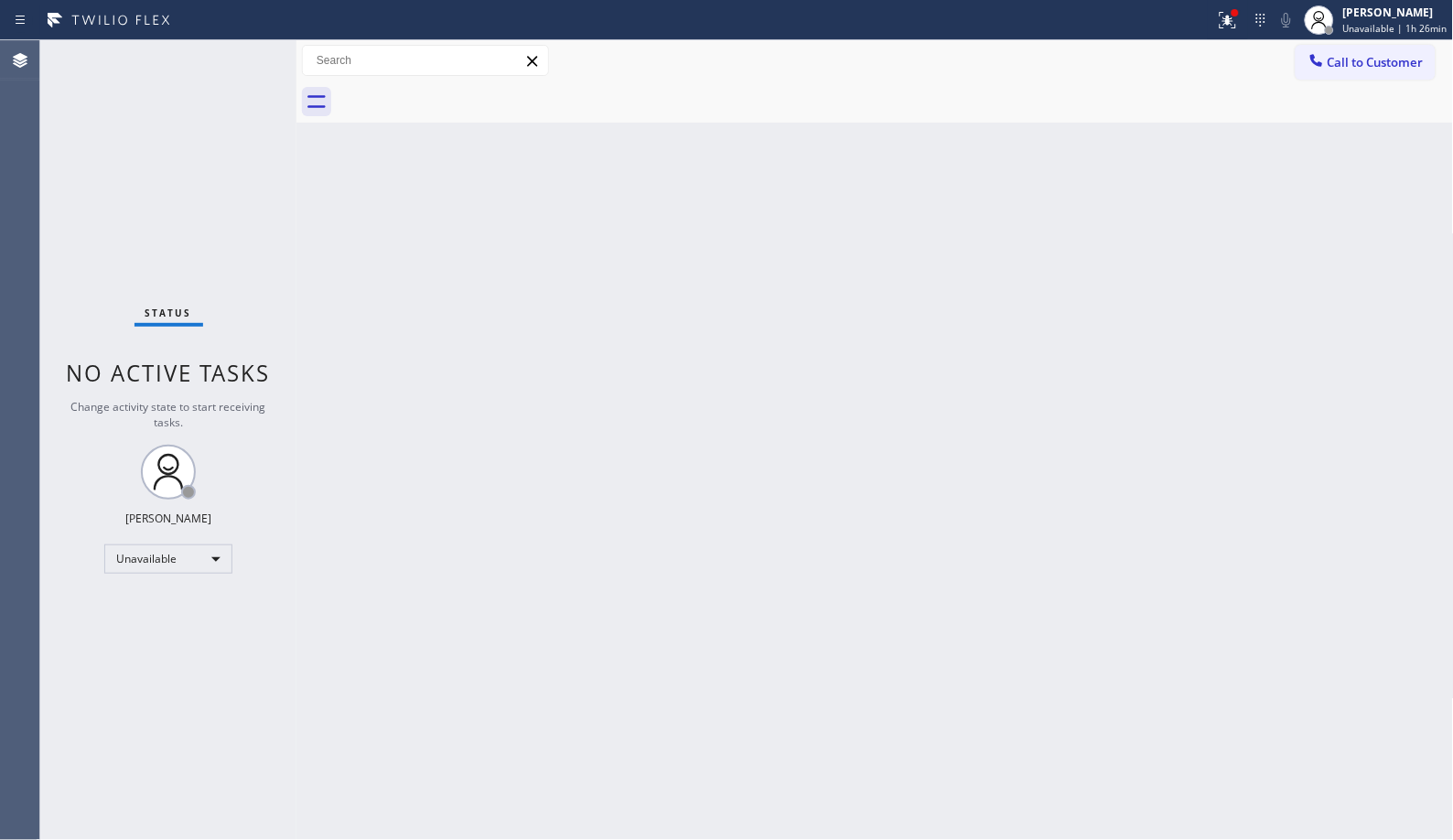
drag, startPoint x: 1335, startPoint y: 66, endPoint x: 1311, endPoint y: 51, distance: 28.3
click at [1333, 66] on span "Call to Customer" at bounding box center [1376, 61] width 96 height 16
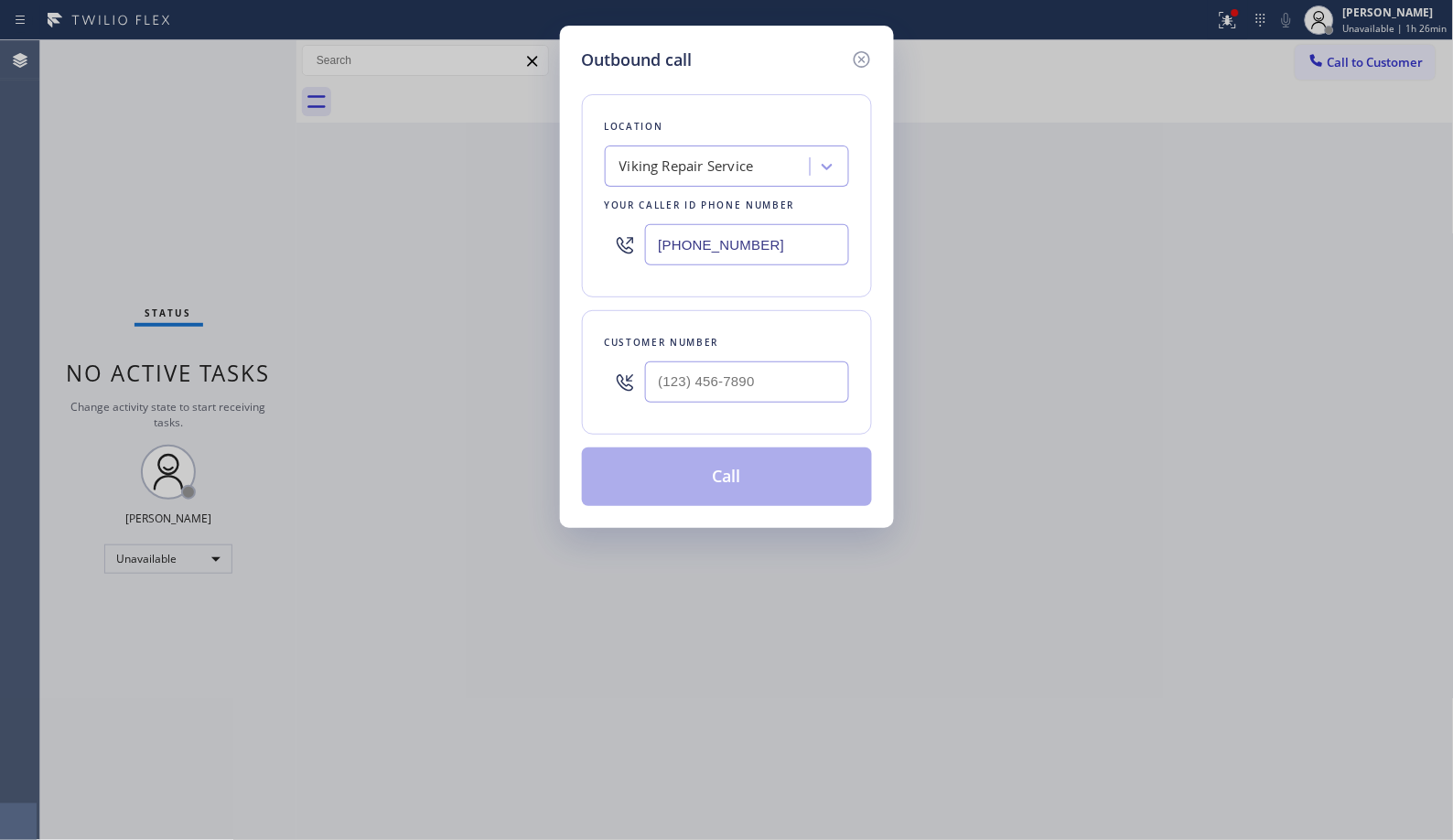
drag, startPoint x: 628, startPoint y: 221, endPoint x: 560, endPoint y: 208, distance: 69.2
click at [575, 216] on div "Outbound call Location Viking Repair Service Your caller id phone number [PHONE…" at bounding box center [726, 276] width 334 height 502
paste input "619) 566-3442"
type input "[PHONE_NUMBER]"
click at [709, 387] on input "(___) ___-____" at bounding box center [747, 382] width 204 height 42
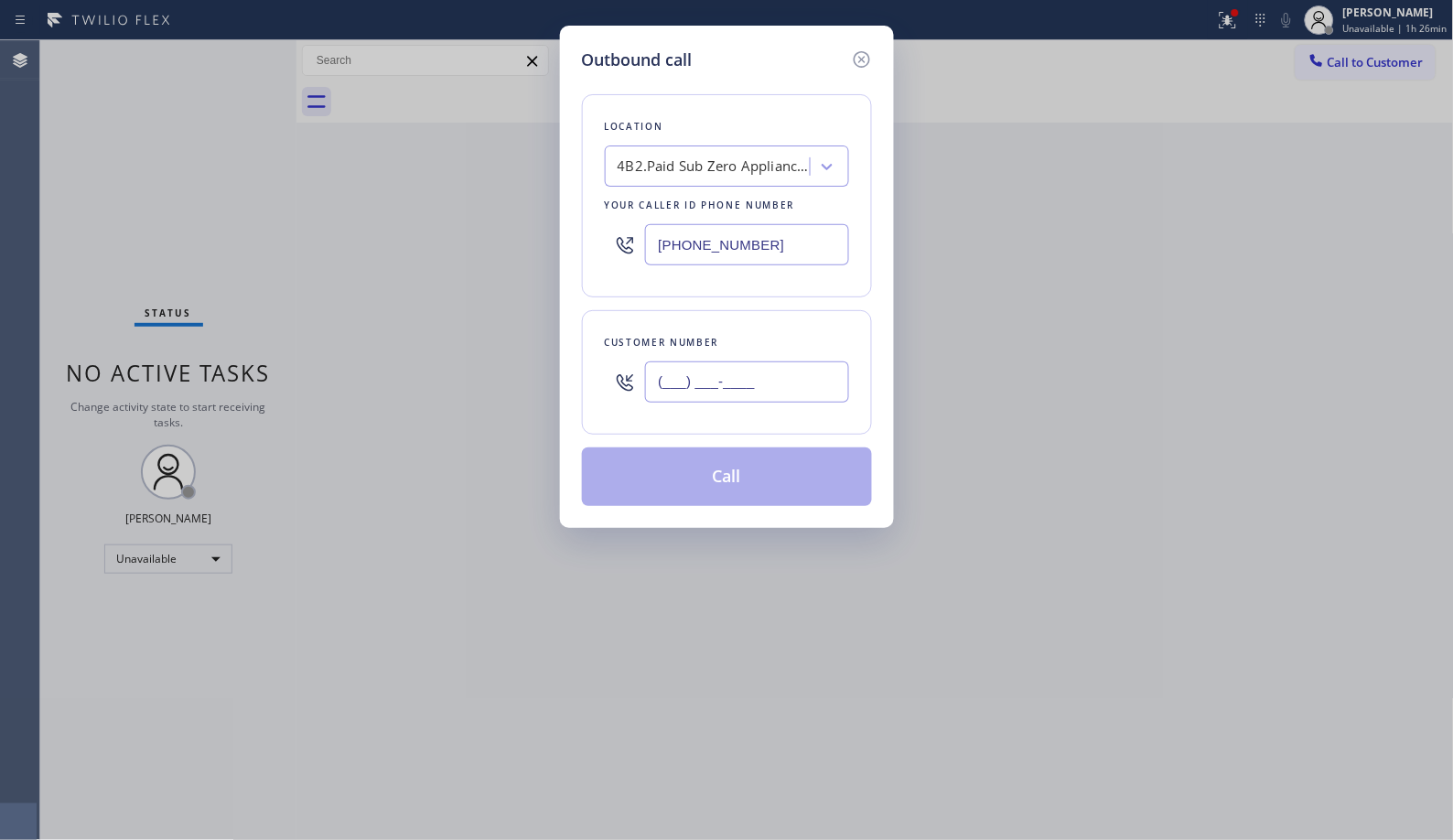
paste input "858) 759-7881"
type input "[PHONE_NUMBER]"
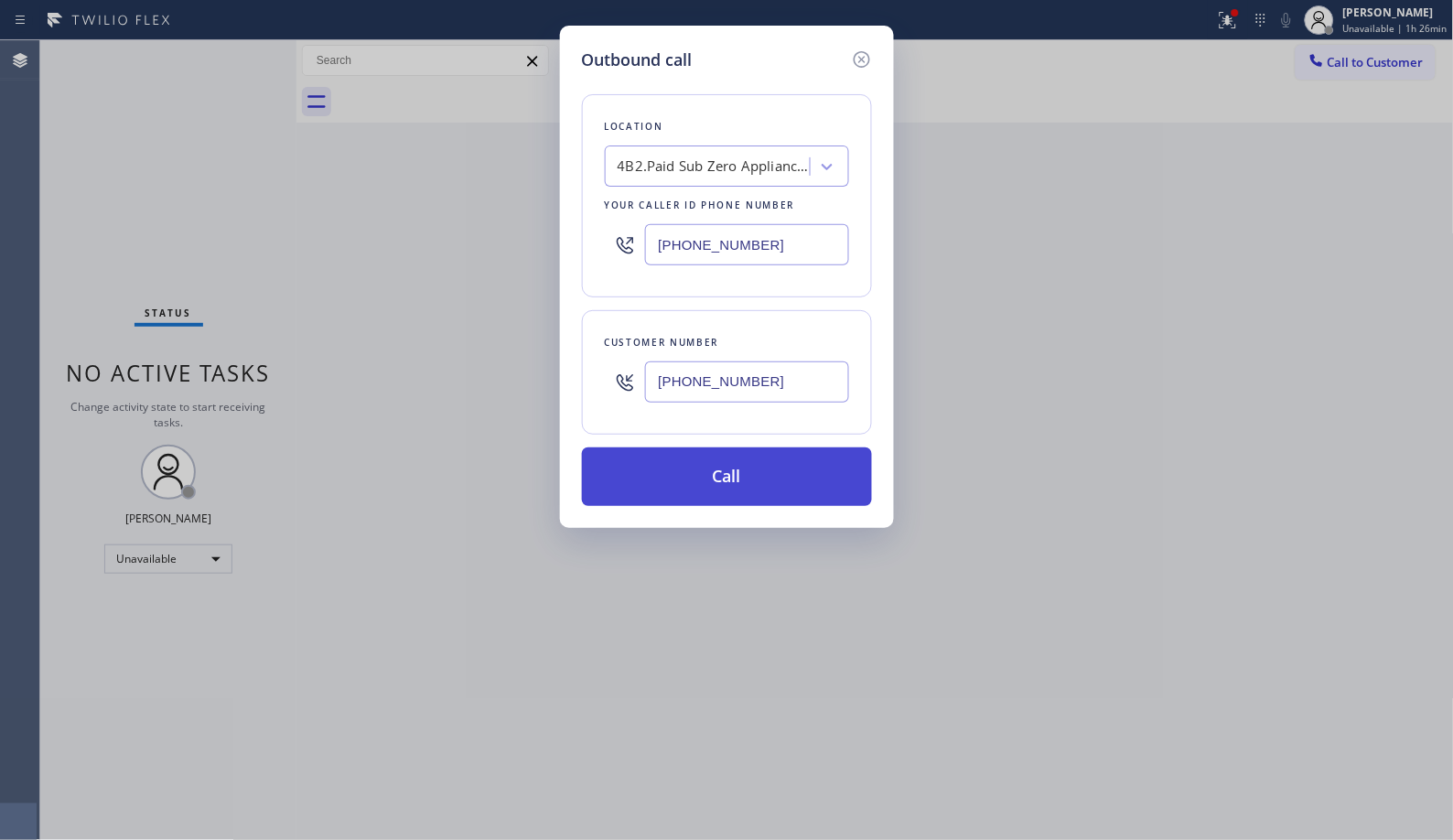
drag, startPoint x: 751, startPoint y: 481, endPoint x: 744, endPoint y: 450, distance: 31.8
click at [751, 481] on button "Call" at bounding box center [726, 477] width 290 height 59
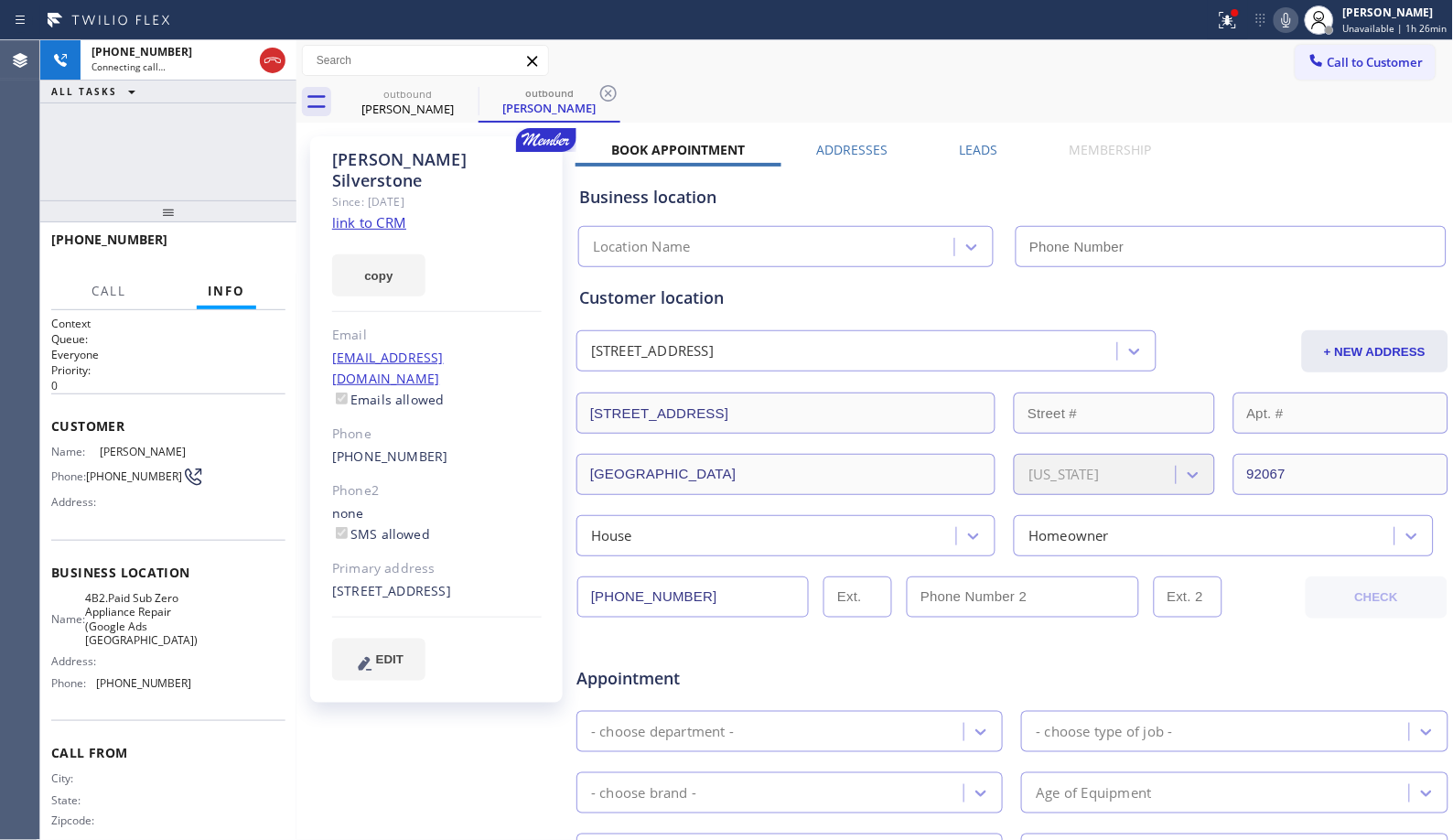
type input "[PHONE_NUMBER]"
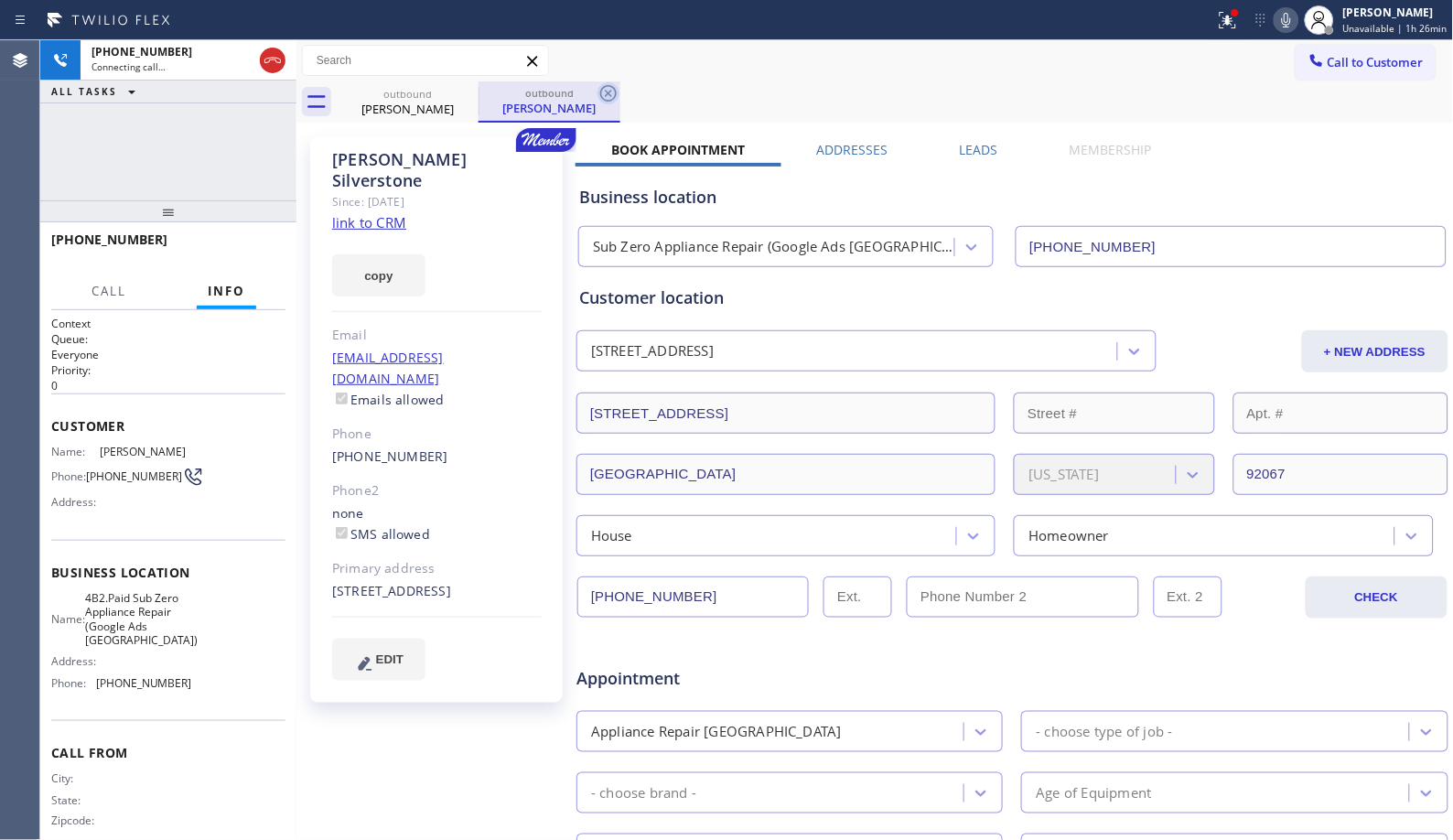
click at [611, 94] on icon at bounding box center [608, 93] width 22 height 22
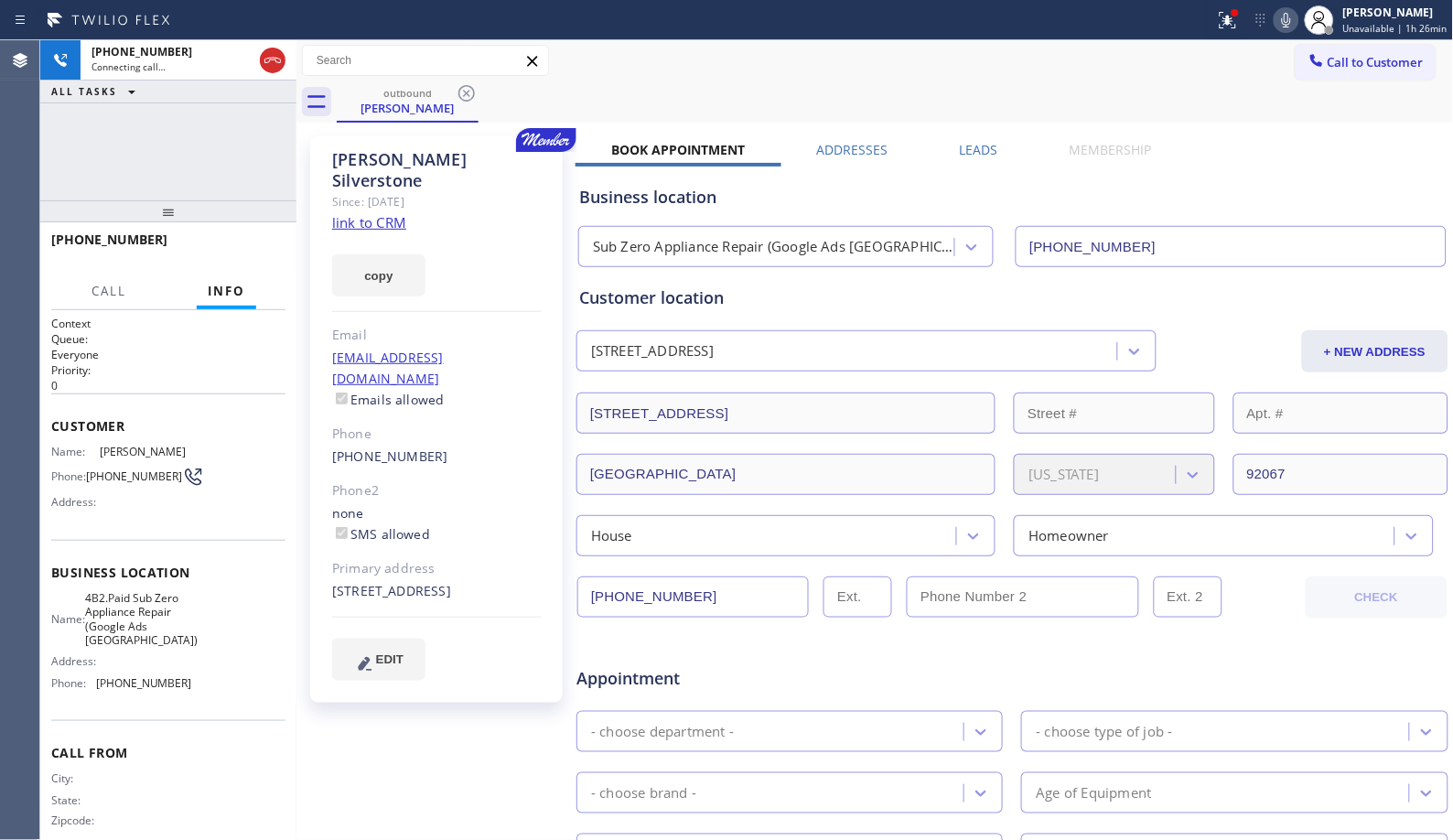
drag, startPoint x: 174, startPoint y: 217, endPoint x: 195, endPoint y: 174, distance: 47.9
click at [195, 174] on div "[PHONE_NUMBER] Connecting call… ALL TASKS ALL TASKS ACTIVE TASKS TASKS IN WRAP …" at bounding box center [168, 441] width 256 height 800
click at [258, 245] on span "HANG UP" at bounding box center [242, 248] width 56 height 13
click at [258, 245] on span "COMPLETE" at bounding box center [239, 248] width 63 height 13
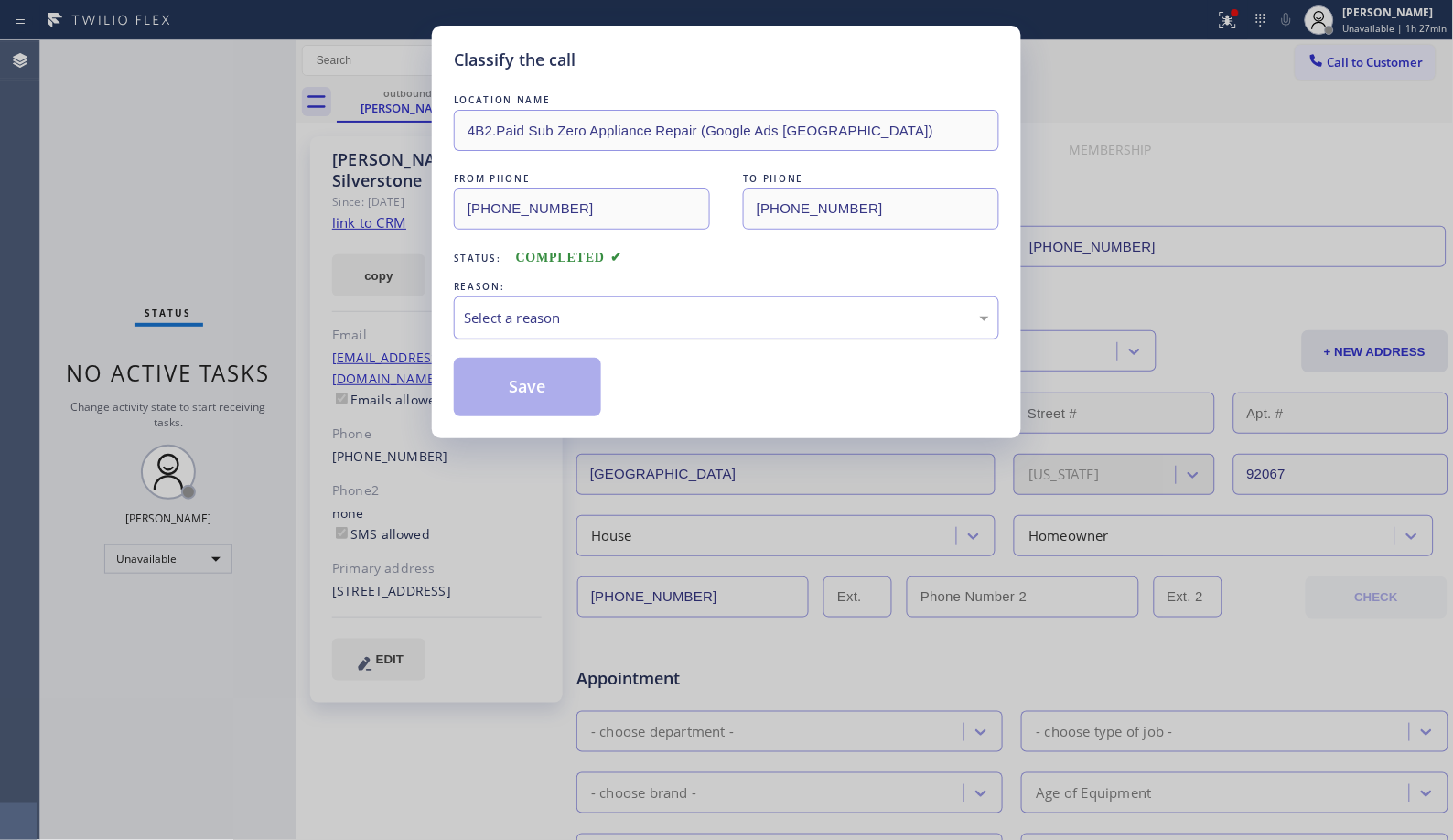
click at [724, 317] on div "Select a reason" at bounding box center [726, 318] width 525 height 21
click at [529, 385] on button "Save" at bounding box center [528, 387] width 148 height 59
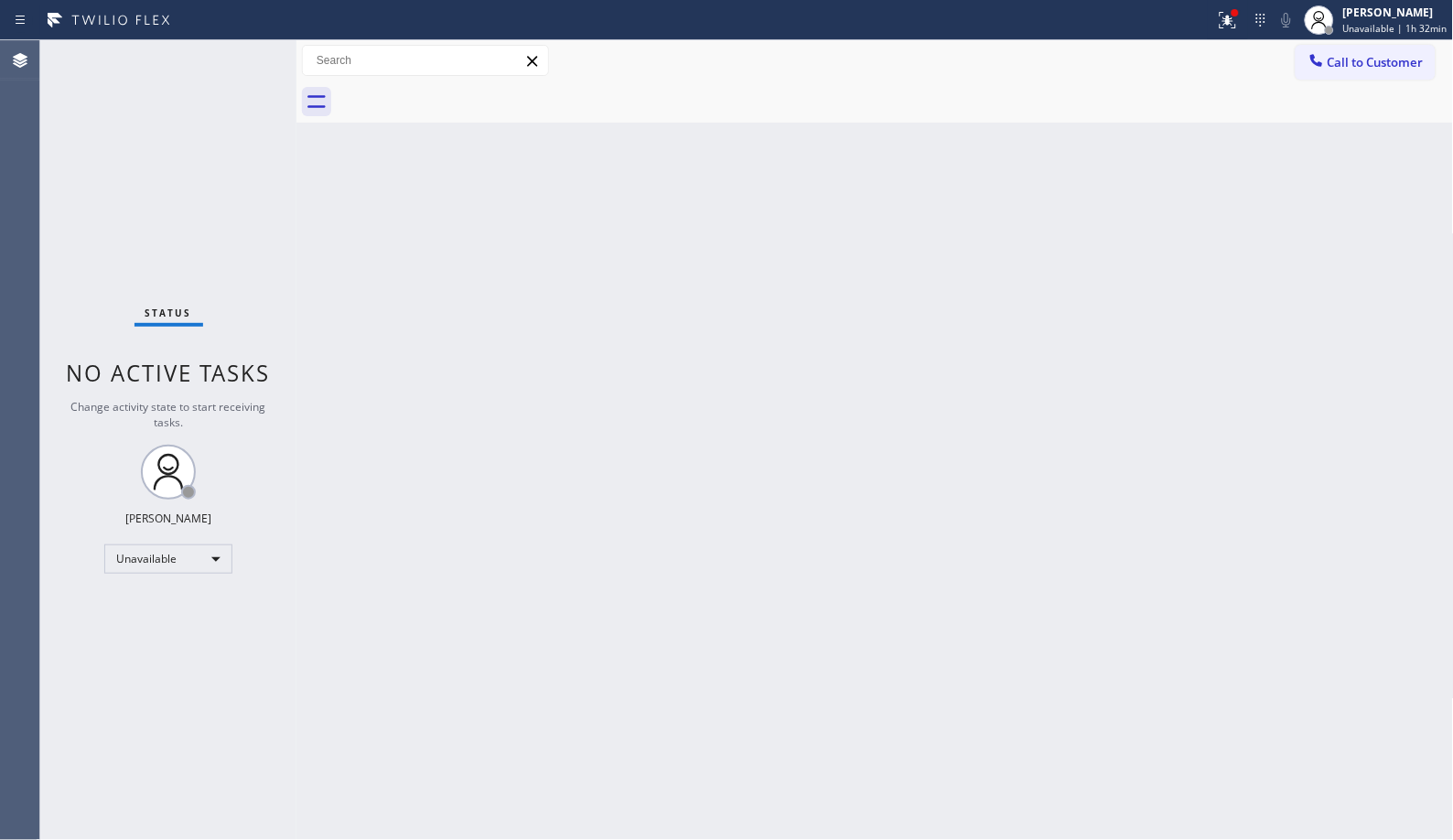
click at [454, 337] on div "Back to Dashboard Change Sender ID Customers Technicians Select a contact Outbo…" at bounding box center [875, 441] width 1158 height 800
click at [1396, 64] on span "Call to Customer" at bounding box center [1376, 61] width 96 height 16
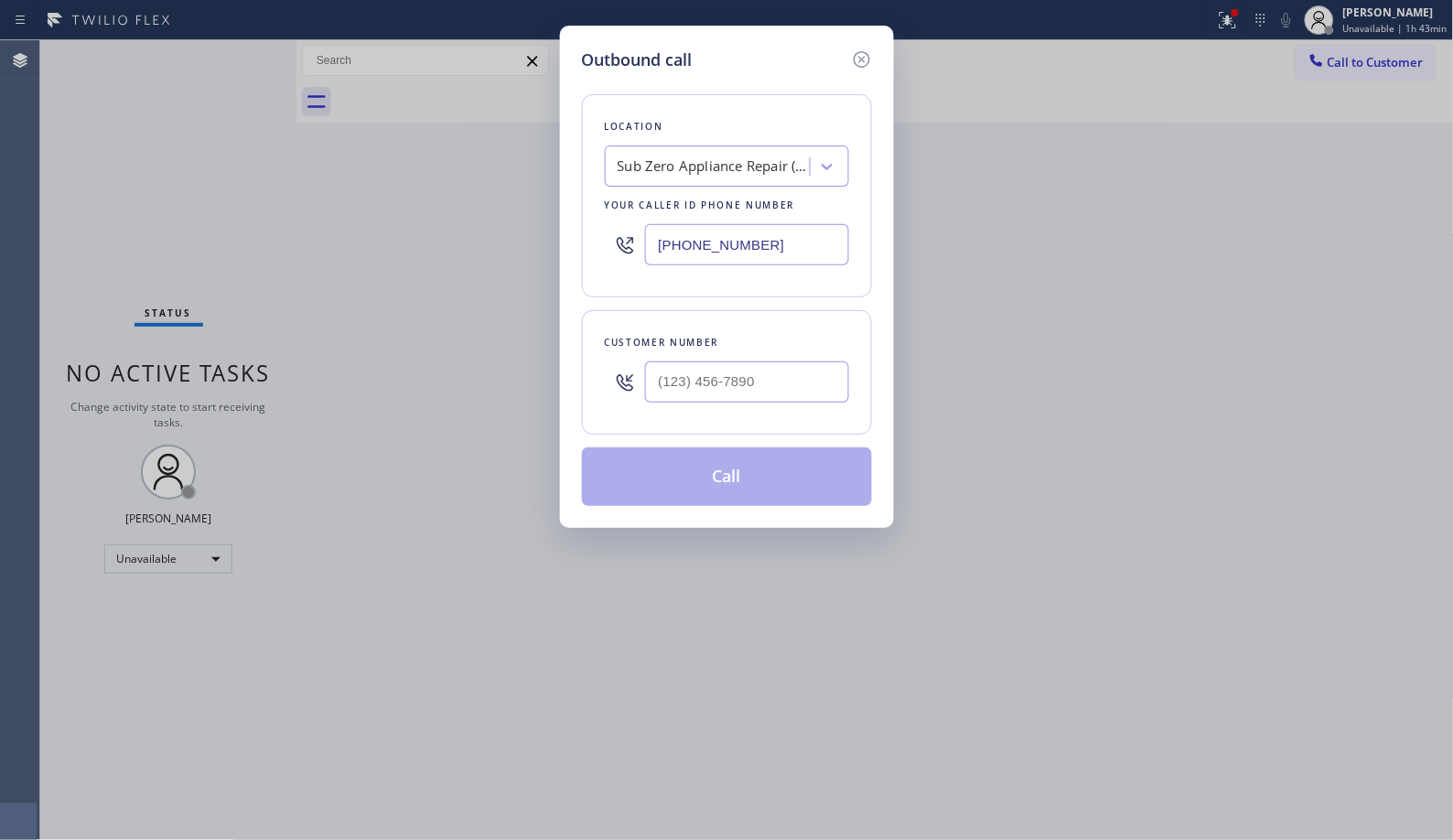
drag, startPoint x: 770, startPoint y: 241, endPoint x: 529, endPoint y: 126, distance: 267.0
click at [548, 186] on div "Outbound call Location Sub Zero Appliance Repair (Google Ads [GEOGRAPHIC_DATA])…" at bounding box center [726, 420] width 1453 height 840
paste input "323) 416-23"
type input "[PHONE_NUMBER]"
click at [718, 386] on input "(___) ___-____" at bounding box center [747, 382] width 204 height 42
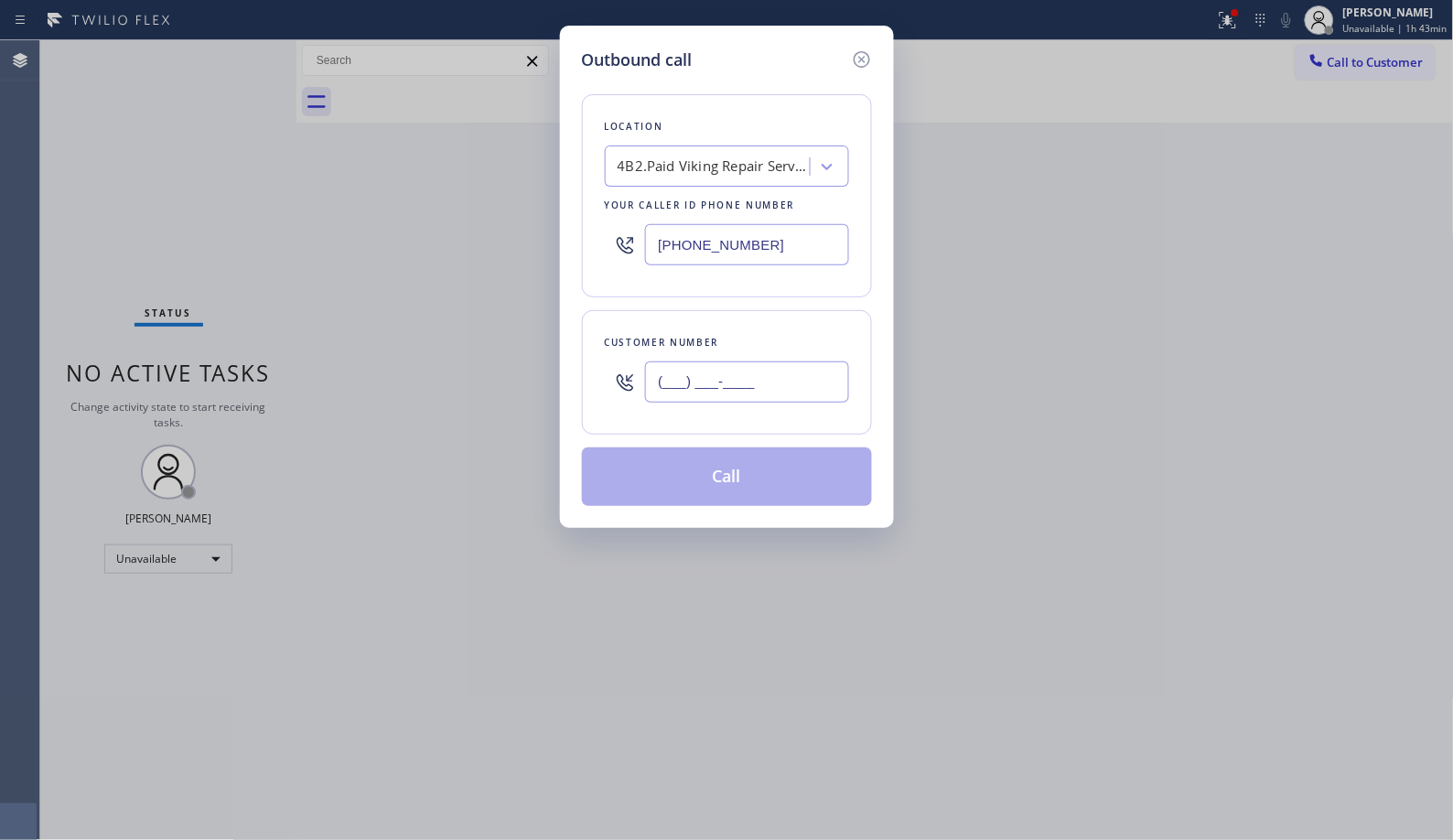
paste input "949) 521-2728"
type input "[PHONE_NUMBER]"
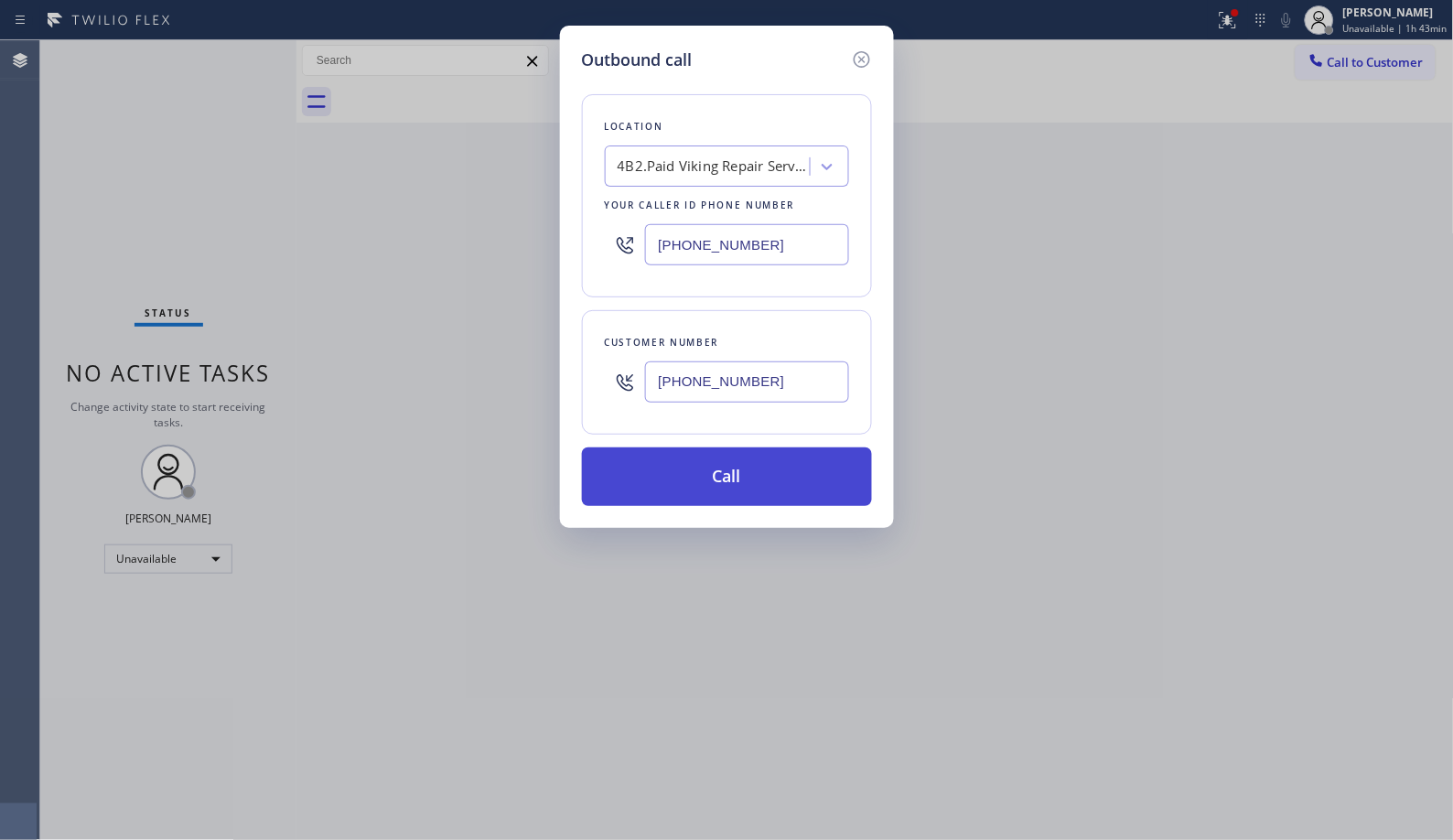
click at [744, 485] on button "Call" at bounding box center [726, 477] width 290 height 59
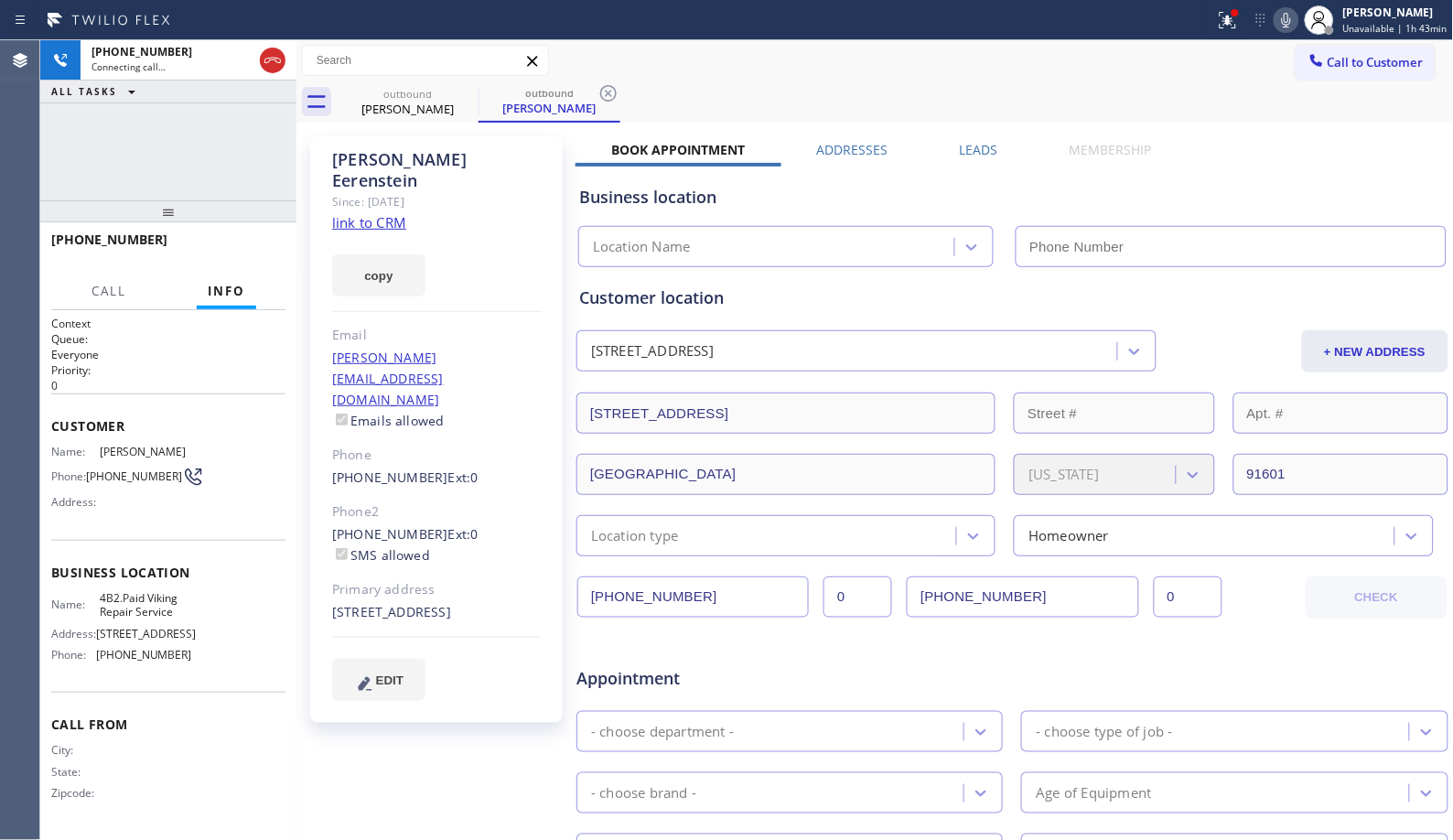
click at [605, 79] on div "Call to Customer Outbound call Location Viking Repair Service Your caller id ph…" at bounding box center [875, 61] width 1158 height 42
type input "[PHONE_NUMBER]"
click at [600, 95] on icon at bounding box center [608, 93] width 22 height 22
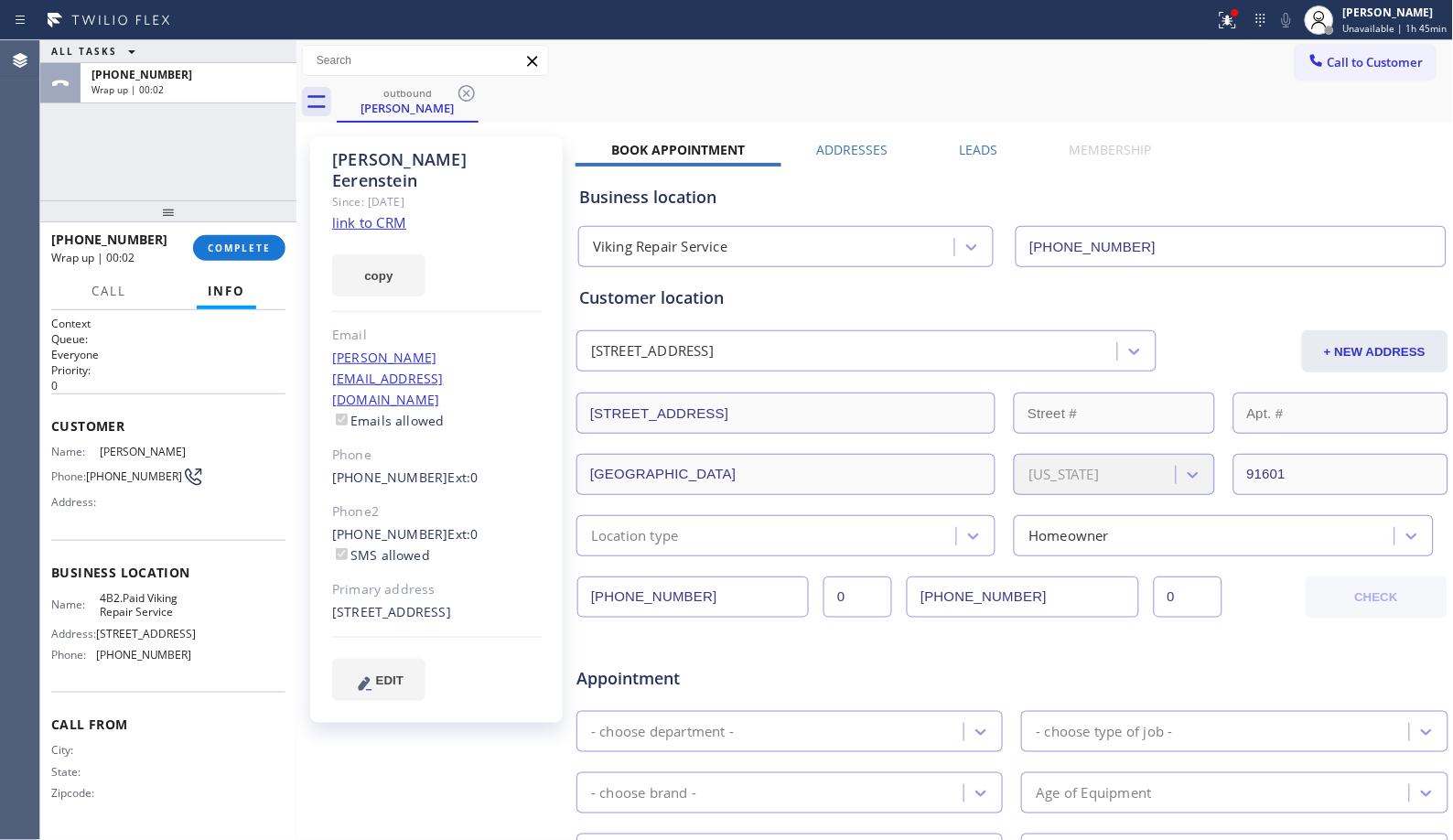
drag, startPoint x: 232, startPoint y: 253, endPoint x: 234, endPoint y: 222, distance: 31.1
click at [232, 248] on span "COMPLETE" at bounding box center [239, 248] width 63 height 13
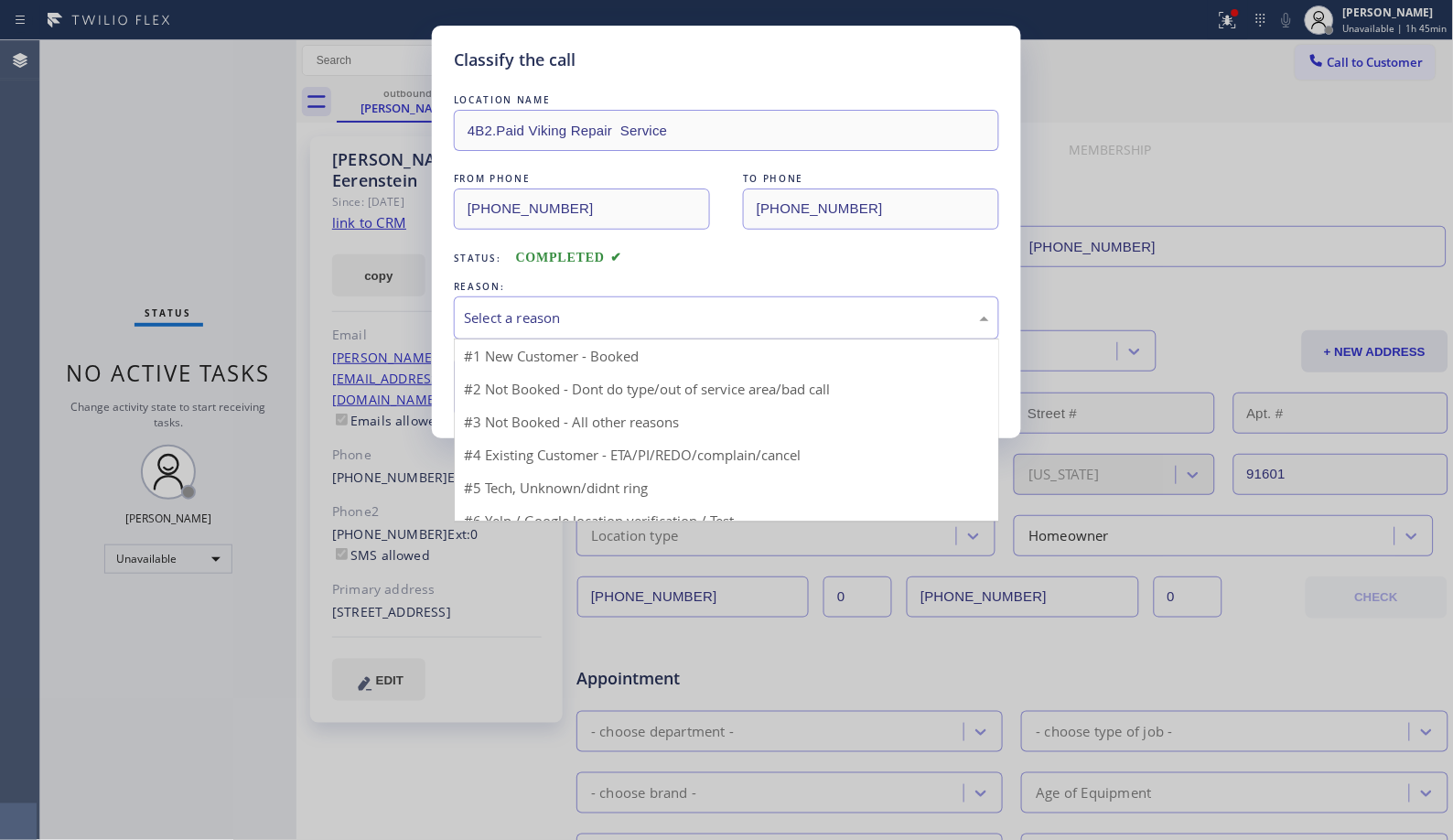
click at [577, 309] on div "Select a reason" at bounding box center [726, 318] width 525 height 21
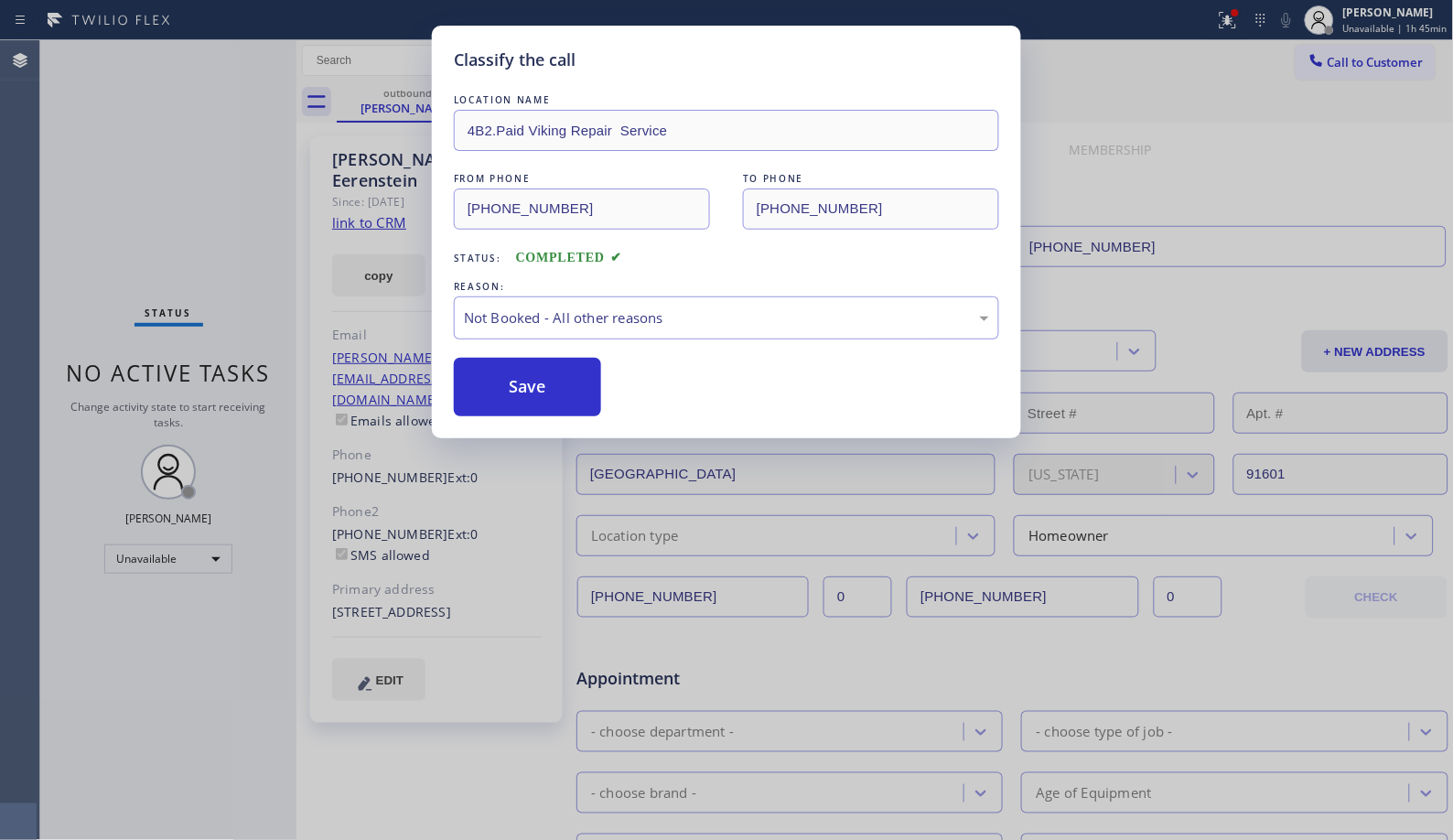
click at [533, 390] on button "Save" at bounding box center [528, 387] width 148 height 59
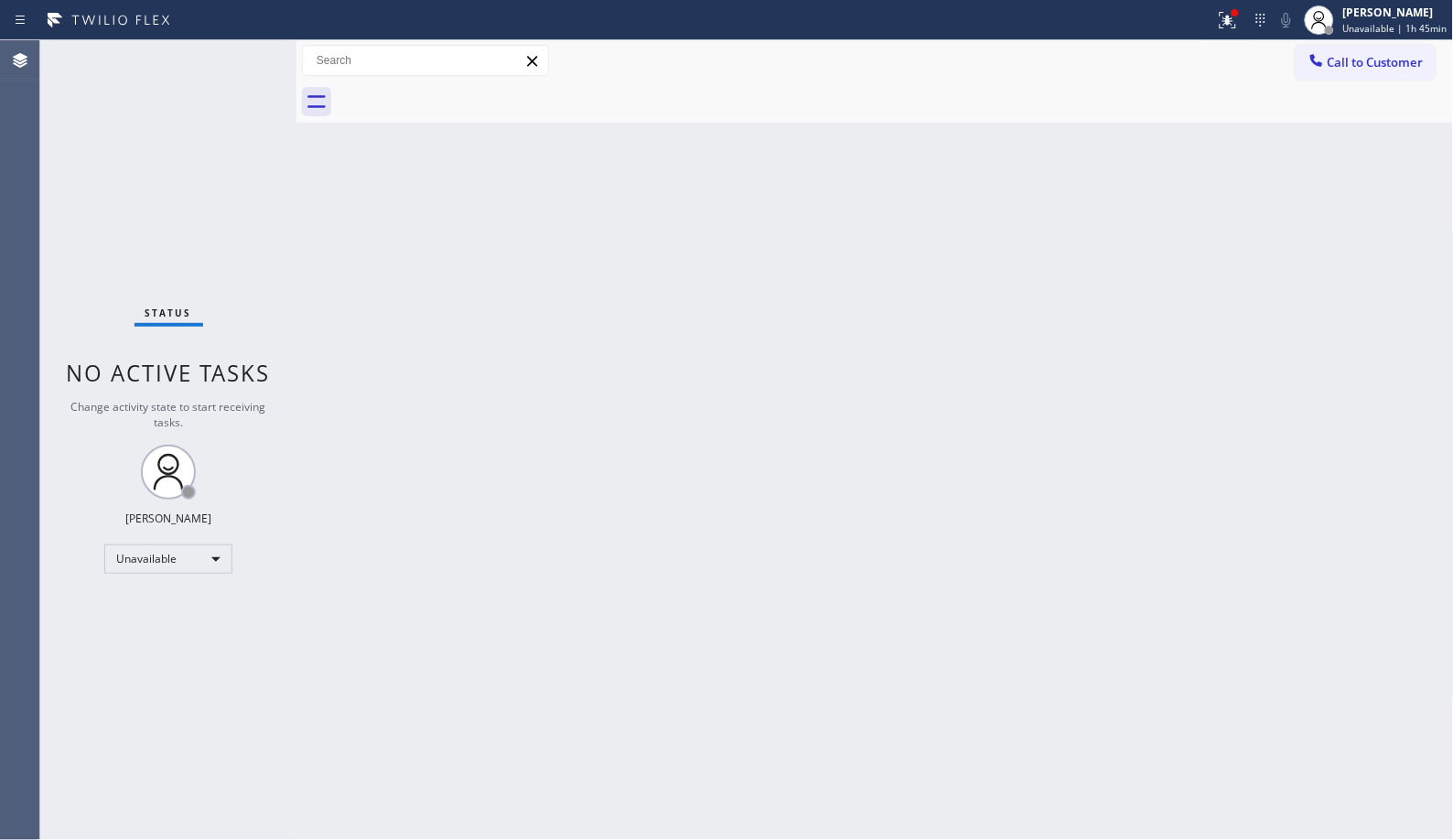
click at [902, 289] on div "Back to Dashboard Change Sender ID Customers Technicians Select a contact Outbo…" at bounding box center [875, 441] width 1158 height 800
drag, startPoint x: 1356, startPoint y: 65, endPoint x: 1291, endPoint y: 66, distance: 65.0
click at [1353, 65] on span "Call to Customer" at bounding box center [1376, 61] width 96 height 16
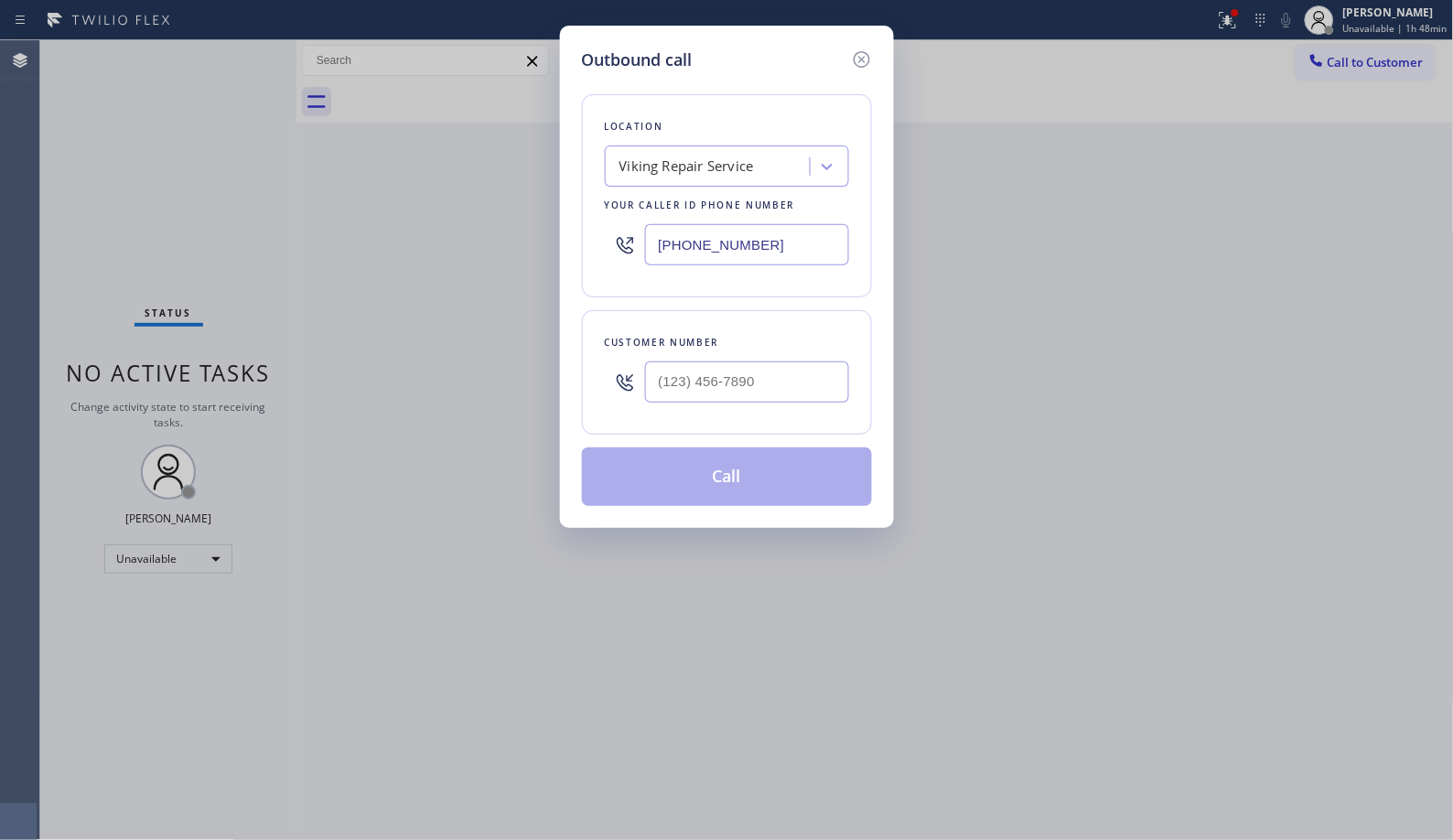
drag, startPoint x: 809, startPoint y: 234, endPoint x: 578, endPoint y: 226, distance: 231.1
click at [584, 233] on div "Location Viking Repair Service Your caller id phone number [PHONE_NUMBER]" at bounding box center [726, 196] width 290 height 203
paste input "855) 731-495"
type input "[PHONE_NUMBER]"
paste input "818) 798-4461"
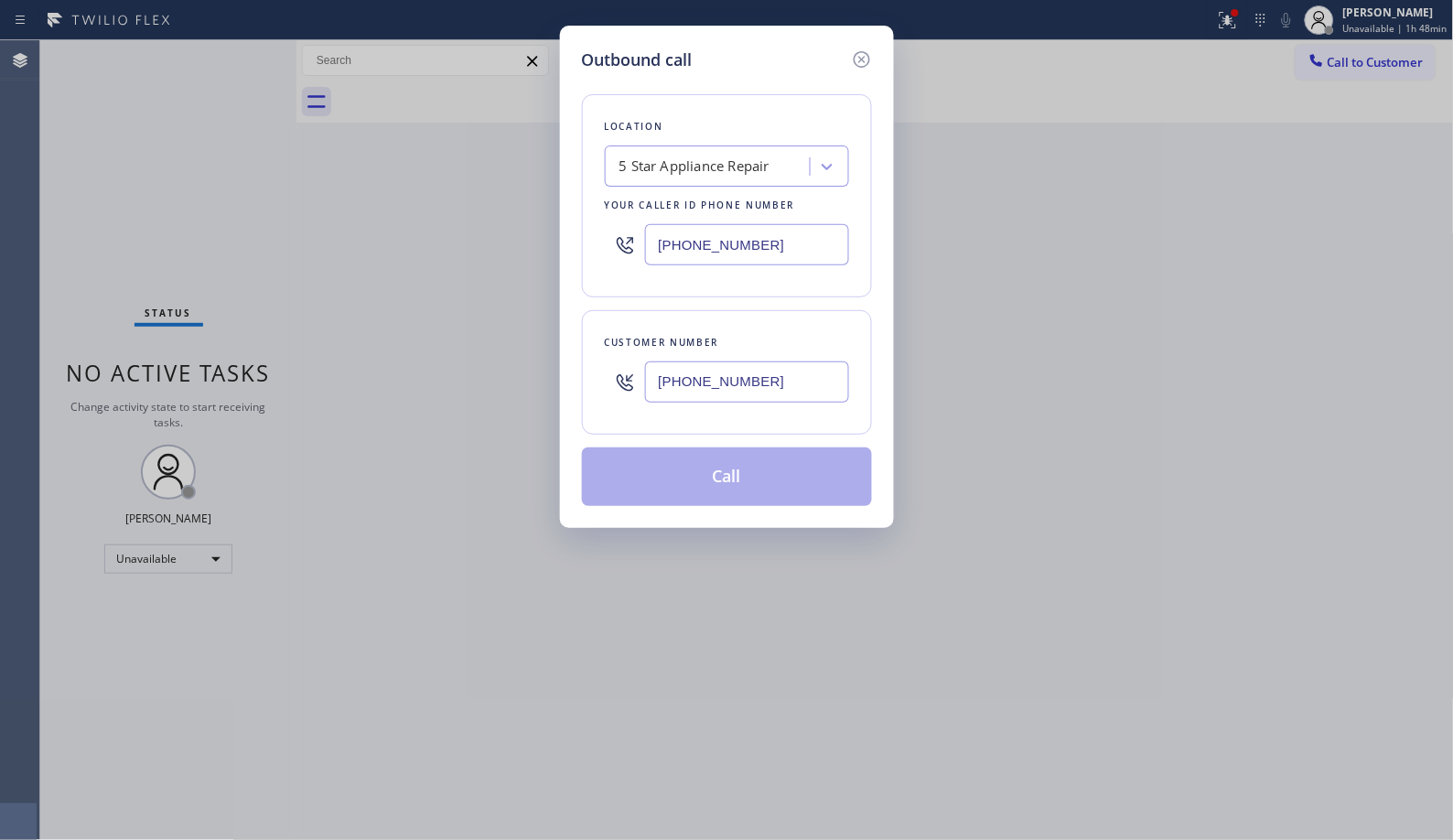
drag, startPoint x: 689, startPoint y: 371, endPoint x: 562, endPoint y: 306, distance: 142.7
click at [606, 360] on div "[PHONE_NUMBER]" at bounding box center [726, 381] width 244 height 60
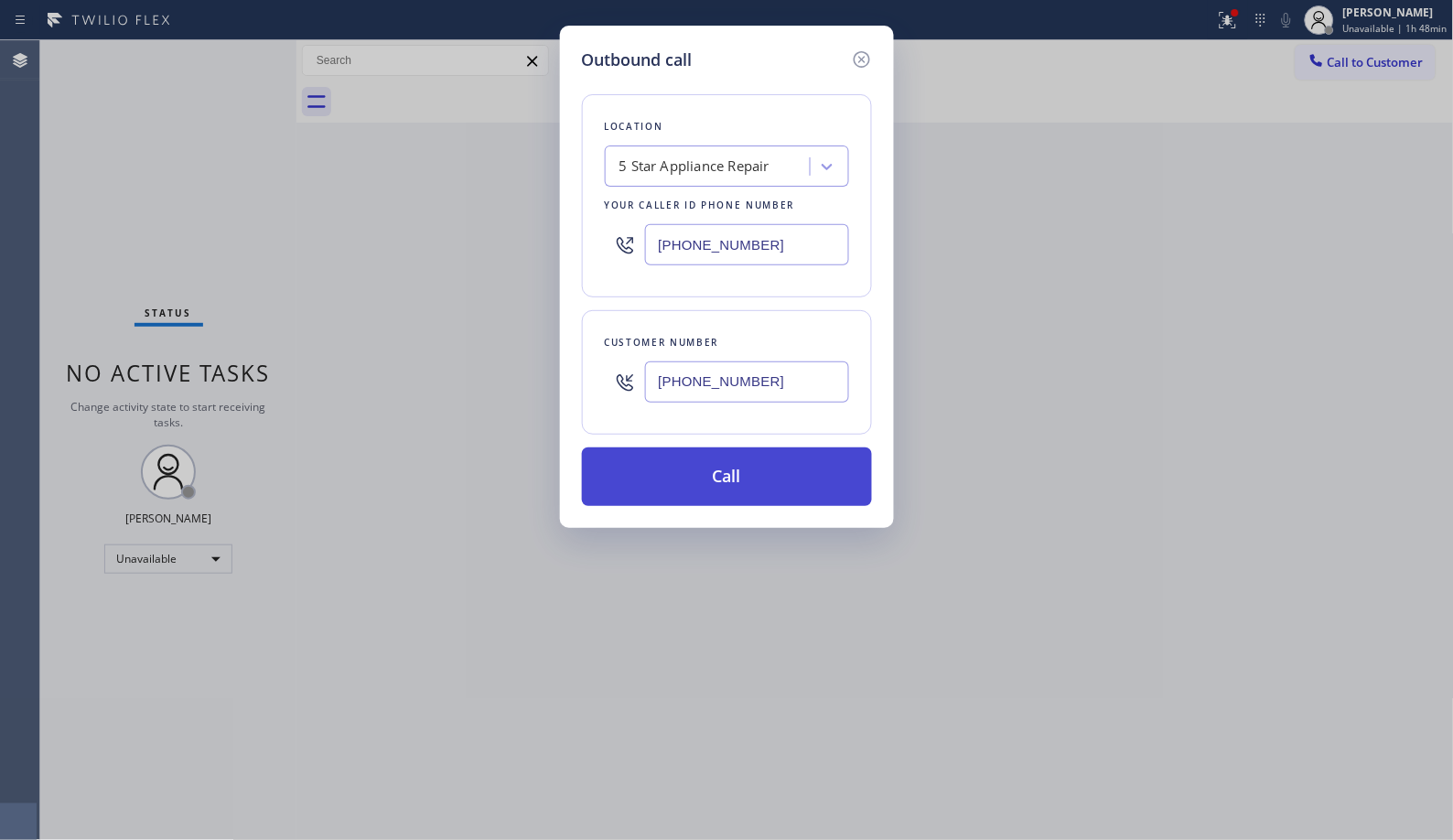
type input "[PHONE_NUMBER]"
click at [732, 492] on button "Call" at bounding box center [726, 477] width 290 height 59
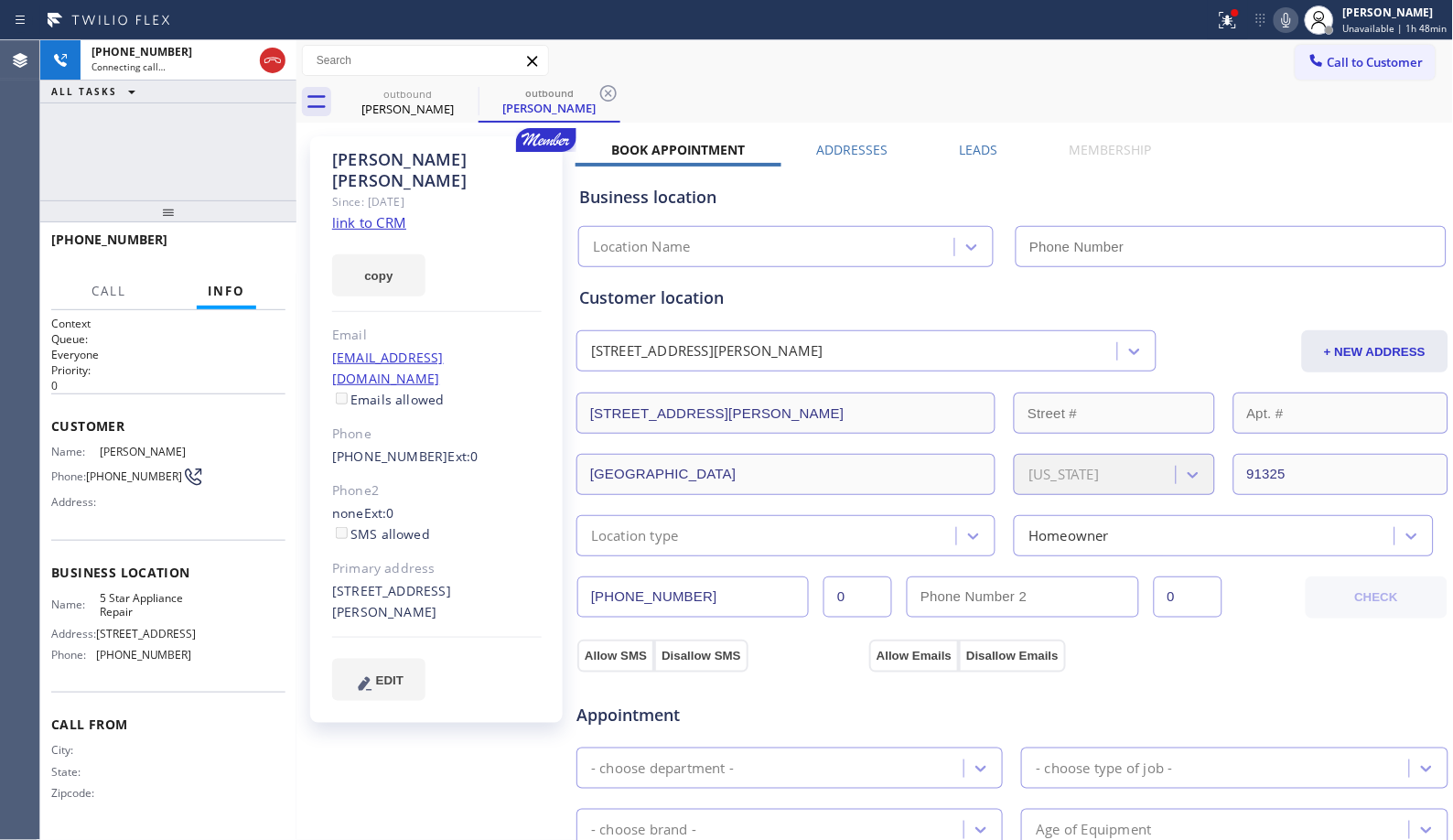
type input "[PHONE_NUMBER]"
drag, startPoint x: 618, startPoint y: 98, endPoint x: 586, endPoint y: 22, distance: 82.5
click at [608, 96] on icon at bounding box center [608, 93] width 22 height 22
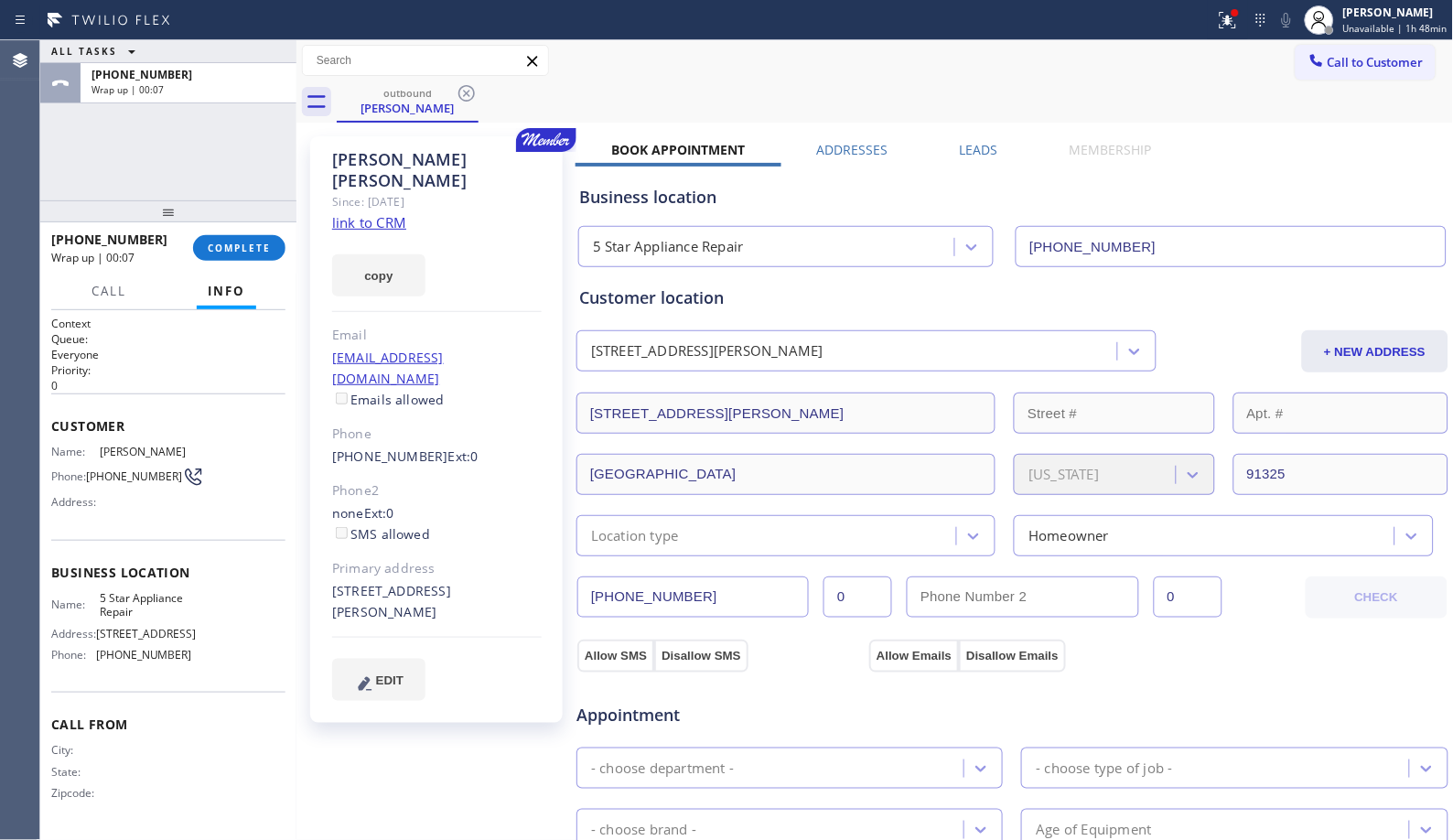
click at [259, 239] on button "COMPLETE" at bounding box center [239, 248] width 93 height 26
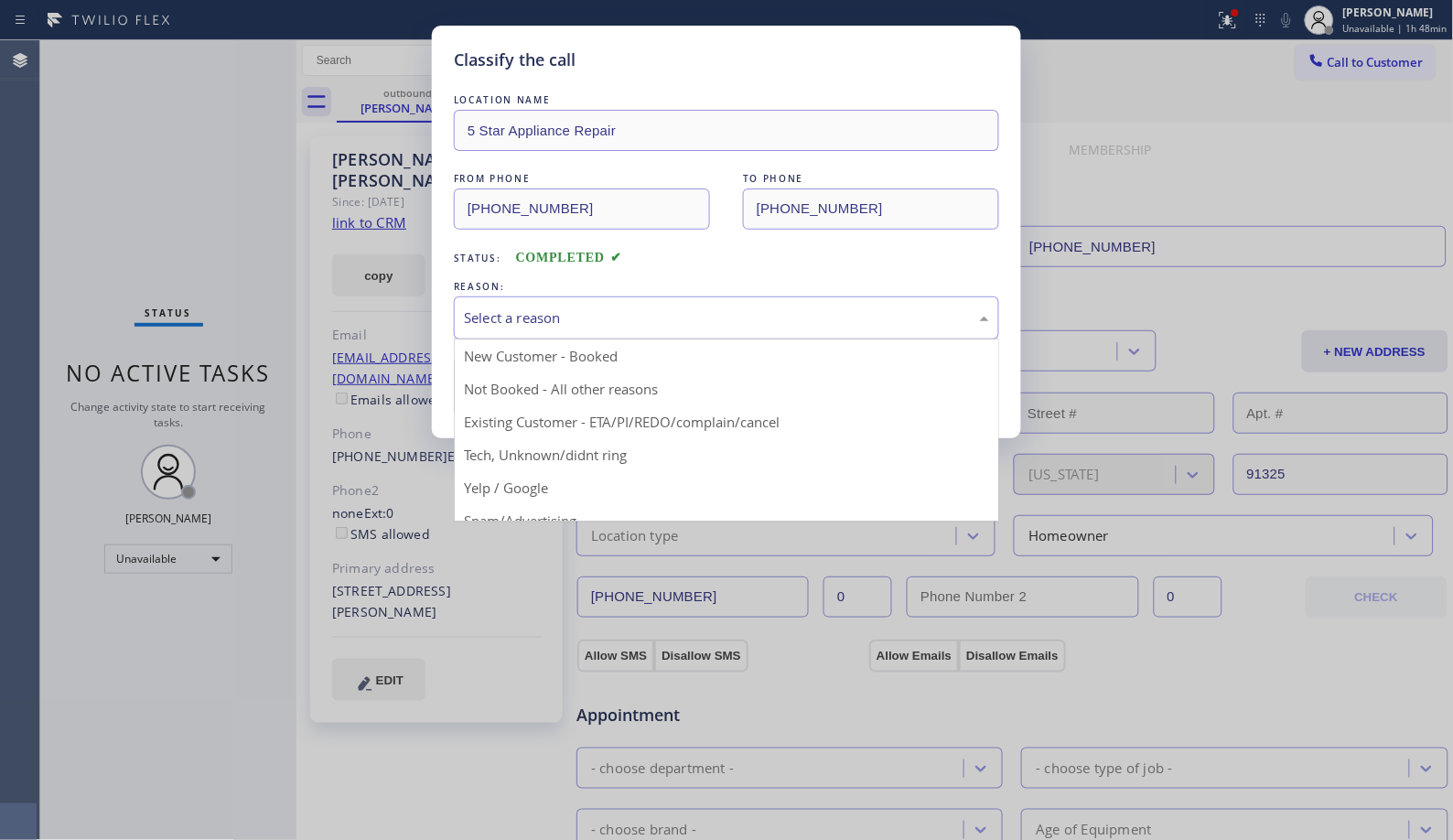
click at [611, 329] on div "Select a reason" at bounding box center [726, 317] width 546 height 43
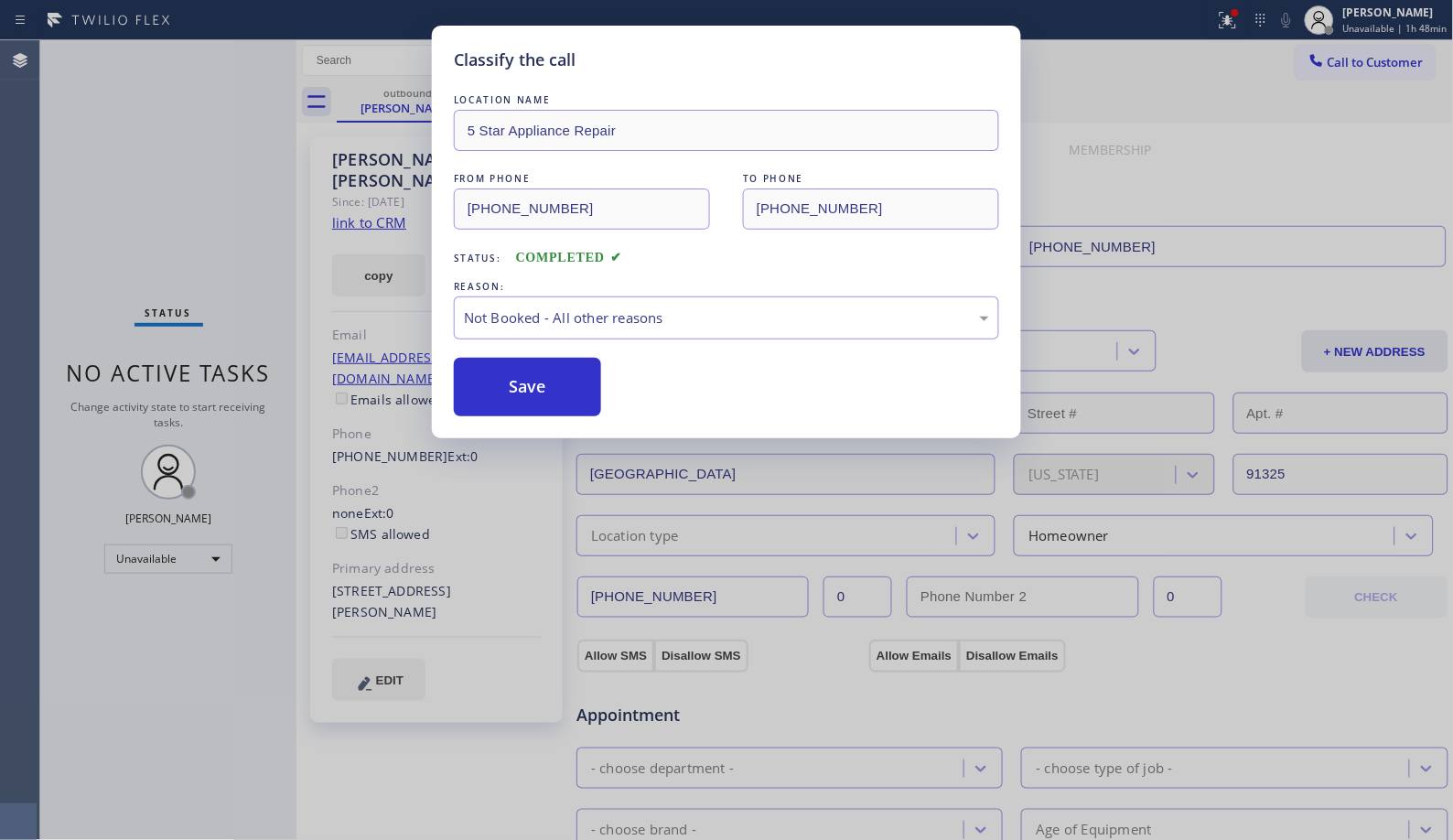
click at [505, 384] on button "Save" at bounding box center [528, 387] width 148 height 59
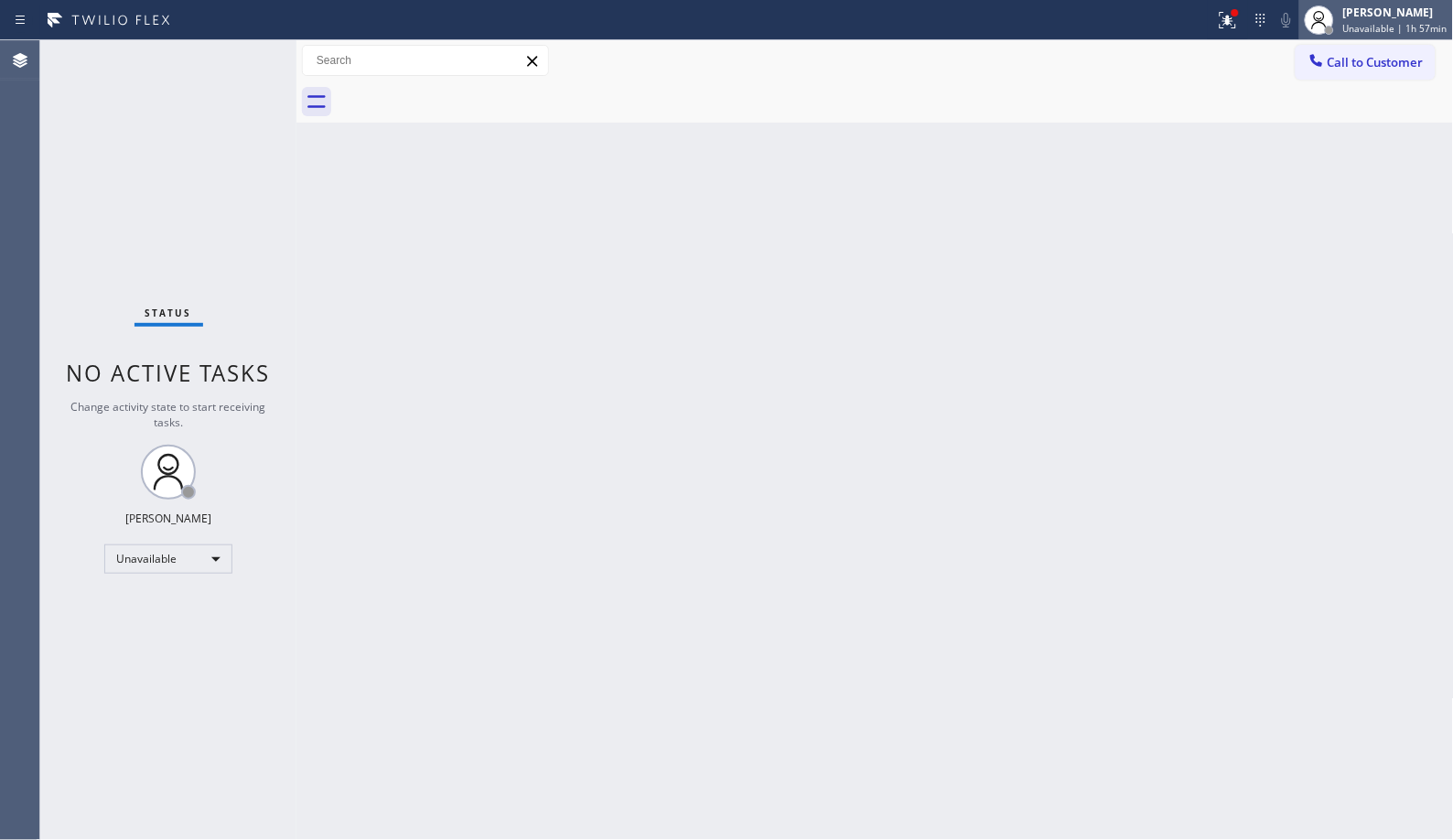
click at [1392, 28] on span "Unavailable | 1h 57min" at bounding box center [1395, 28] width 104 height 13
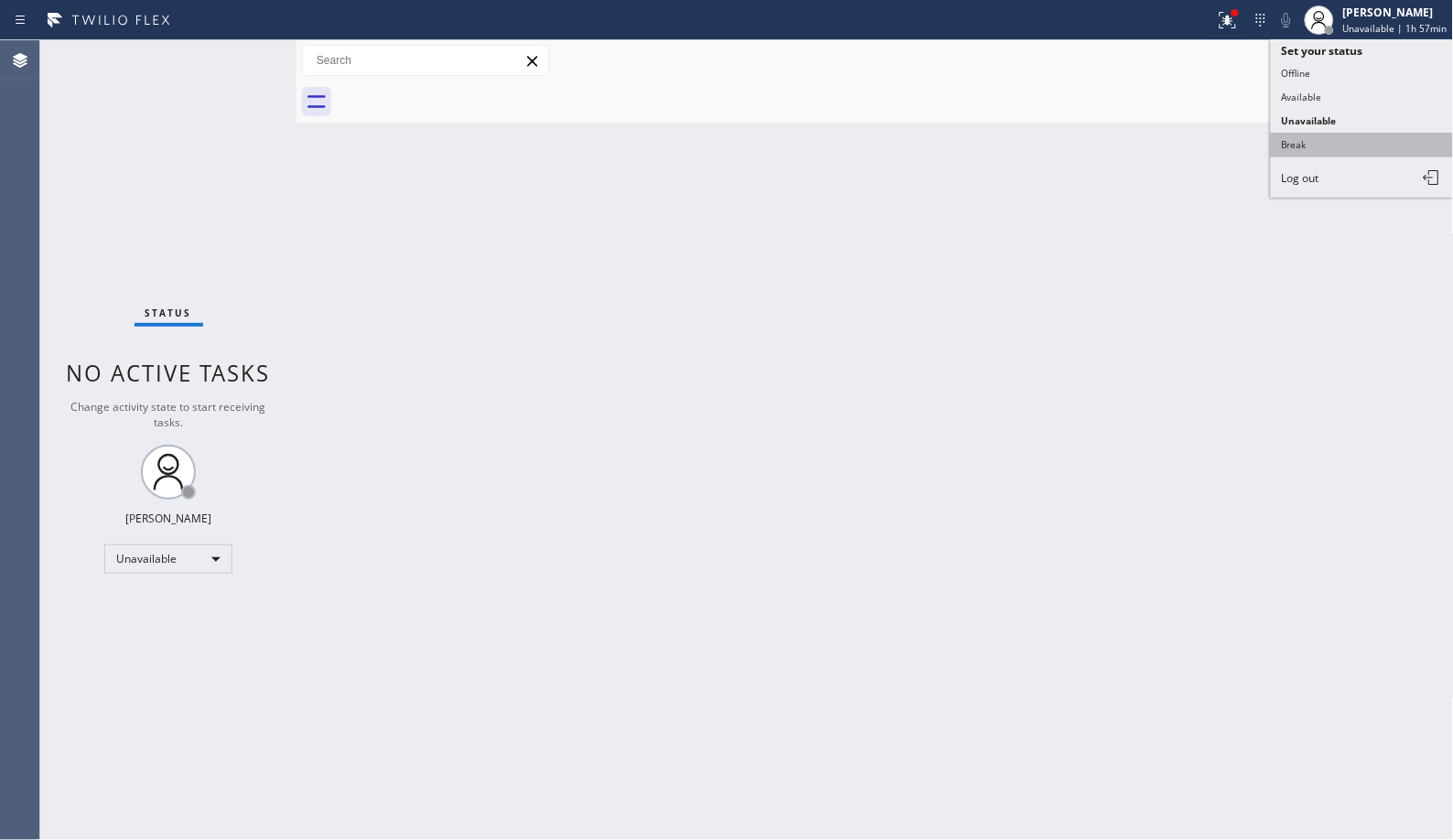
click at [1310, 144] on button "Break" at bounding box center [1362, 144] width 183 height 24
